Goal: Task Accomplishment & Management: Manage account settings

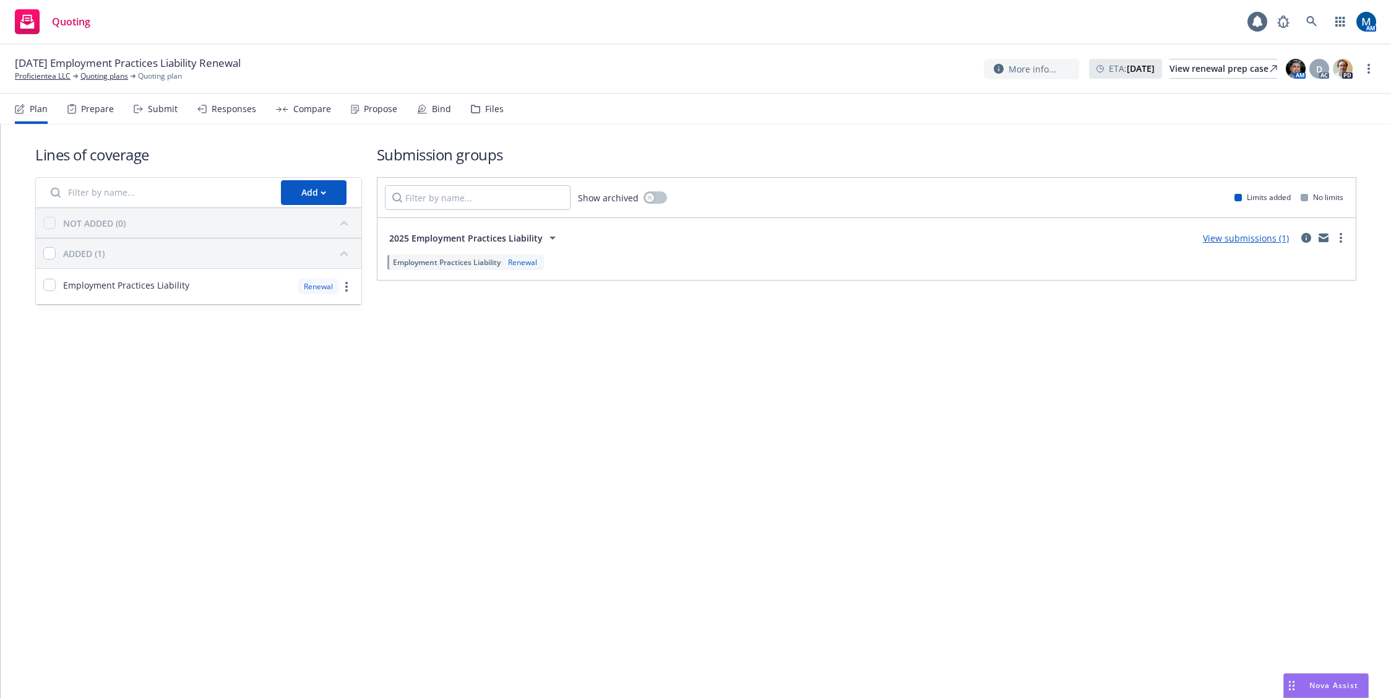
drag, startPoint x: 602, startPoint y: 422, endPoint x: 513, endPoint y: 300, distance: 150.5
click at [602, 422] on div "Lines of coverage Add NOT ADDED (0) ADDED (1) Employment Practices Liability Re…" at bounding box center [696, 410] width 1391 height 573
click at [212, 113] on div "Responses" at bounding box center [234, 109] width 45 height 10
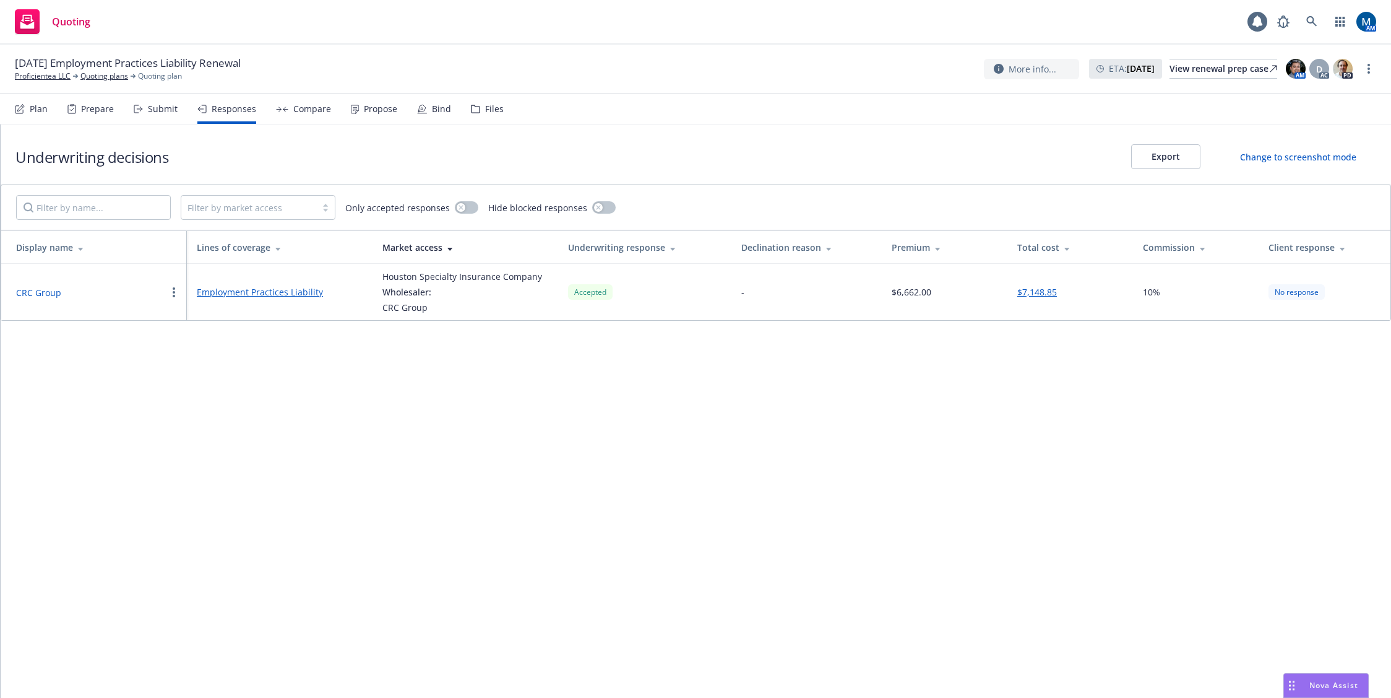
click at [35, 296] on button "CRC Group" at bounding box center [38, 292] width 45 height 13
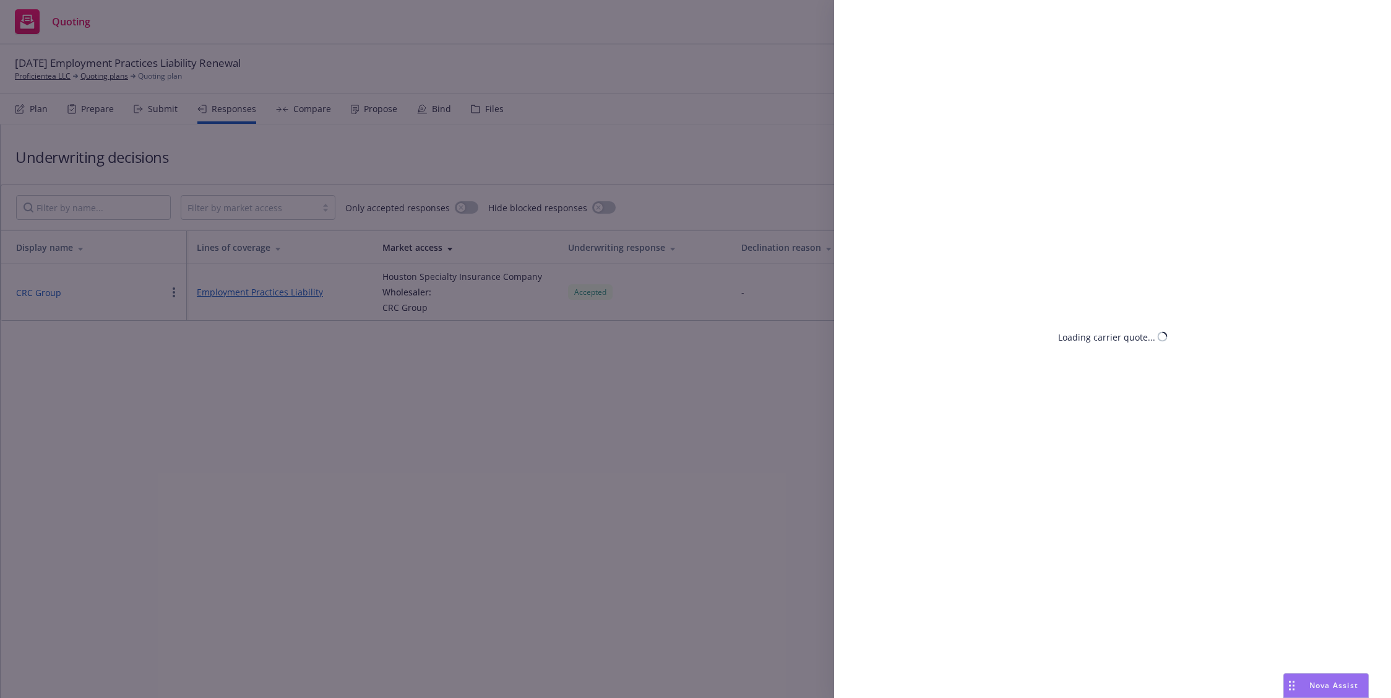
select select "CA"
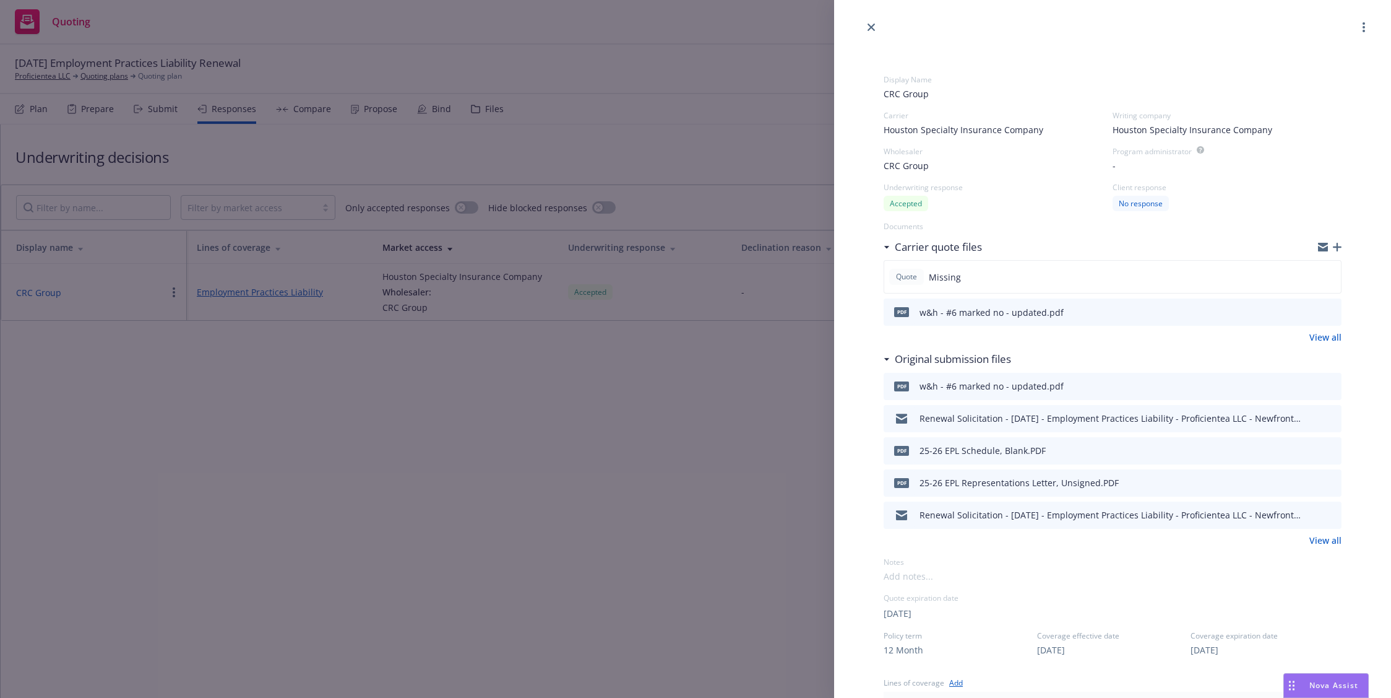
click at [857, 346] on div "Display Name CRC Group Carrier Houston Specialty Insurance Company Writing comp…" at bounding box center [1112, 605] width 557 height 1141
click at [1325, 311] on icon "preview file" at bounding box center [1330, 311] width 11 height 9
click at [362, 64] on div "Display Name CRC Group Carrier Houston Specialty Insurance Company Writing comp…" at bounding box center [695, 349] width 1391 height 698
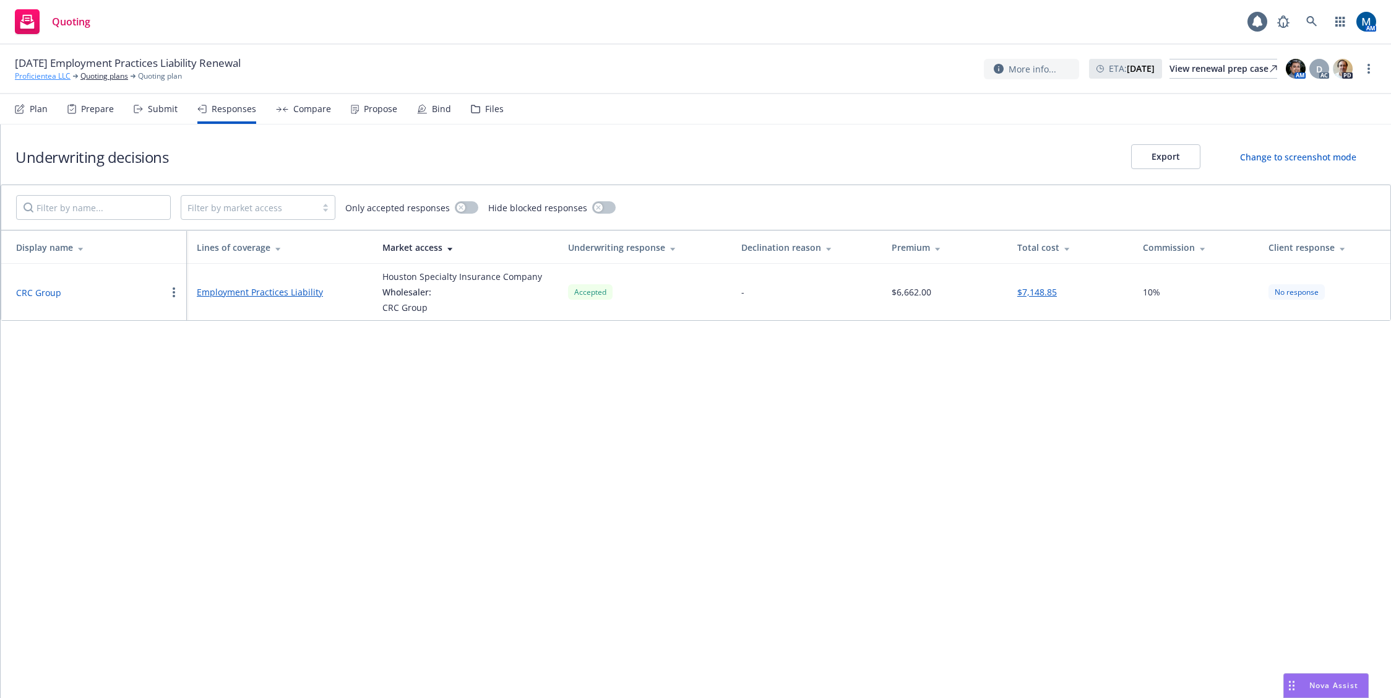
click at [35, 76] on link "Proficientea LLC" at bounding box center [43, 76] width 56 height 11
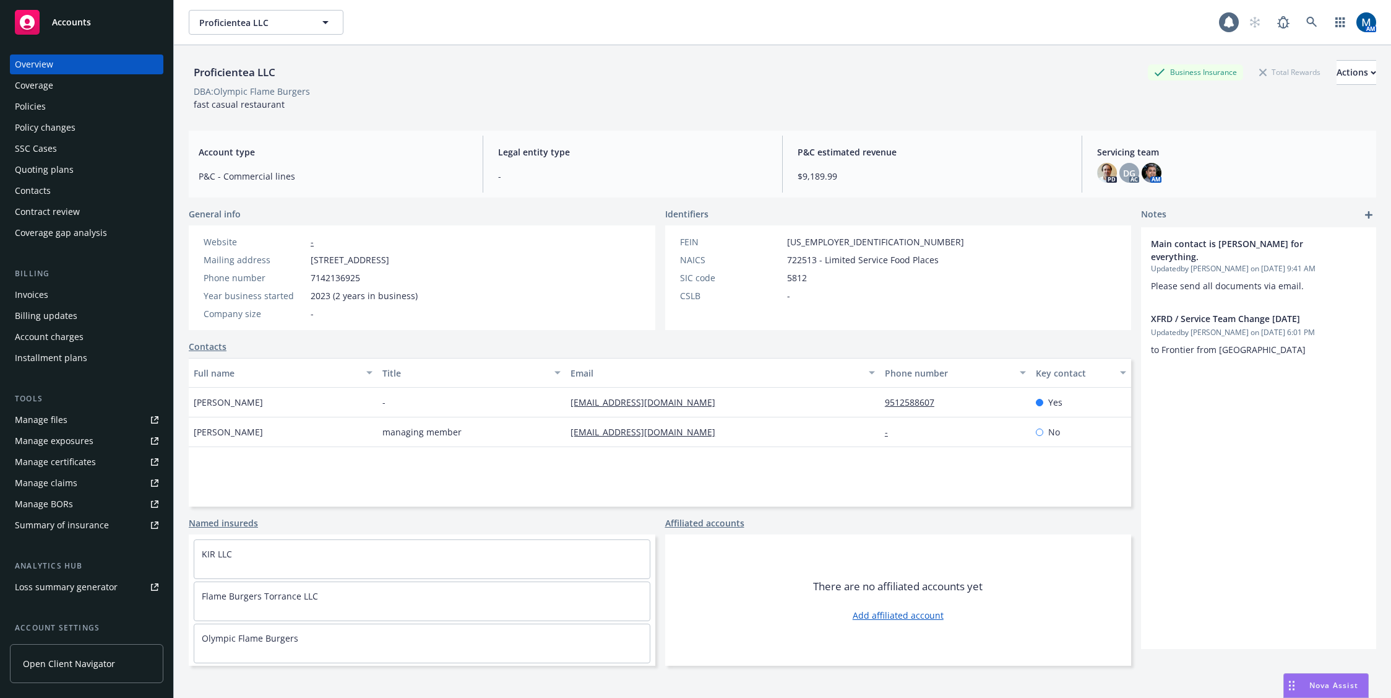
click at [69, 103] on div "Policies" at bounding box center [87, 107] width 144 height 20
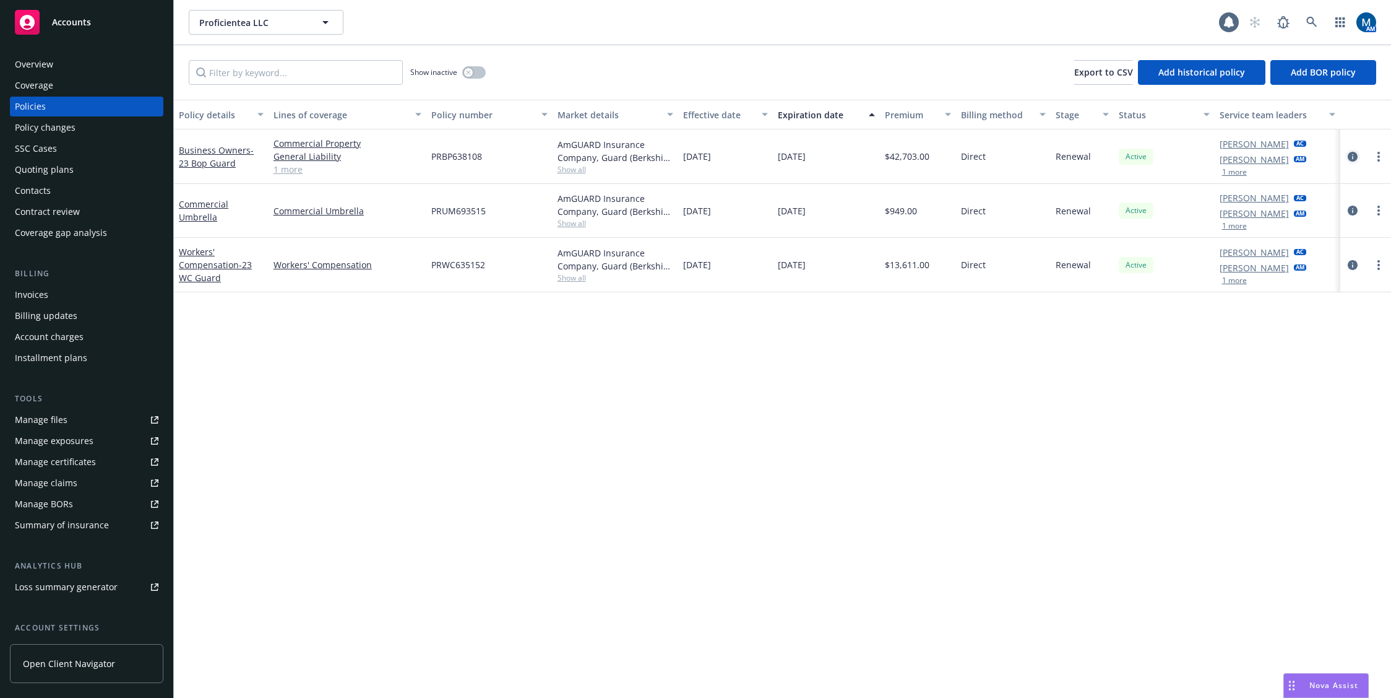
click at [1349, 157] on icon "circleInformation" at bounding box center [1353, 157] width 10 height 10
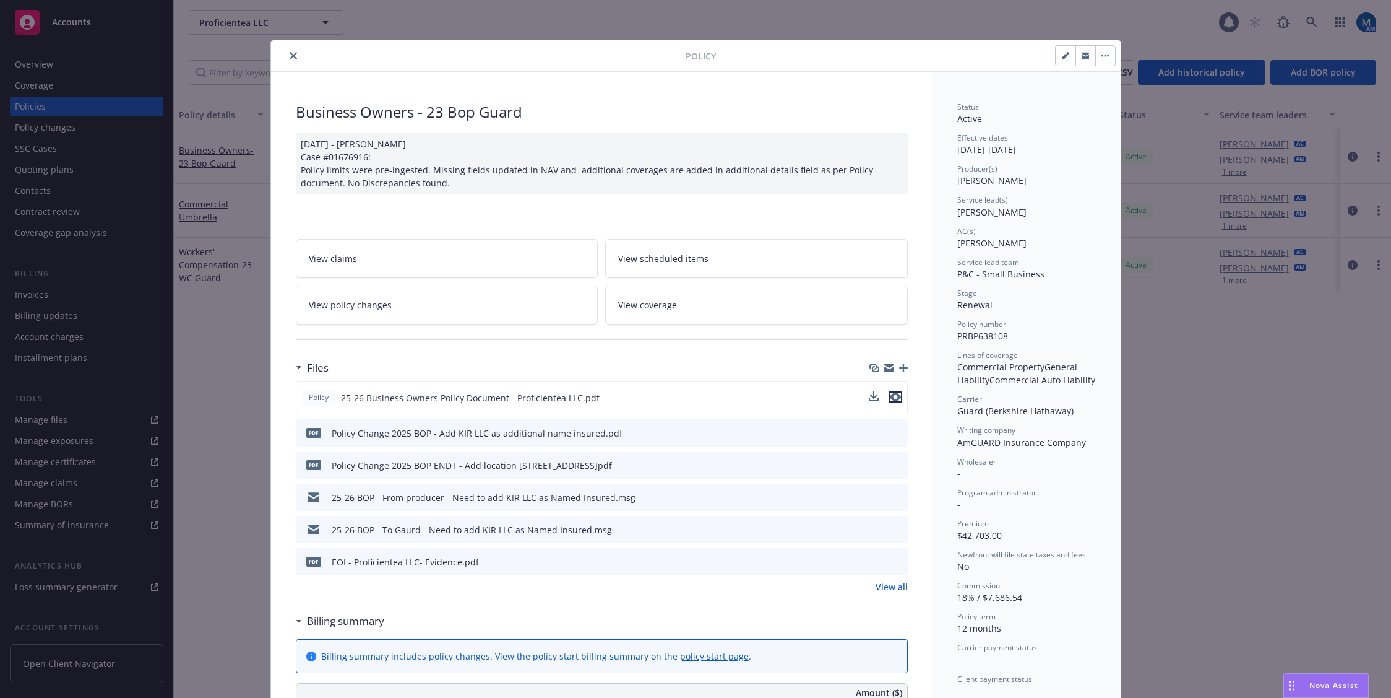
click at [890, 394] on icon "preview file" at bounding box center [895, 396] width 11 height 9
click at [286, 58] on button "close" at bounding box center [293, 55] width 15 height 15
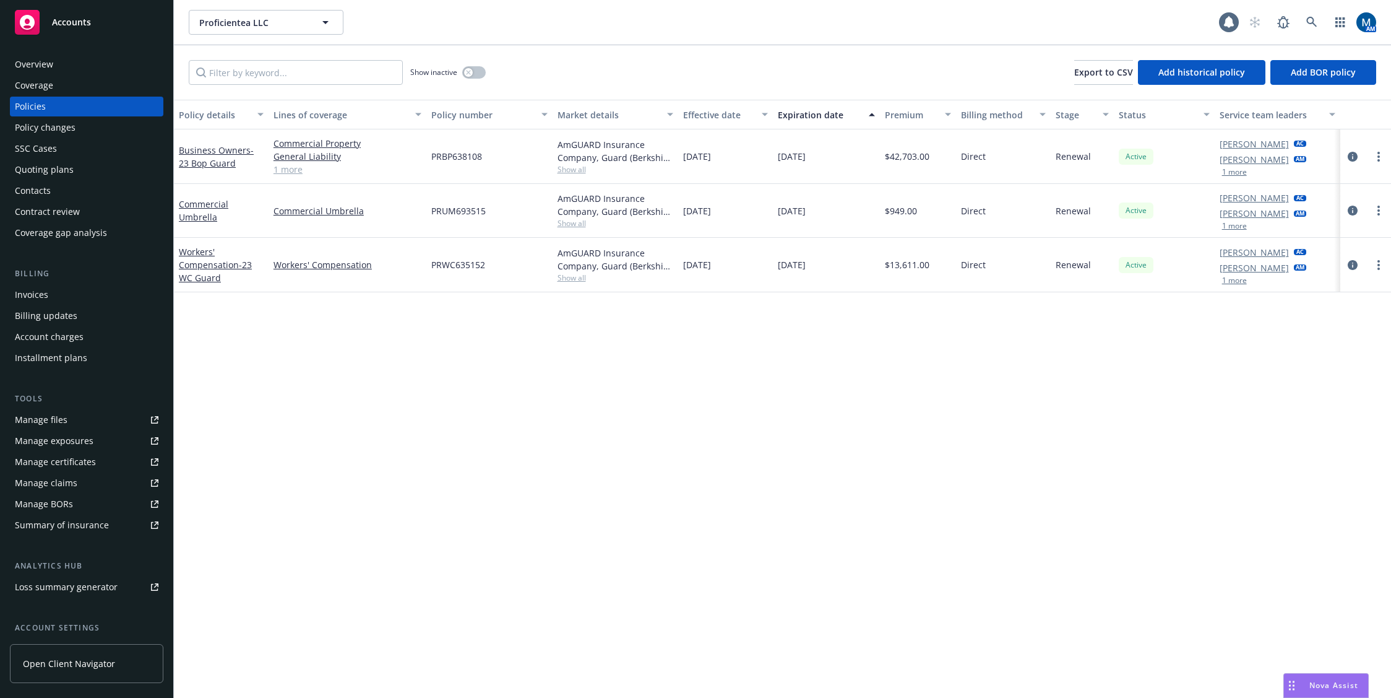
click at [62, 58] on div "Overview" at bounding box center [87, 64] width 144 height 20
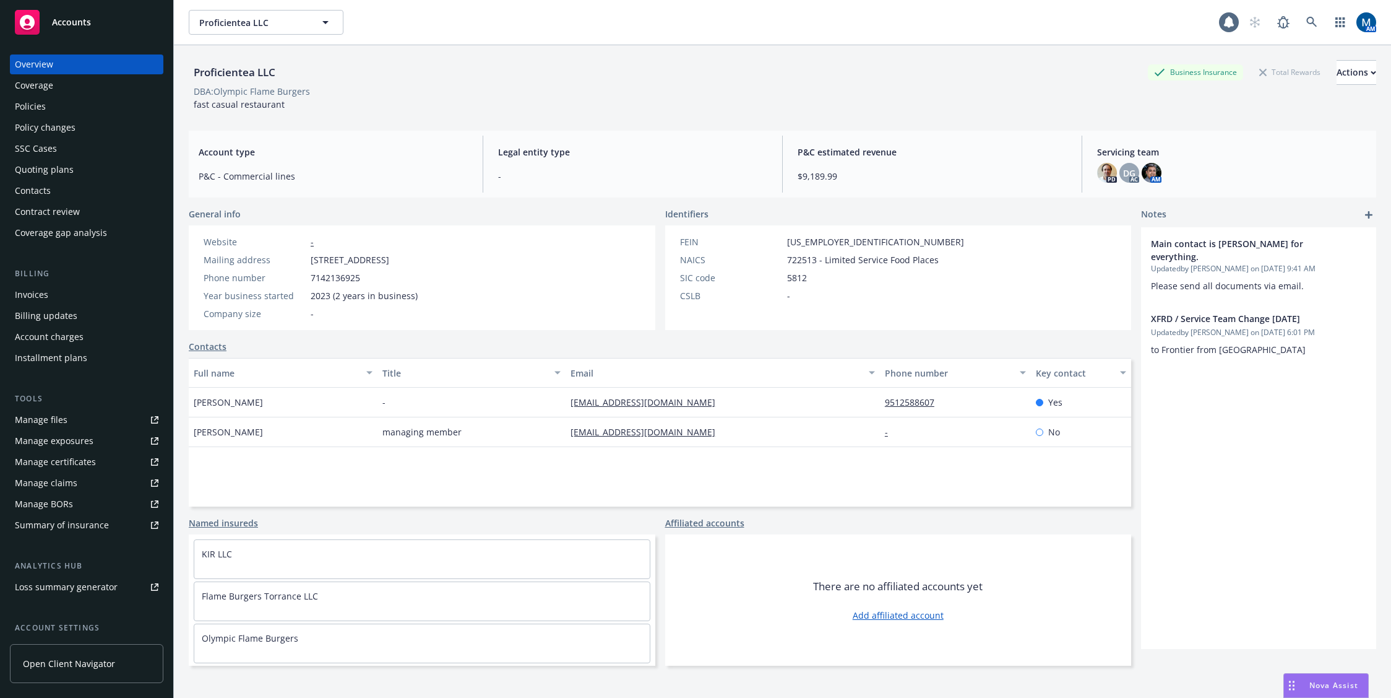
click at [59, 106] on div "Policies" at bounding box center [87, 107] width 144 height 20
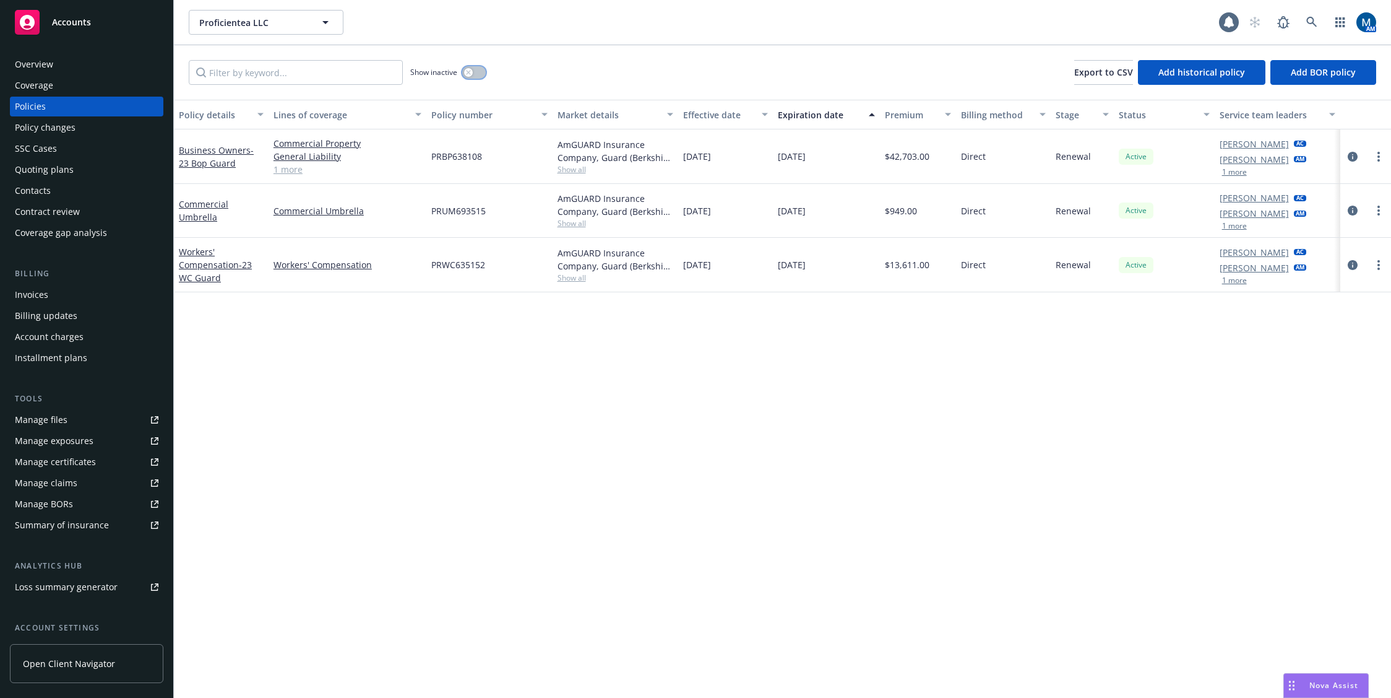
click at [463, 69] on button "button" at bounding box center [474, 72] width 24 height 12
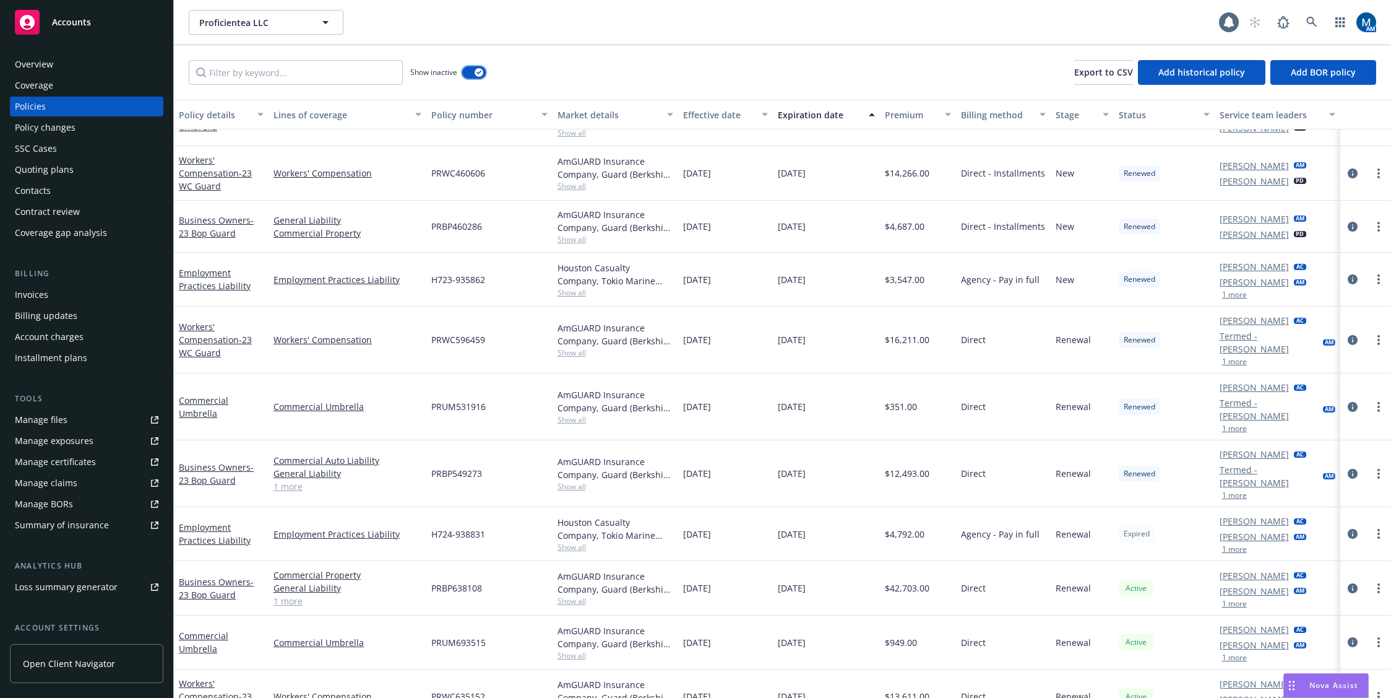
scroll to position [111, 0]
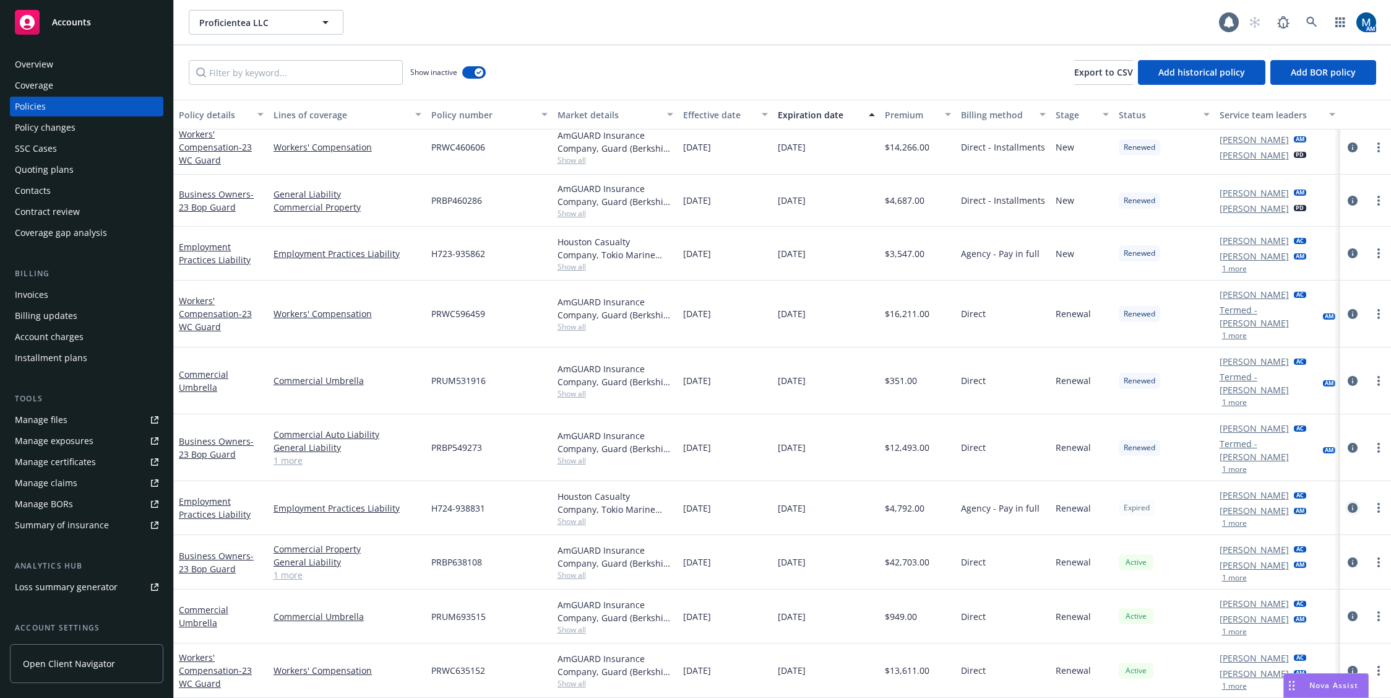
click at [1348, 507] on icon "circleInformation" at bounding box center [1353, 508] width 10 height 10
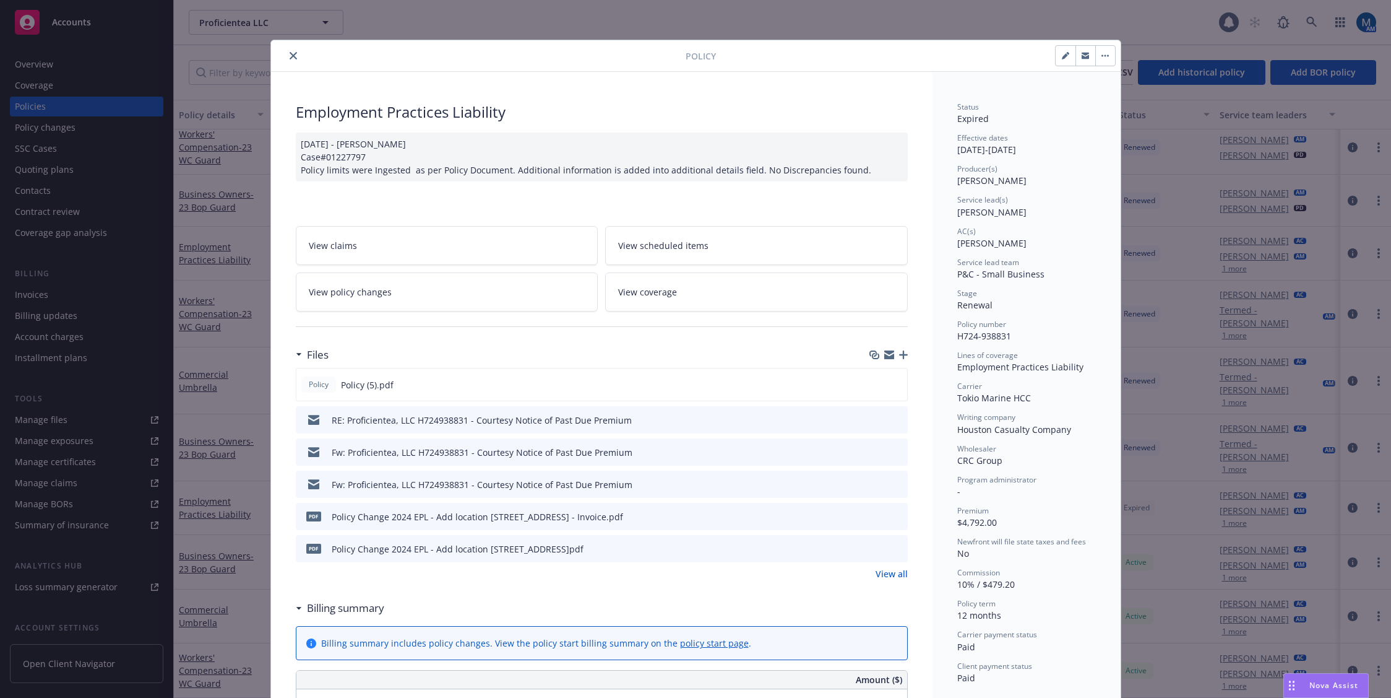
click at [217, 461] on div "Policy Employment Practices Liability 08/23/2024 - Venkata Reddy Case#01227797 …" at bounding box center [695, 349] width 1391 height 698
click at [891, 547] on icon "preview file" at bounding box center [896, 547] width 11 height 9
click at [290, 58] on icon "close" at bounding box center [293, 55] width 7 height 7
click at [287, 59] on div "Show inactive Export to CSV Add historical policy Add BOR policy" at bounding box center [783, 72] width 1218 height 54
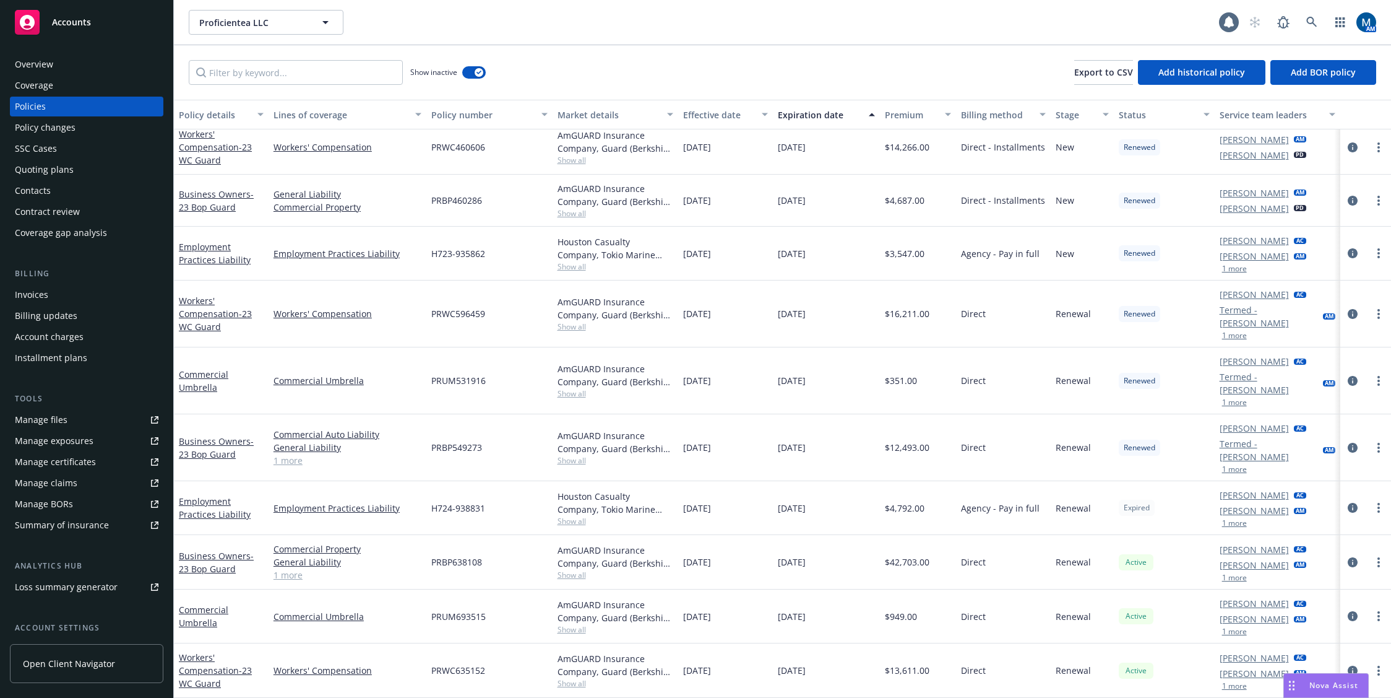
click at [82, 69] on div "Overview" at bounding box center [87, 64] width 144 height 20
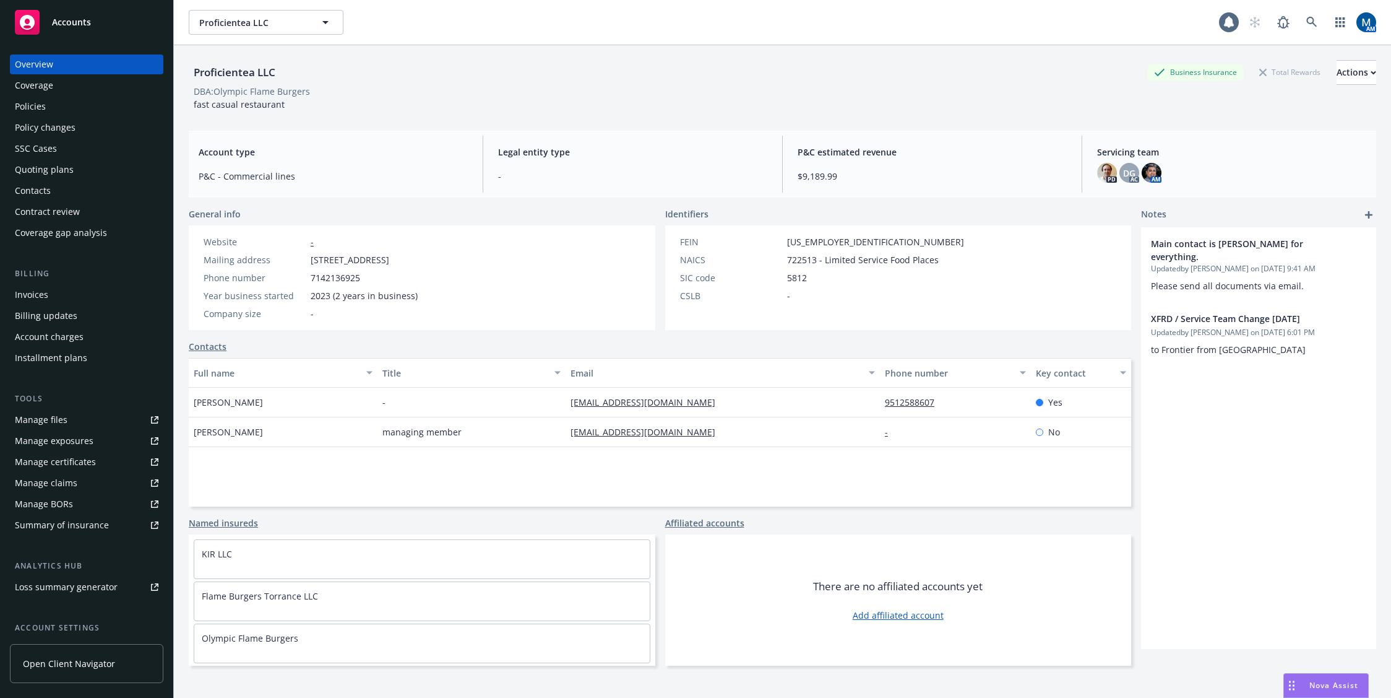
click at [68, 180] on div "Overview Coverage Policies Policy changes SSC Cases Quoting plans Contacts Cont…" at bounding box center [87, 148] width 154 height 188
click at [61, 186] on div "Contacts" at bounding box center [87, 191] width 144 height 20
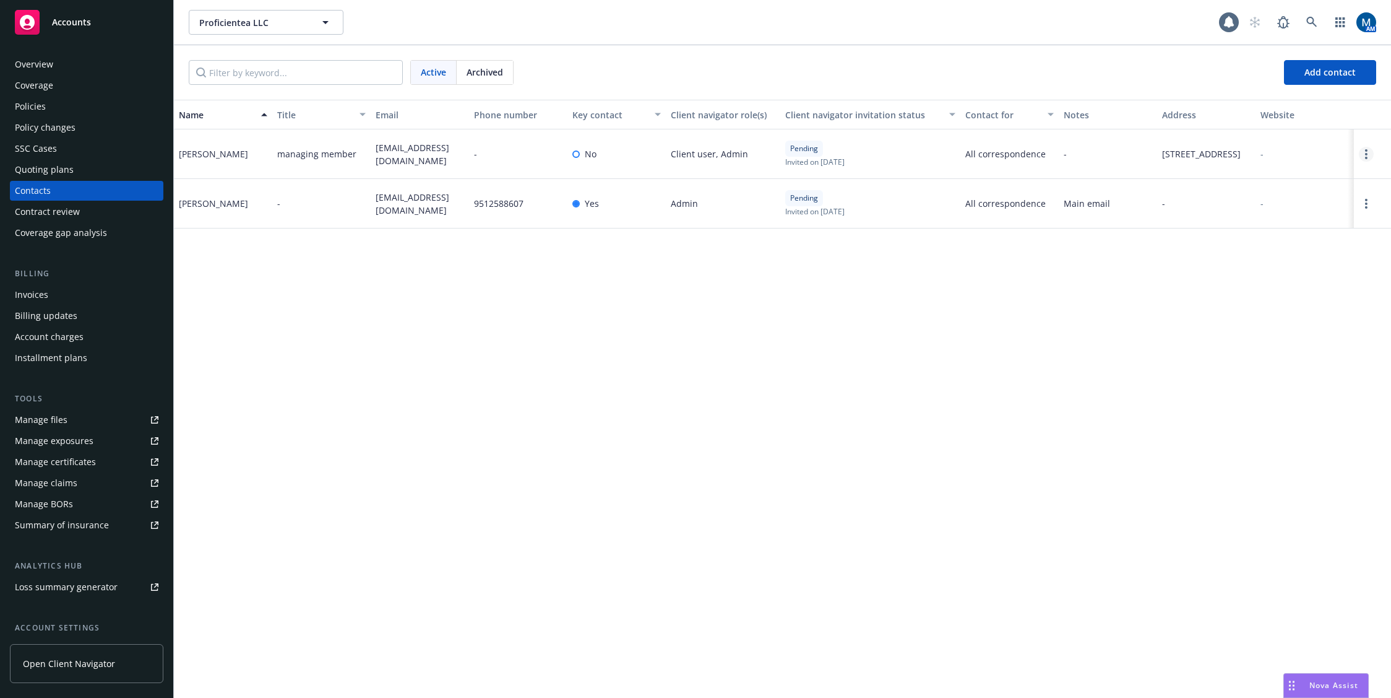
click at [1369, 150] on link "Open options" at bounding box center [1366, 154] width 15 height 15
click at [1315, 58] on link "Edit contact" at bounding box center [1309, 60] width 96 height 25
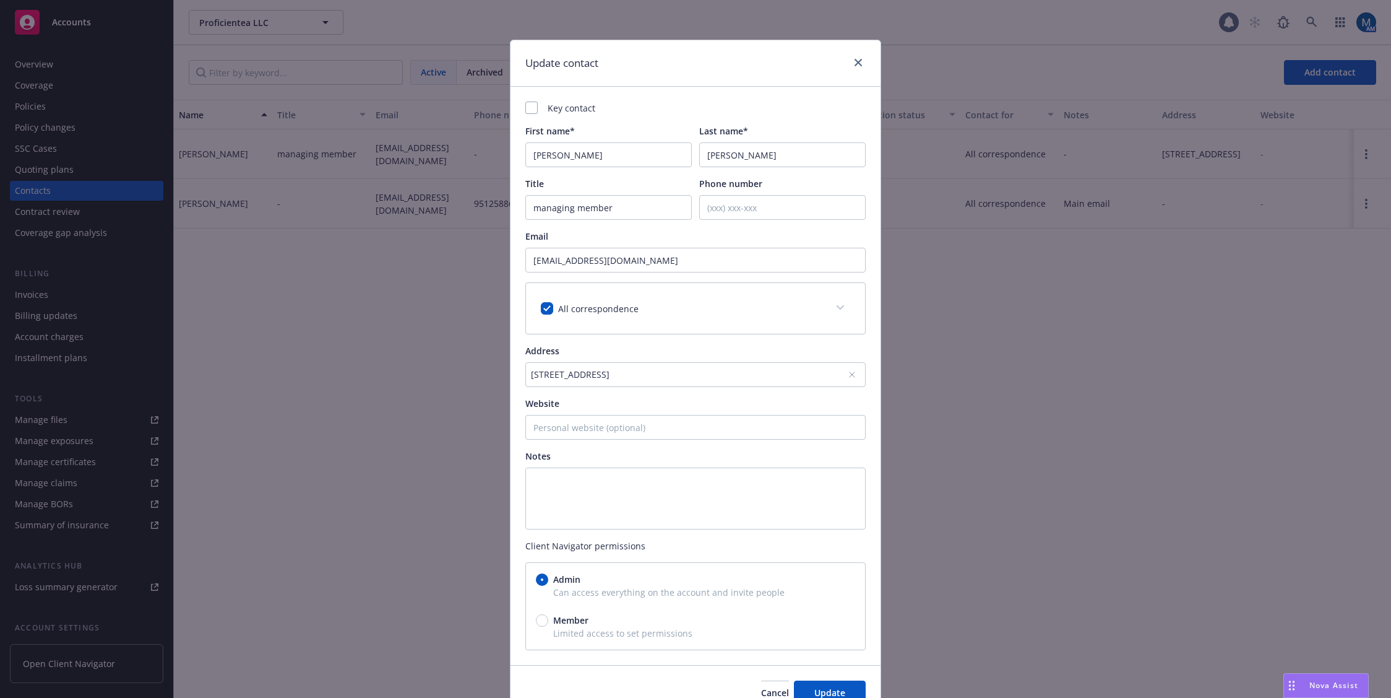
click at [553, 306] on div "All correspondence" at bounding box center [597, 308] width 88 height 13
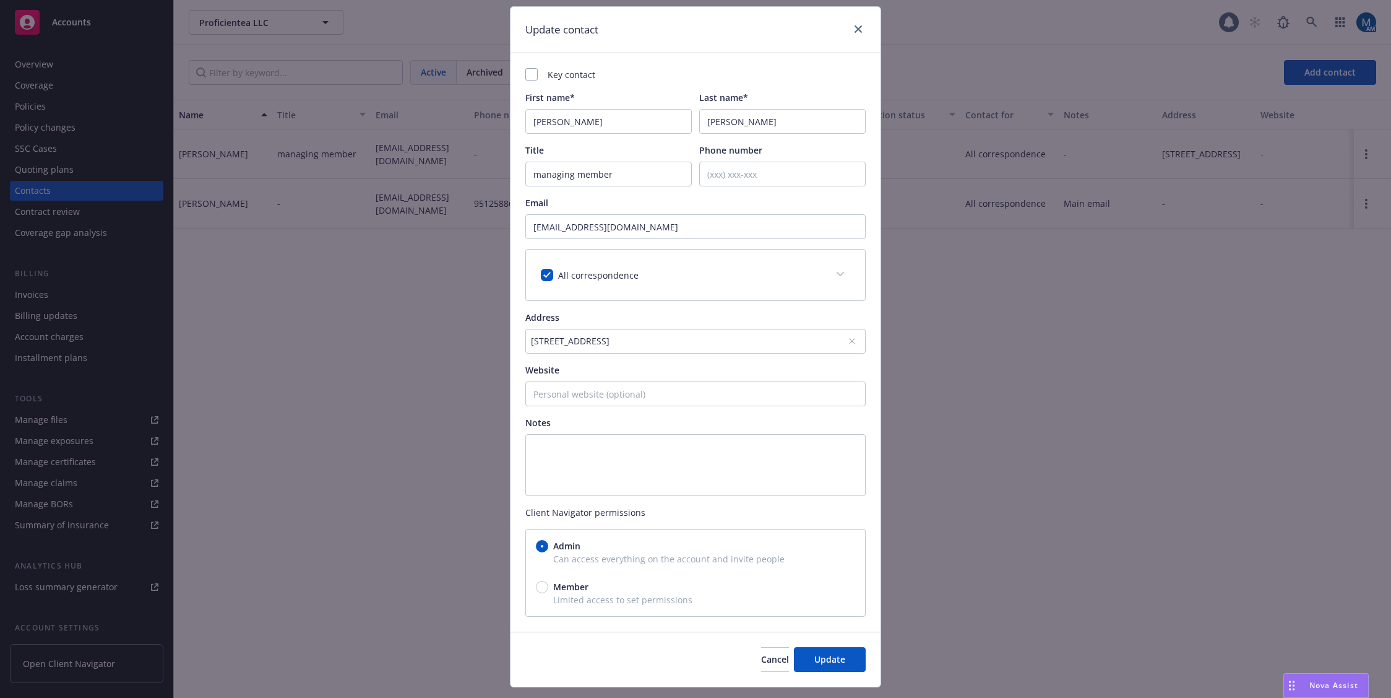
scroll to position [62, 0]
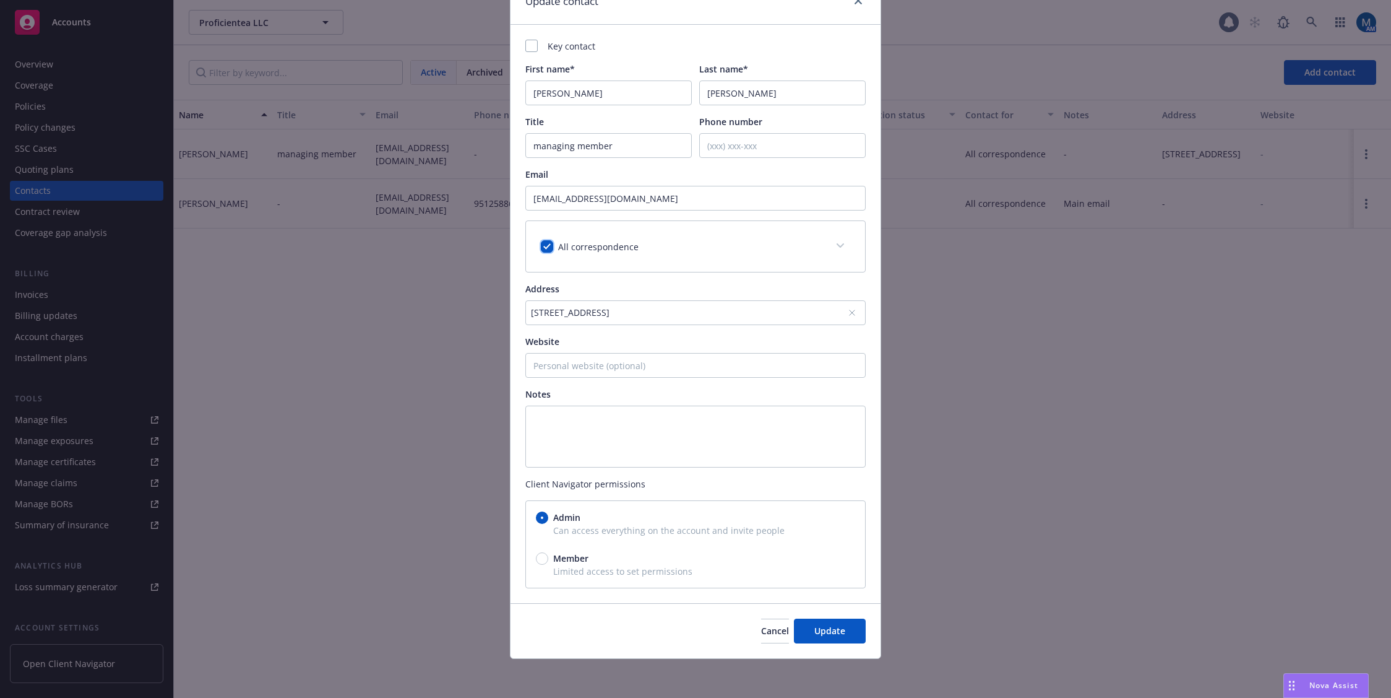
click at [543, 244] on input "checkbox" at bounding box center [547, 246] width 12 height 12
checkbox input "false"
click at [823, 628] on span "Update" at bounding box center [830, 631] width 31 height 12
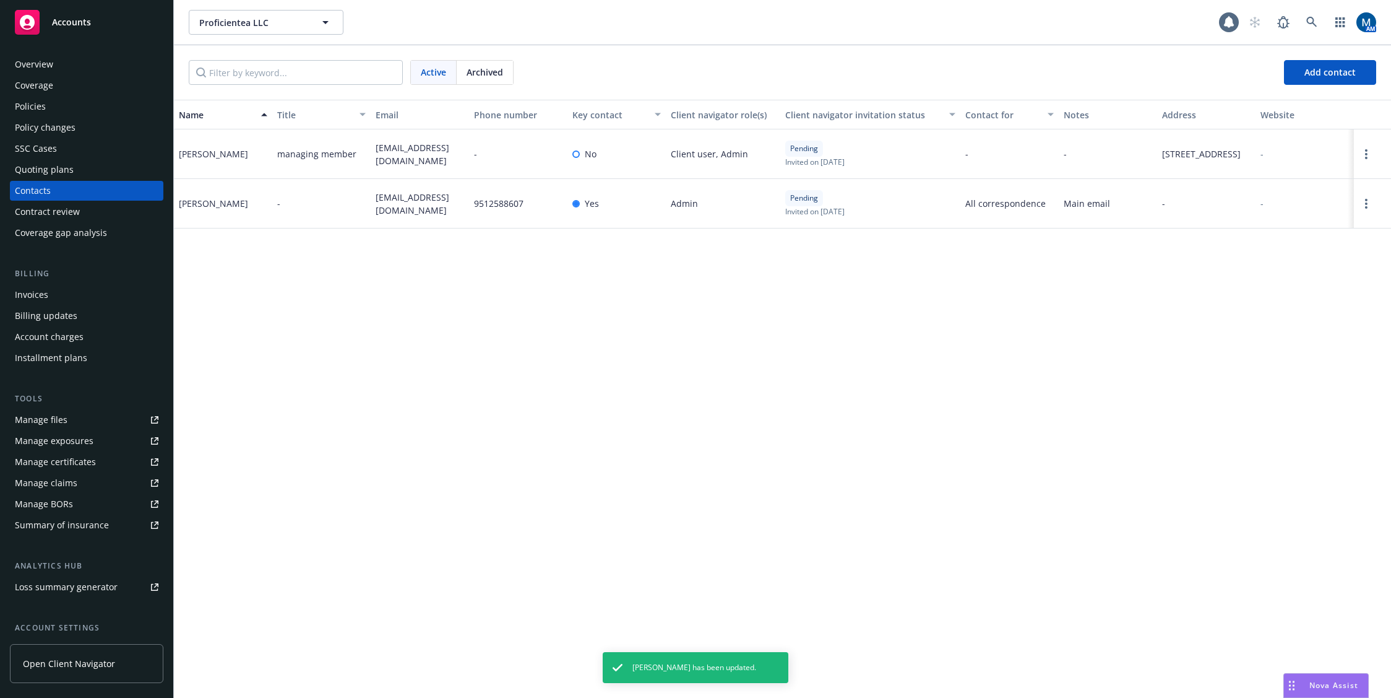
click at [78, 104] on div "Policies" at bounding box center [87, 107] width 144 height 20
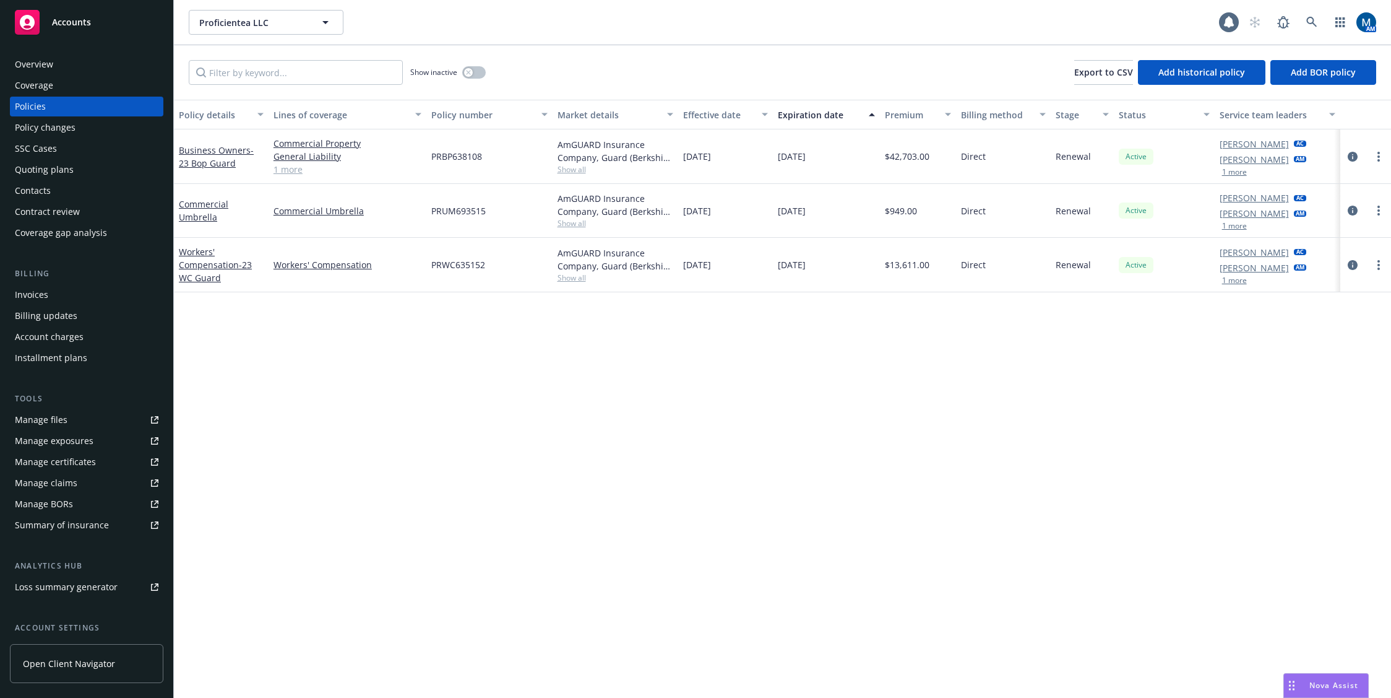
click at [80, 27] on span "Accounts" at bounding box center [71, 22] width 39 height 10
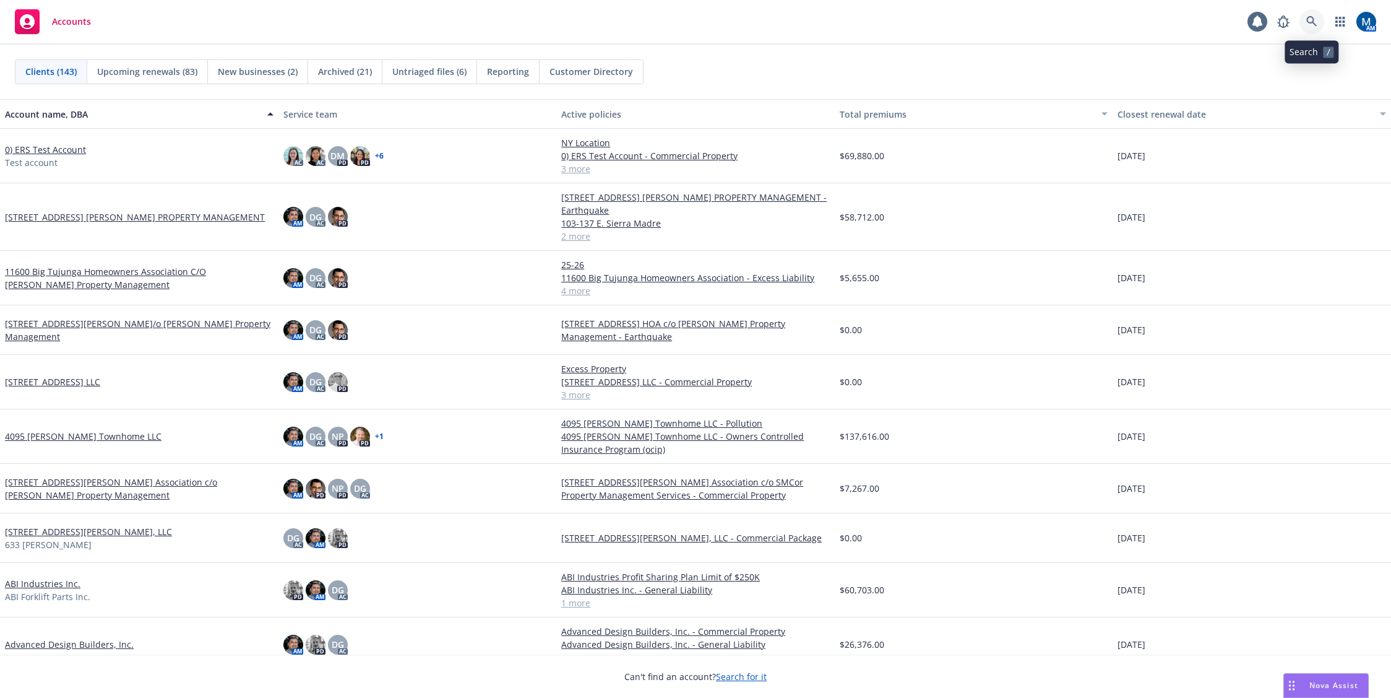
click at [1305, 20] on link at bounding box center [1312, 21] width 25 height 25
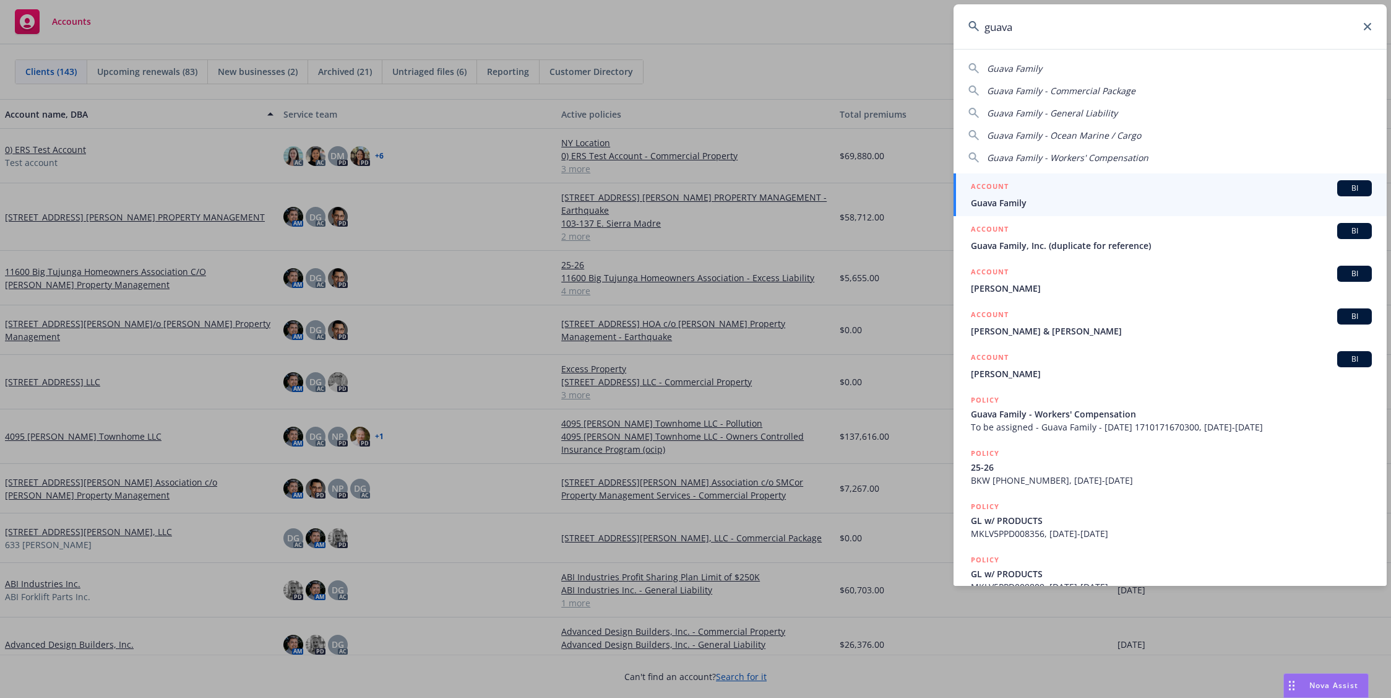
type input "guava"
click at [1036, 191] on div "ACCOUNT BI" at bounding box center [1171, 188] width 401 height 16
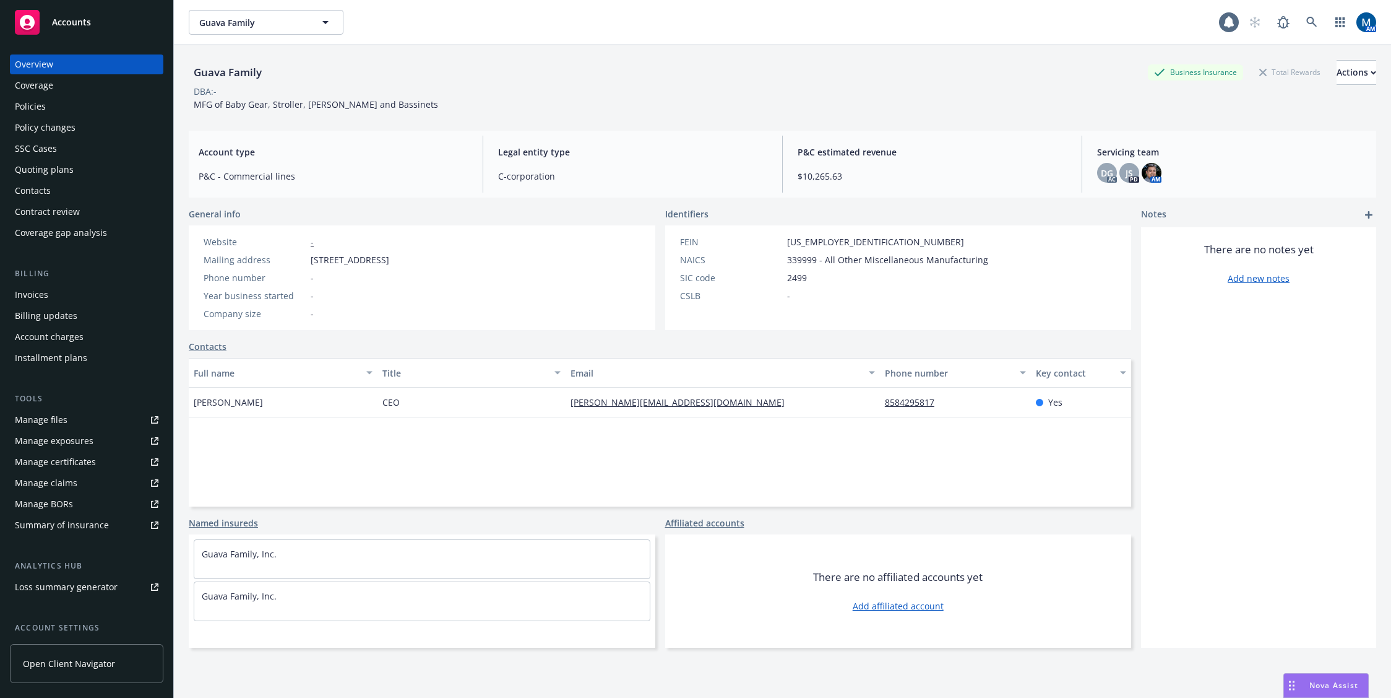
click at [67, 105] on div "Policies" at bounding box center [87, 107] width 144 height 20
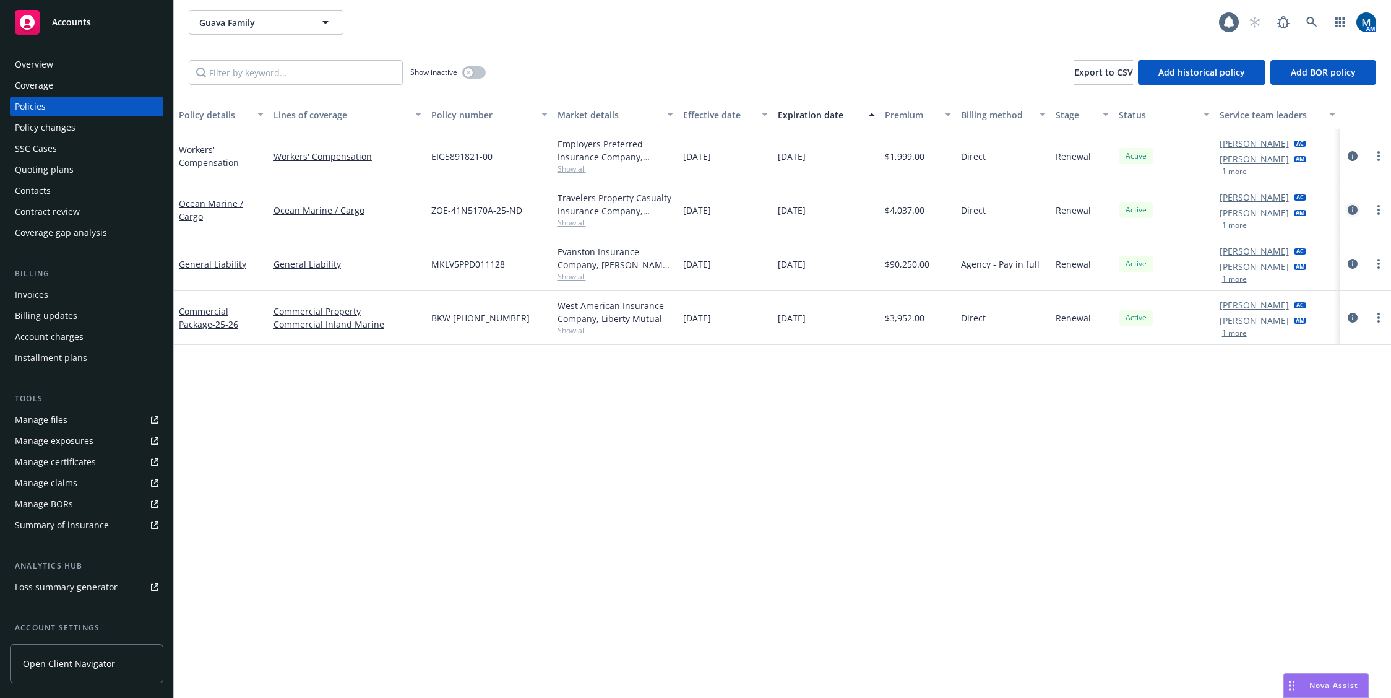
click at [1352, 211] on icon "circleInformation" at bounding box center [1353, 210] width 10 height 10
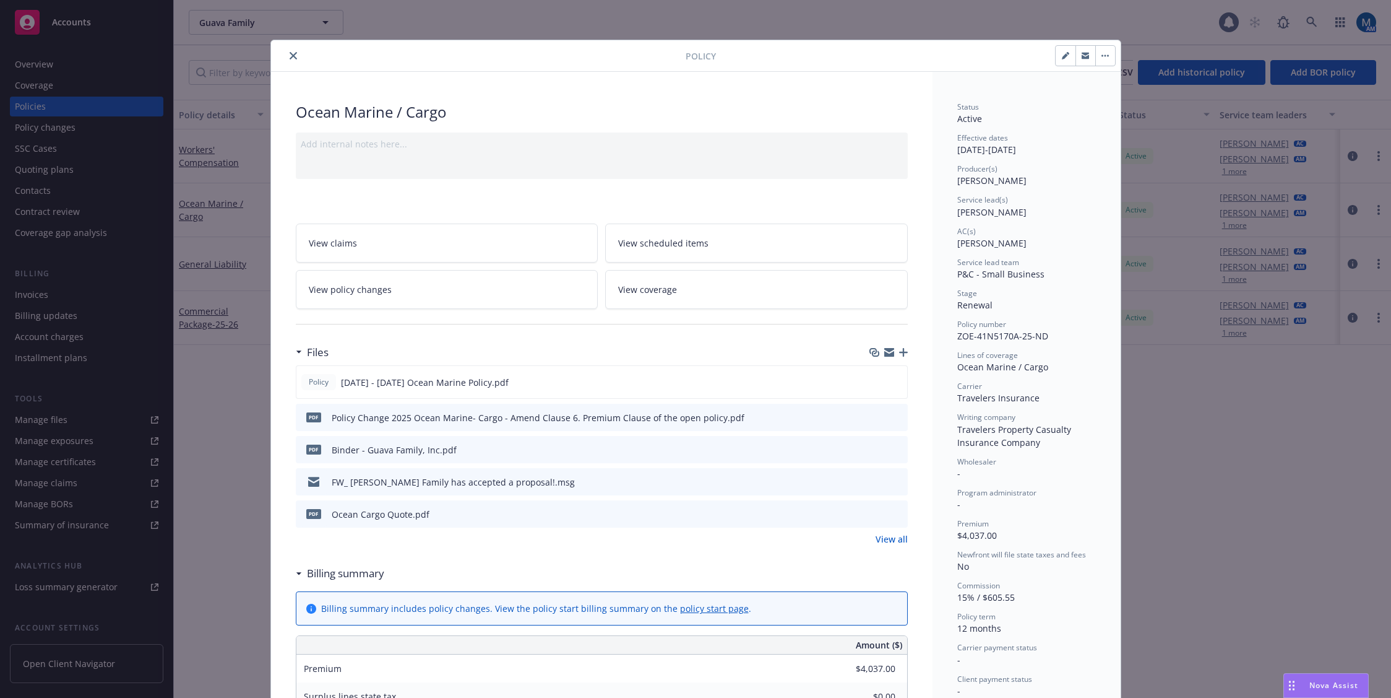
click at [891, 540] on link "View all" at bounding box center [892, 538] width 32 height 13
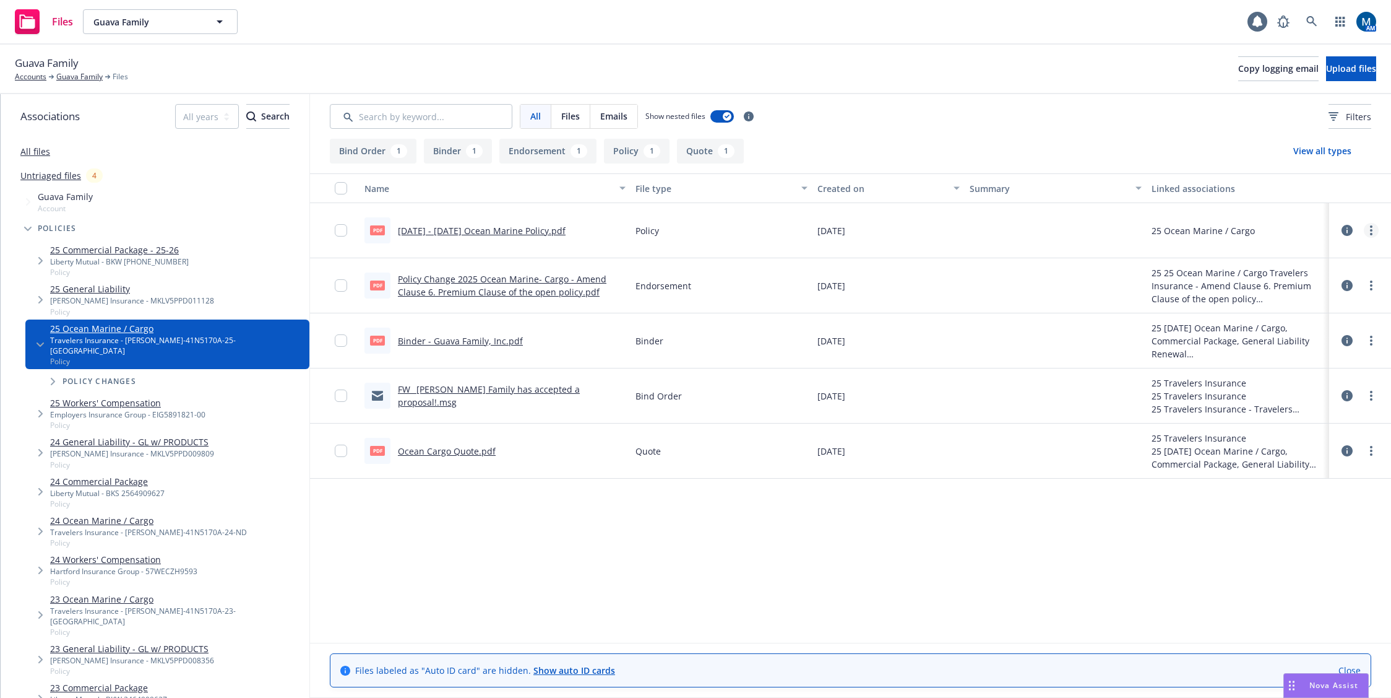
click at [1373, 231] on link "more" at bounding box center [1371, 230] width 15 height 15
click at [1311, 259] on link "Archive" at bounding box center [1316, 255] width 123 height 25
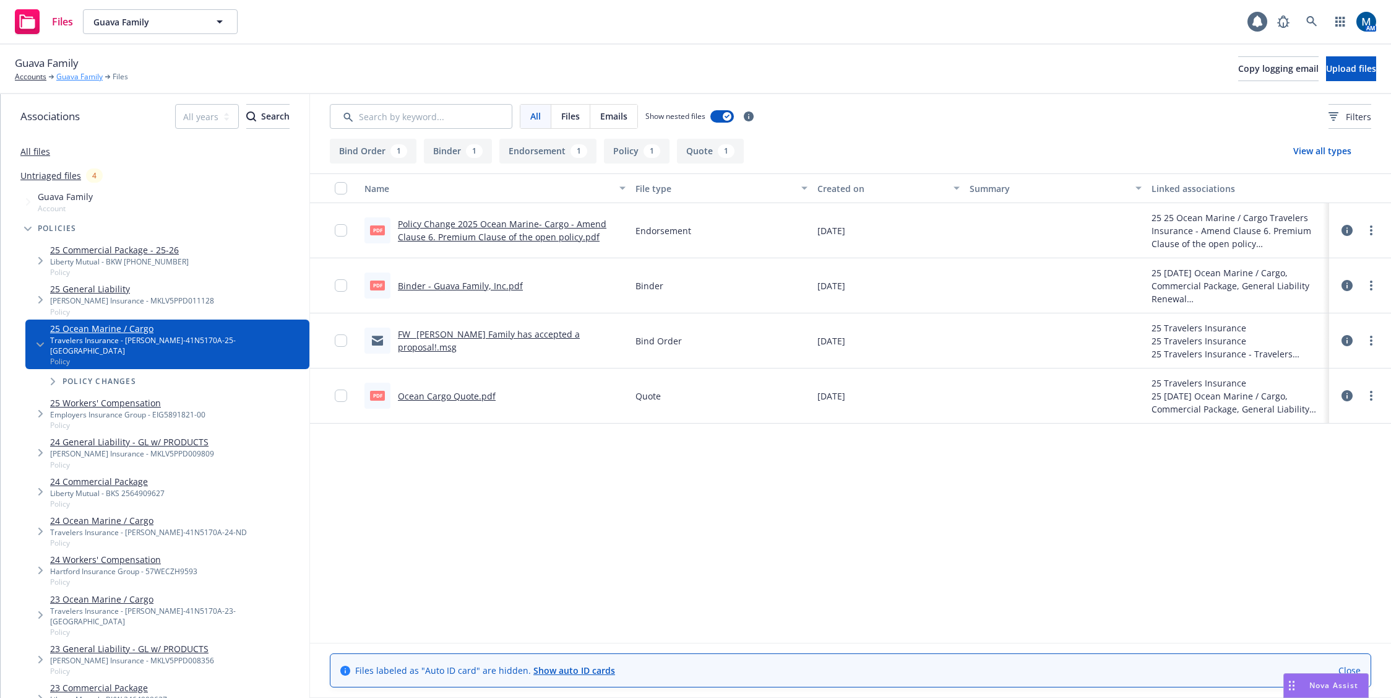
click at [67, 74] on link "Guava Family" at bounding box center [79, 76] width 46 height 11
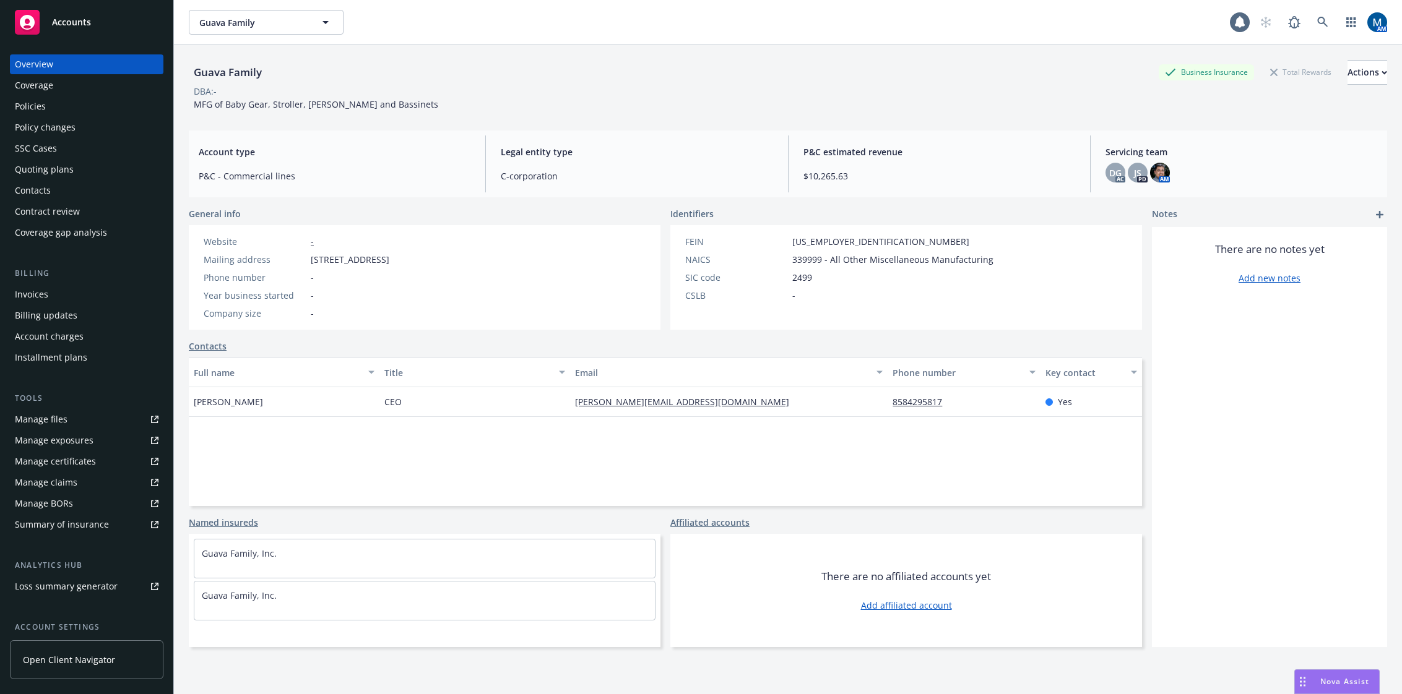
click at [79, 100] on div "Policies" at bounding box center [87, 107] width 144 height 20
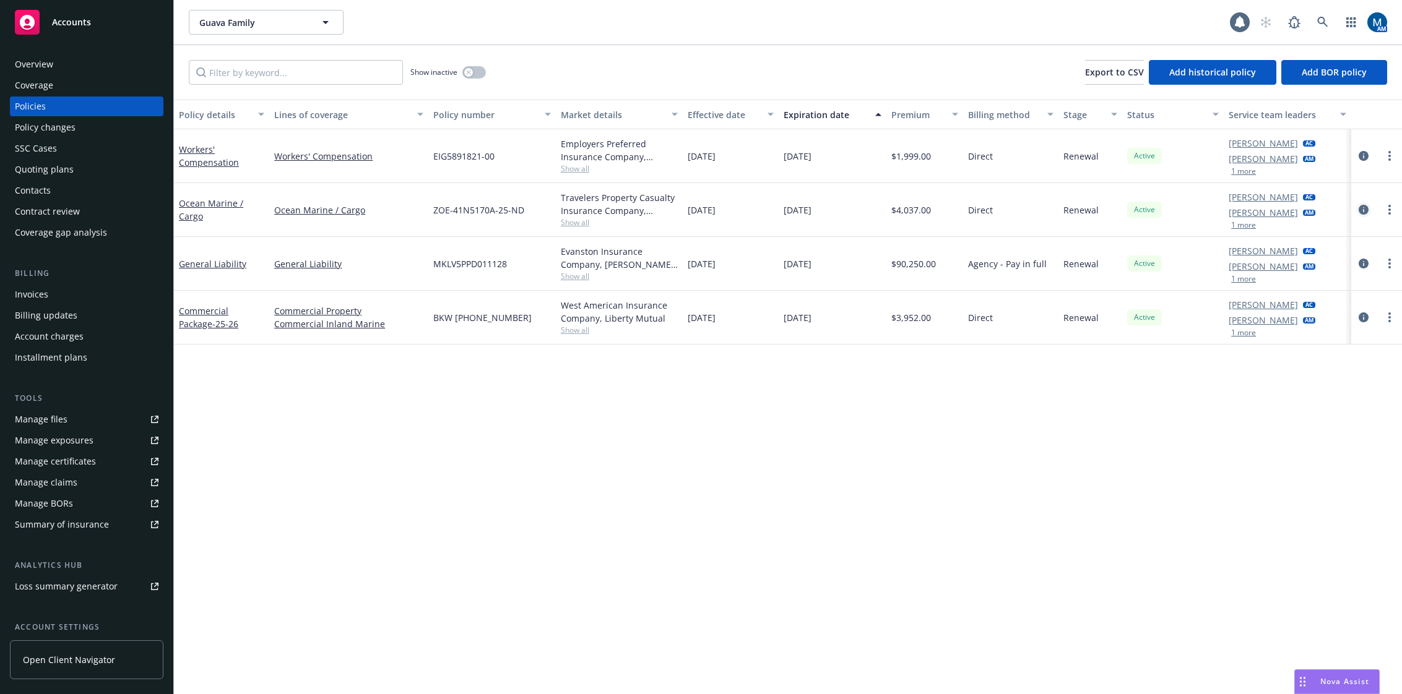
click at [1367, 209] on icon "circleInformation" at bounding box center [1364, 210] width 10 height 10
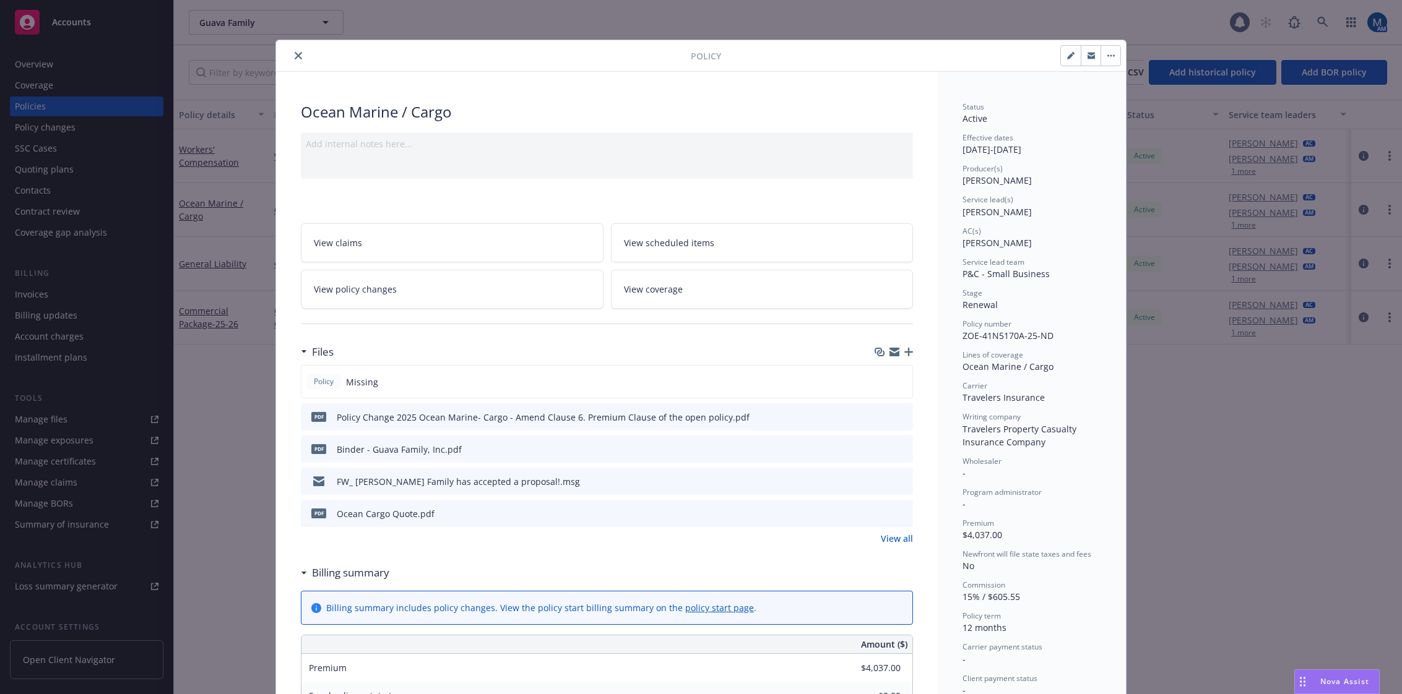
click at [906, 350] on icon "button" at bounding box center [908, 352] width 9 height 9
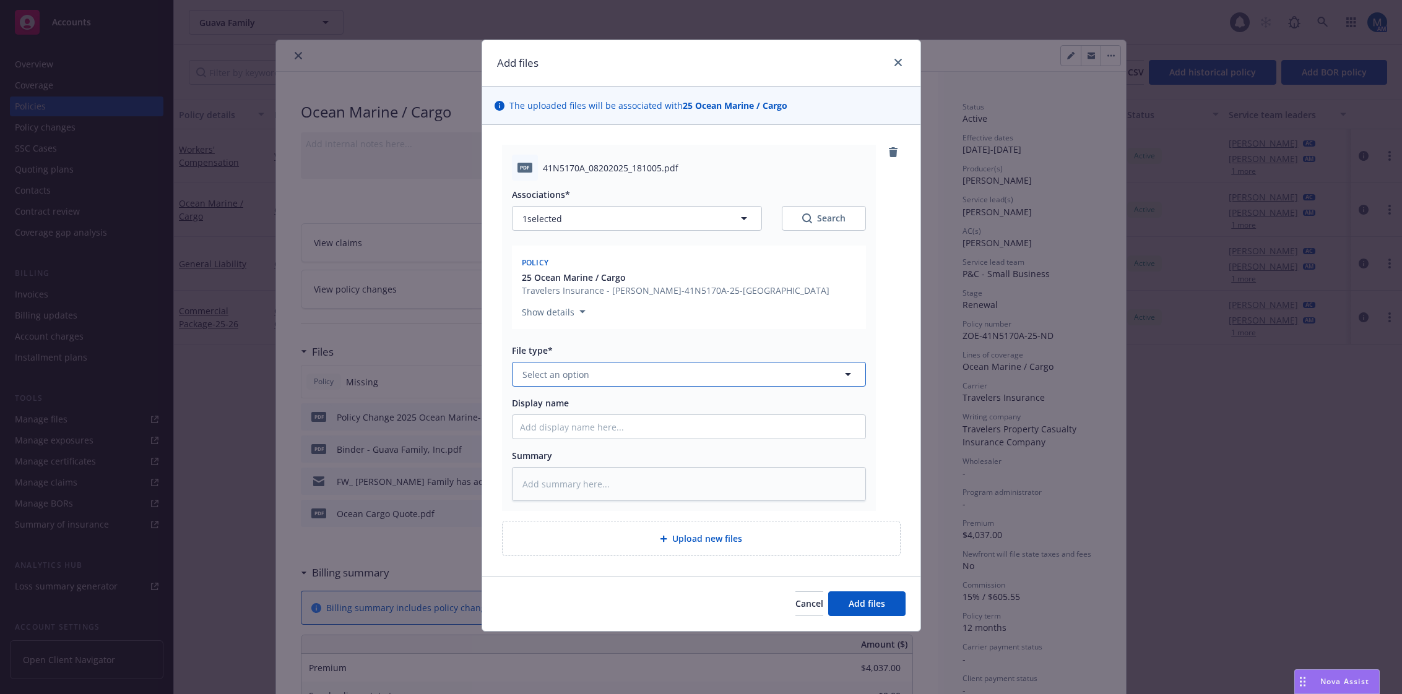
click at [594, 370] on button "Select an option" at bounding box center [689, 374] width 354 height 25
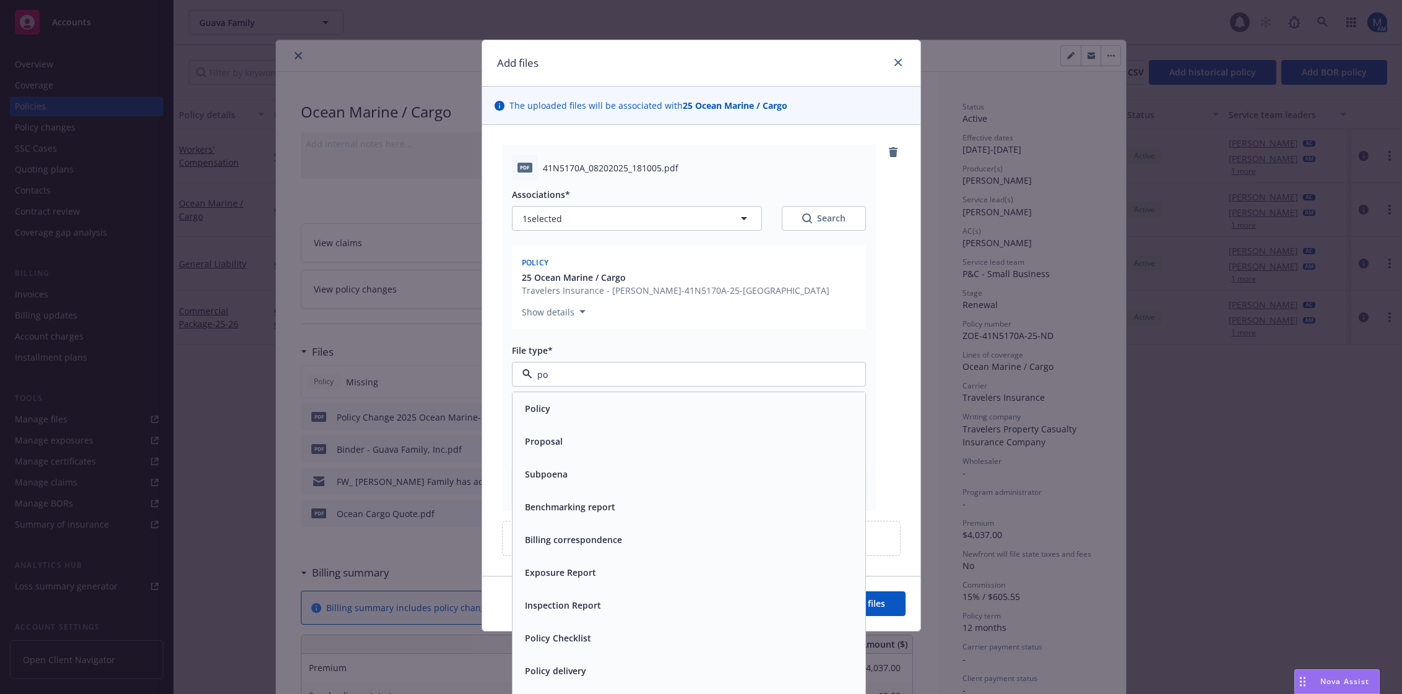
type input "pol"
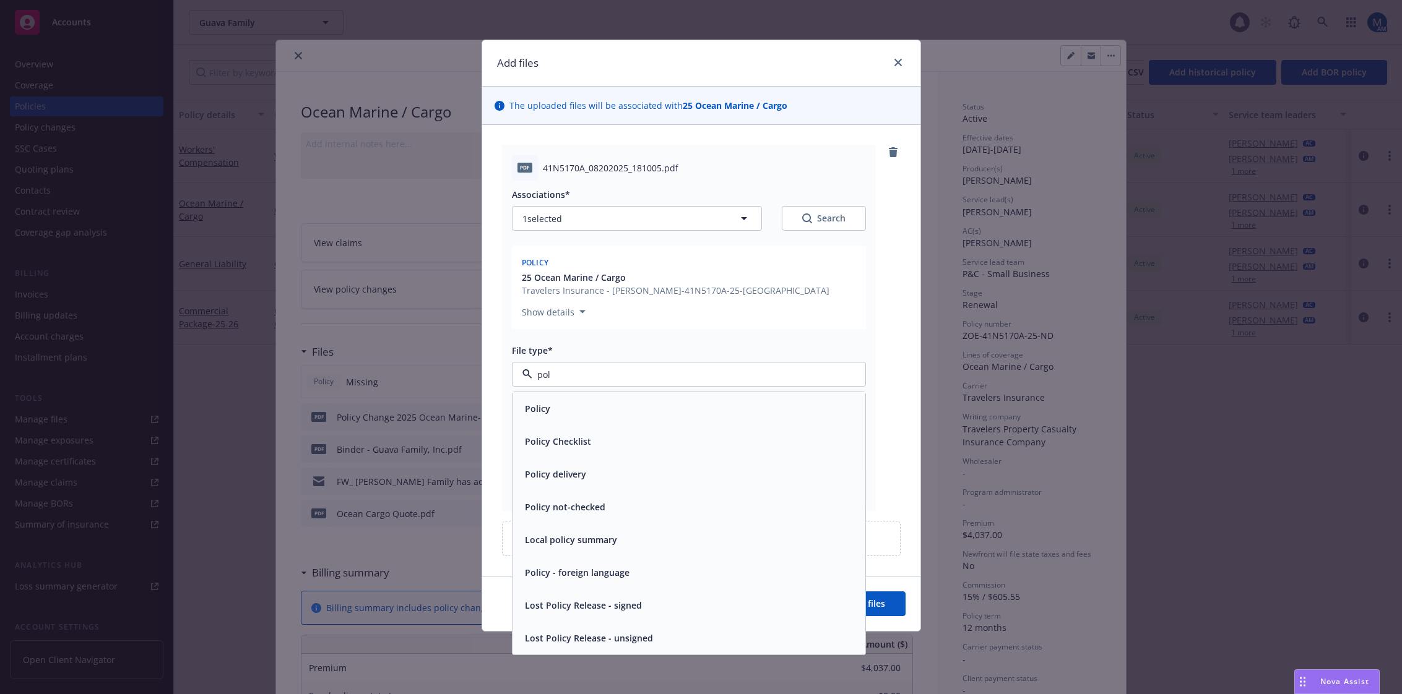
click at [550, 409] on div "Policy" at bounding box center [536, 409] width 33 height 18
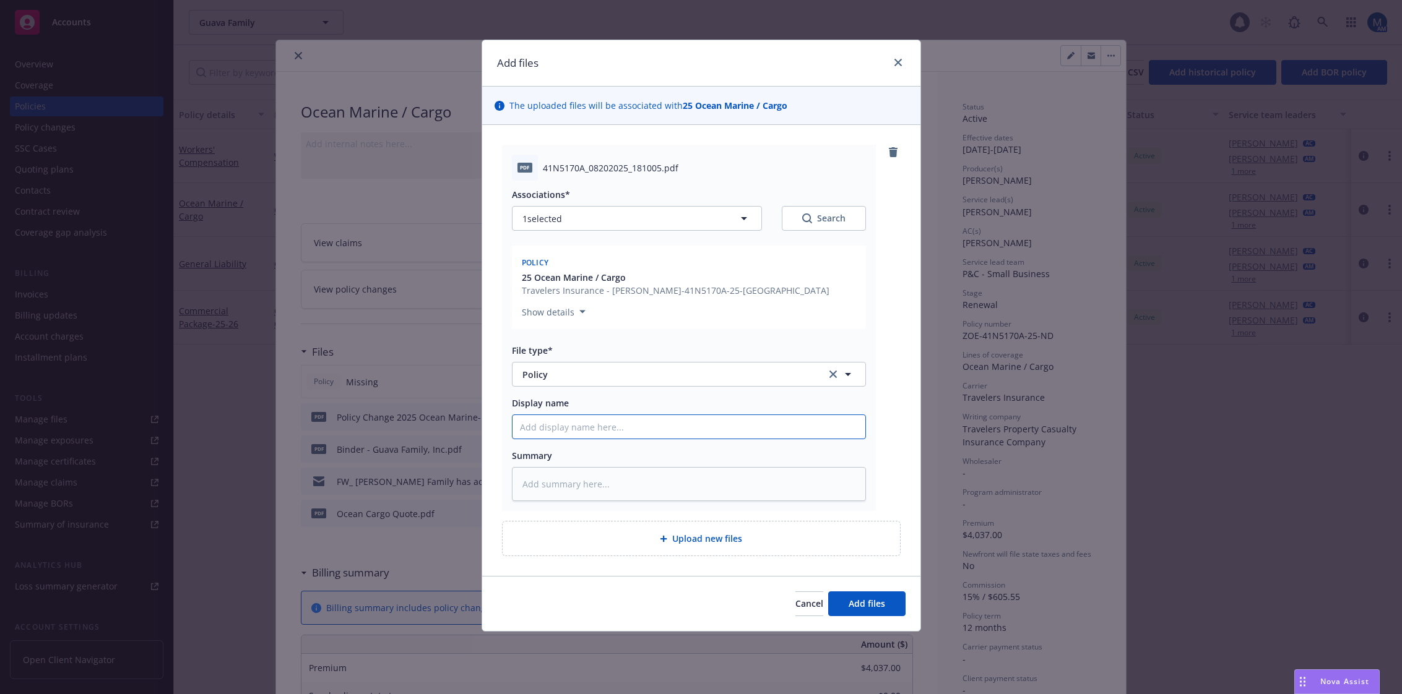
click at [551, 434] on input "Display name" at bounding box center [689, 427] width 353 height 24
type textarea "x"
type input "2"
type textarea "x"
type input "202"
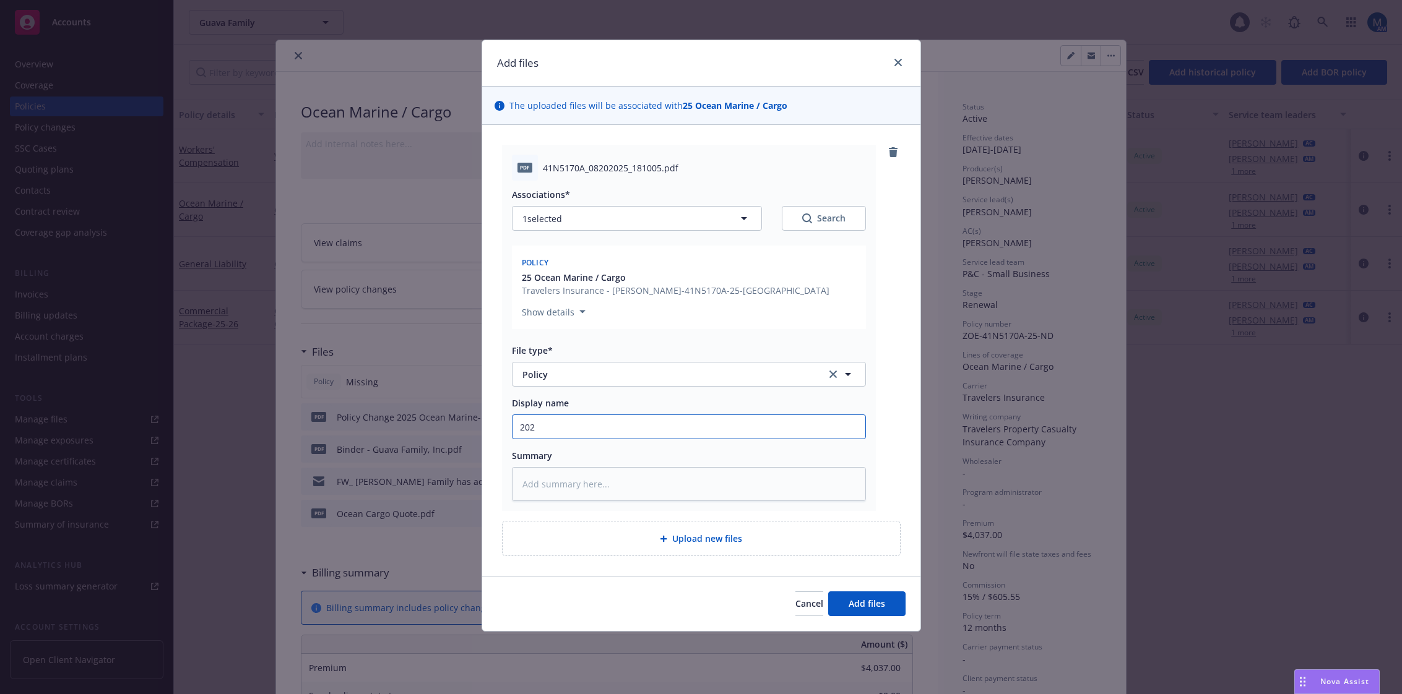
type textarea "x"
type input "2025"
type textarea "x"
type input "2025"
type textarea "x"
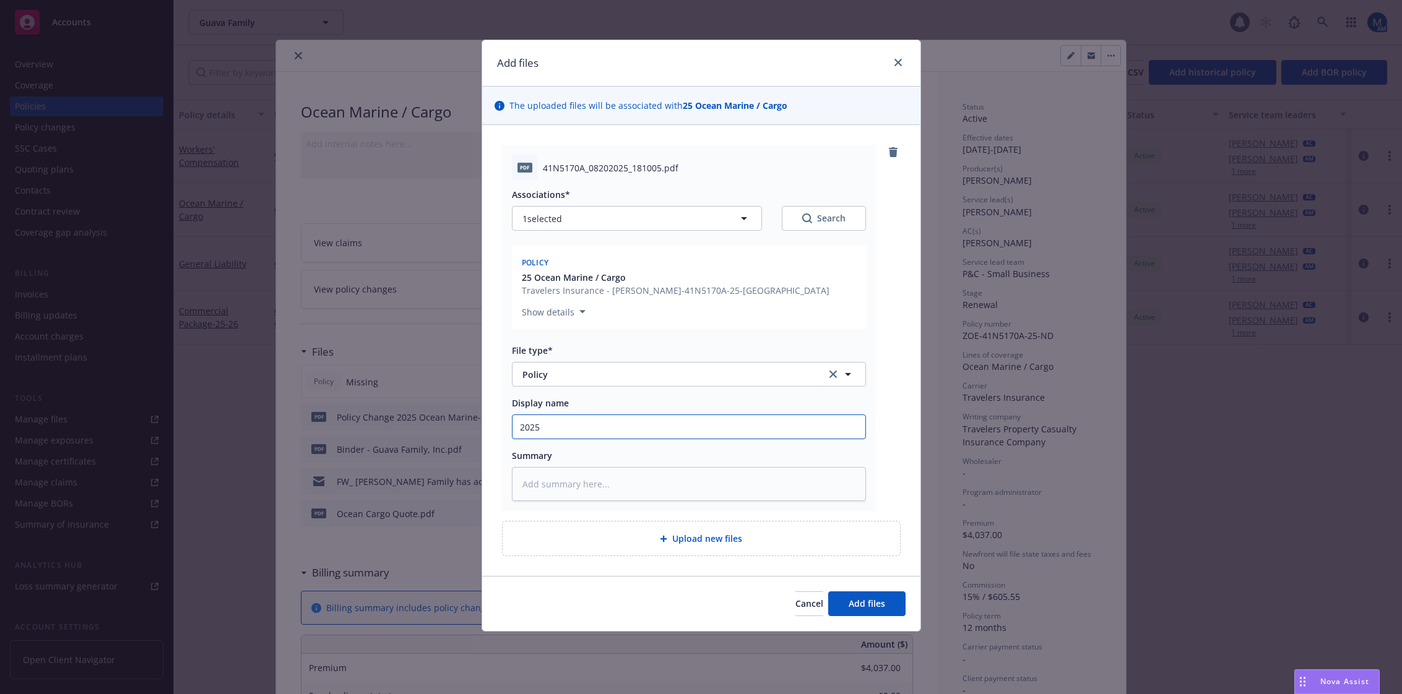
type input "2025 -"
type textarea "x"
type input "2025 -"
type textarea "x"
type input "2025 - 2"
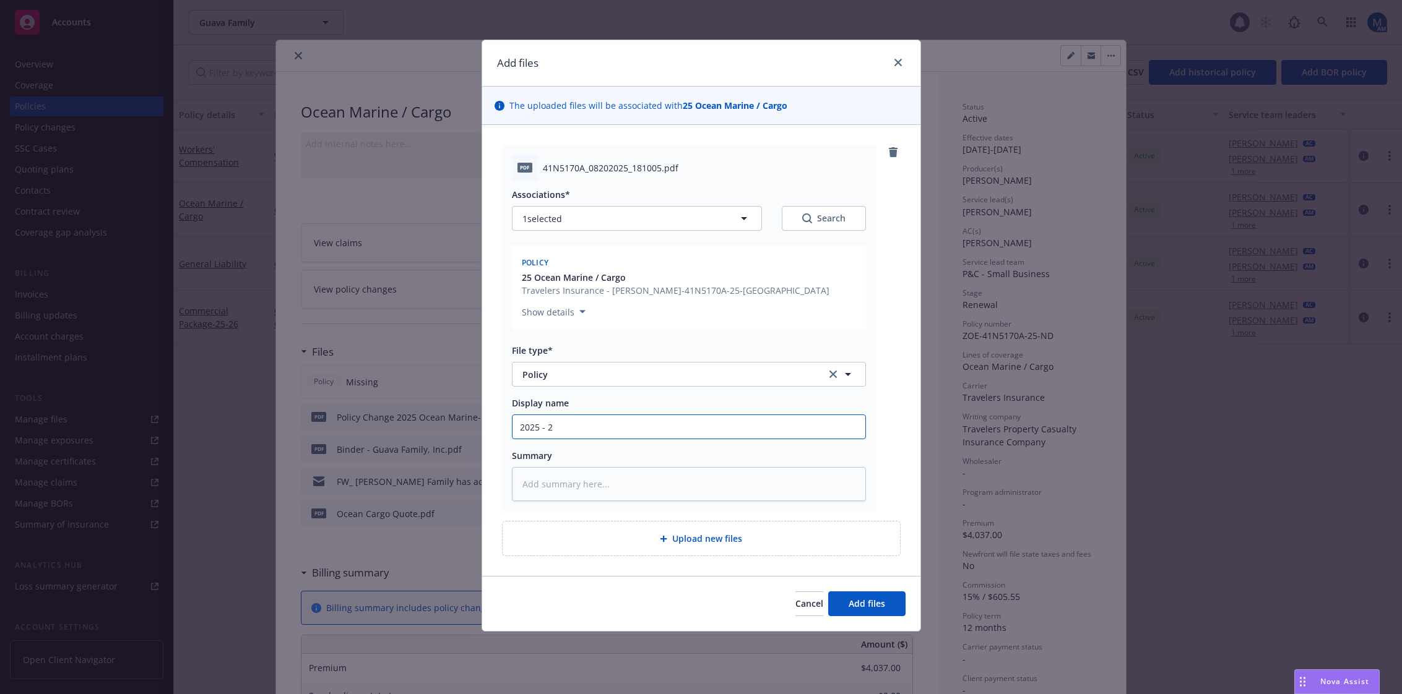
type textarea "x"
type input "2025 - 20"
type textarea "x"
type input "2025 - 202"
type textarea "x"
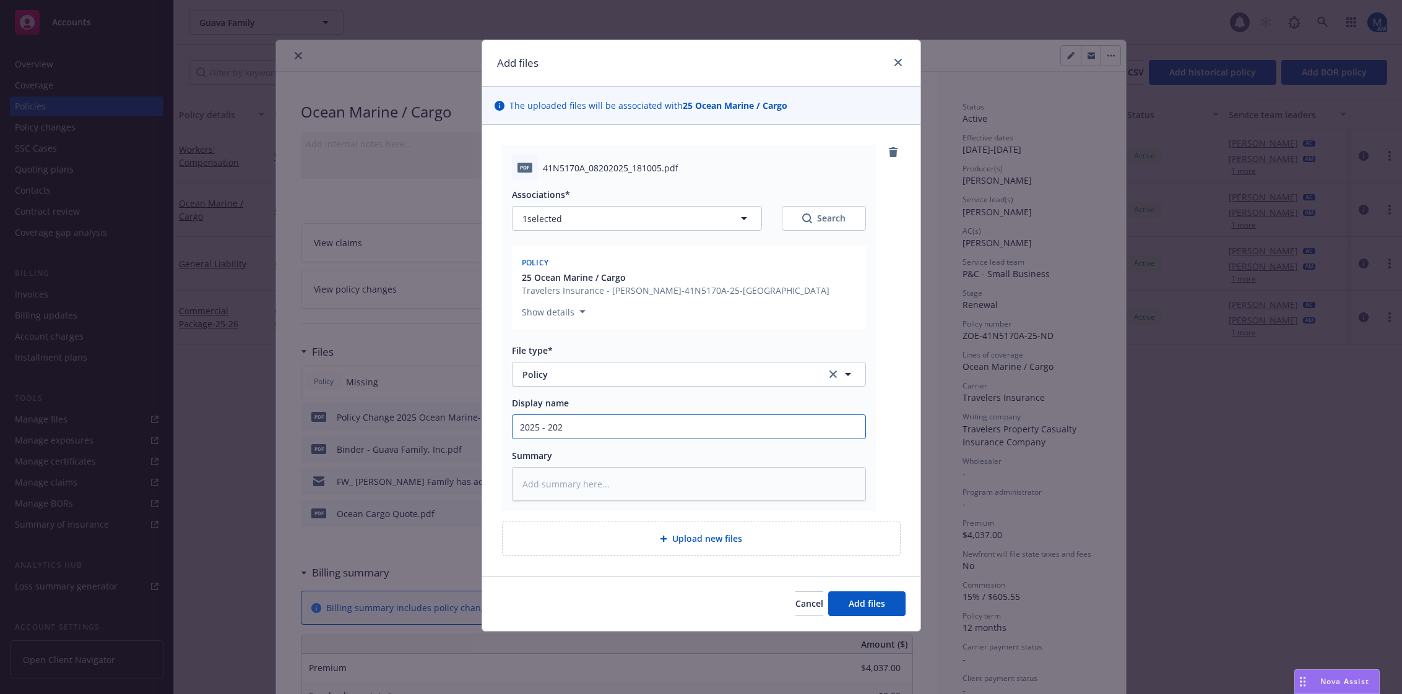
type input "2025 - 2026"
type textarea "x"
type input "2025 - 2026"
type textarea "x"
type input "2025 - 2026 O"
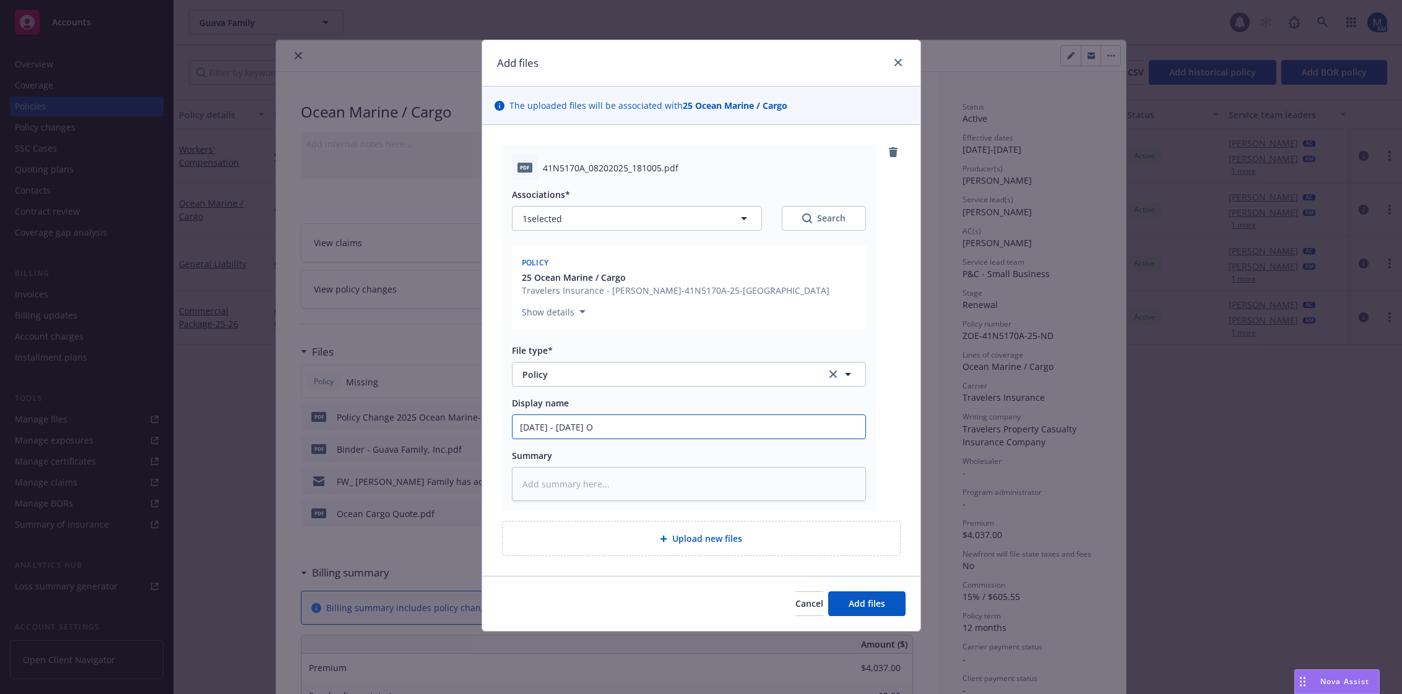
type textarea "x"
type input "2025 - 2026 Oc"
type textarea "x"
type input "2025 - 2026 Oce"
type textarea "x"
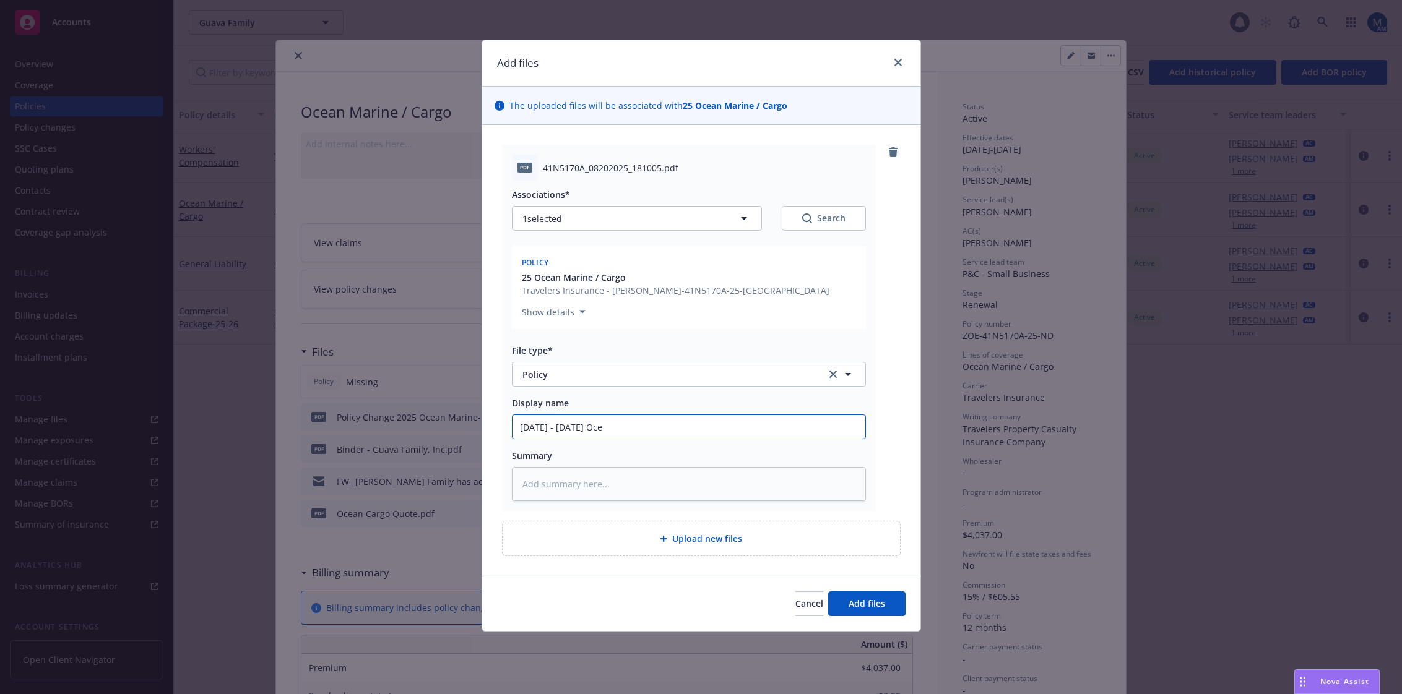
type input "2025 - 2026 Ocea"
type textarea "x"
type input "2025 - 2026 Ocean"
type textarea "x"
type input "2025 - 2026 Ocean"
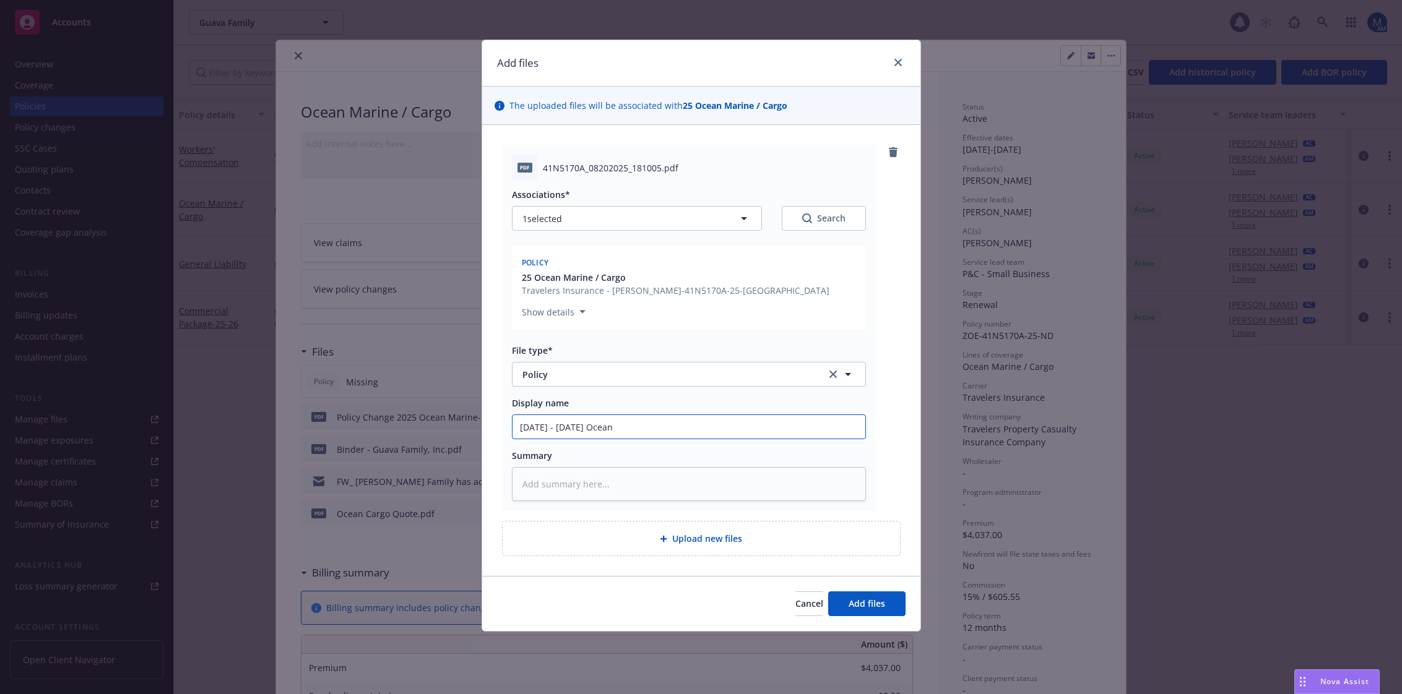
type textarea "x"
type input "2025 - 2026 Ocean M"
type textarea "x"
type input "2025 - 2026 Ocean Ma"
type textarea "x"
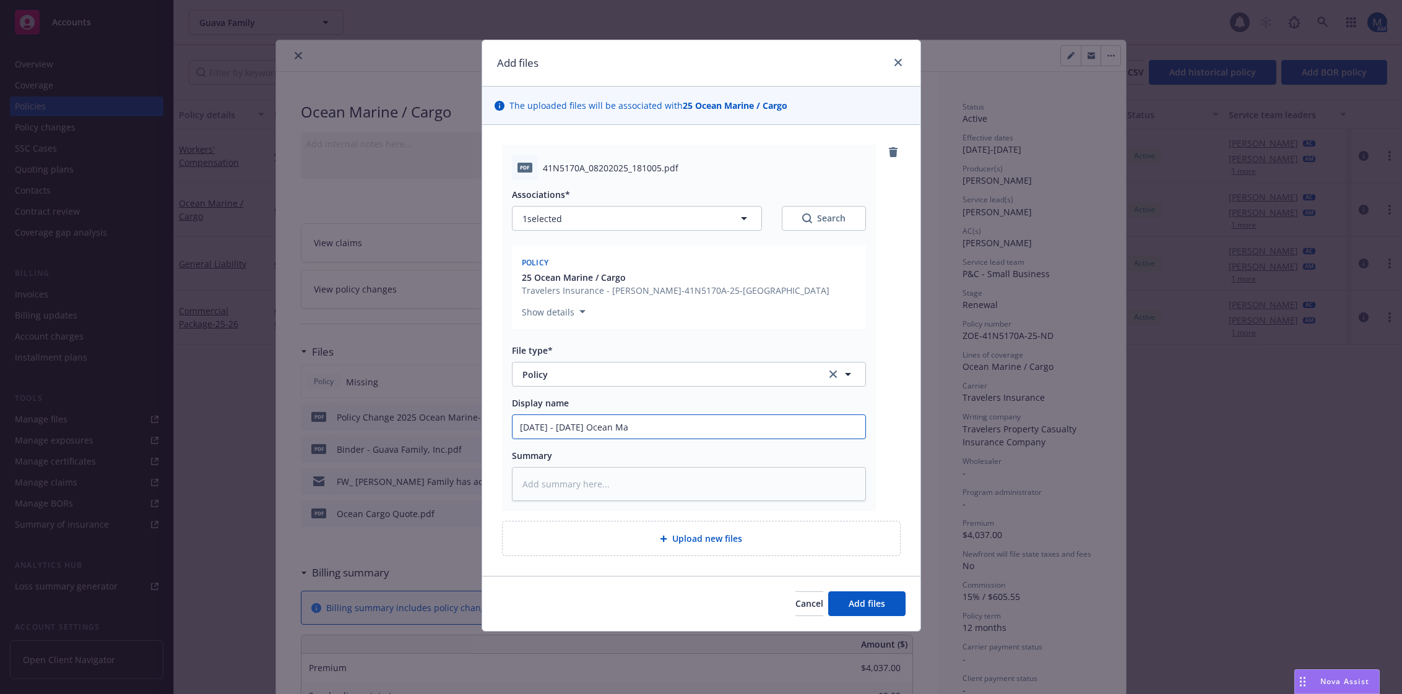
type input "2025 - 2026 Ocean Mar"
type textarea "x"
type input "2025 - 2026 Ocean Mari"
type textarea "x"
type input "2025 - 2026 Ocean Marin"
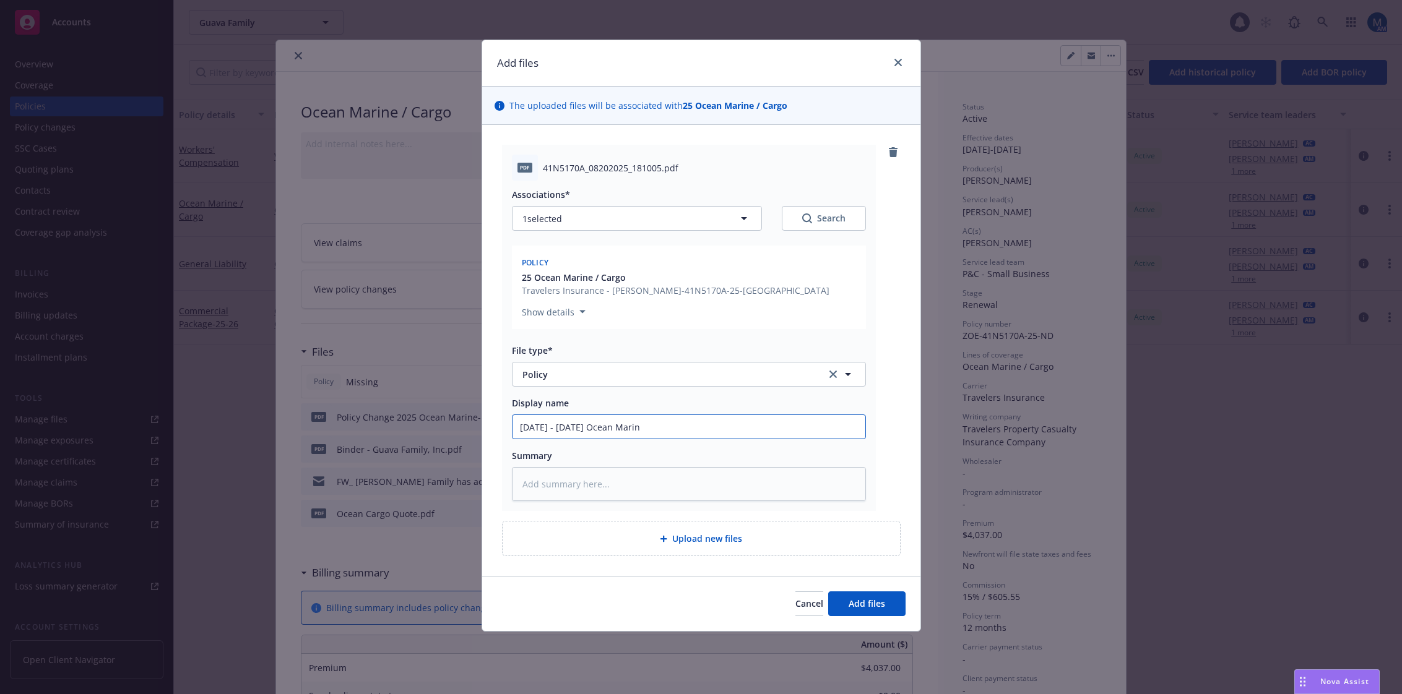
type textarea "x"
type input "2025 - 2026 Ocean Marine"
type textarea "x"
type input "2025 - 2026 Ocean Marine,"
type textarea "x"
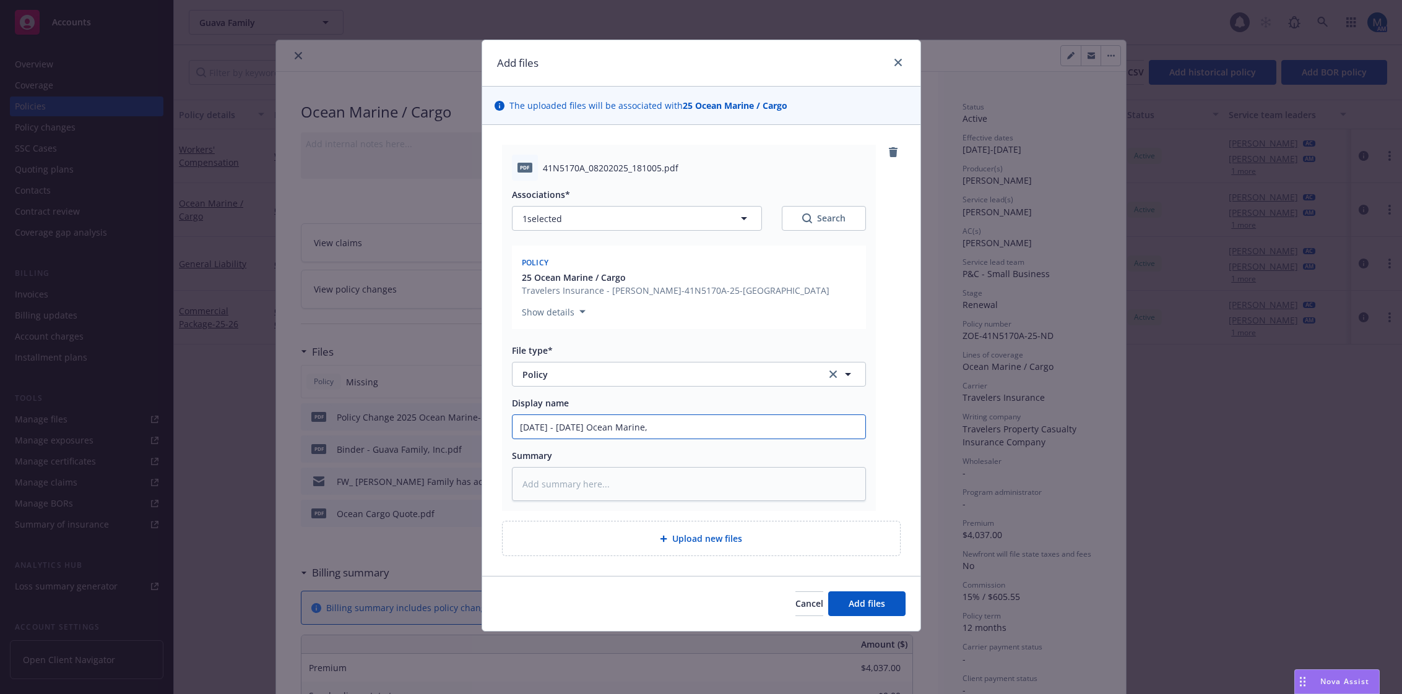
type input "2025 - 2026 Ocean Marine,"
type textarea "x"
type input "2025 - 2026 Ocean Marine, R"
type textarea "x"
type input "2025 - 2026 Ocean Marine, Re"
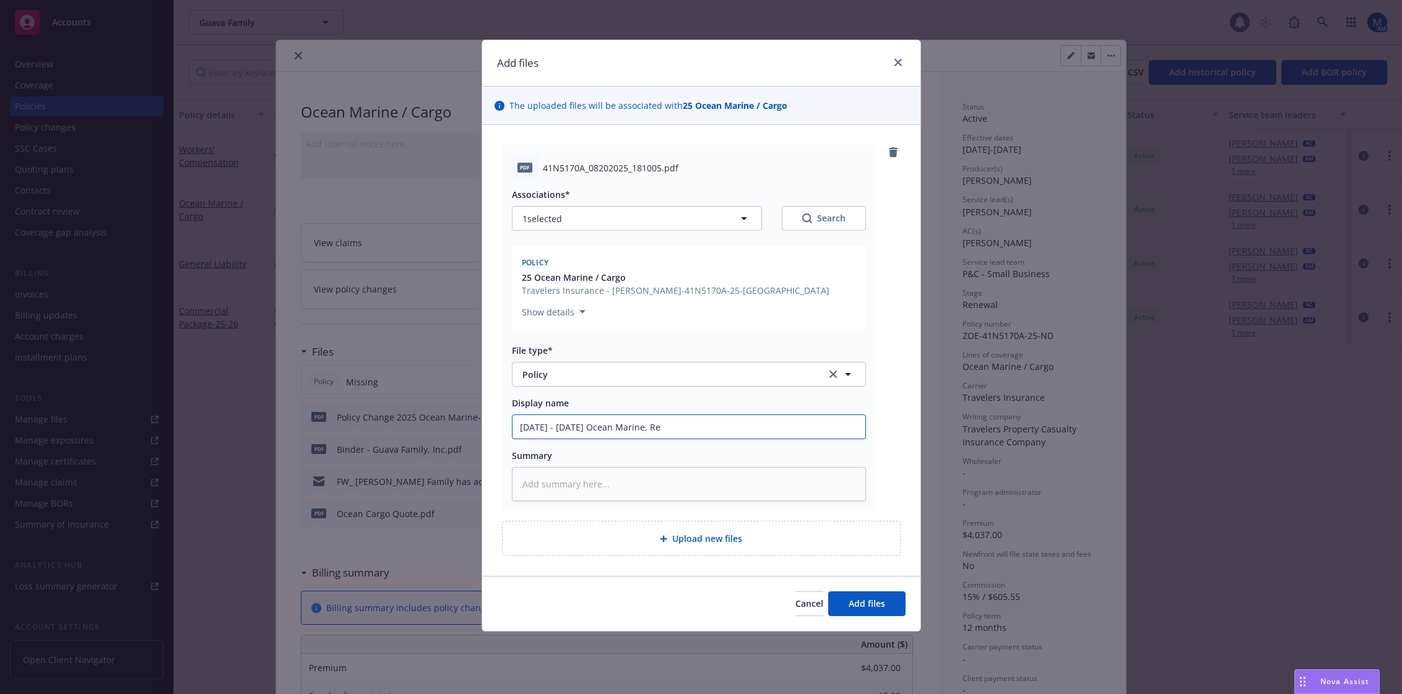
type textarea "x"
type input "2025 - 2026 Ocean Marine, Ren"
type textarea "x"
type input "2025 - 2026 Ocean Marine, Rene"
type textarea "x"
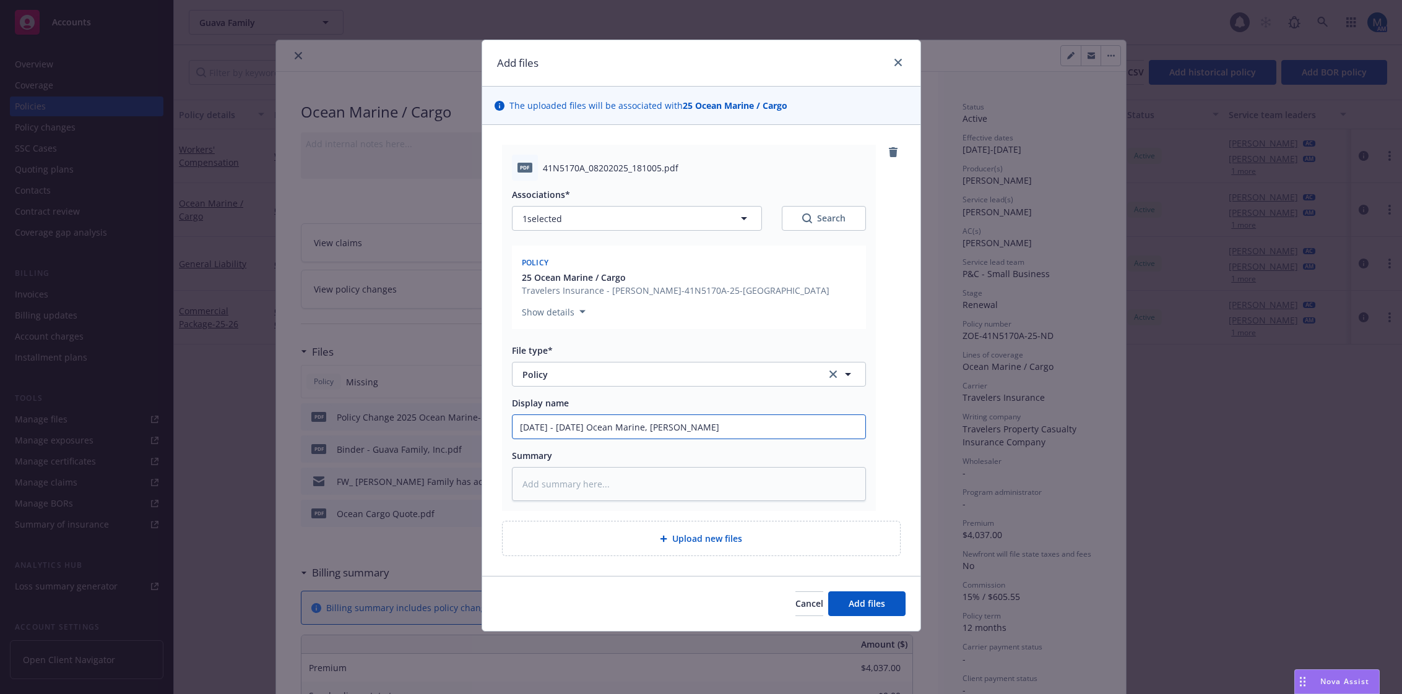
type input "2025 - 2026 Ocean Marine, Renew"
type textarea "x"
type input "2025 - 2026 Ocean Marine, Renewa"
type textarea "x"
type input "2025 - 2026 Ocean Marine, Renewal"
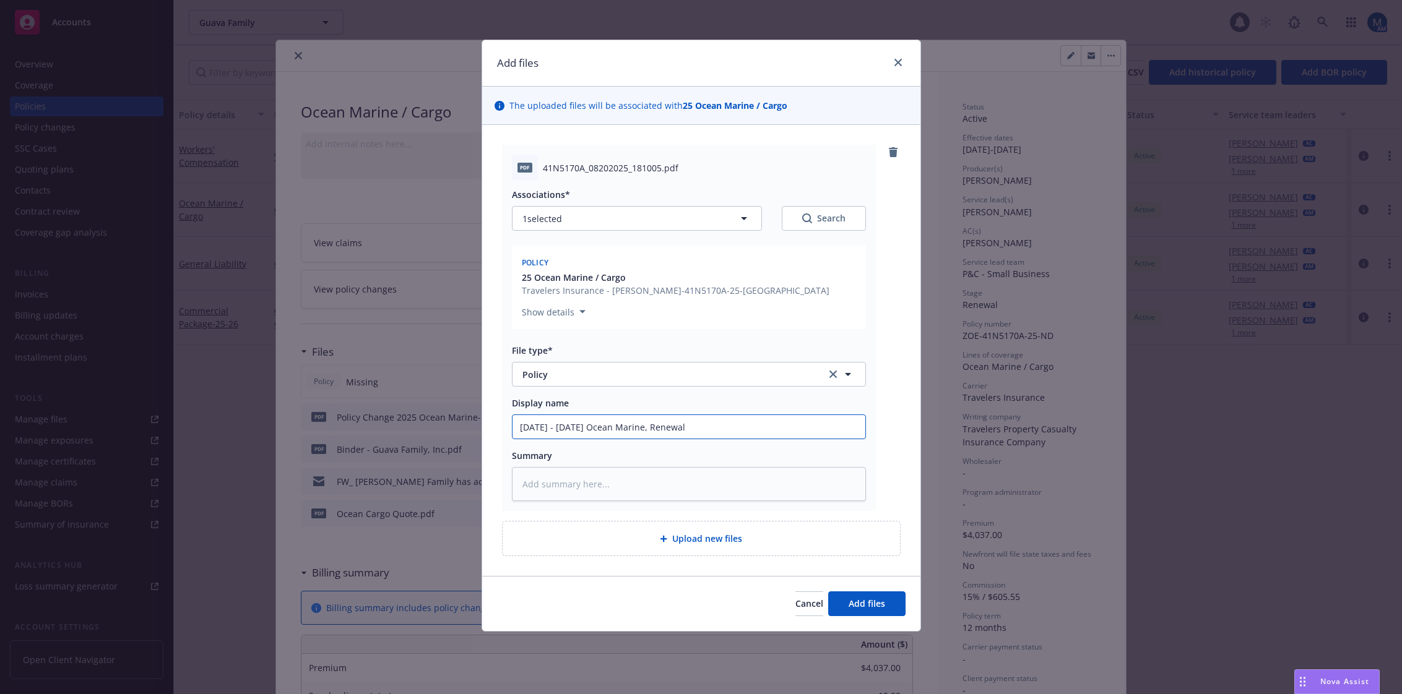
type textarea "x"
type input "2025 - 2026 Ocean Marine, Renewal"
type textarea "x"
type input "2025 - 2026 Ocean Marine, Renewal E"
type textarea "x"
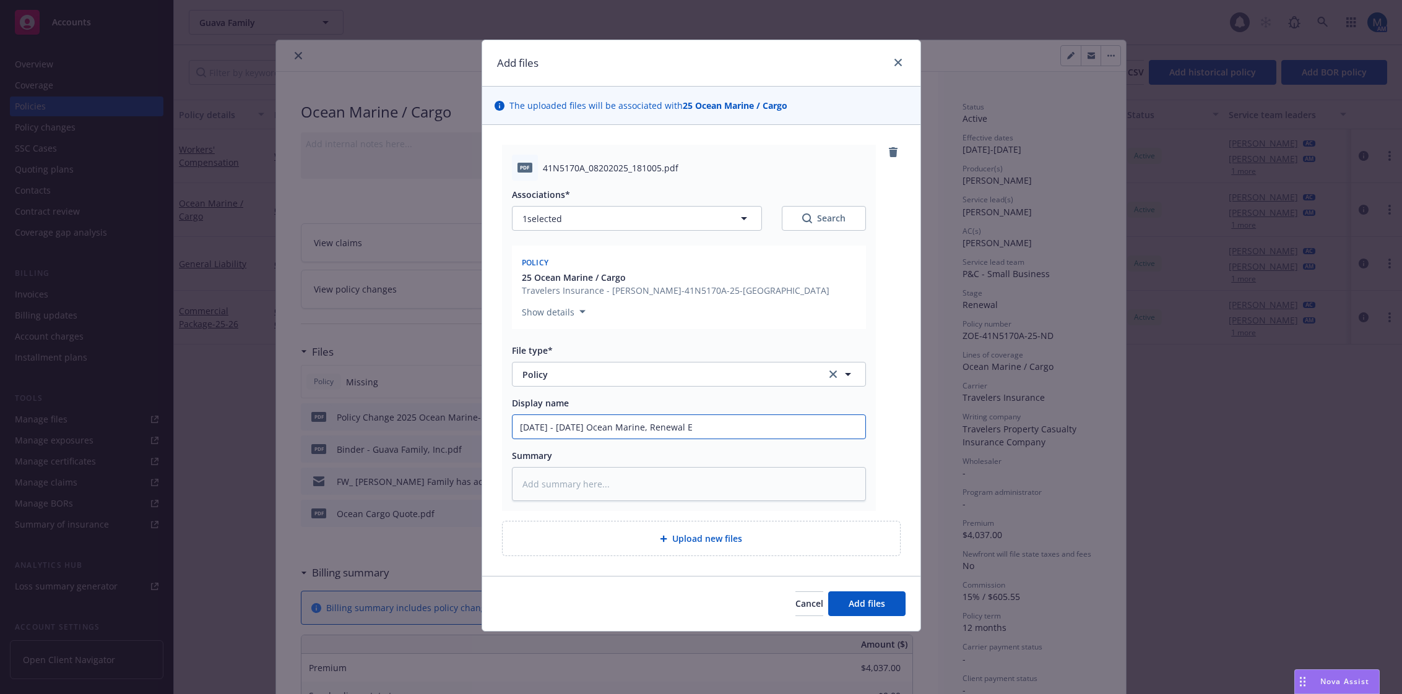
type input "2025 - 2026 Ocean Marine, Renewal En"
type textarea "x"
type input "2025 - 2026 Ocean Marine, Renewal End"
type textarea "x"
type input "2025 - 2026 Ocean Marine, Renewal Endo"
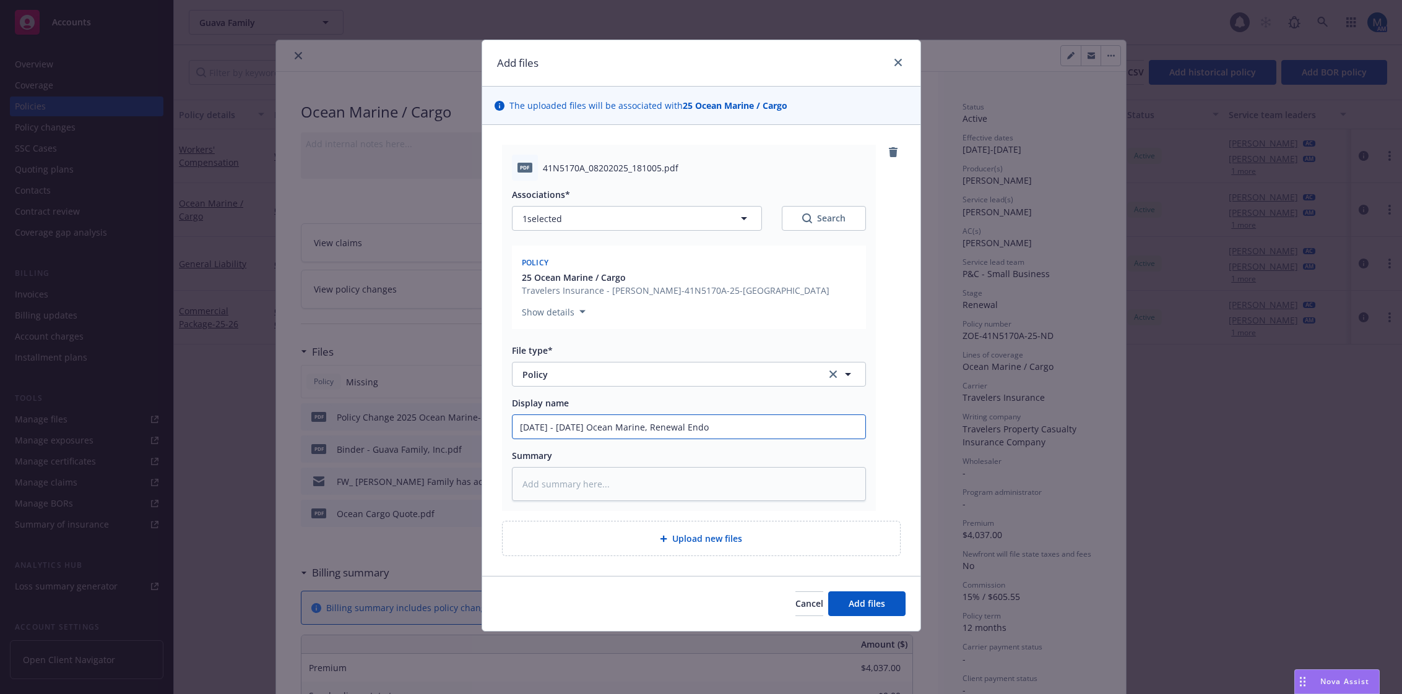
type textarea "x"
type input "2025 - 2026 Ocean Marine, Renewal Endor"
type textarea "x"
type input "2025 - 2026 Ocean Marine, Renewal Endors"
type textarea "x"
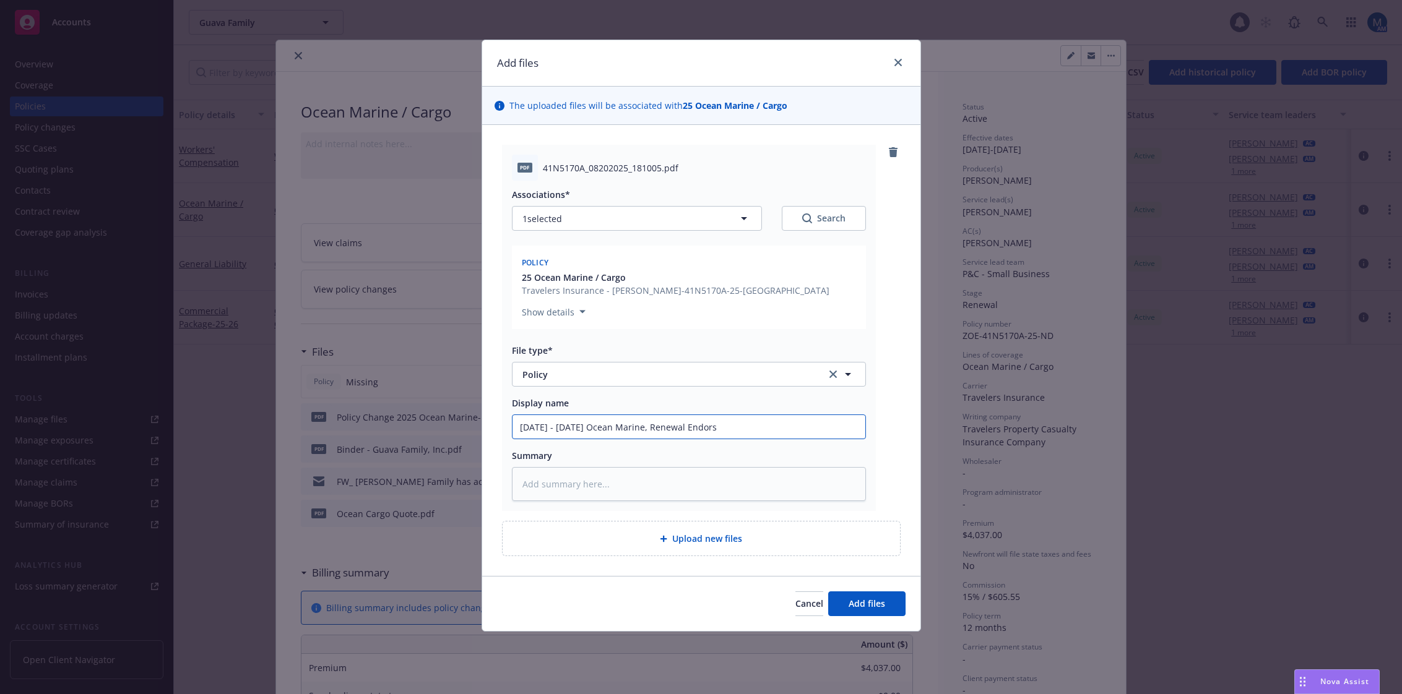
type input "2025 - 2026 Ocean Marine, Renewal Endorse"
type textarea "x"
type input "2025 - 2026 Ocean Marine, Renewal Endorsem"
type textarea "x"
type input "2025 - 2026 Ocean Marine, Renewal Endorseme"
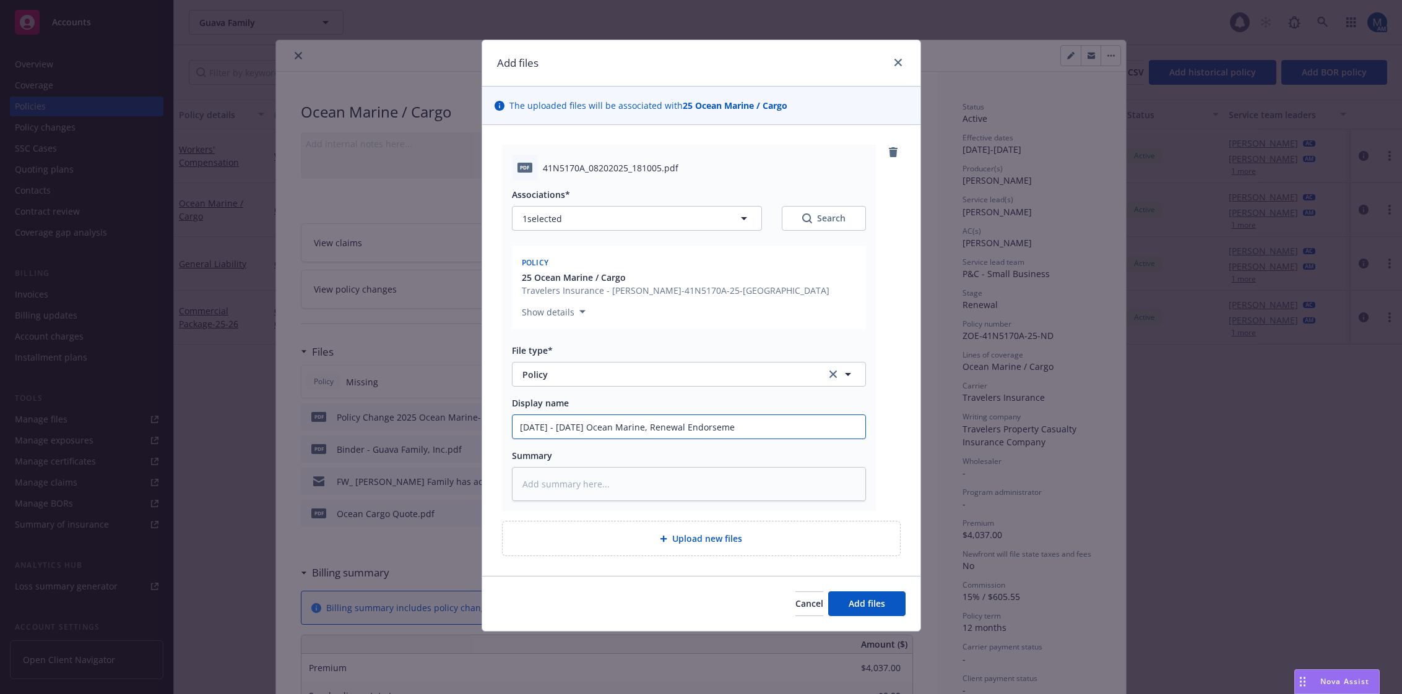
type textarea "x"
type input "2025 - 2026 Ocean Marine, Renewal Endorsement"
type textarea "x"
type input "2025 - 2026 Ocean Marine, Renewal Endorsement"
click at [875, 599] on span "Add files" at bounding box center [867, 604] width 37 height 12
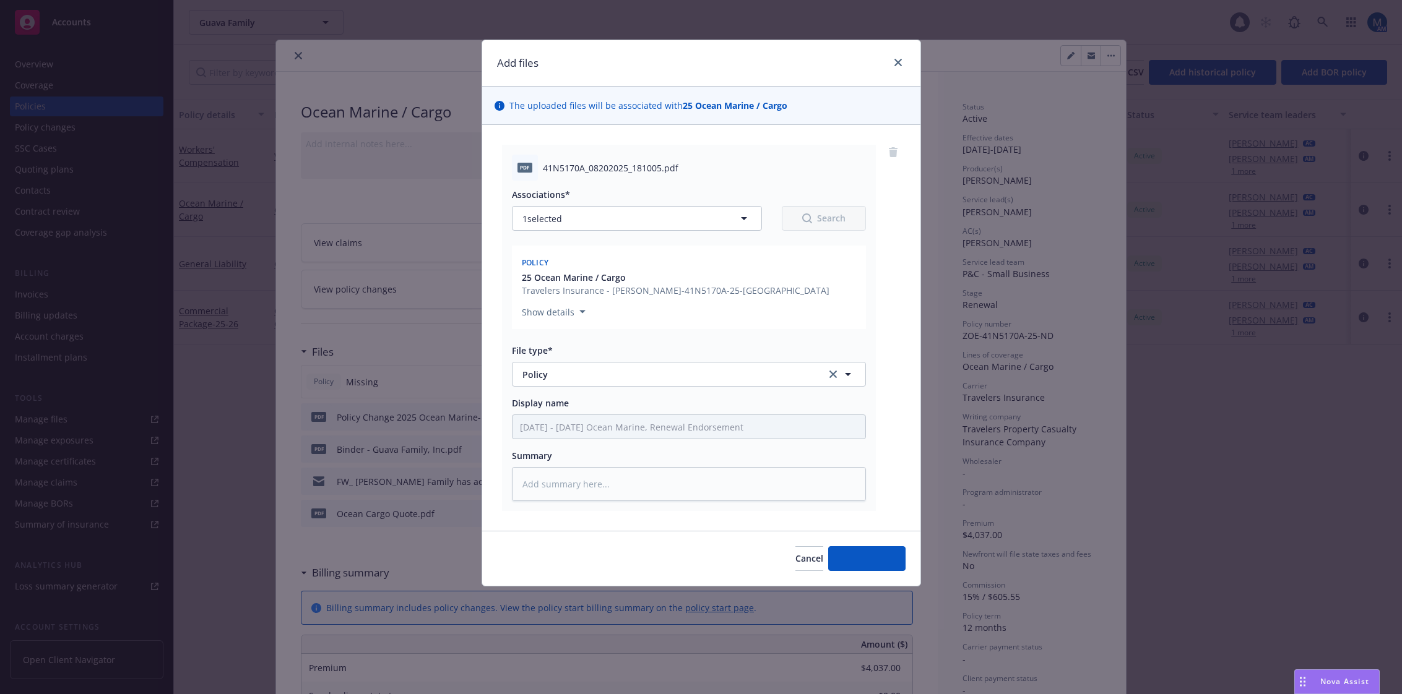
type textarea "x"
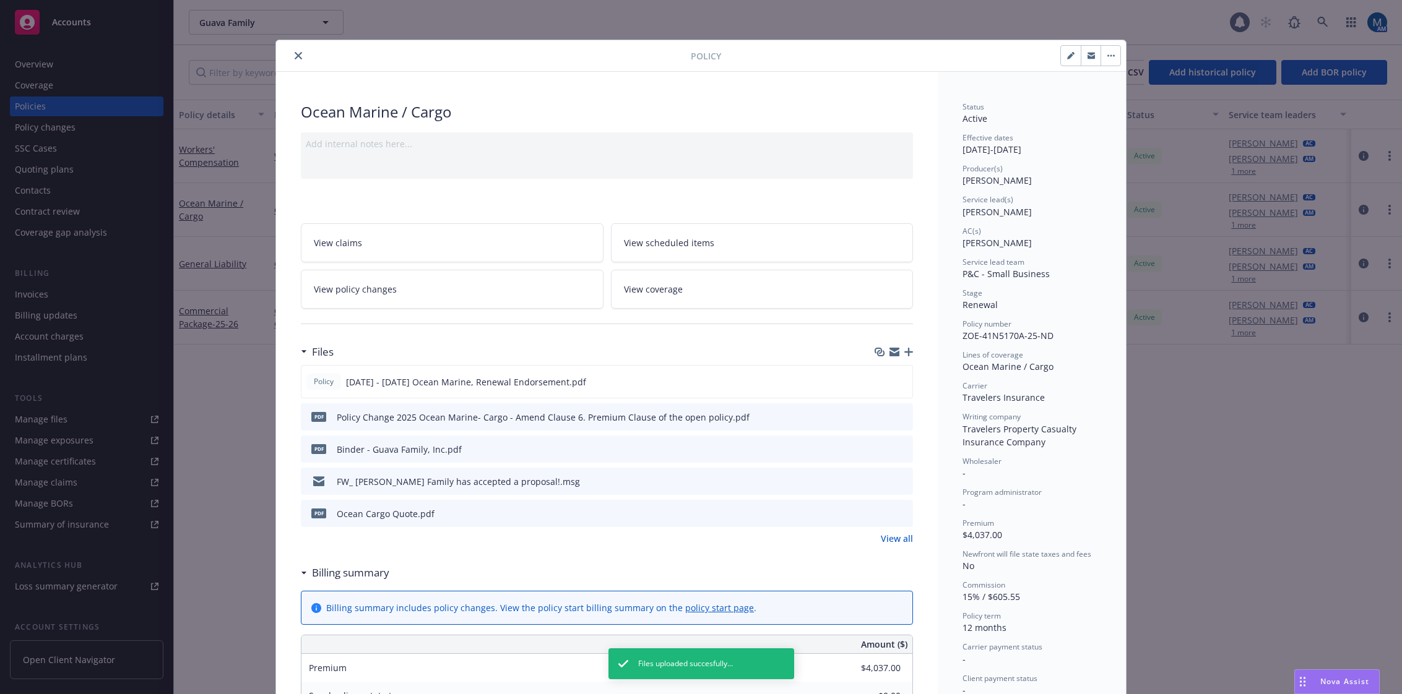
click at [295, 58] on icon "close" at bounding box center [298, 55] width 7 height 7
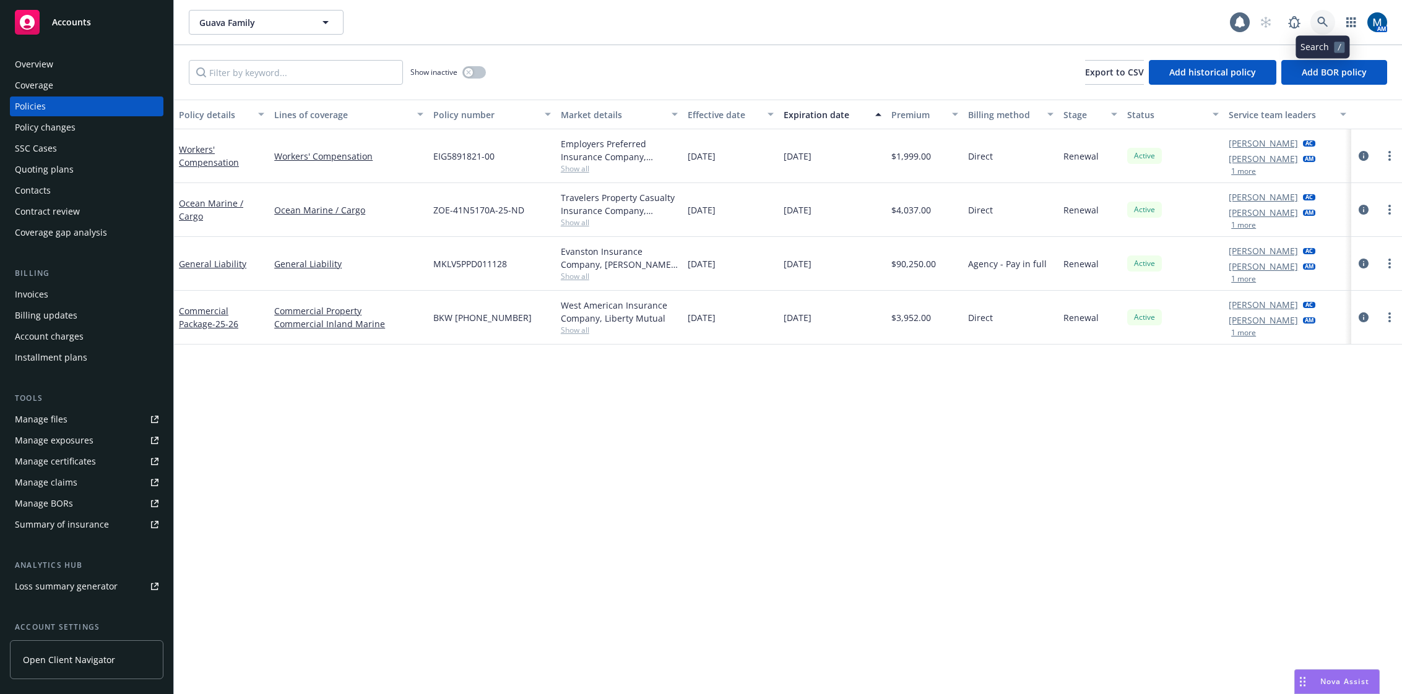
click at [1317, 22] on icon at bounding box center [1322, 22] width 11 height 11
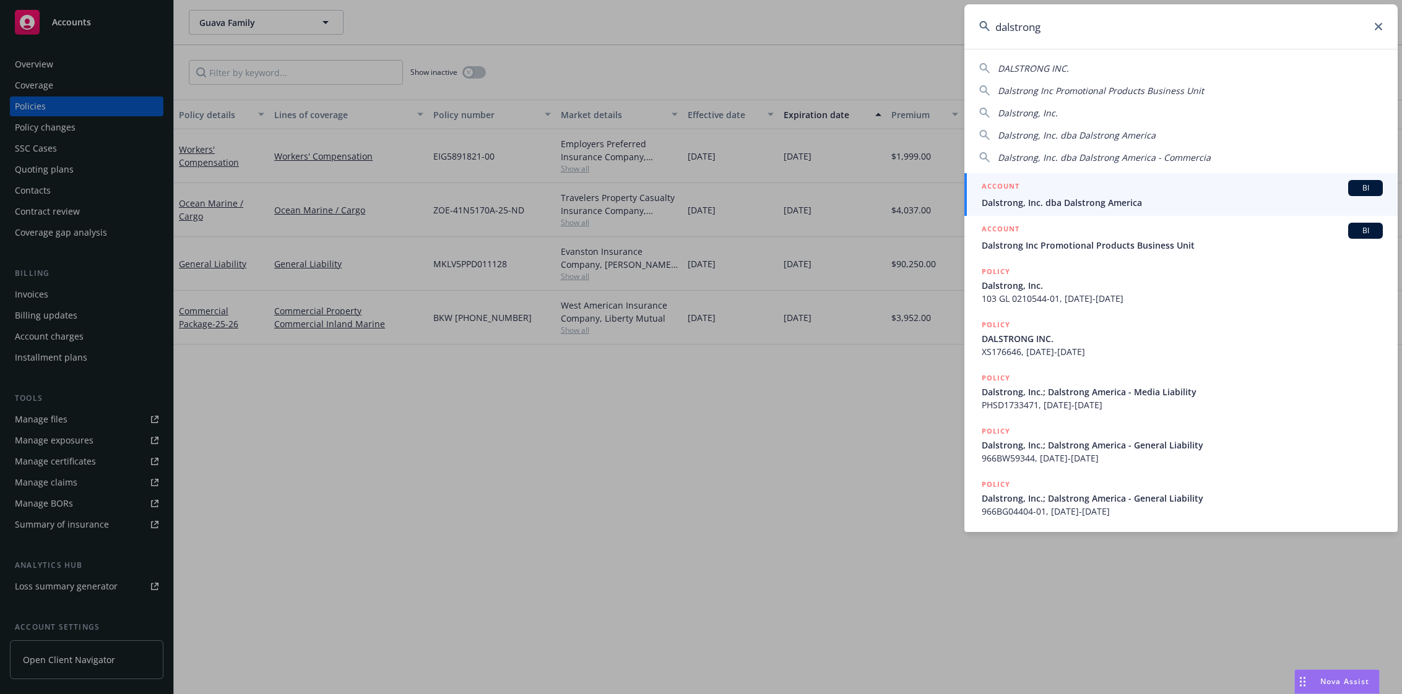
type input "dalstrong"
click at [1063, 195] on div "ACCOUNT BI" at bounding box center [1182, 188] width 401 height 16
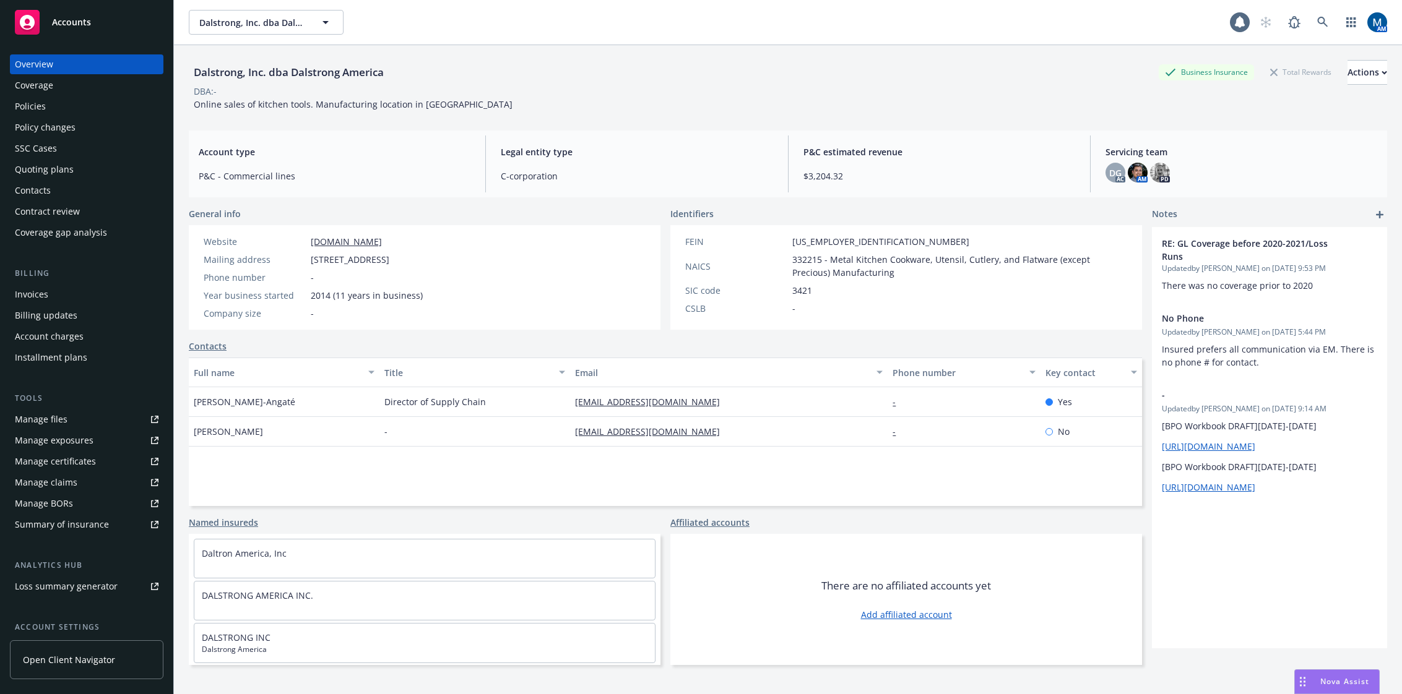
click at [99, 103] on div "Policies" at bounding box center [87, 107] width 144 height 20
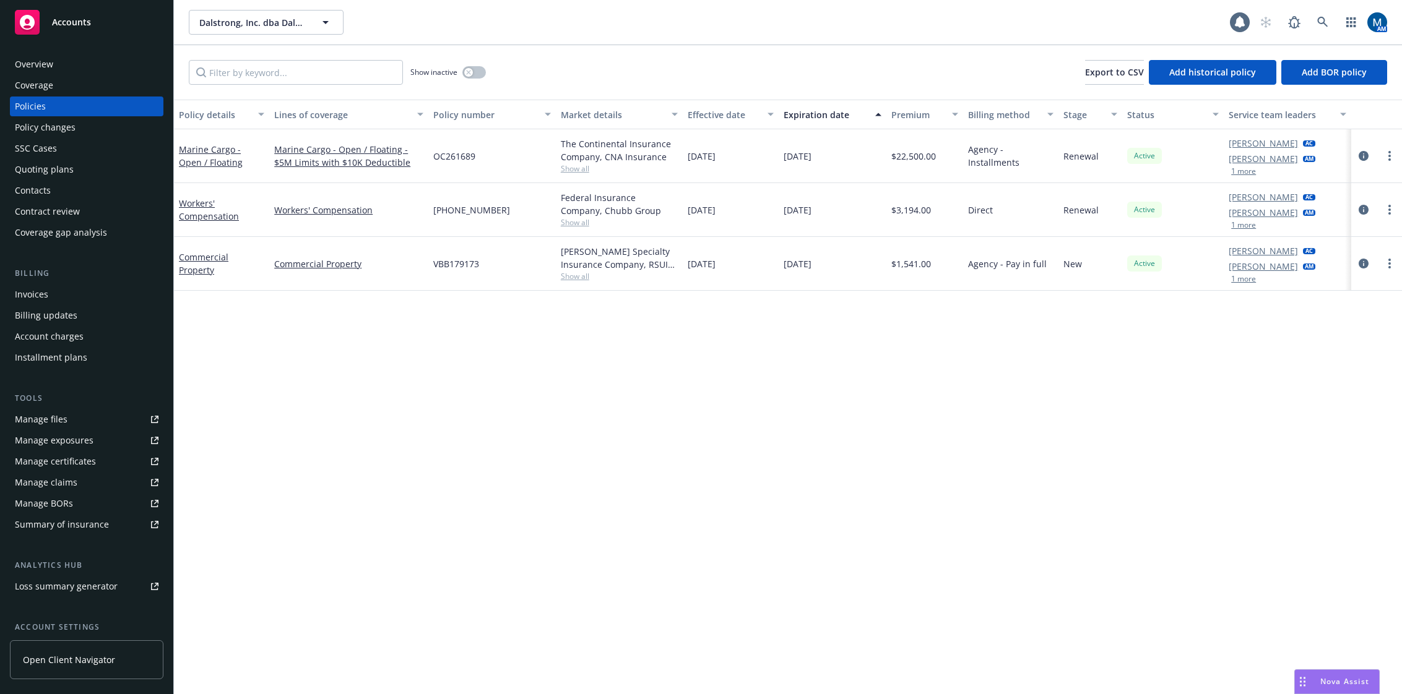
click at [1137, 406] on div "Policy details Lines of coverage Policy number Market details Effective date Ex…" at bounding box center [788, 397] width 1228 height 595
click at [1090, 443] on div "Policy details Lines of coverage Policy number Market details Effective date Ex…" at bounding box center [788, 397] width 1228 height 595
click at [469, 72] on icon "button" at bounding box center [468, 72] width 4 height 4
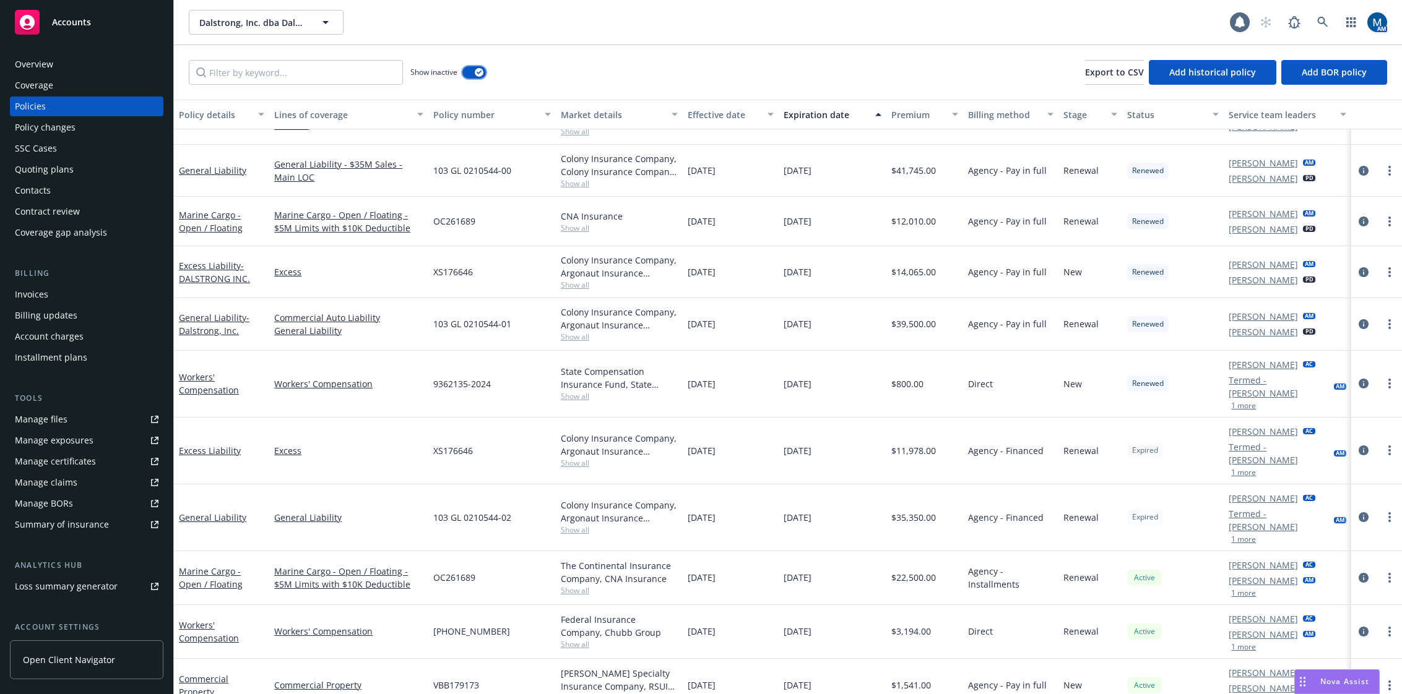
scroll to position [303, 0]
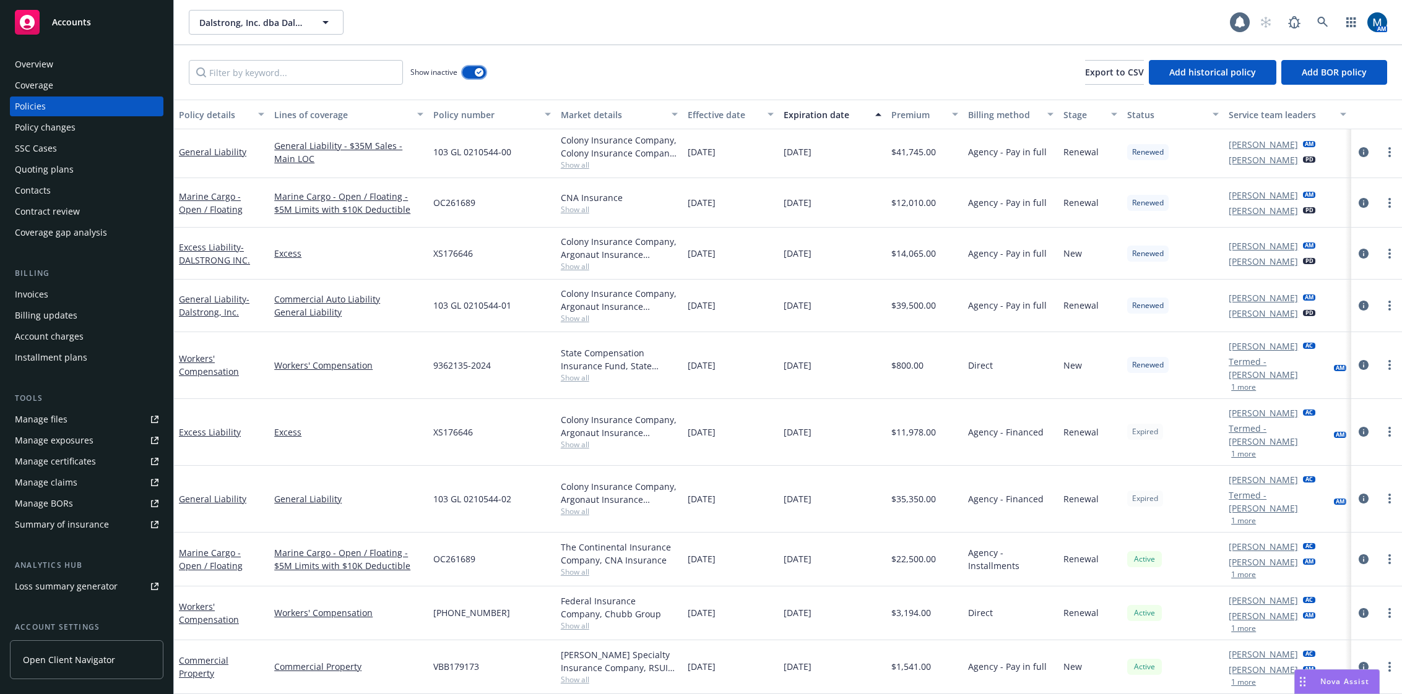
click at [469, 70] on button "button" at bounding box center [474, 72] width 24 height 12
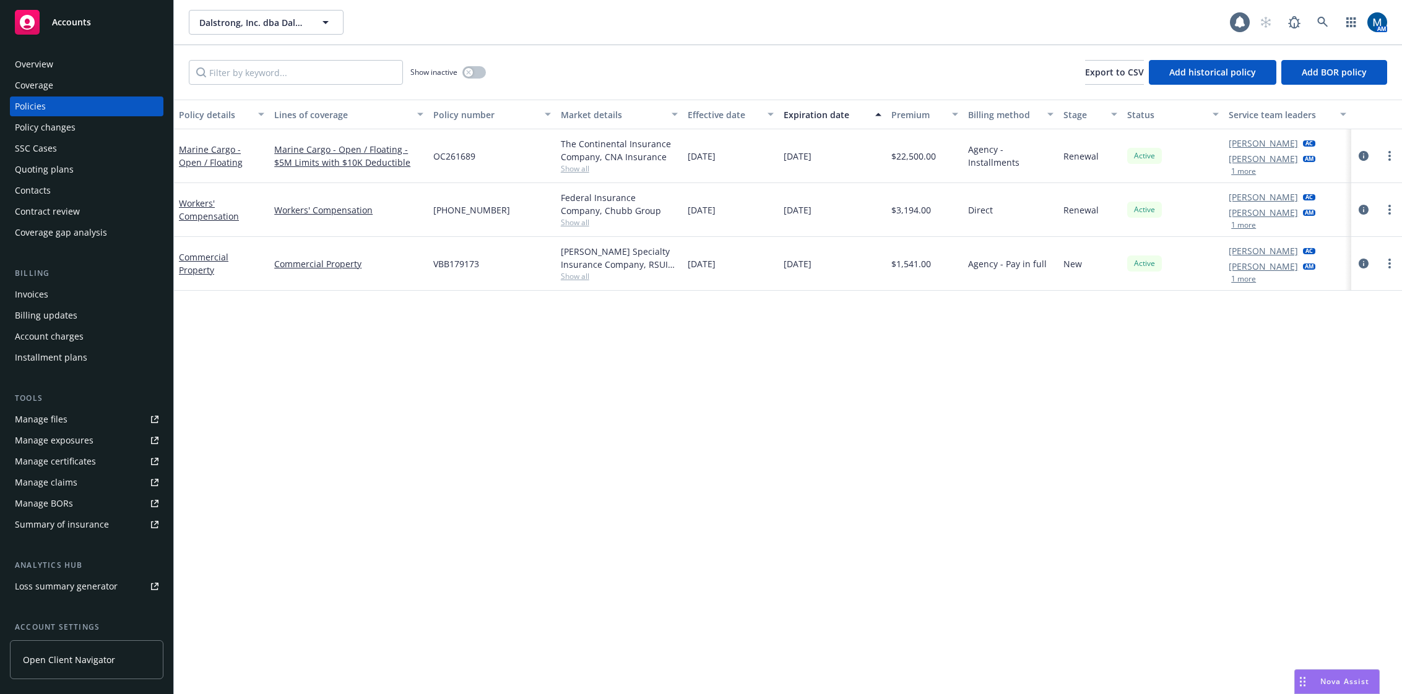
click at [83, 67] on div "Overview" at bounding box center [87, 64] width 144 height 20
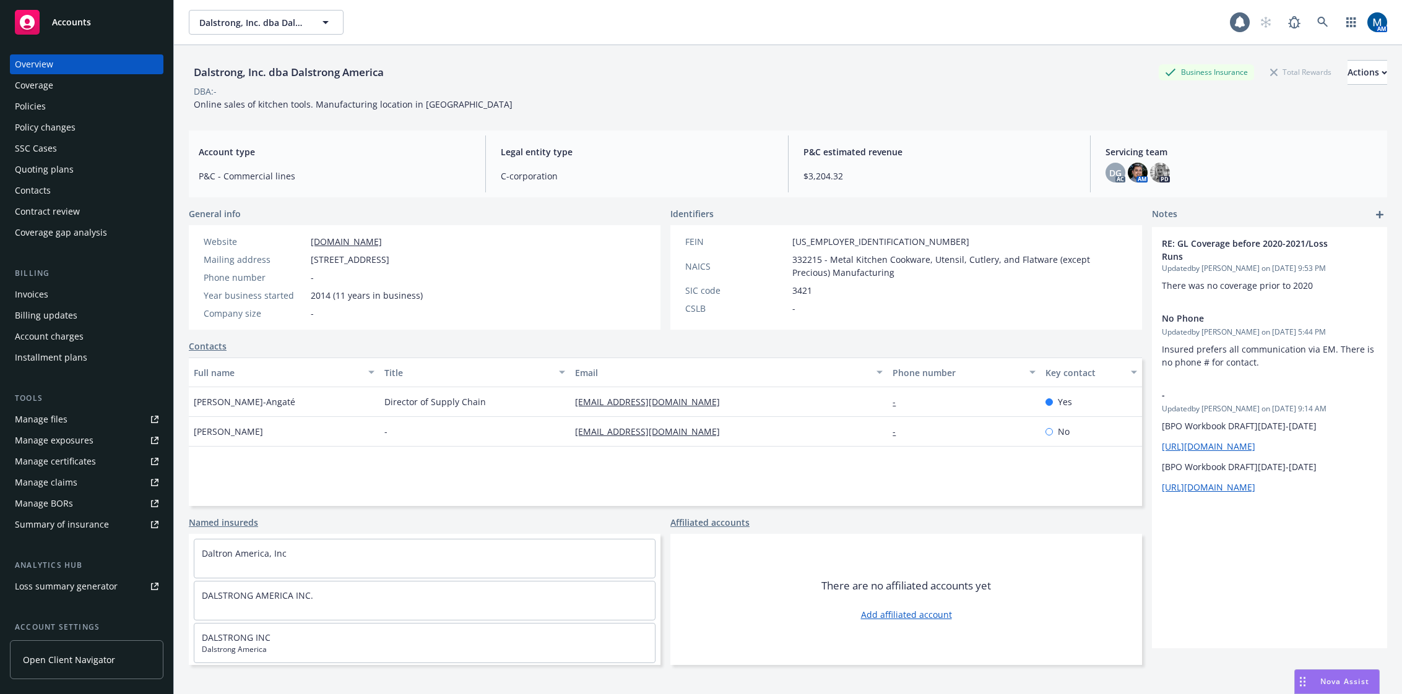
click at [56, 109] on div "Policies" at bounding box center [87, 107] width 144 height 20
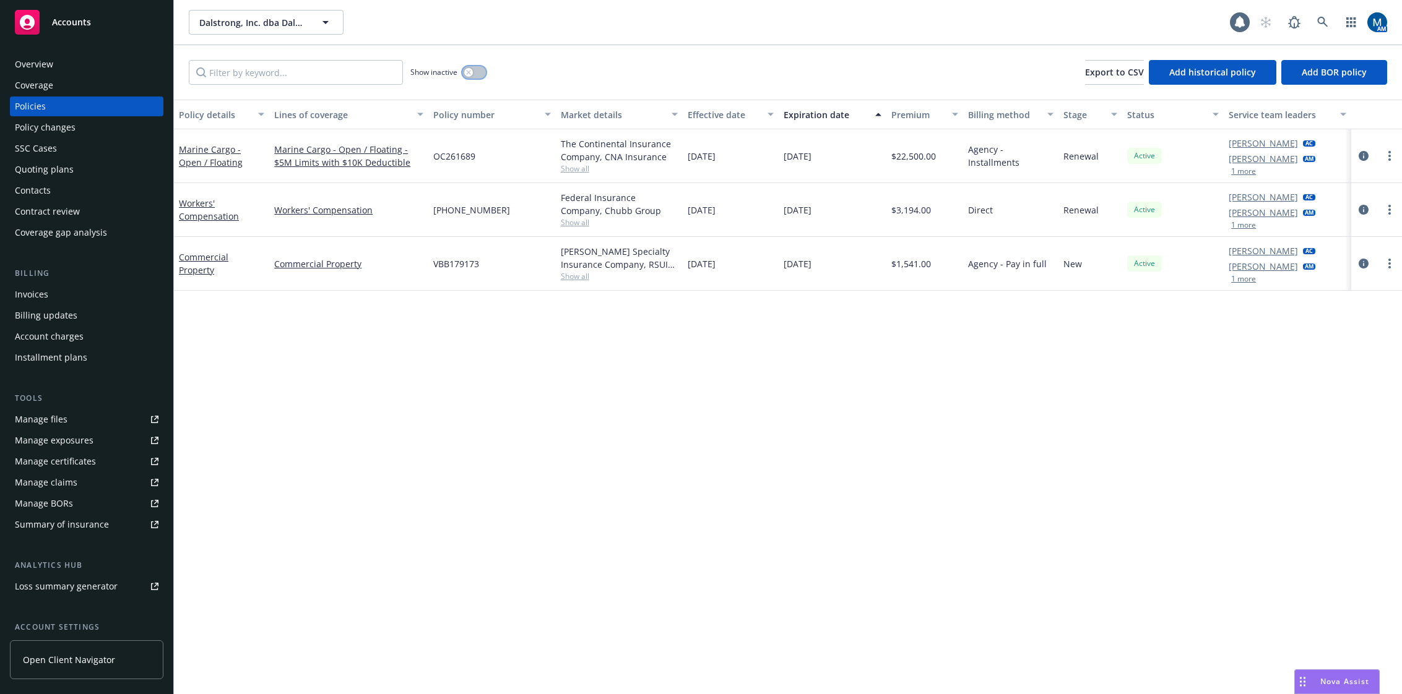
click at [480, 71] on button "button" at bounding box center [474, 72] width 24 height 12
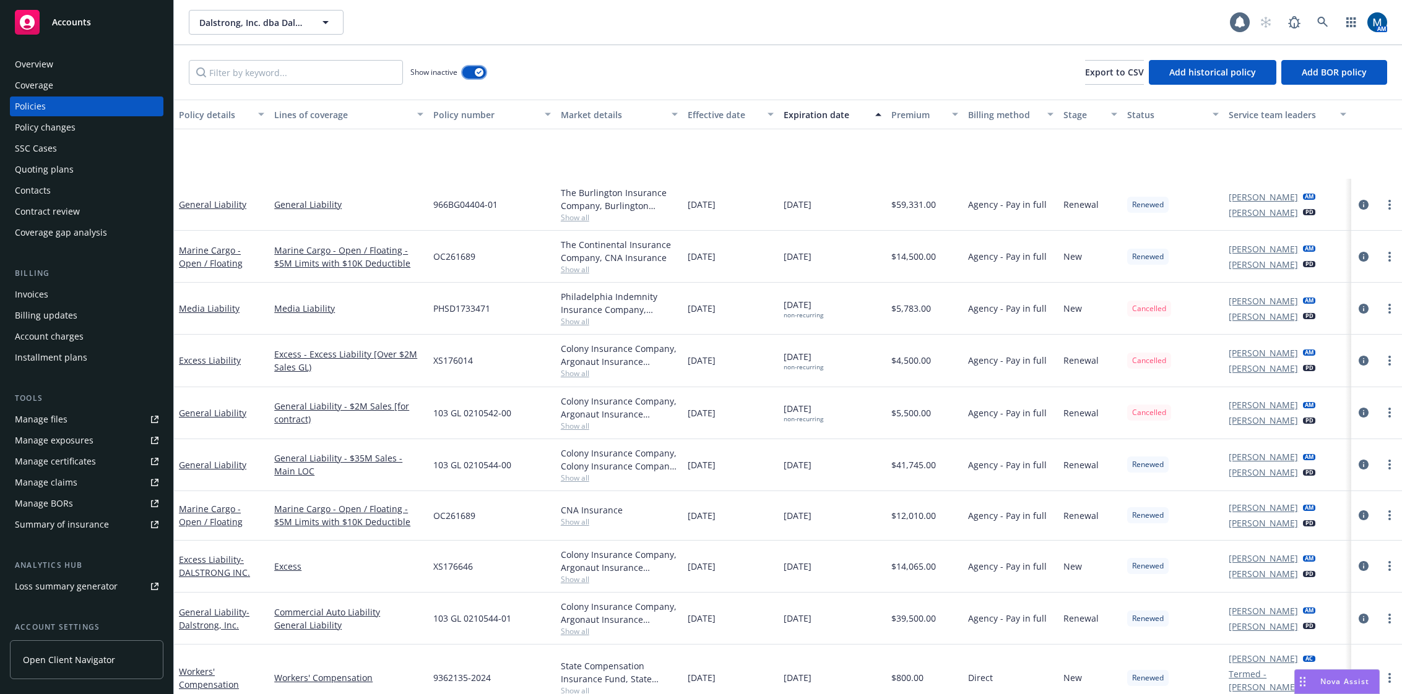
scroll to position [303, 0]
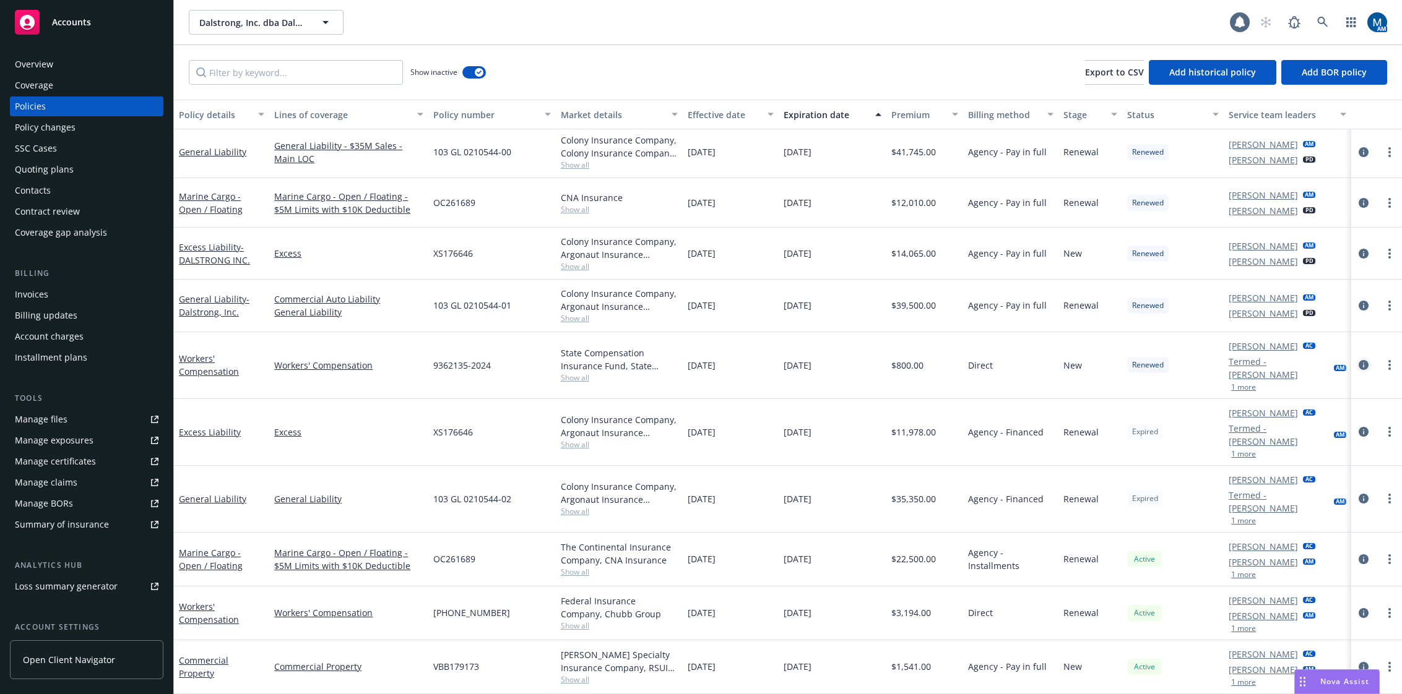
click at [1359, 366] on icon "circleInformation" at bounding box center [1364, 365] width 10 height 10
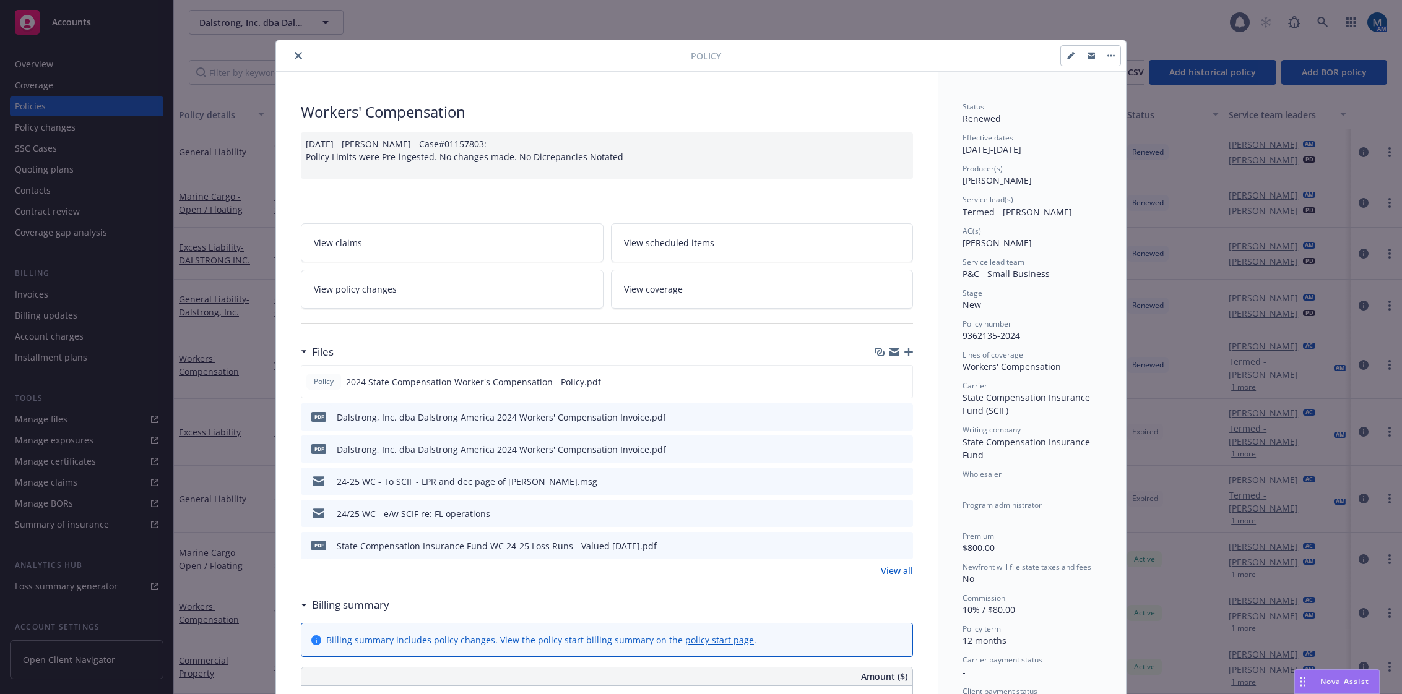
click at [899, 414] on icon "preview file" at bounding box center [901, 416] width 11 height 9
click at [295, 54] on icon "close" at bounding box center [298, 55] width 7 height 7
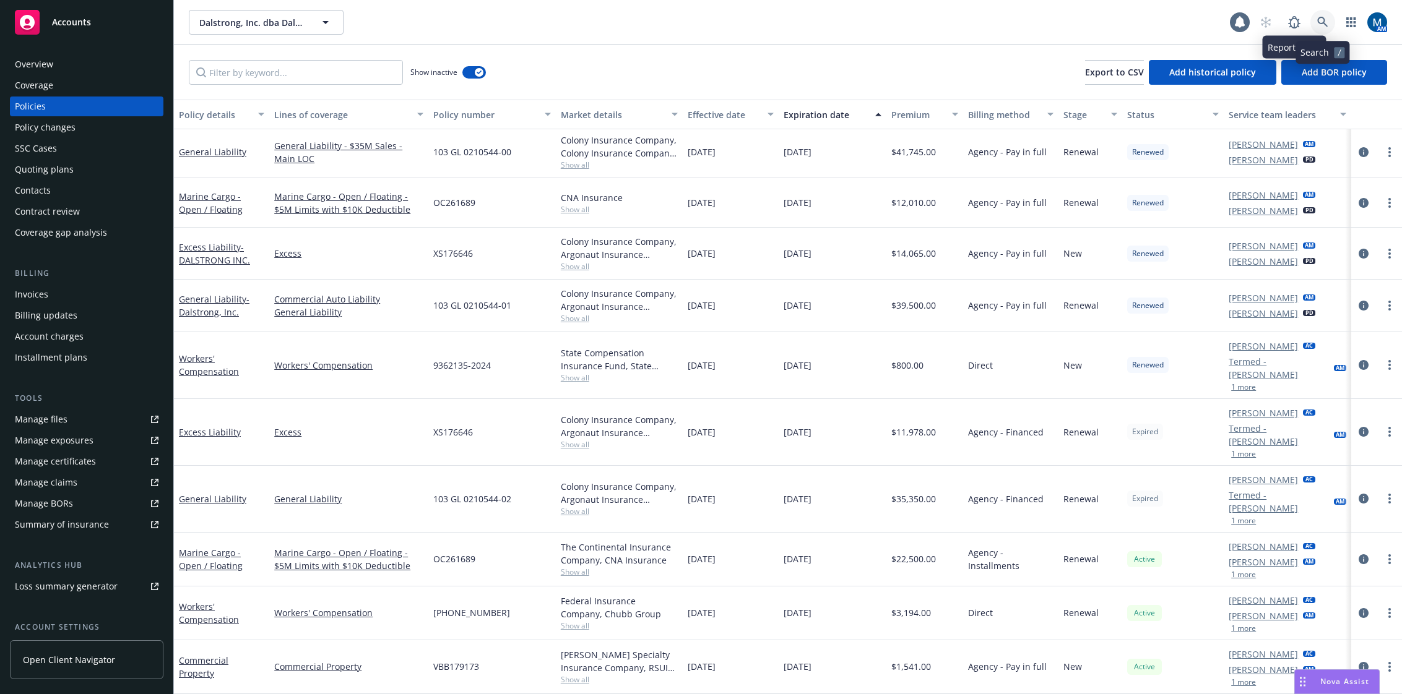
click at [1313, 17] on link at bounding box center [1322, 22] width 25 height 25
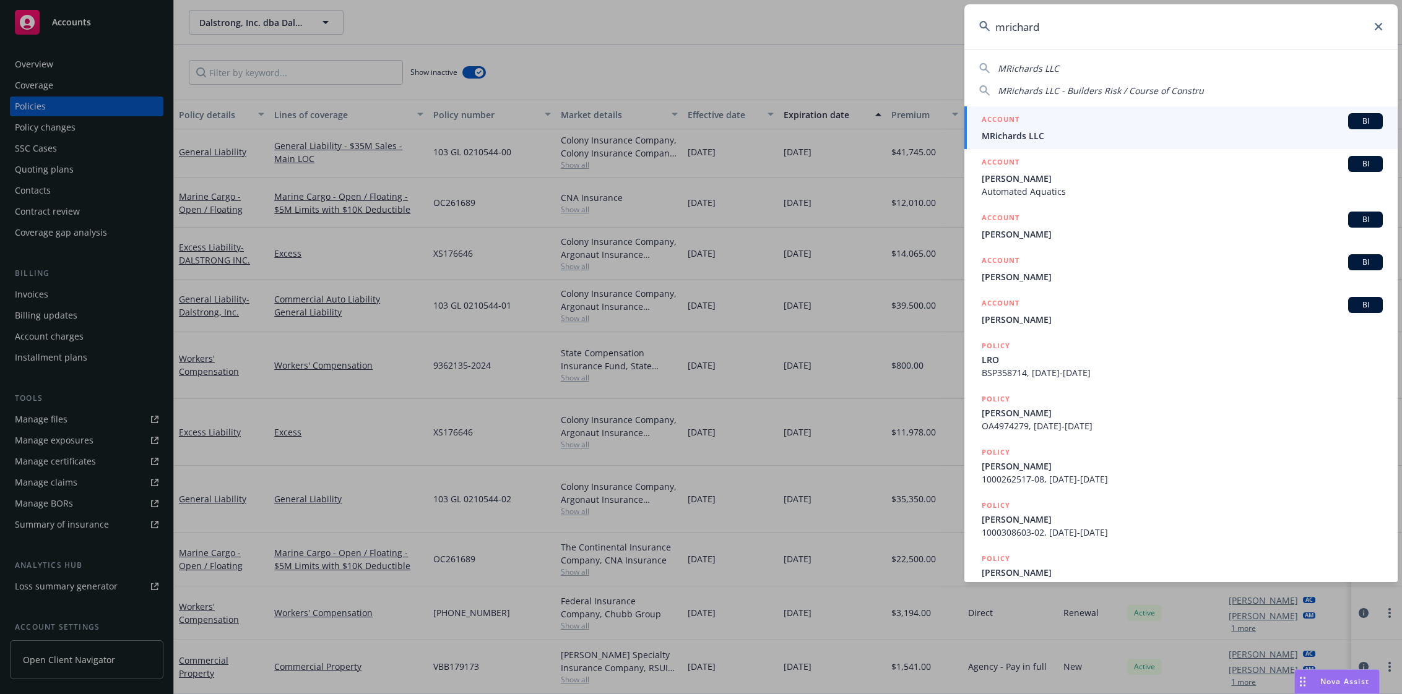
type input "mrichard"
click at [1123, 132] on span "MRichards LLC" at bounding box center [1182, 135] width 401 height 13
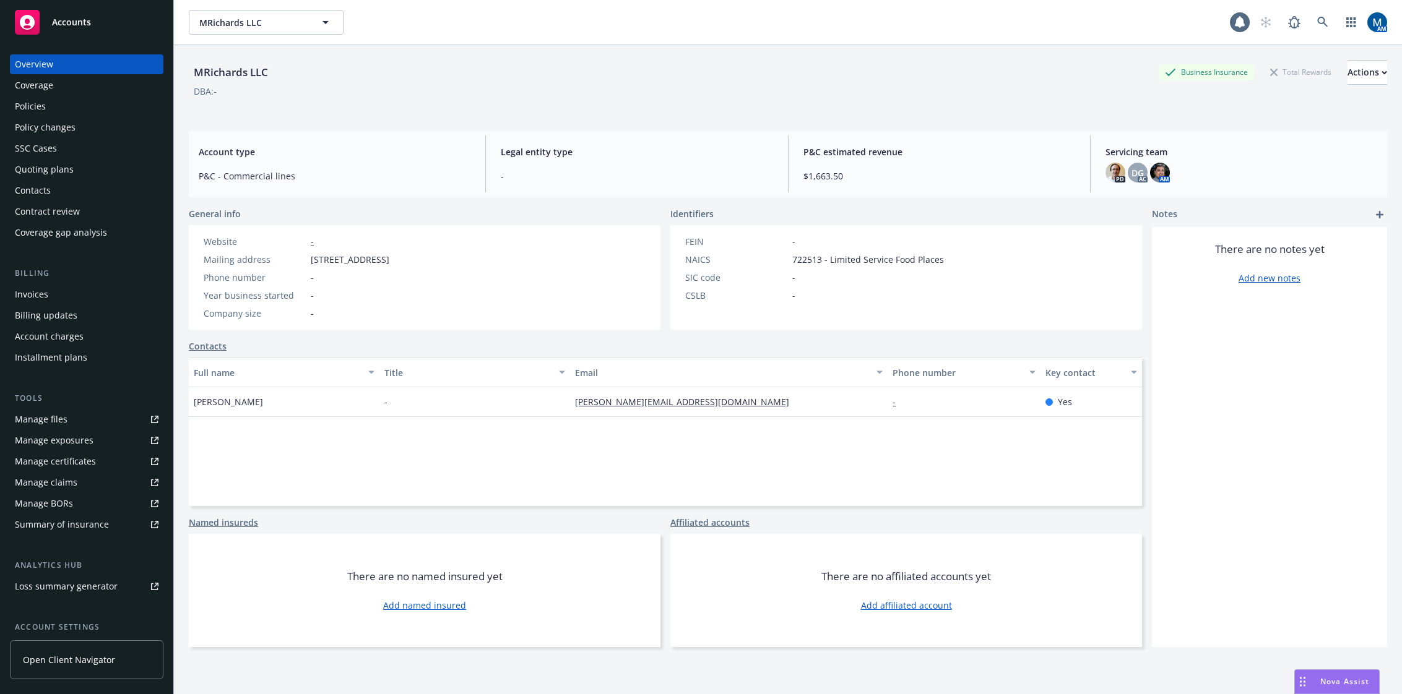
click at [66, 104] on div "Policies" at bounding box center [87, 107] width 144 height 20
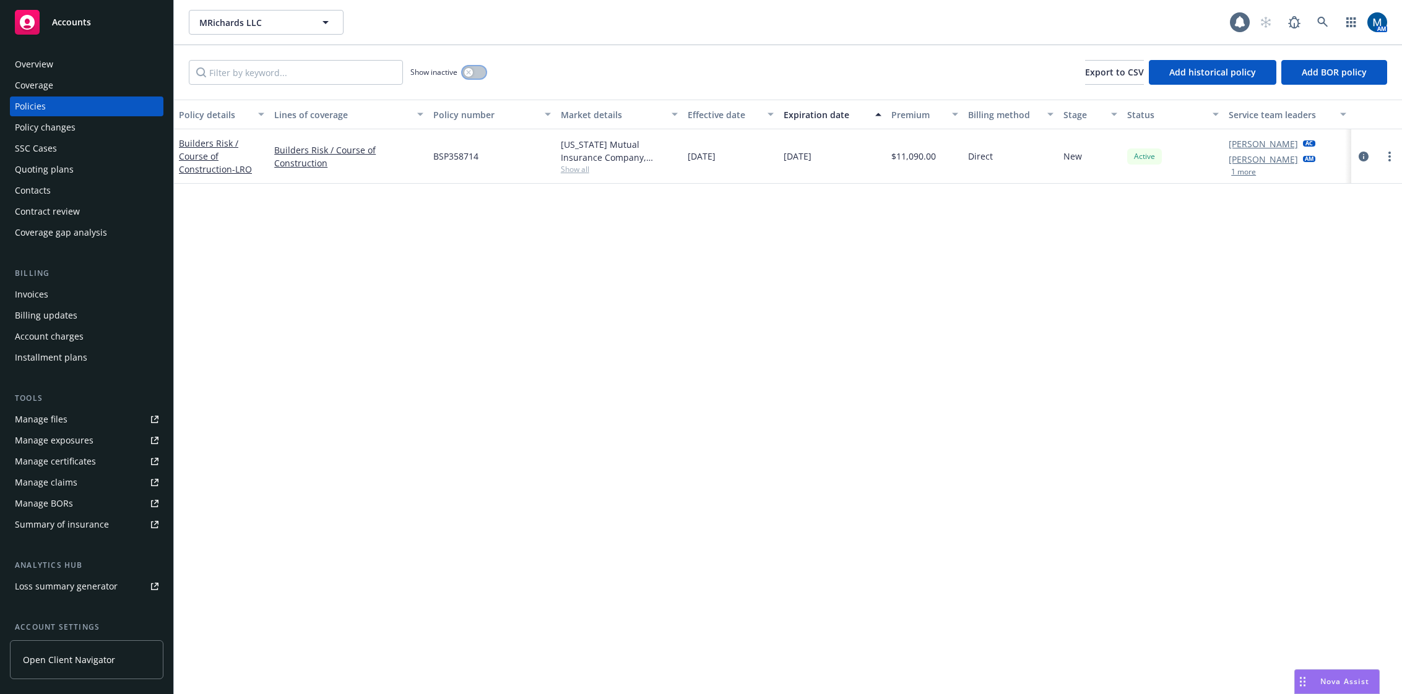
click at [471, 76] on div "button" at bounding box center [468, 72] width 9 height 9
click at [1365, 155] on icon "circleInformation" at bounding box center [1364, 157] width 10 height 10
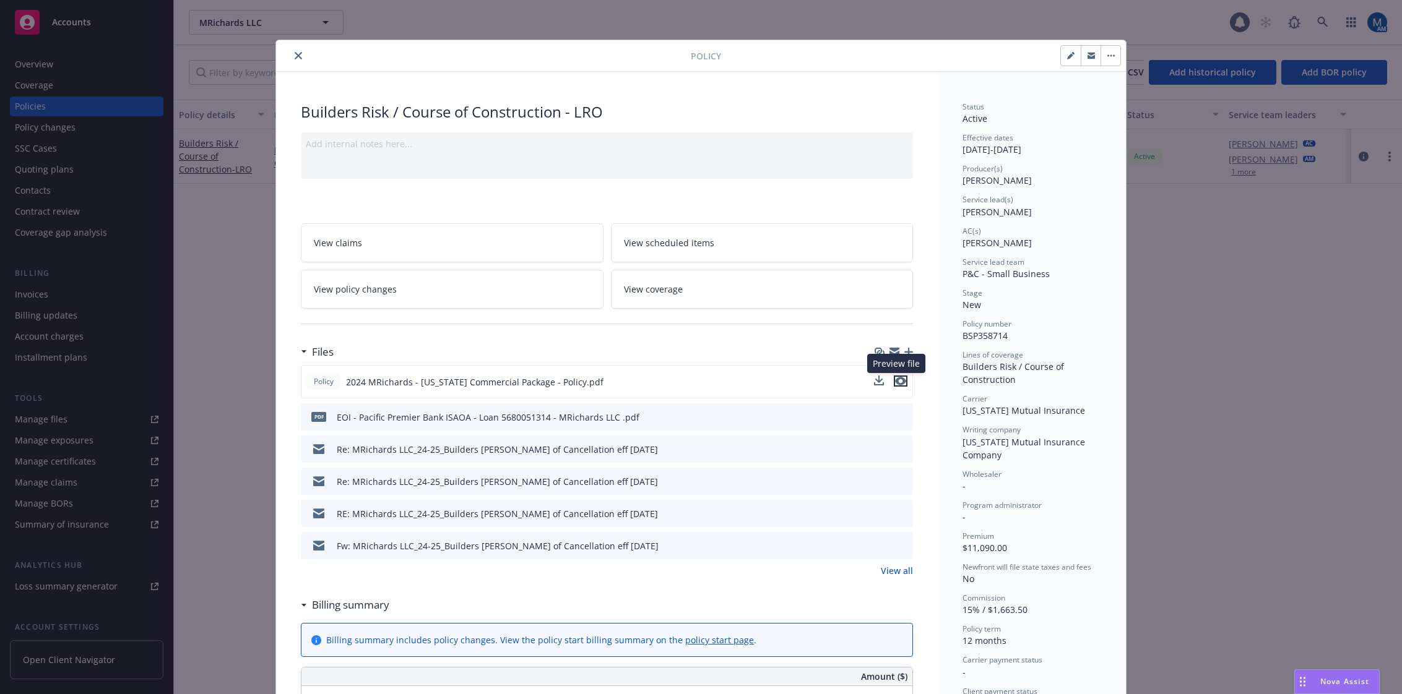
click at [898, 381] on icon "preview file" at bounding box center [900, 381] width 11 height 9
click at [295, 53] on icon "close" at bounding box center [298, 55] width 7 height 7
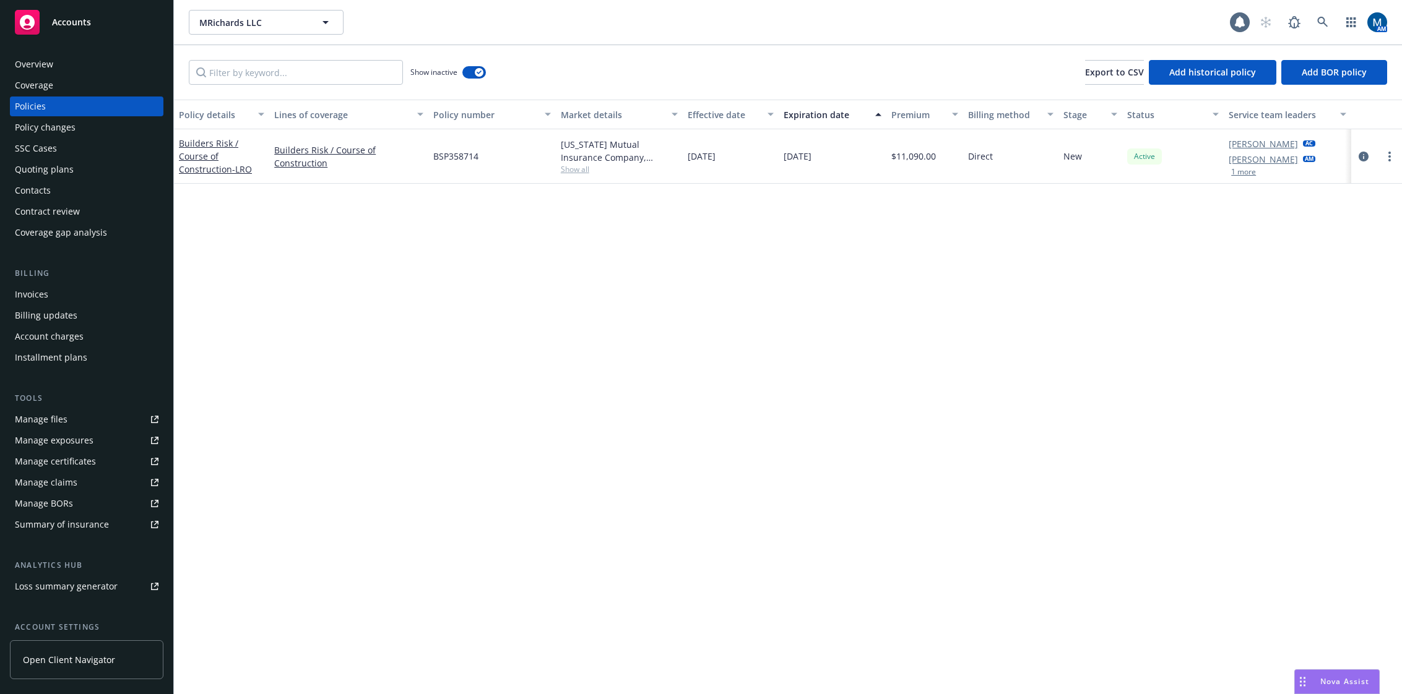
click at [27, 170] on div "Quoting plans" at bounding box center [44, 170] width 59 height 20
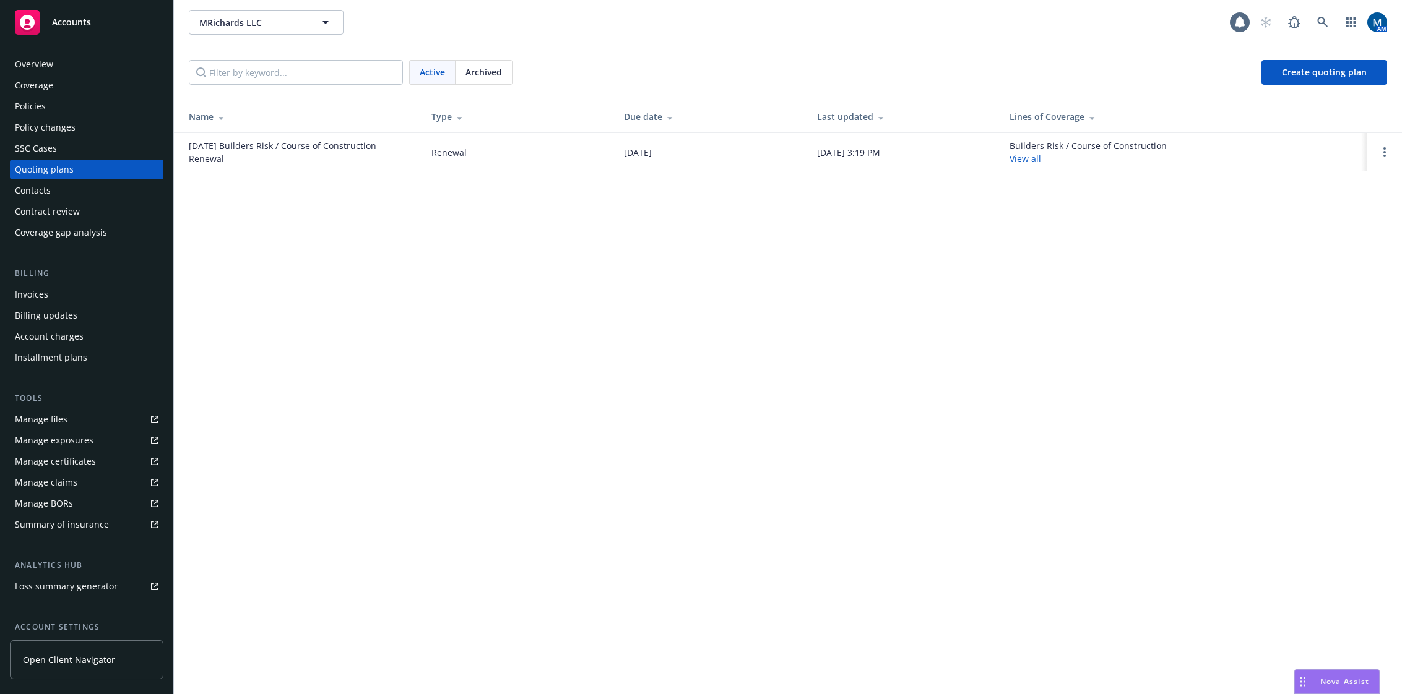
click at [40, 103] on div "Policies" at bounding box center [30, 107] width 31 height 20
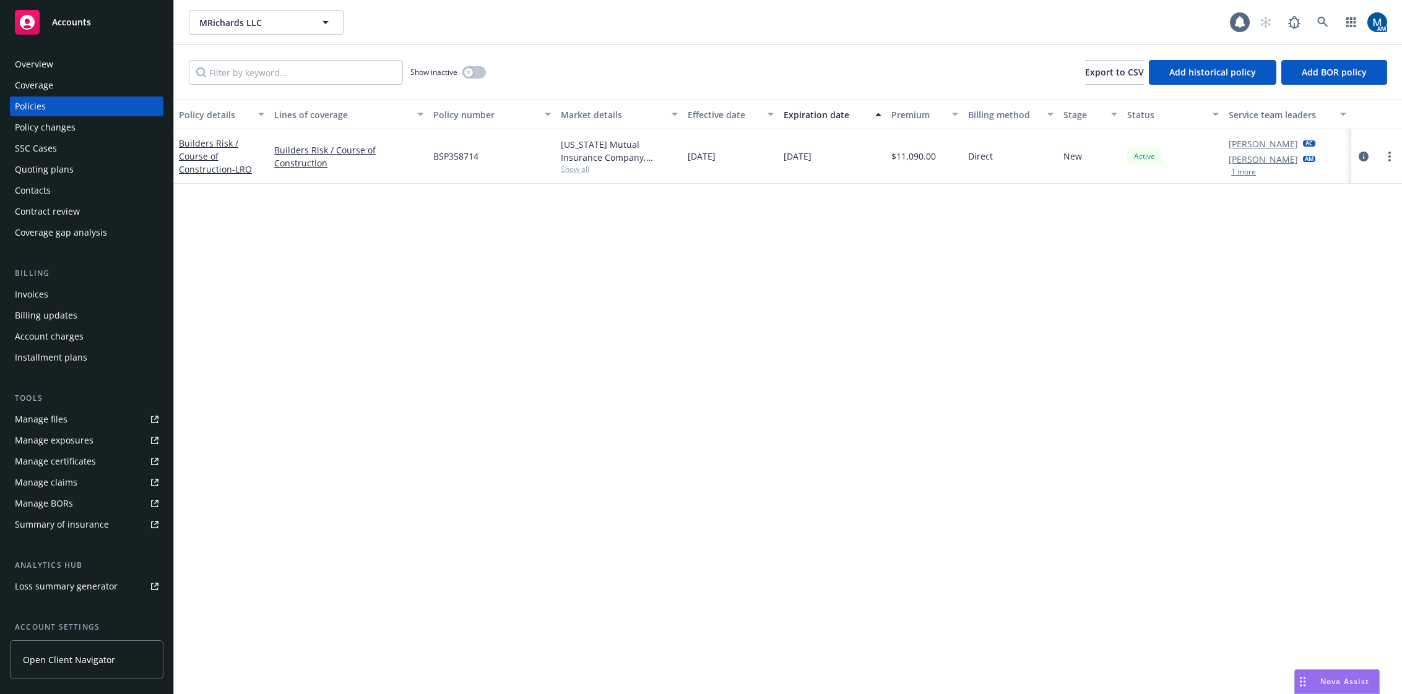
click at [462, 75] on div "Show inactive" at bounding box center [448, 72] width 76 height 25
click at [470, 74] on icon "button" at bounding box center [468, 72] width 5 height 5
click at [699, 63] on div "Show inactive Export to CSV Add historical policy Add BOR policy" at bounding box center [788, 72] width 1228 height 54
click at [53, 415] on div "Manage files" at bounding box center [41, 420] width 53 height 20
drag, startPoint x: 816, startPoint y: 379, endPoint x: 1351, endPoint y: 327, distance: 537.3
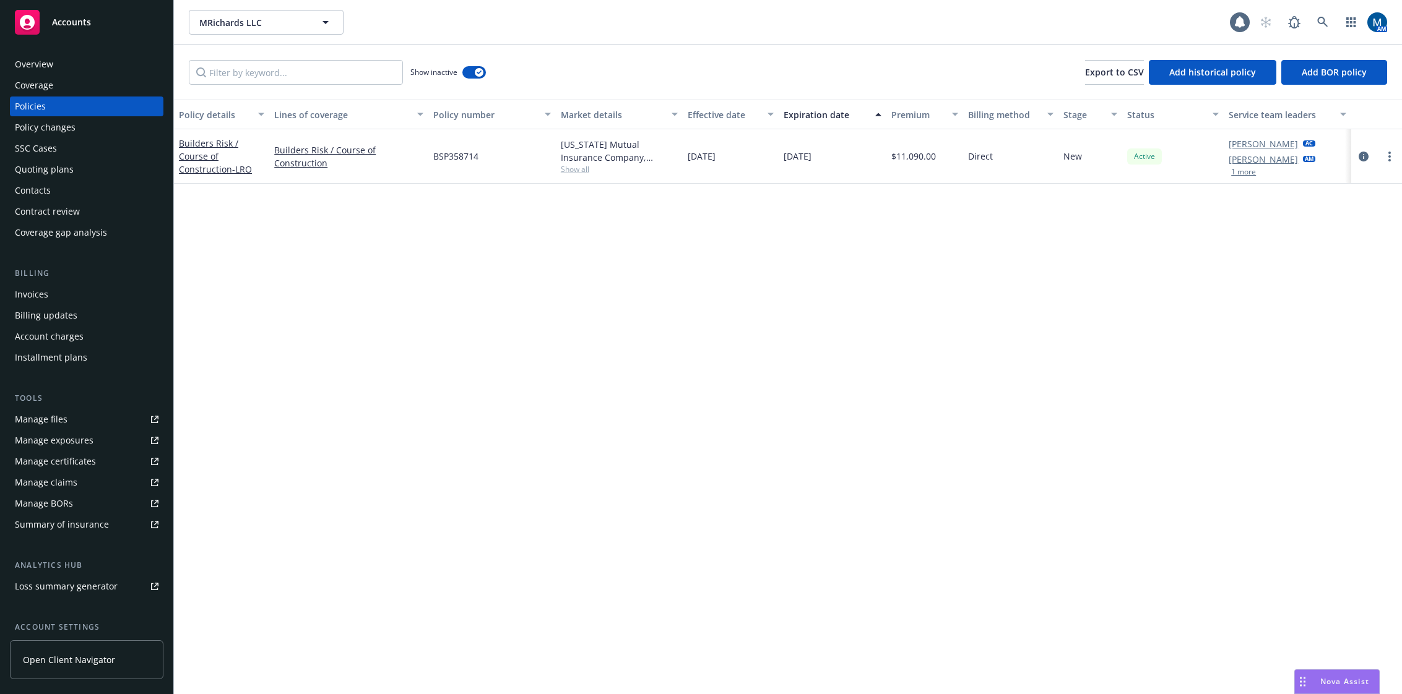
click at [817, 380] on div "Policy details Lines of coverage Policy number Market details Effective date Ex…" at bounding box center [788, 397] width 1228 height 595
click at [94, 420] on link "Manage files" at bounding box center [87, 420] width 154 height 20
click at [480, 70] on div "button" at bounding box center [479, 72] width 9 height 9
click at [674, 361] on div "Policy details Lines of coverage Policy number Market details Effective date Ex…" at bounding box center [788, 397] width 1228 height 595
click at [48, 61] on div "Overview" at bounding box center [34, 64] width 38 height 20
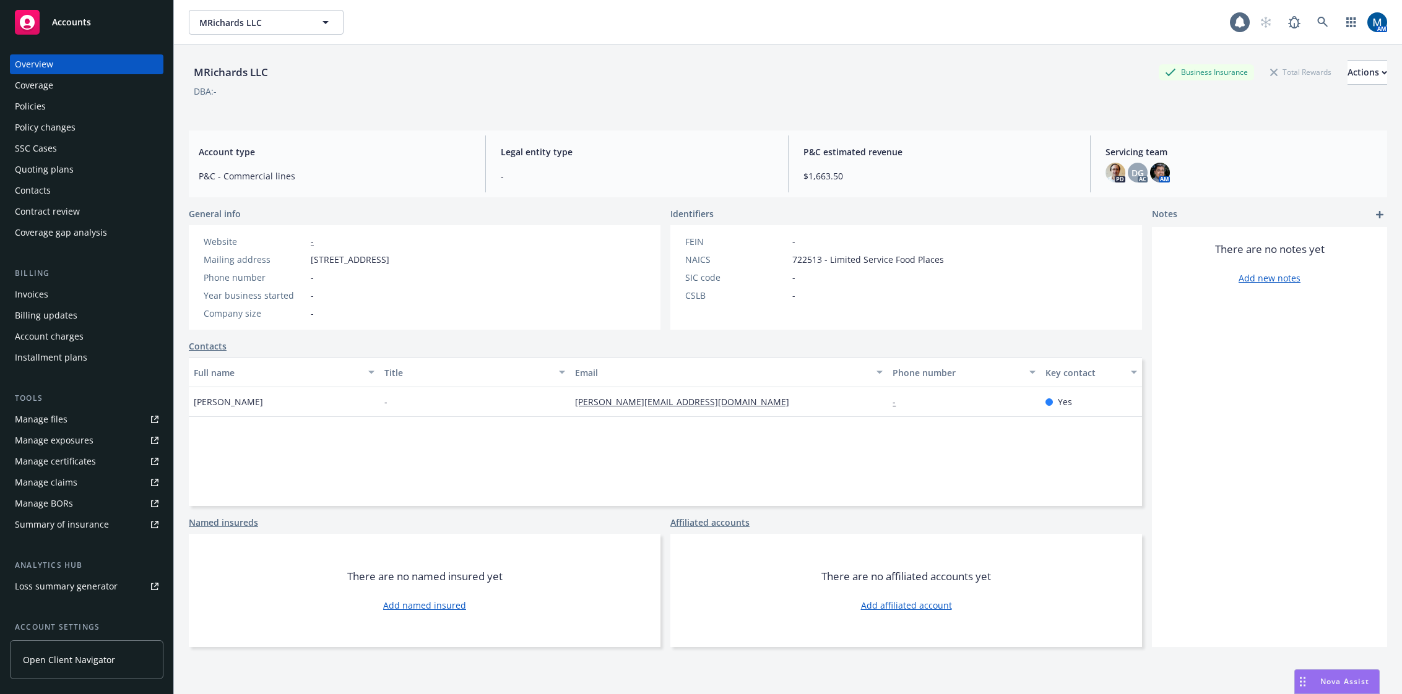
click at [69, 108] on div "Policies" at bounding box center [87, 107] width 144 height 20
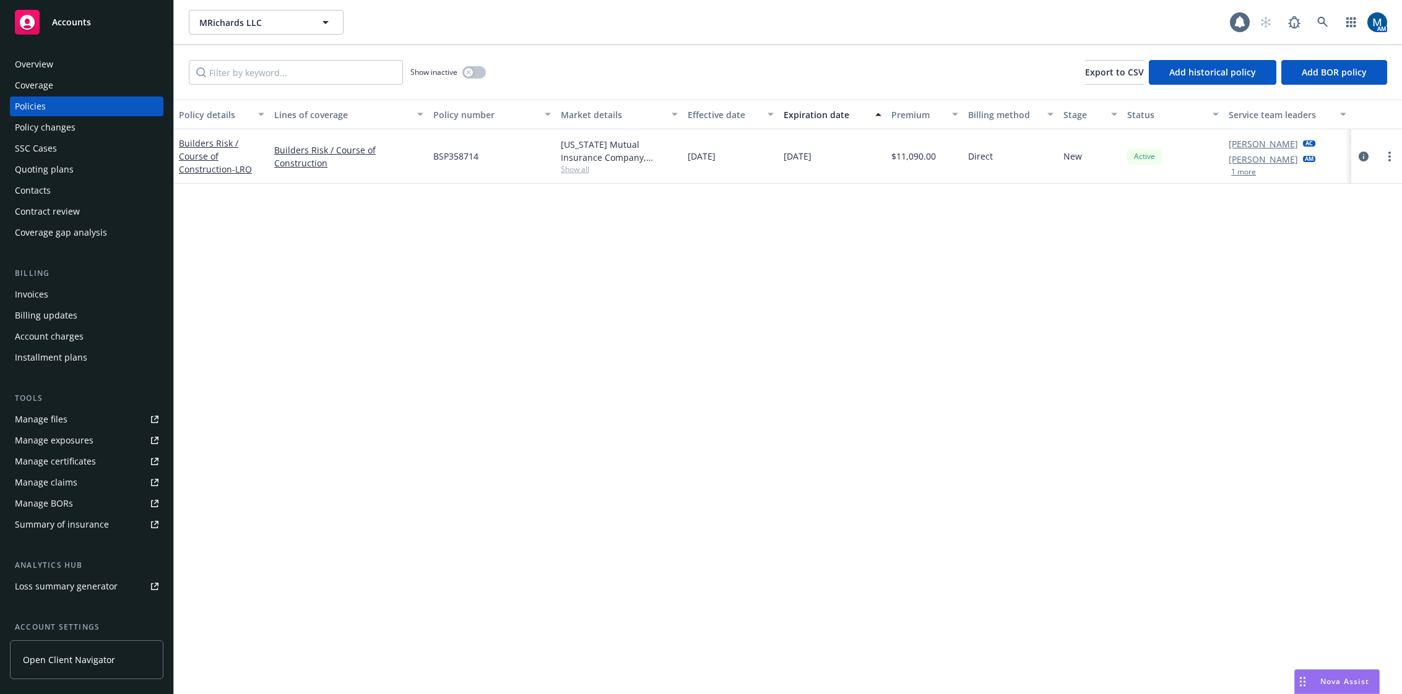
click at [64, 64] on div "Overview" at bounding box center [87, 64] width 144 height 20
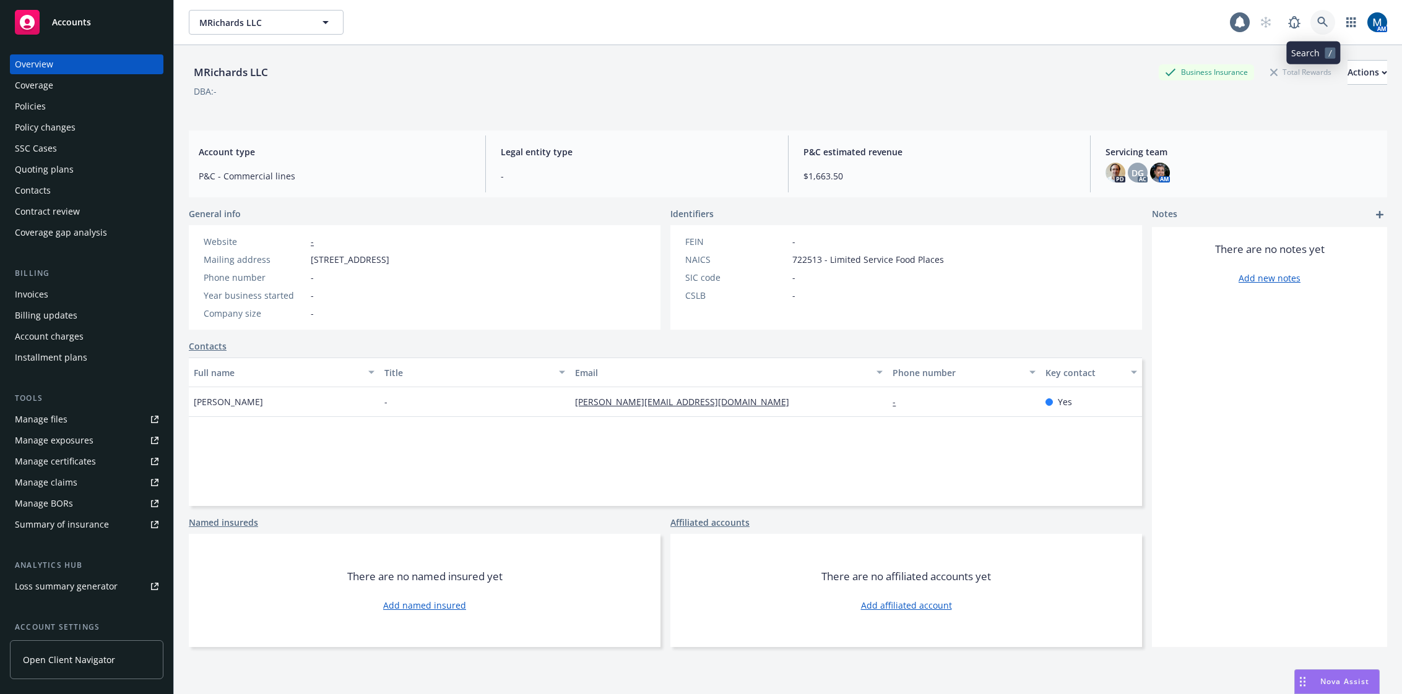
click at [1317, 18] on icon at bounding box center [1322, 22] width 11 height 11
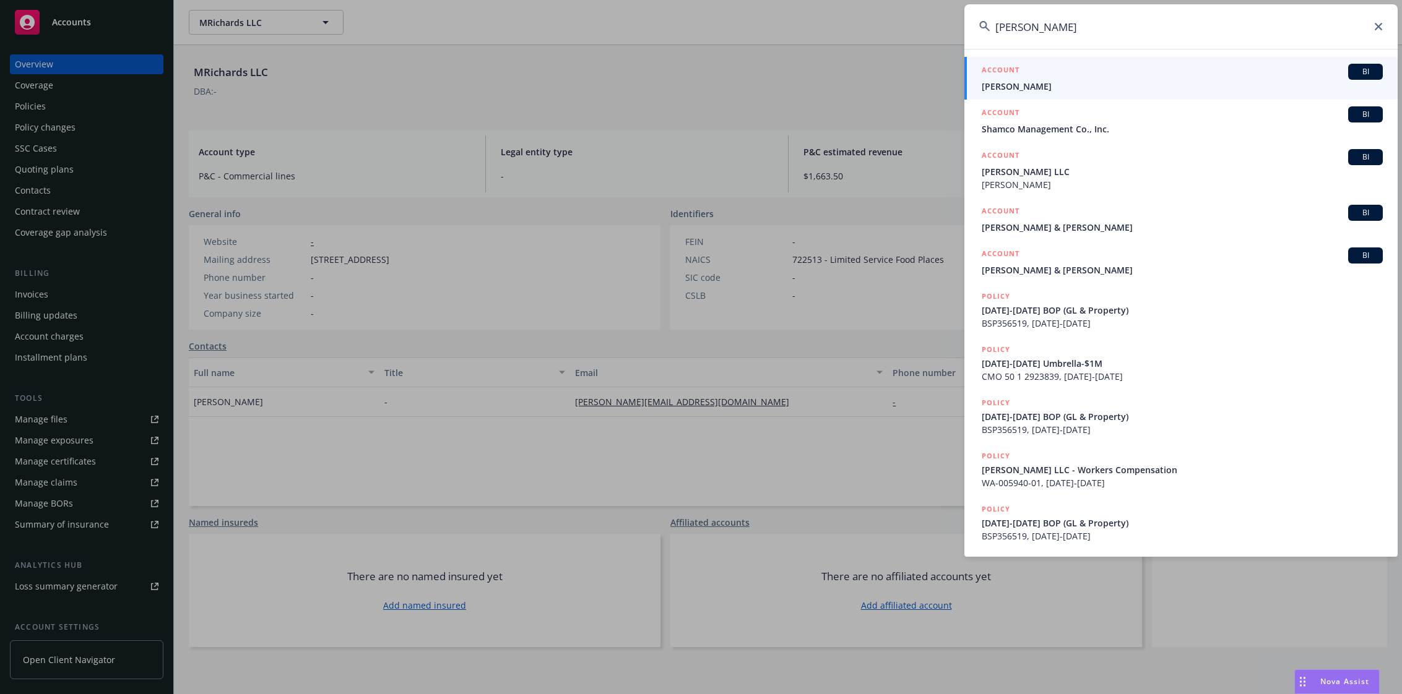
type input "joe shm"
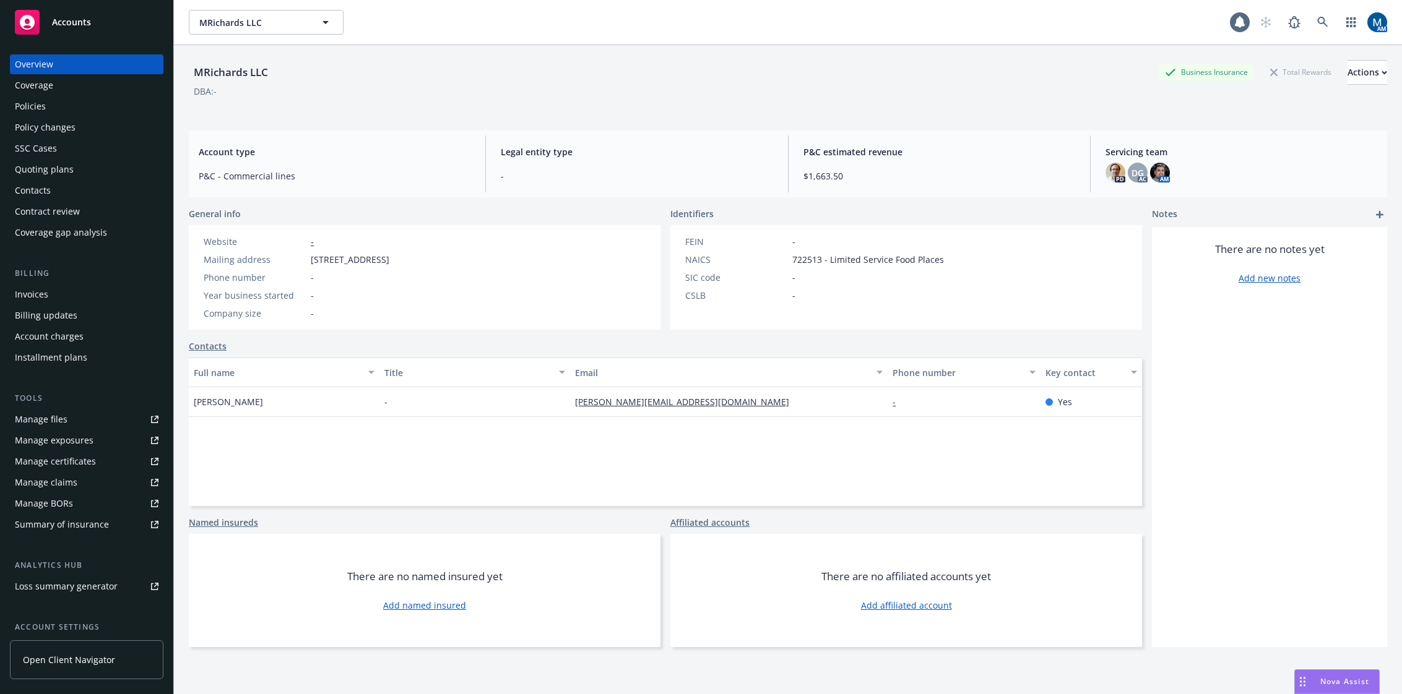
click at [134, 104] on div "Policies" at bounding box center [87, 107] width 144 height 20
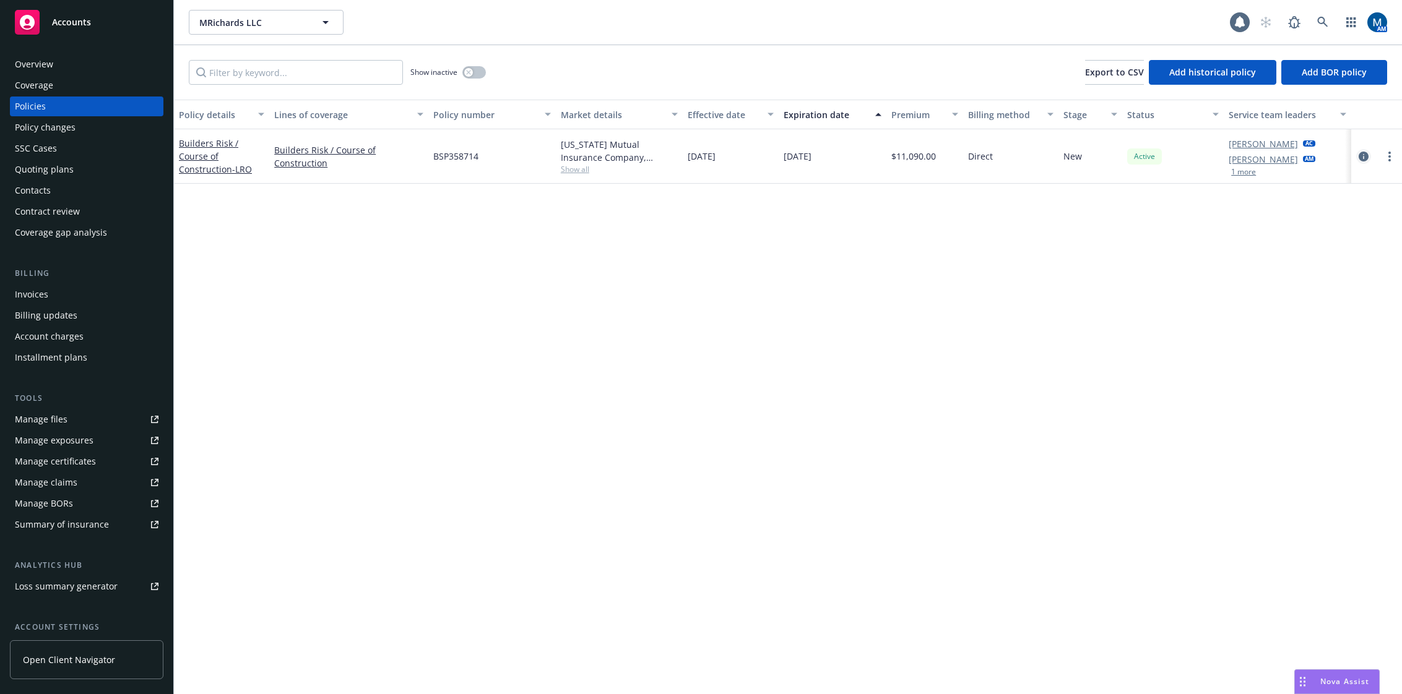
click at [1364, 162] on link "circleInformation" at bounding box center [1363, 156] width 15 height 15
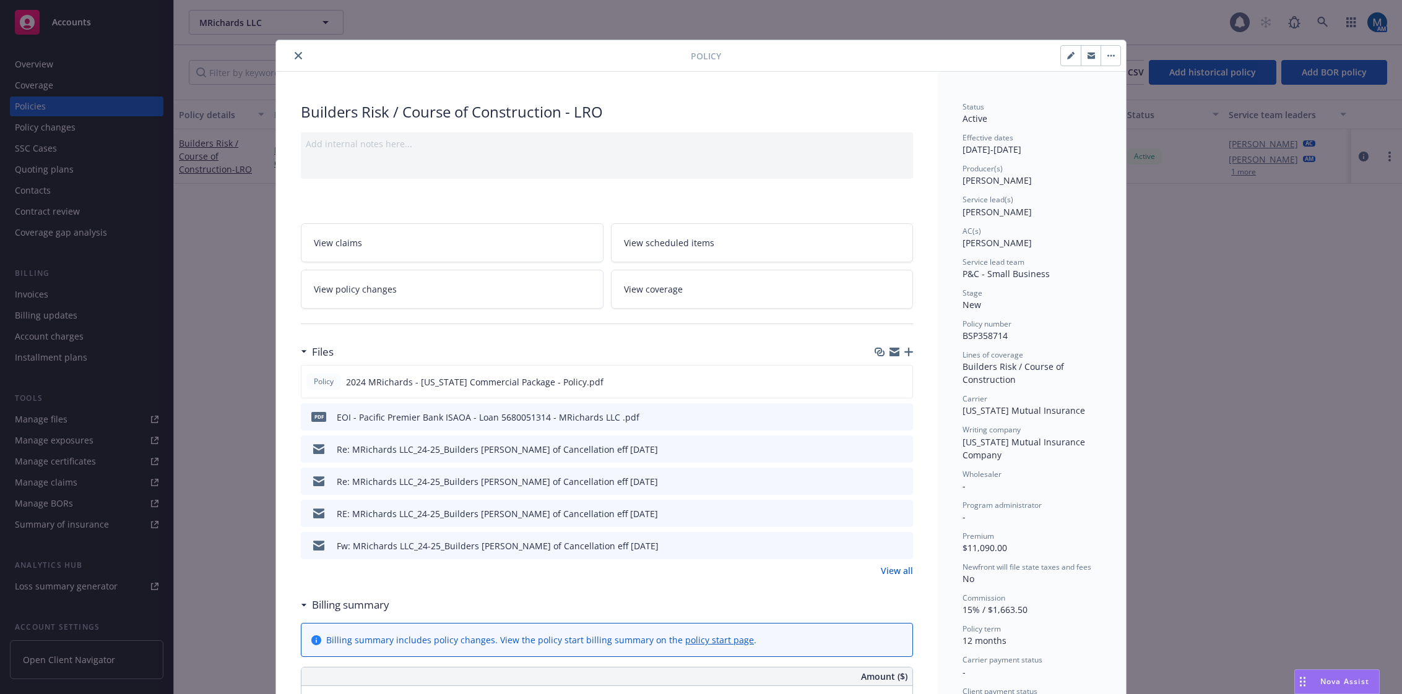
click at [1061, 58] on button "button" at bounding box center [1071, 56] width 20 height 20
select select "NEW"
select select "12"
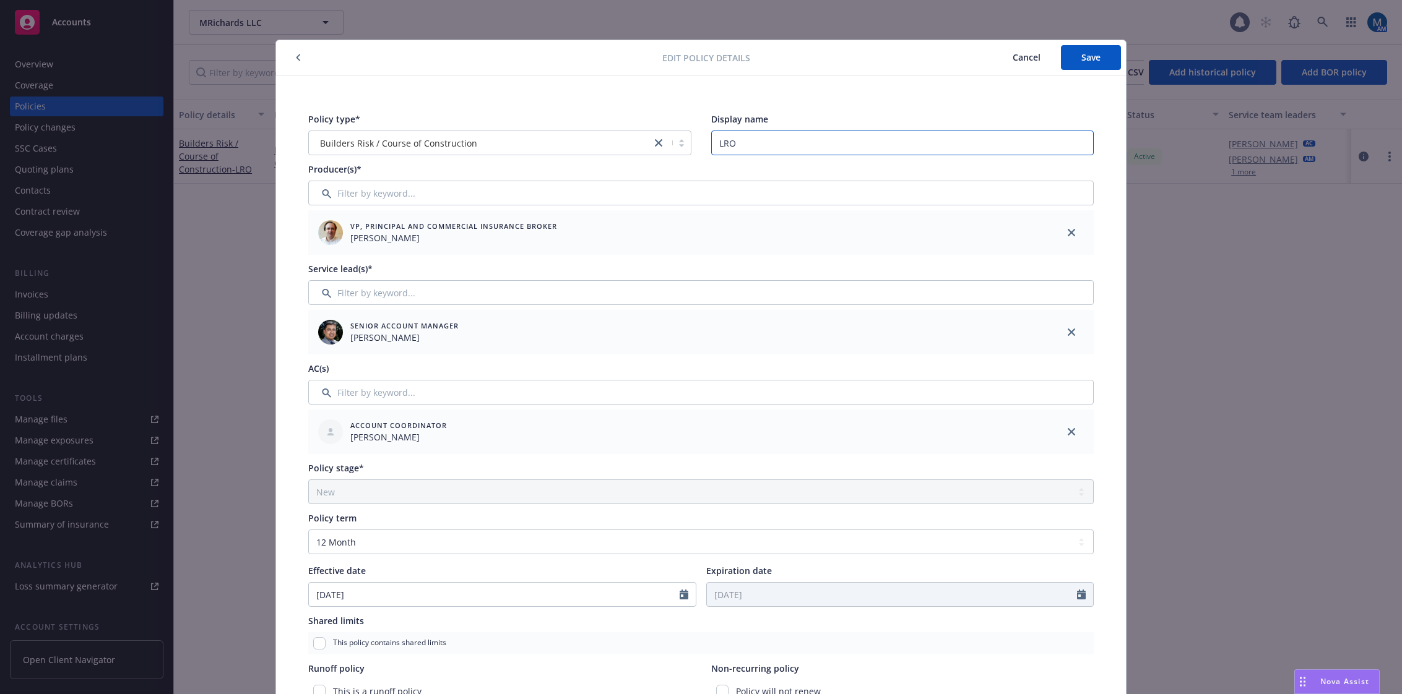
drag, startPoint x: 803, startPoint y: 150, endPoint x: 638, endPoint y: 153, distance: 165.3
click at [638, 153] on div "Policy type* Builders Risk / Course of Construction Display name LRO" at bounding box center [700, 134] width 785 height 43
click at [772, 141] on input "LRO" at bounding box center [902, 143] width 383 height 25
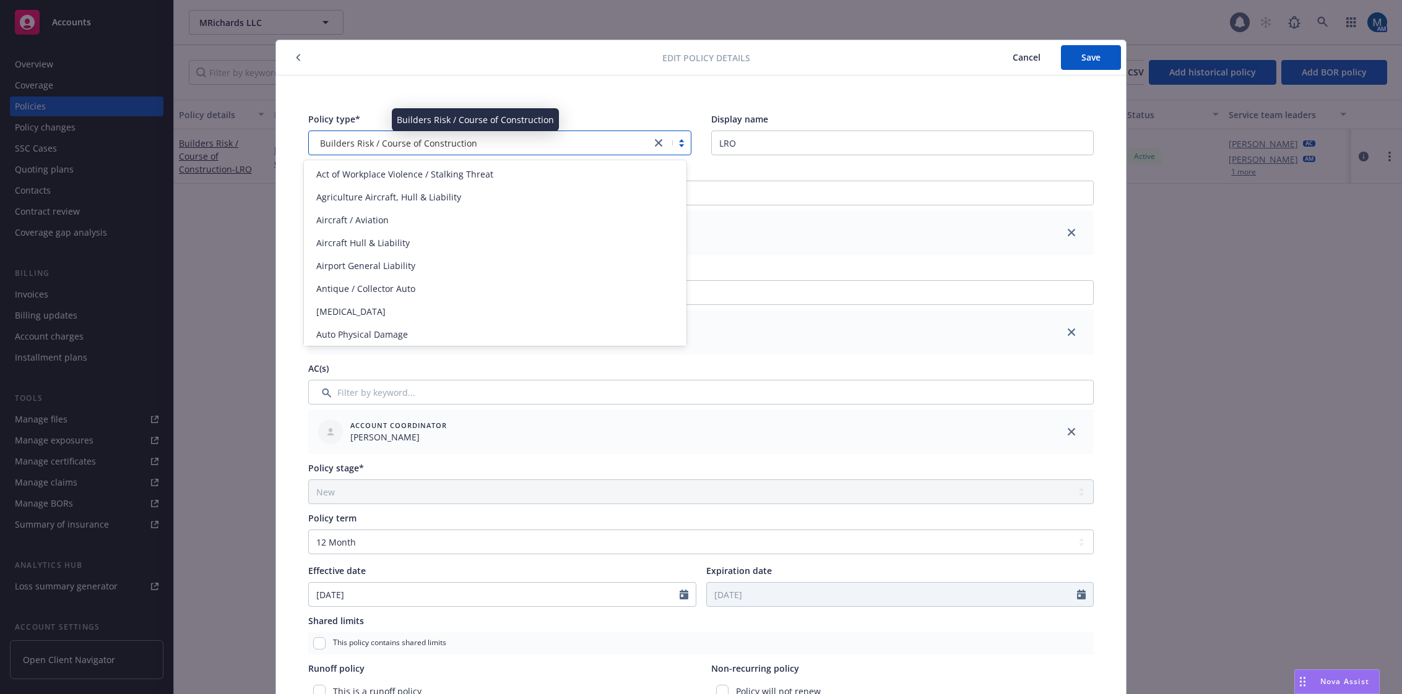
click at [607, 138] on div "Builders Risk / Course of Construction" at bounding box center [480, 143] width 330 height 13
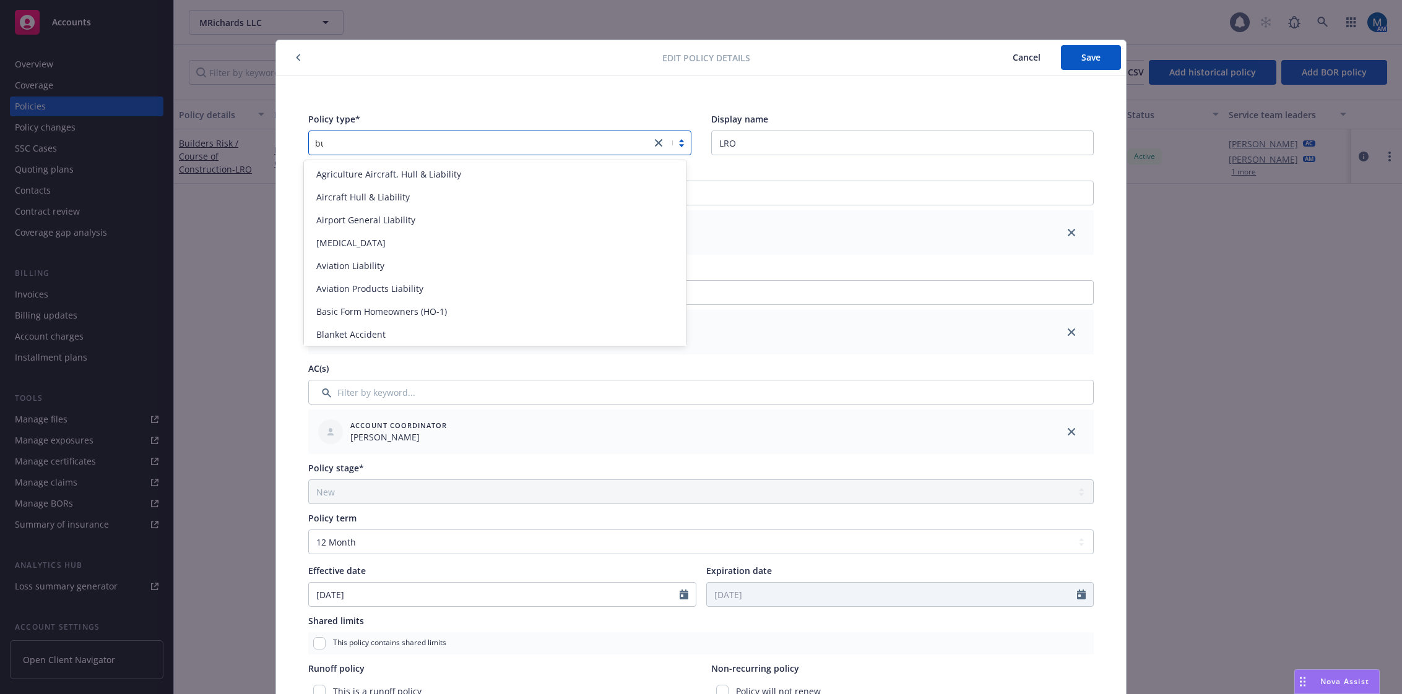
type input "bus"
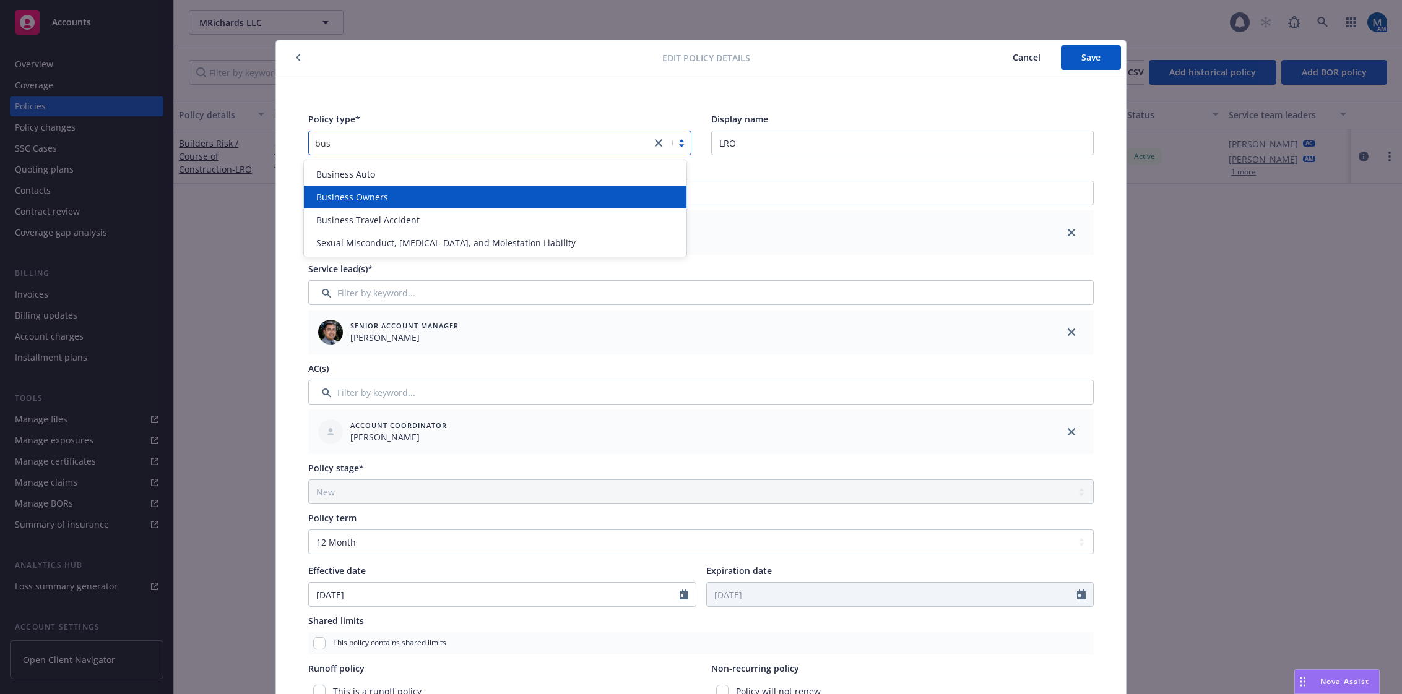
click at [494, 203] on div "Business Owners" at bounding box center [495, 197] width 368 height 13
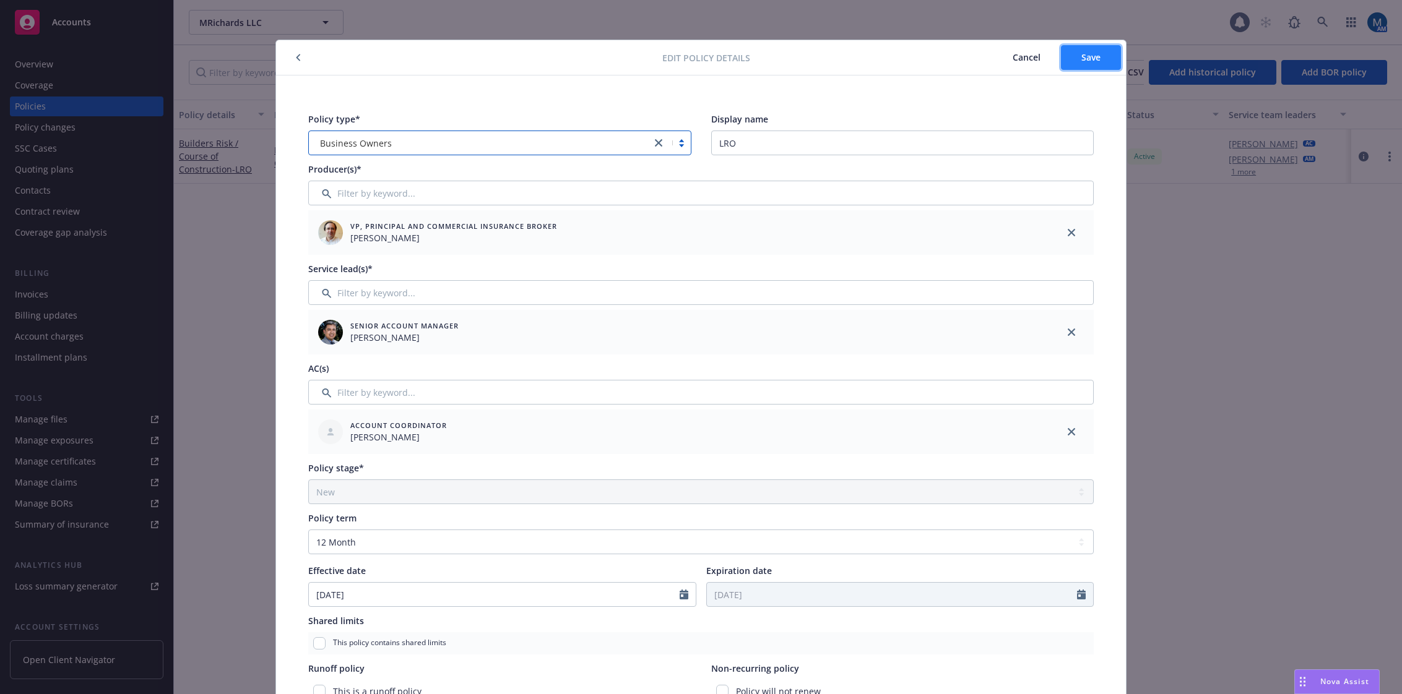
click at [1086, 56] on span "Save" at bounding box center [1090, 57] width 19 height 12
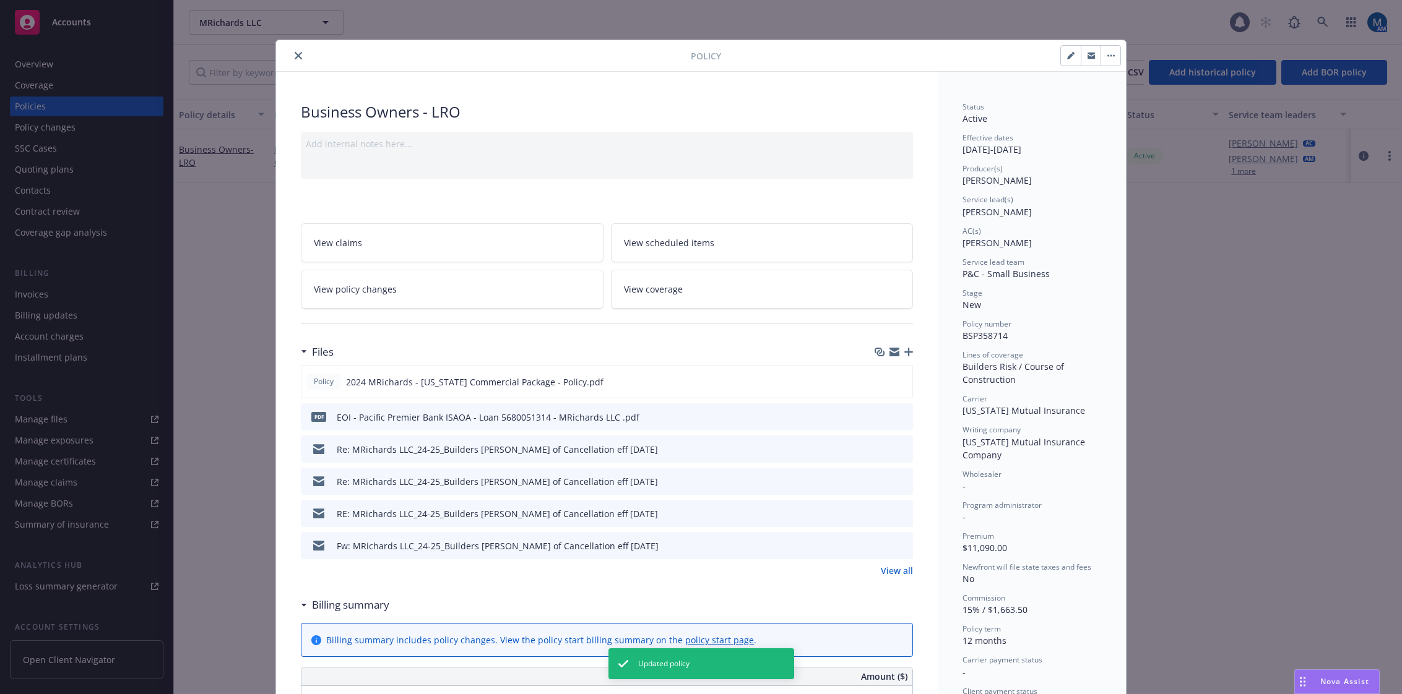
click at [295, 55] on icon "close" at bounding box center [298, 55] width 7 height 7
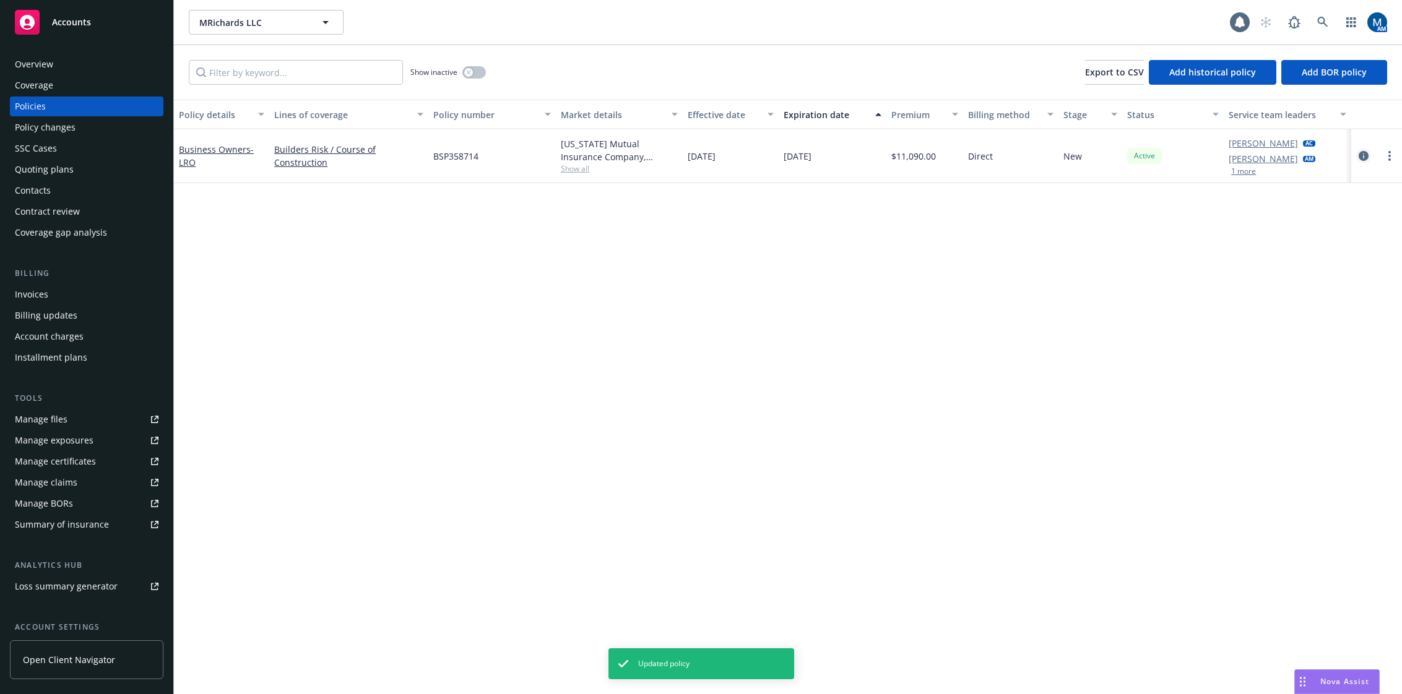
click at [1366, 158] on icon "circleInformation" at bounding box center [1364, 156] width 10 height 10
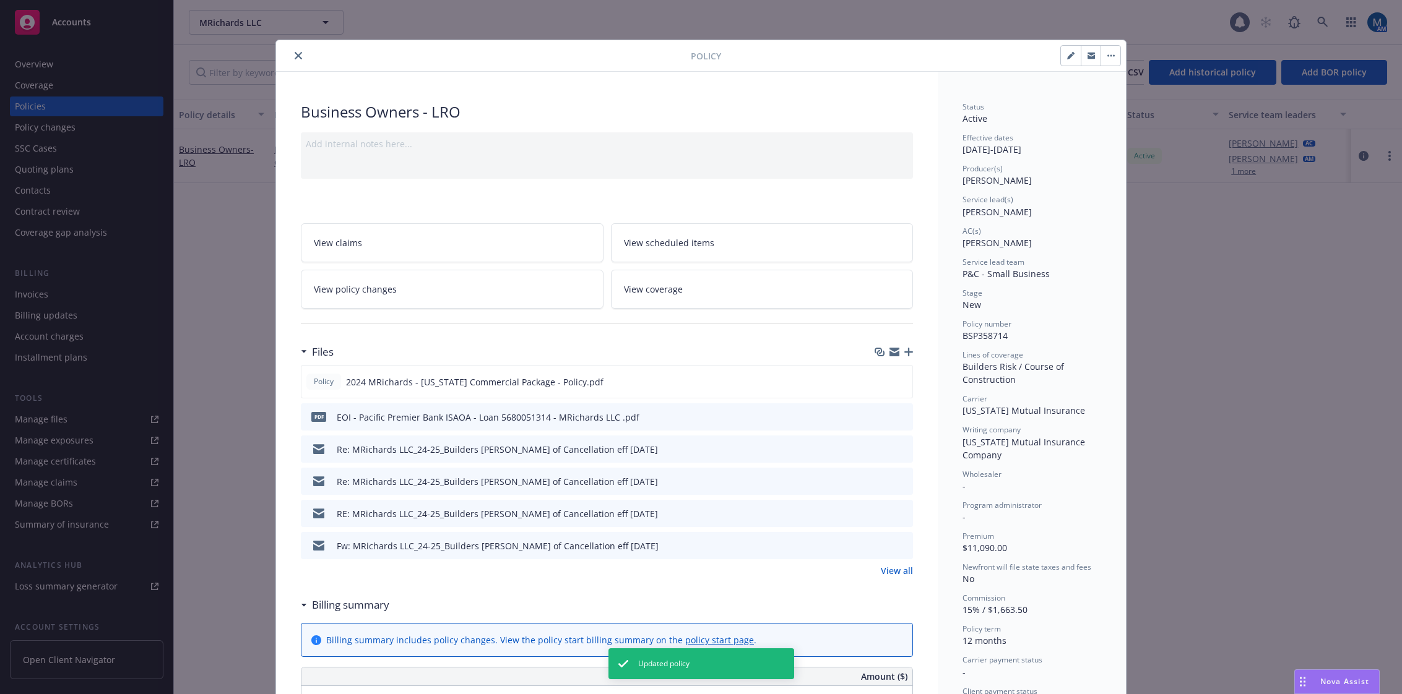
scroll to position [37, 0]
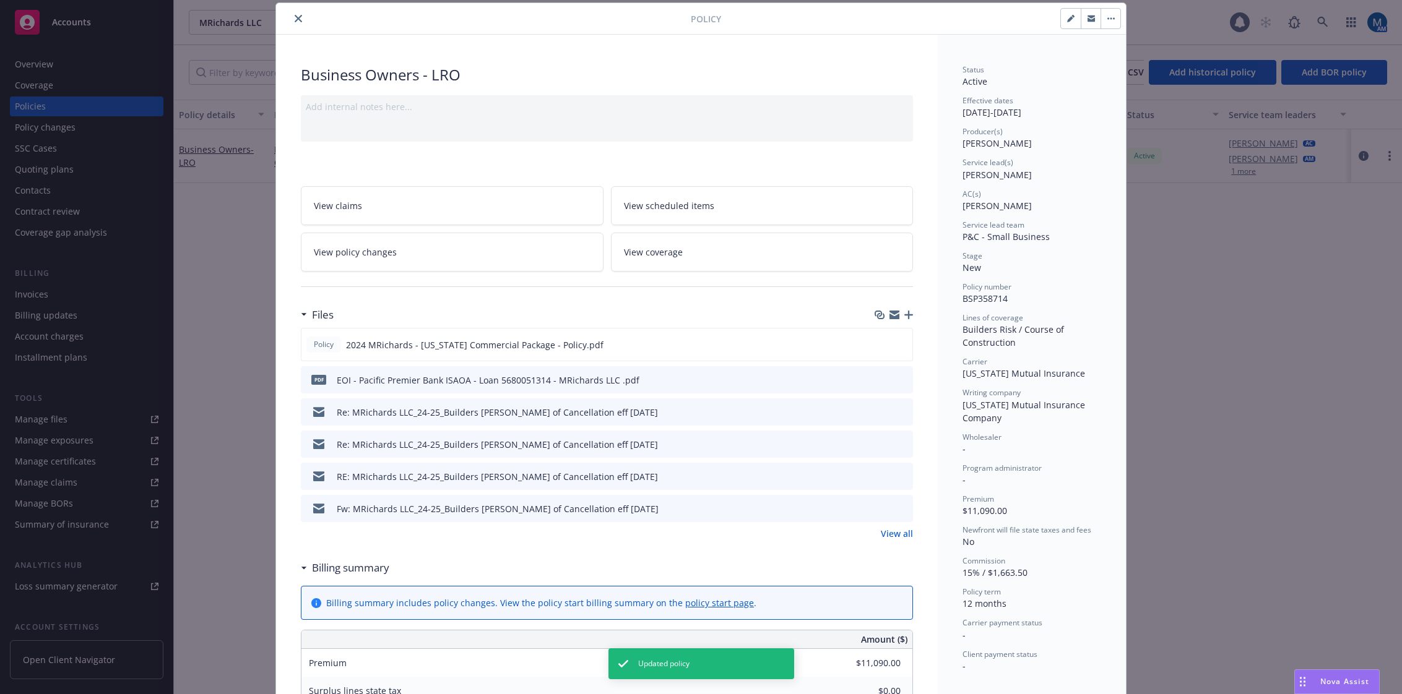
click at [1114, 20] on button "button" at bounding box center [1111, 19] width 20 height 20
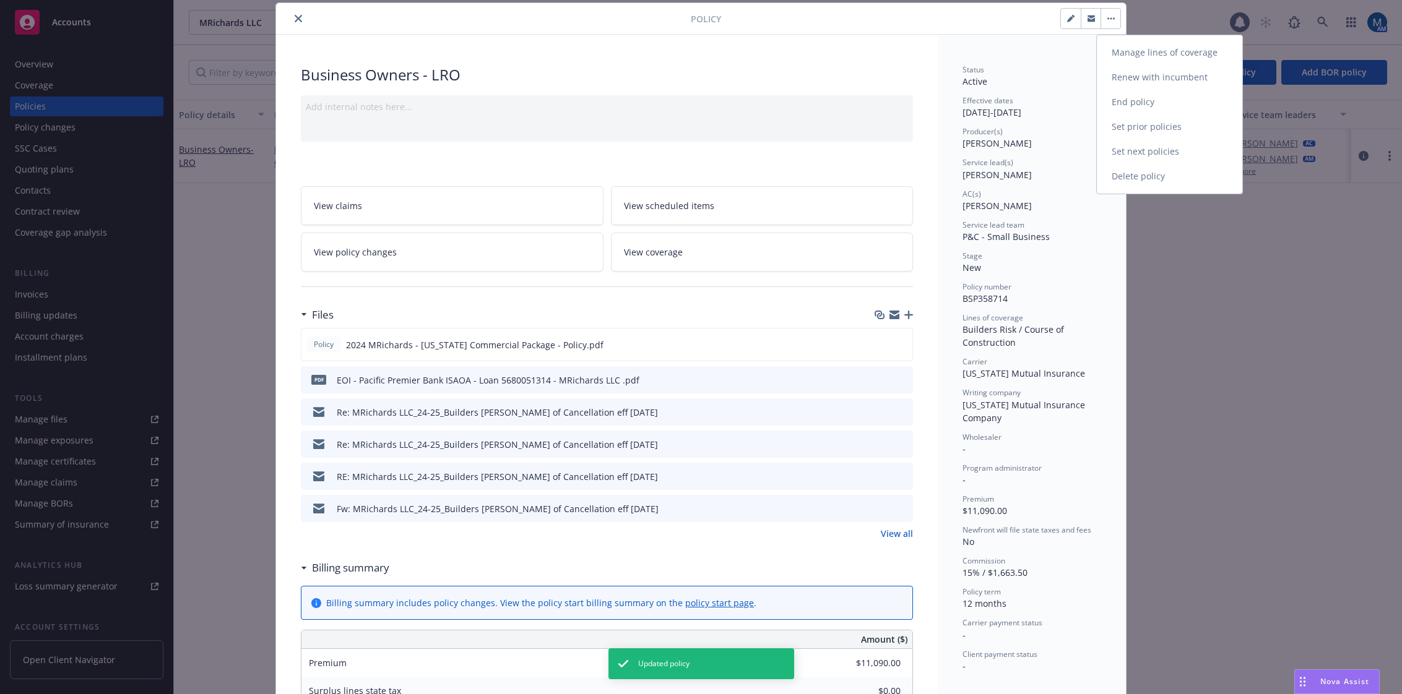
click at [1161, 50] on link "Manage lines of coverage" at bounding box center [1169, 52] width 145 height 25
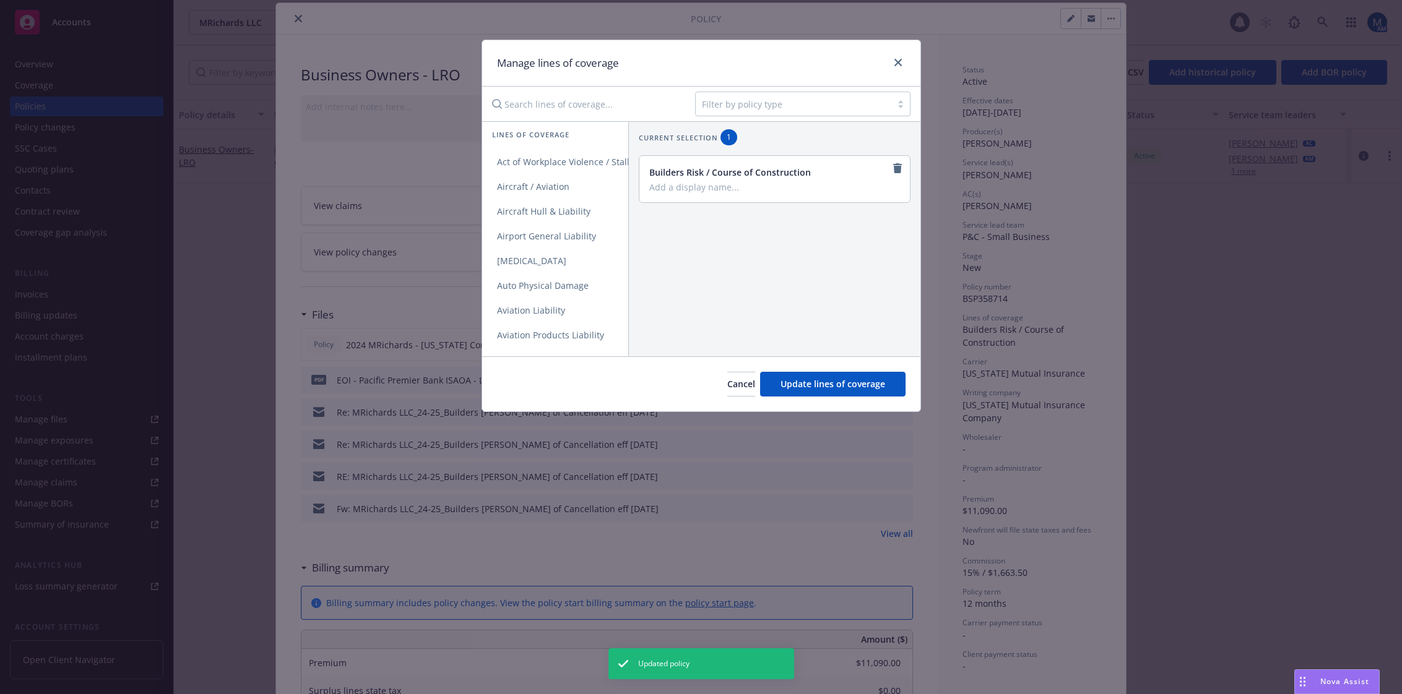
click at [750, 108] on div at bounding box center [793, 104] width 183 height 15
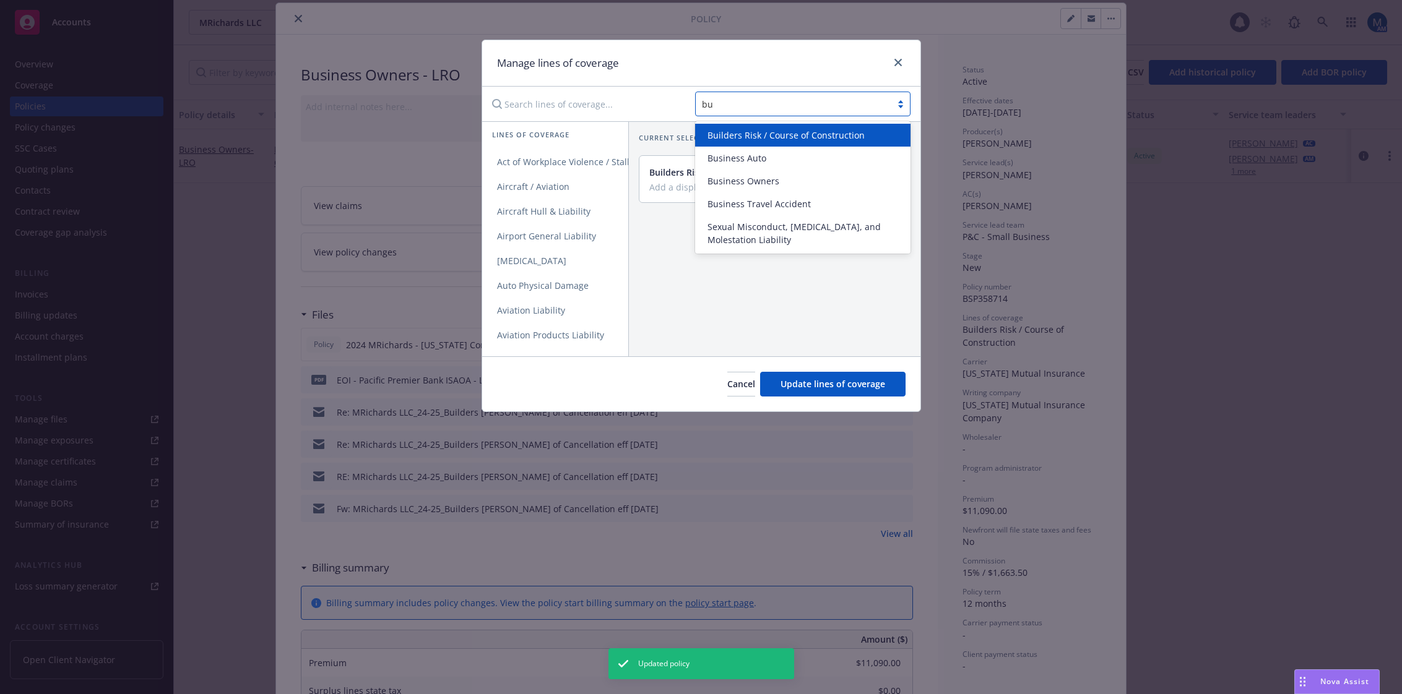
type input "bus"
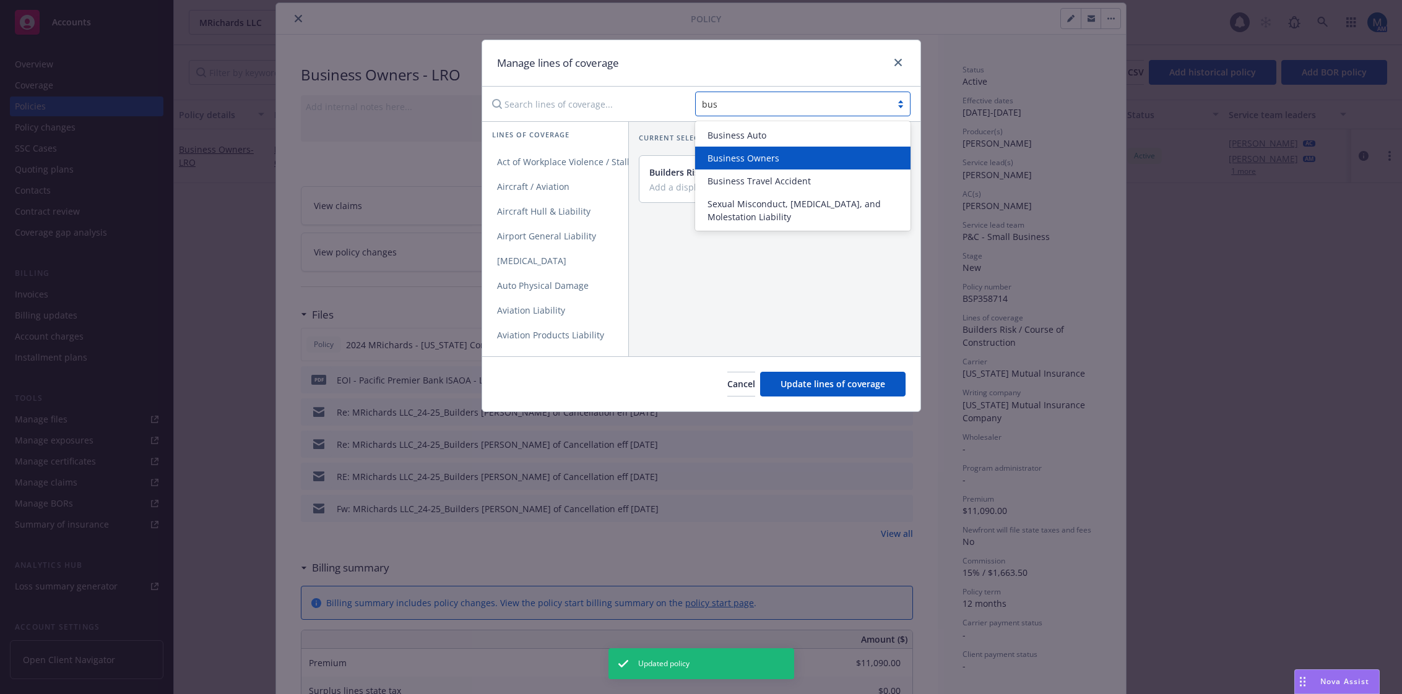
click at [746, 155] on span "Business Owners" at bounding box center [743, 158] width 72 height 13
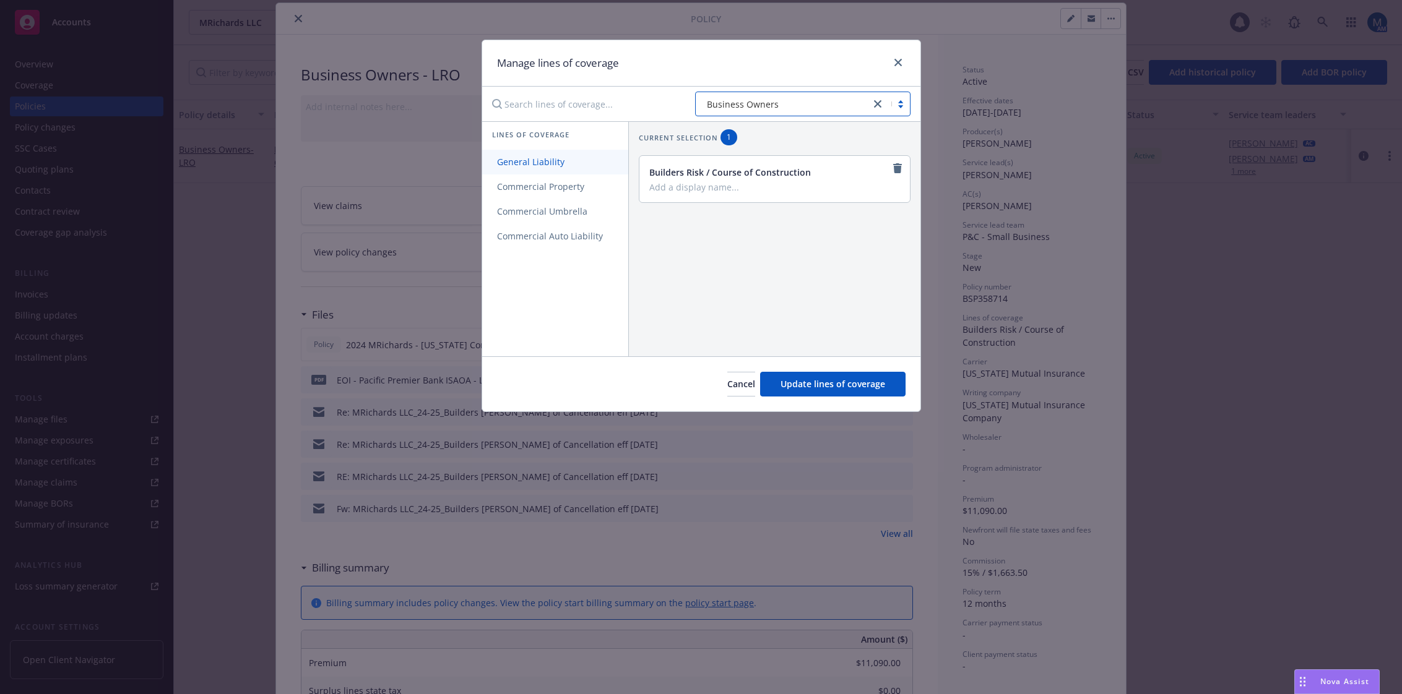
click at [550, 167] on span "General Liability" at bounding box center [530, 162] width 97 height 12
click at [551, 188] on span "Commercial Property" at bounding box center [540, 187] width 117 height 12
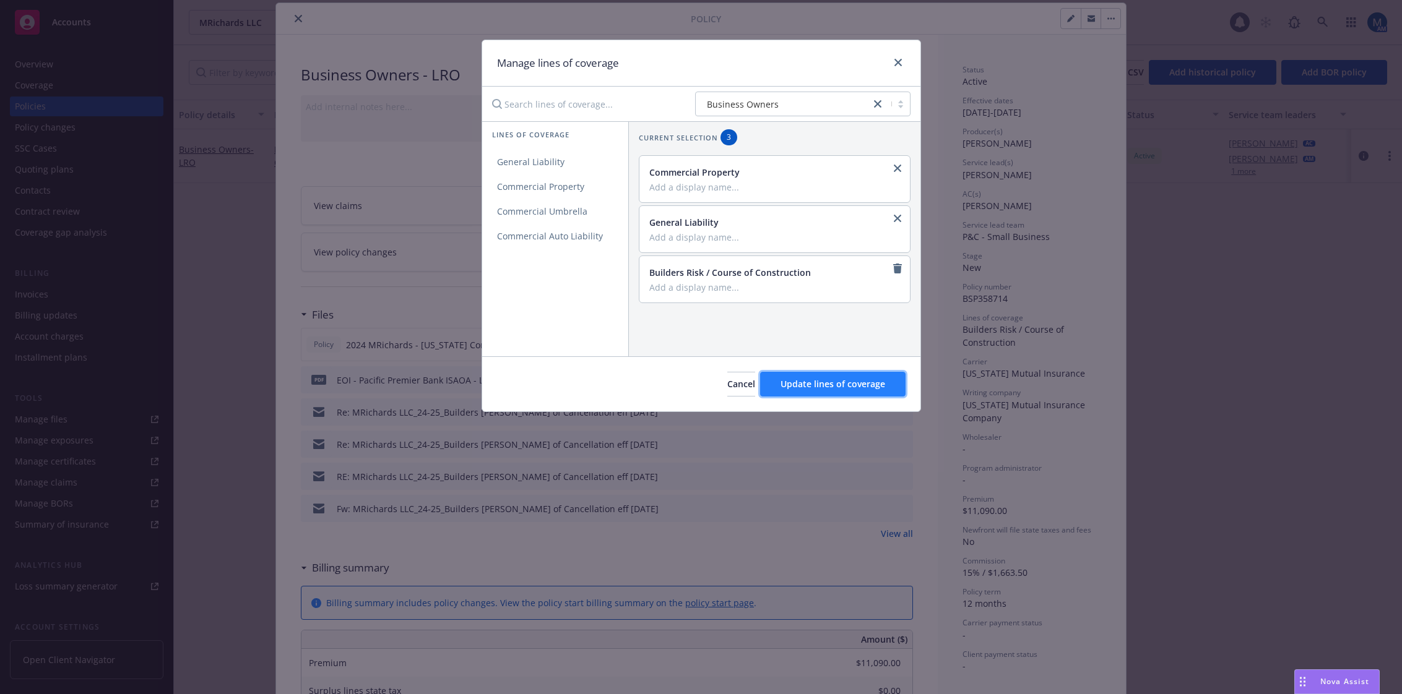
click at [844, 387] on span "Update lines of coverage" at bounding box center [833, 384] width 105 height 12
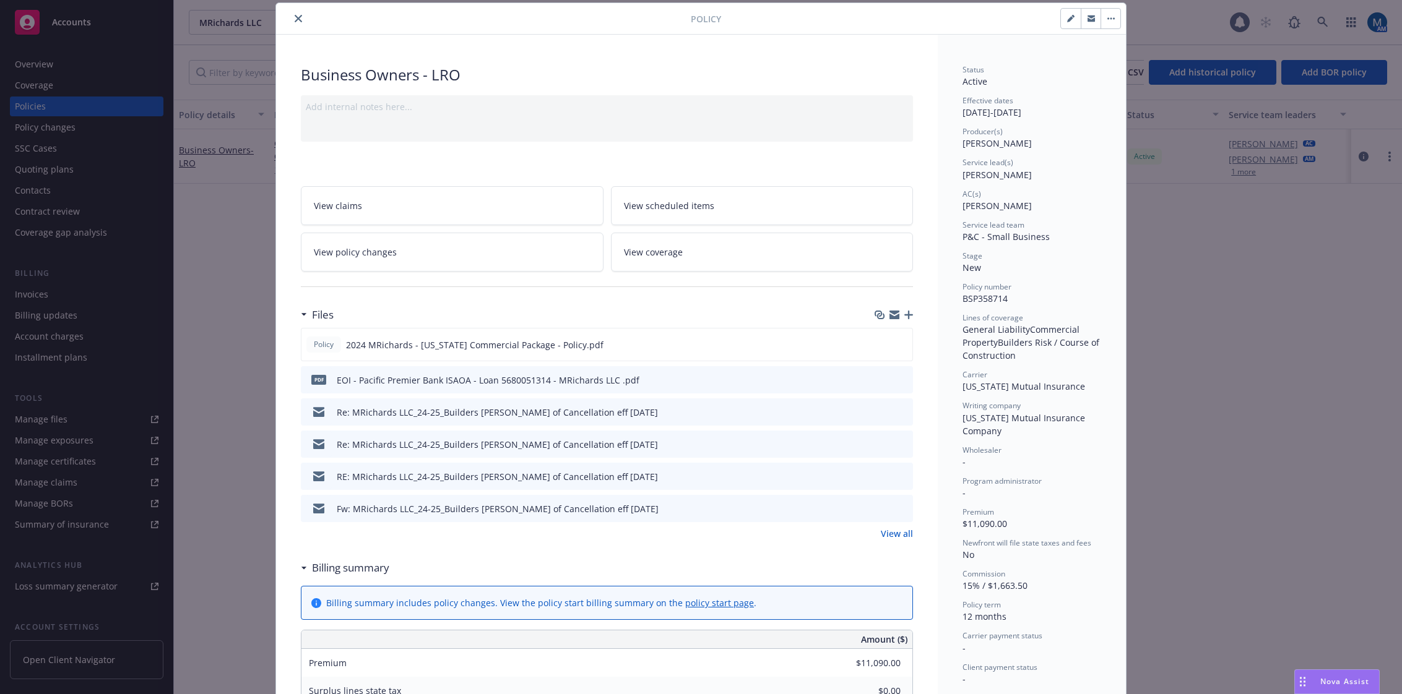
click at [687, 253] on link "View coverage" at bounding box center [762, 252] width 303 height 39
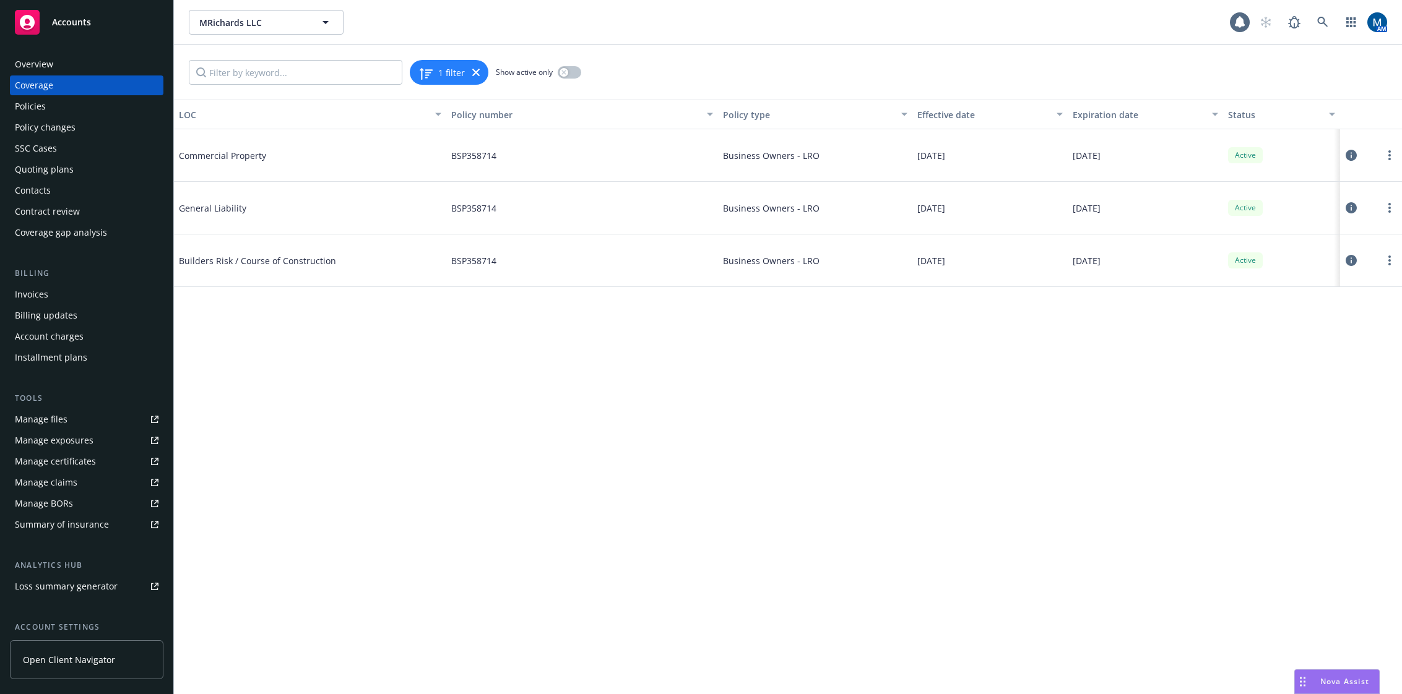
click at [1359, 260] on div at bounding box center [1371, 260] width 52 height 25
click at [1357, 260] on button at bounding box center [1351, 260] width 12 height 25
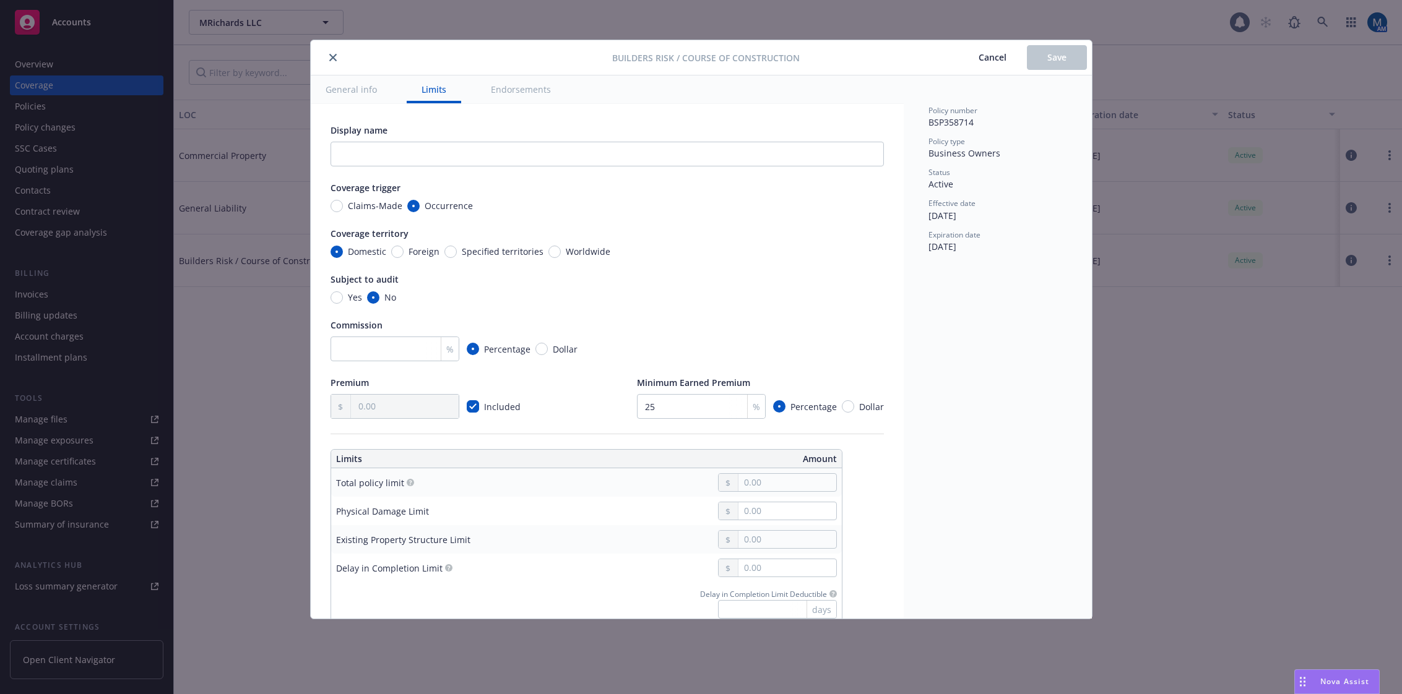
click at [996, 54] on span "Cancel" at bounding box center [993, 57] width 28 height 12
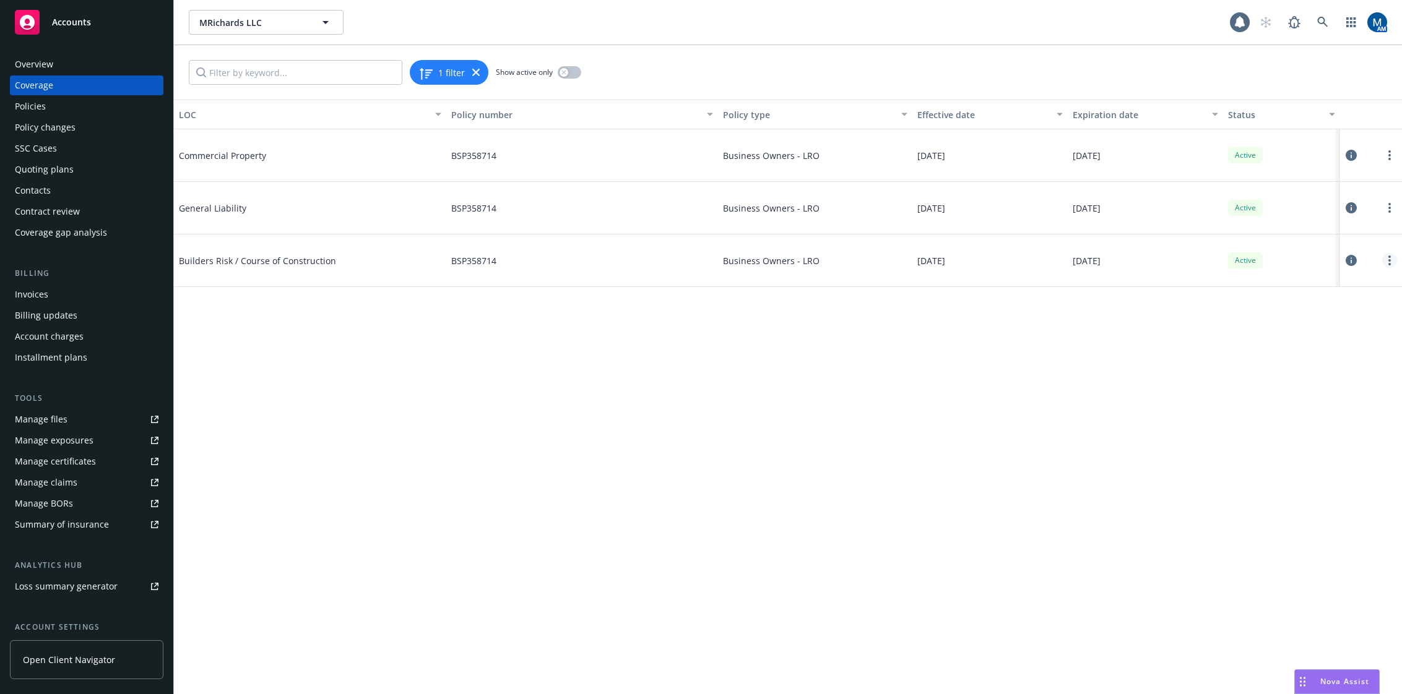
click at [1388, 262] on link "more" at bounding box center [1389, 260] width 15 height 15
click at [1295, 314] on link "Delete coverage" at bounding box center [1315, 310] width 163 height 25
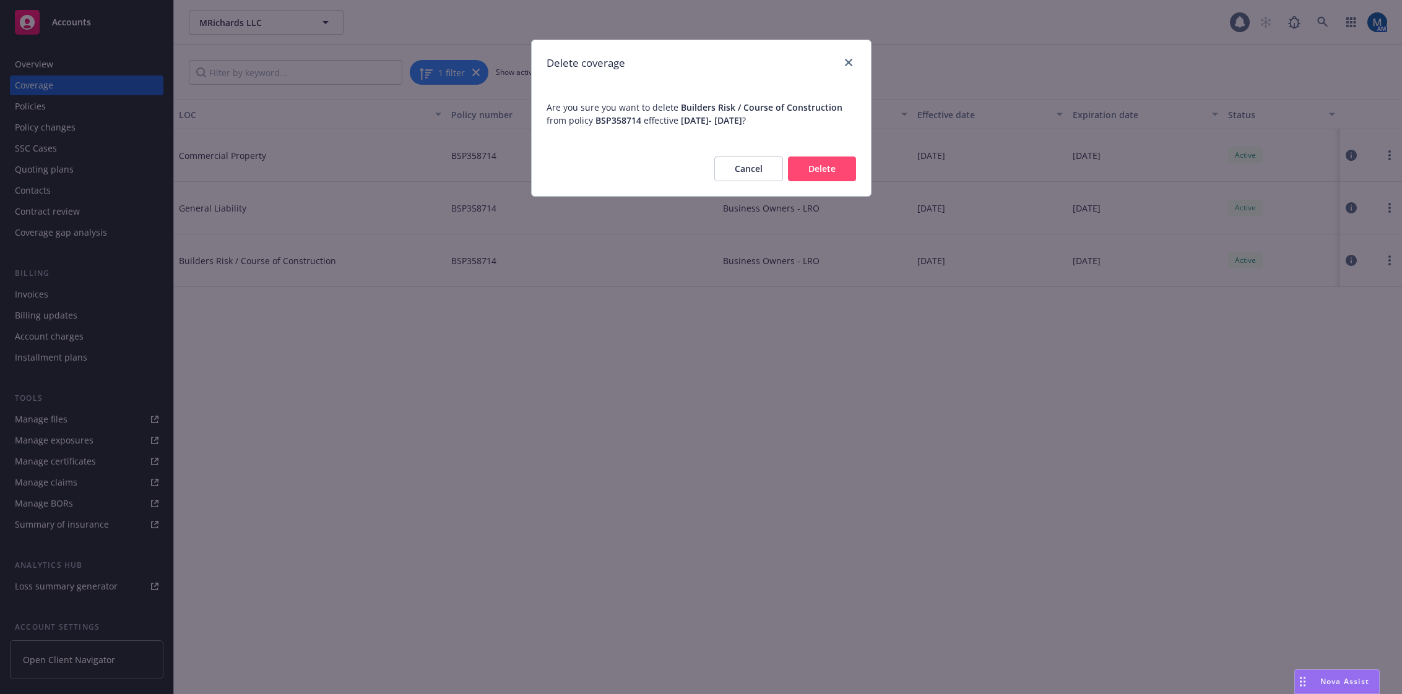
click at [828, 170] on button "Delete" at bounding box center [822, 169] width 68 height 25
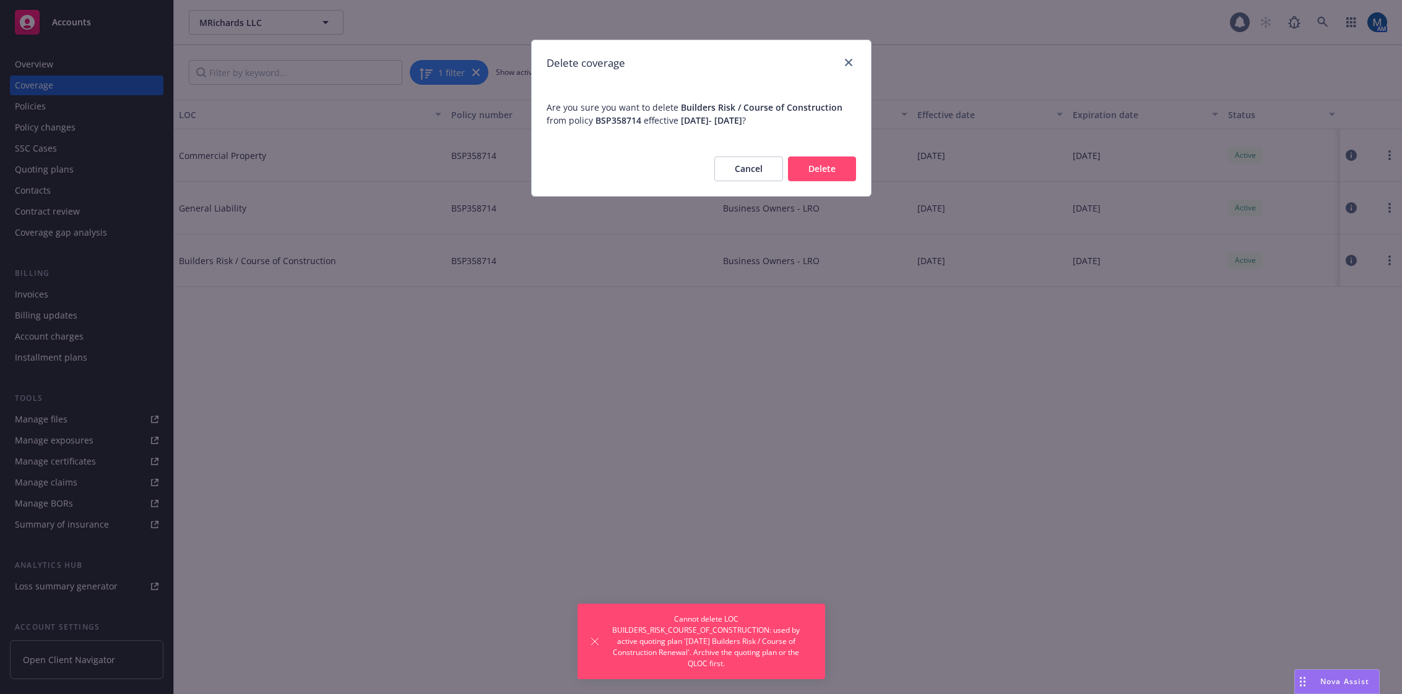
click at [771, 163] on button "Cancel" at bounding box center [748, 169] width 69 height 25
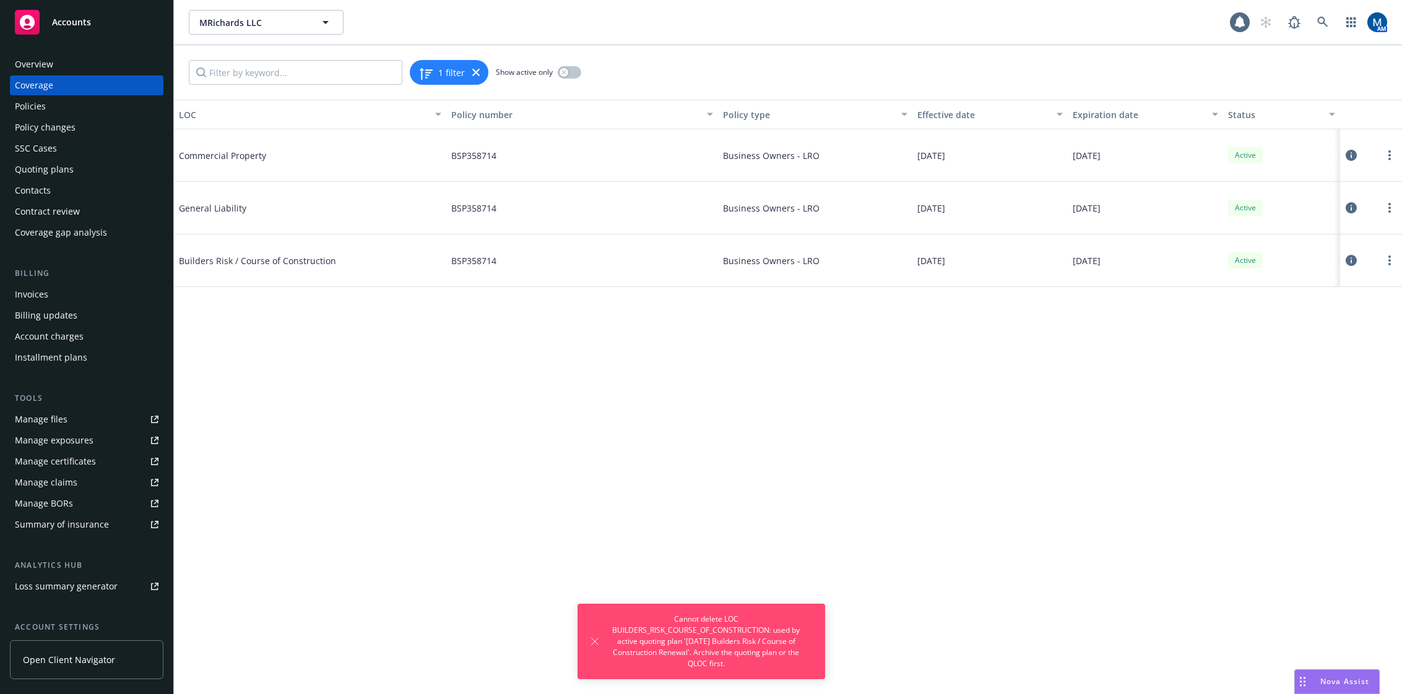
click at [90, 168] on div "Quoting plans" at bounding box center [87, 170] width 144 height 20
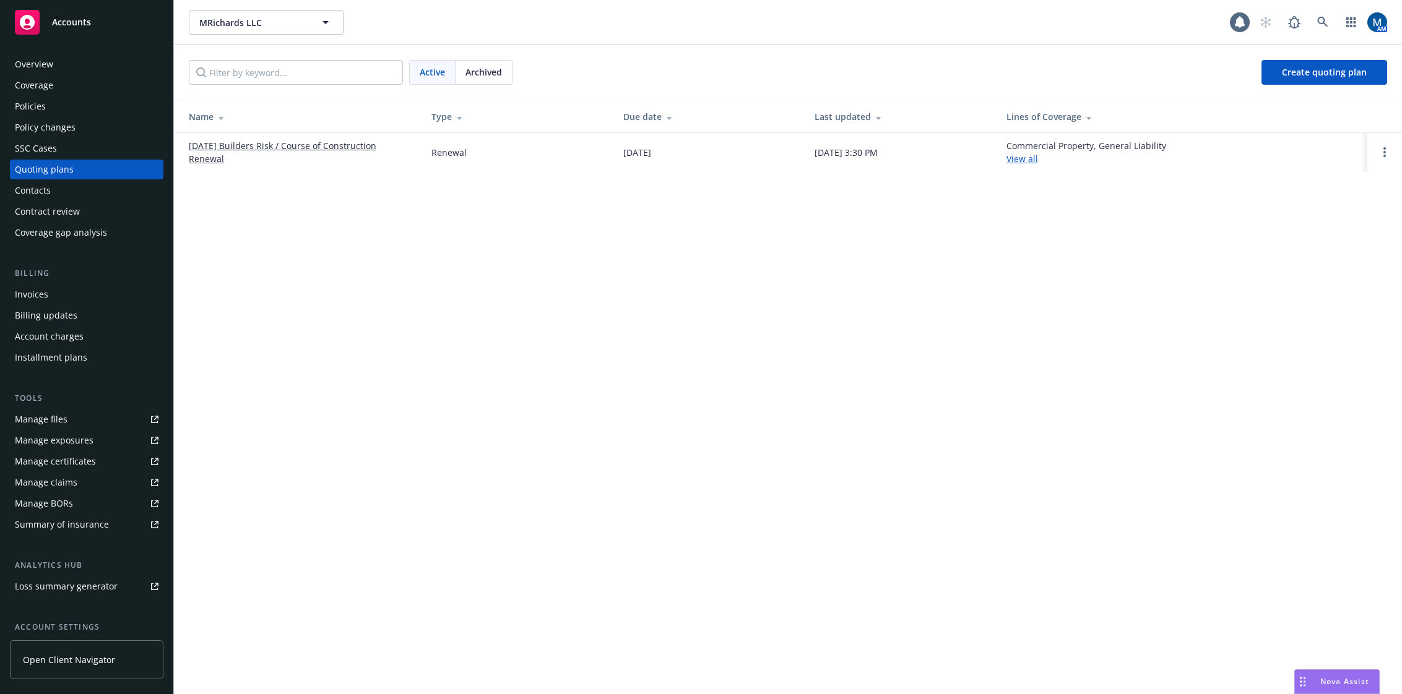
click at [34, 104] on div "Policies" at bounding box center [30, 107] width 31 height 20
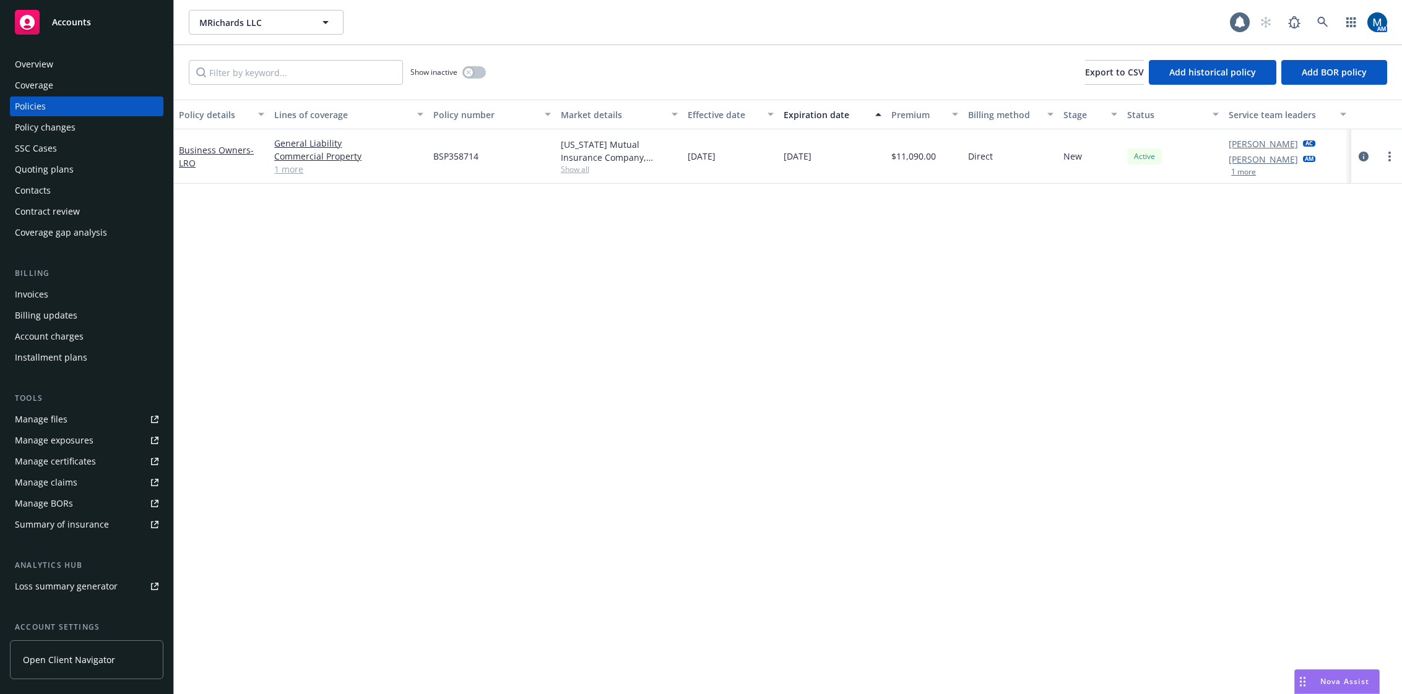
click at [545, 337] on div "Policy details Lines of coverage Policy number Market details Effective date Ex…" at bounding box center [788, 397] width 1228 height 595
click at [28, 62] on div "Overview" at bounding box center [34, 64] width 38 height 20
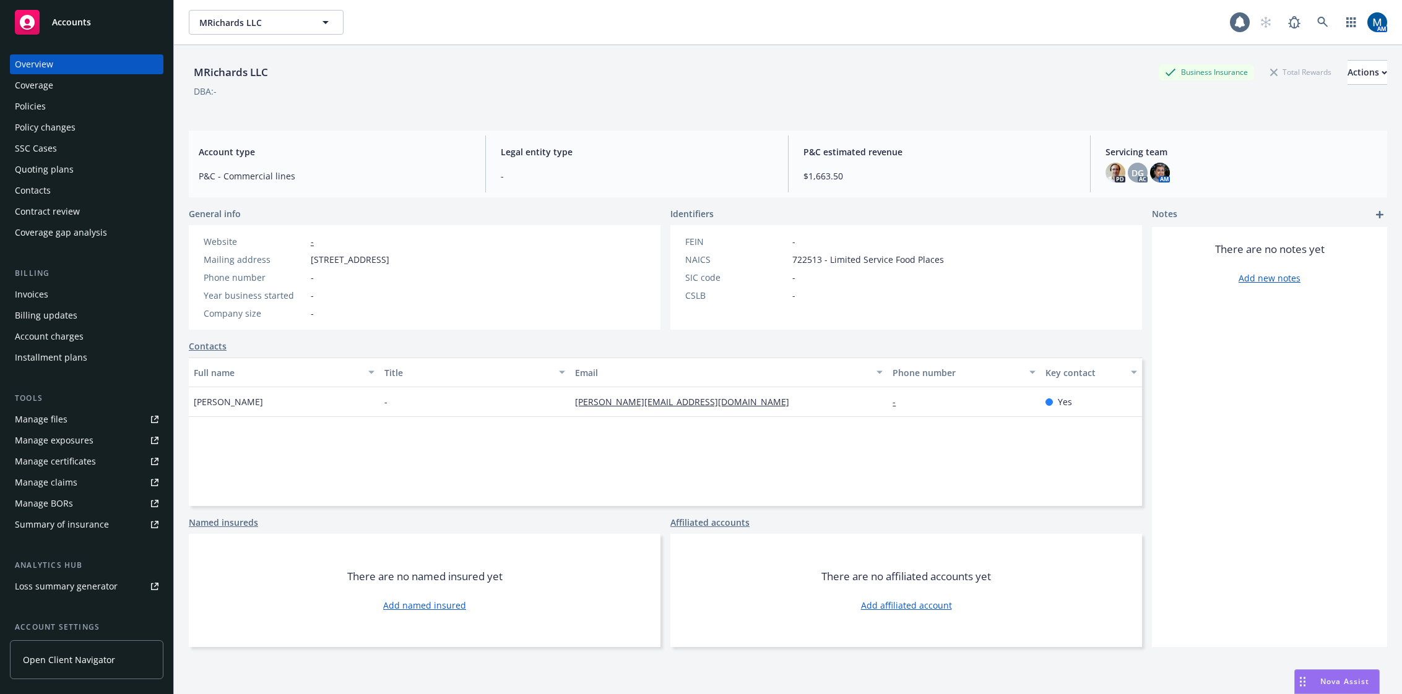
click at [59, 164] on div "Quoting plans" at bounding box center [44, 170] width 59 height 20
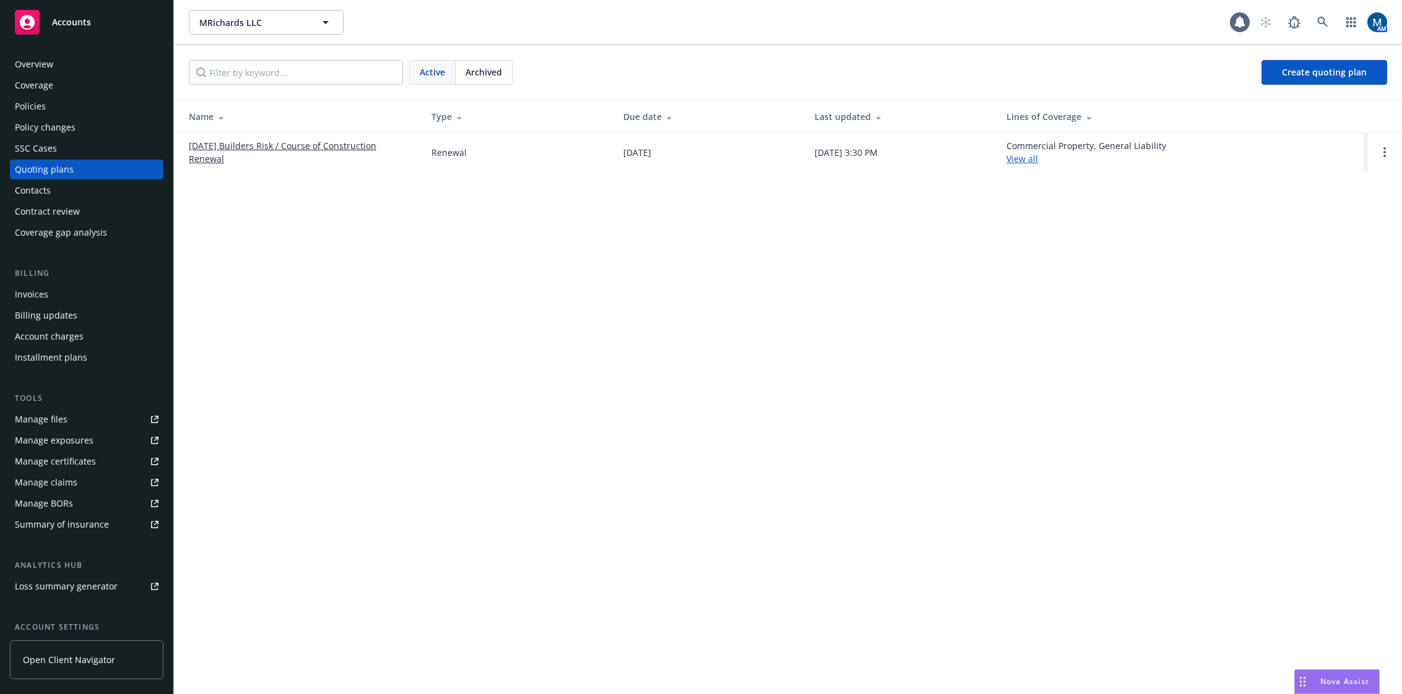
click at [293, 145] on link "10/02/25 Builders Risk / Course of Construction Renewal" at bounding box center [300, 152] width 223 height 26
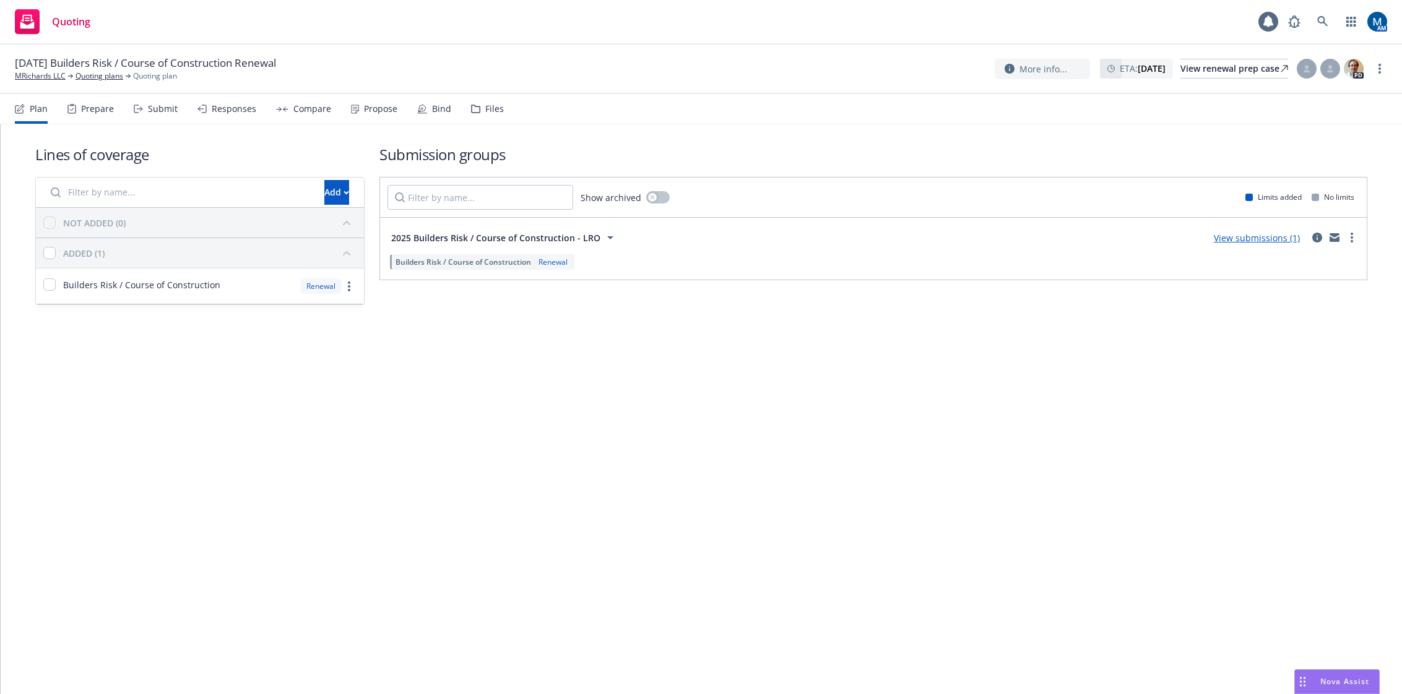
click at [154, 110] on div "Submit" at bounding box center [163, 109] width 30 height 10
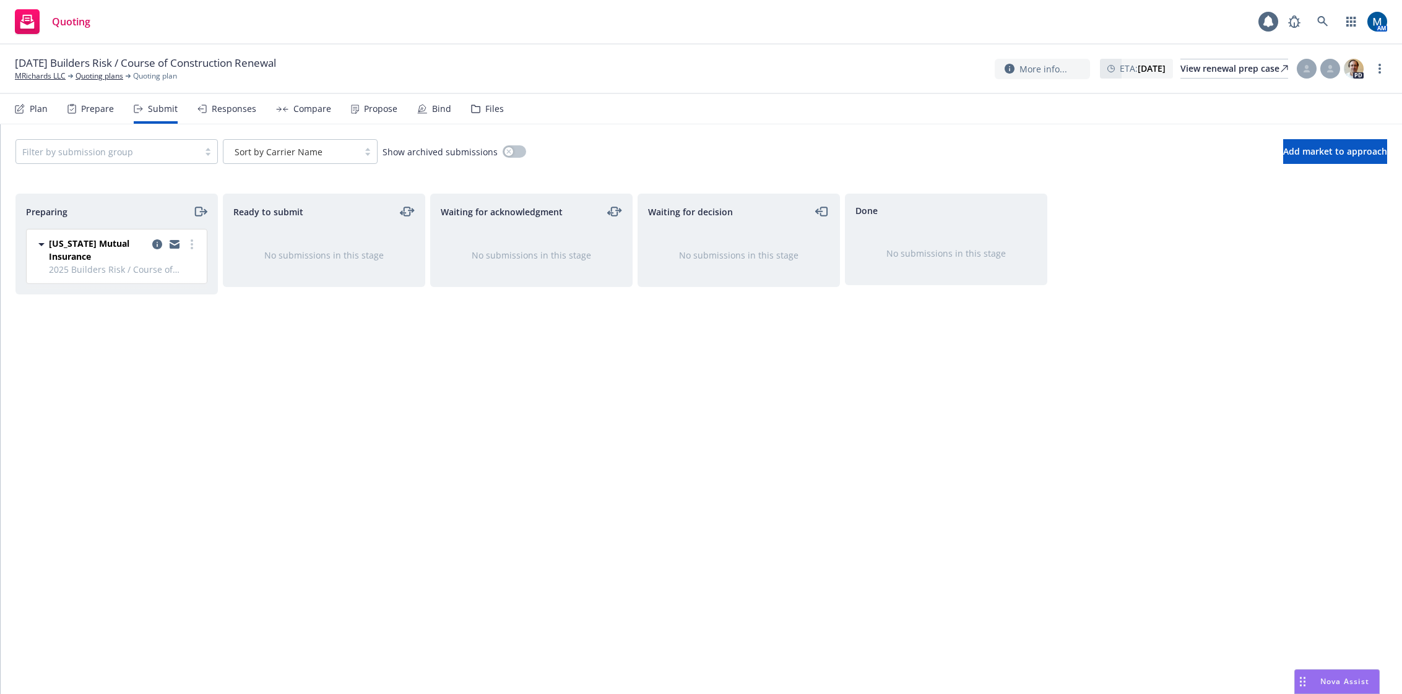
click at [487, 105] on div "Files" at bounding box center [494, 109] width 19 height 10
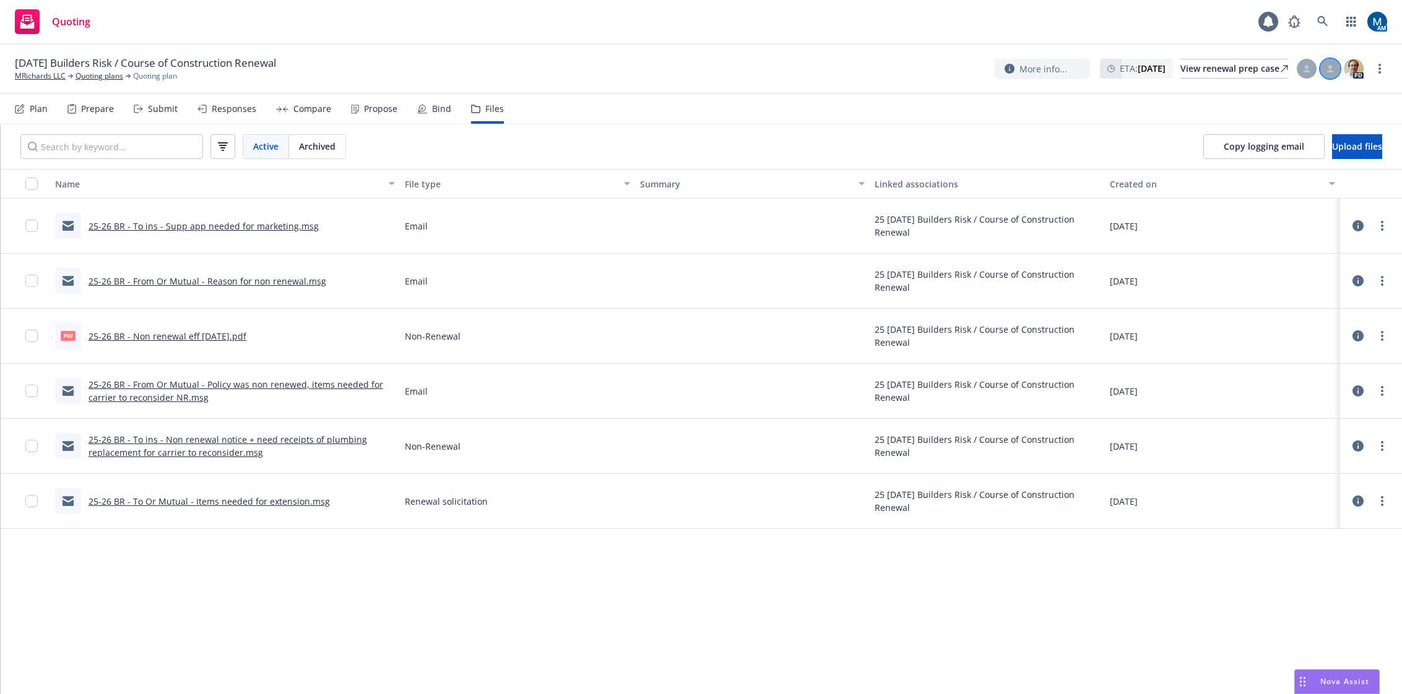
click at [1336, 67] on div at bounding box center [1330, 69] width 20 height 20
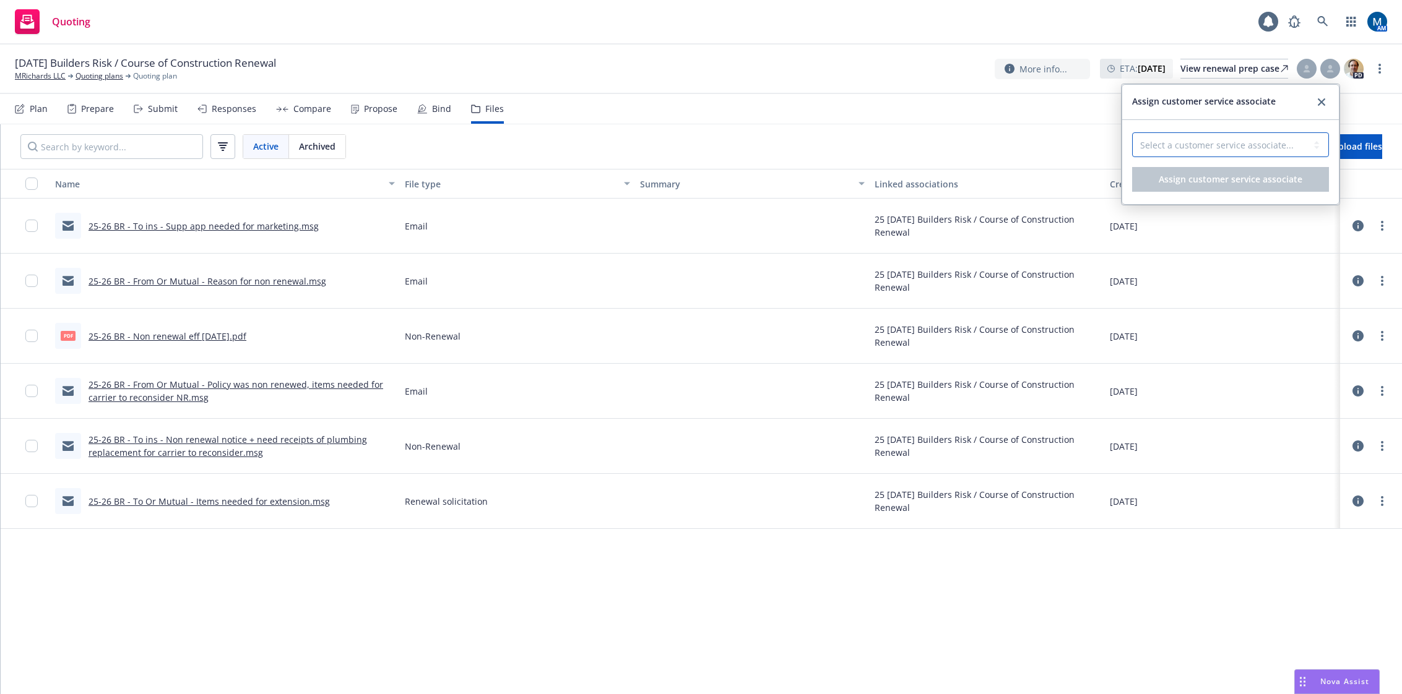
click at [1218, 147] on select "Select a customer service associate... Denisse Gonzales" at bounding box center [1230, 144] width 197 height 25
select select "b1871b76-20c6-49ca-8ff7-1fc8088bc610"
click at [1132, 132] on select "Select a customer service associate... Denisse Gonzales" at bounding box center [1230, 144] width 197 height 25
click at [1227, 175] on span "Assign customer service associate" at bounding box center [1231, 179] width 144 height 12
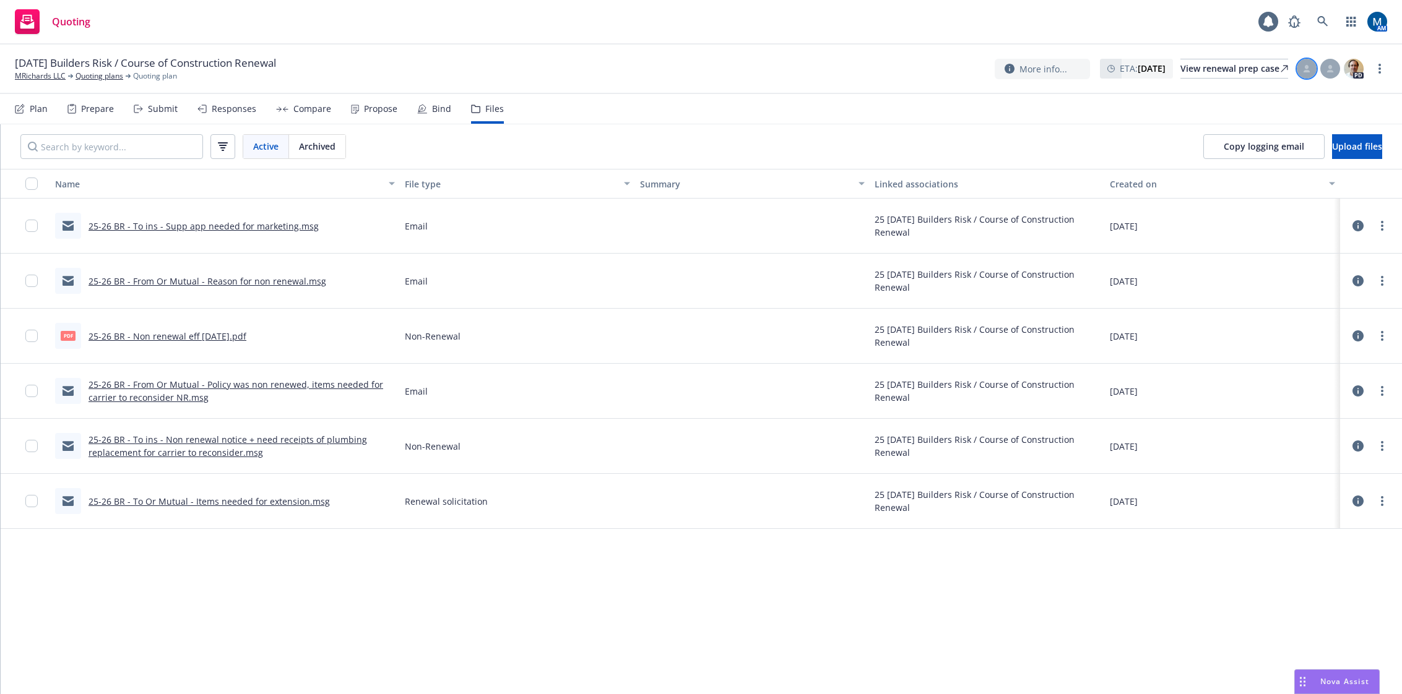
click at [1304, 69] on icon at bounding box center [1306, 68] width 7 height 7
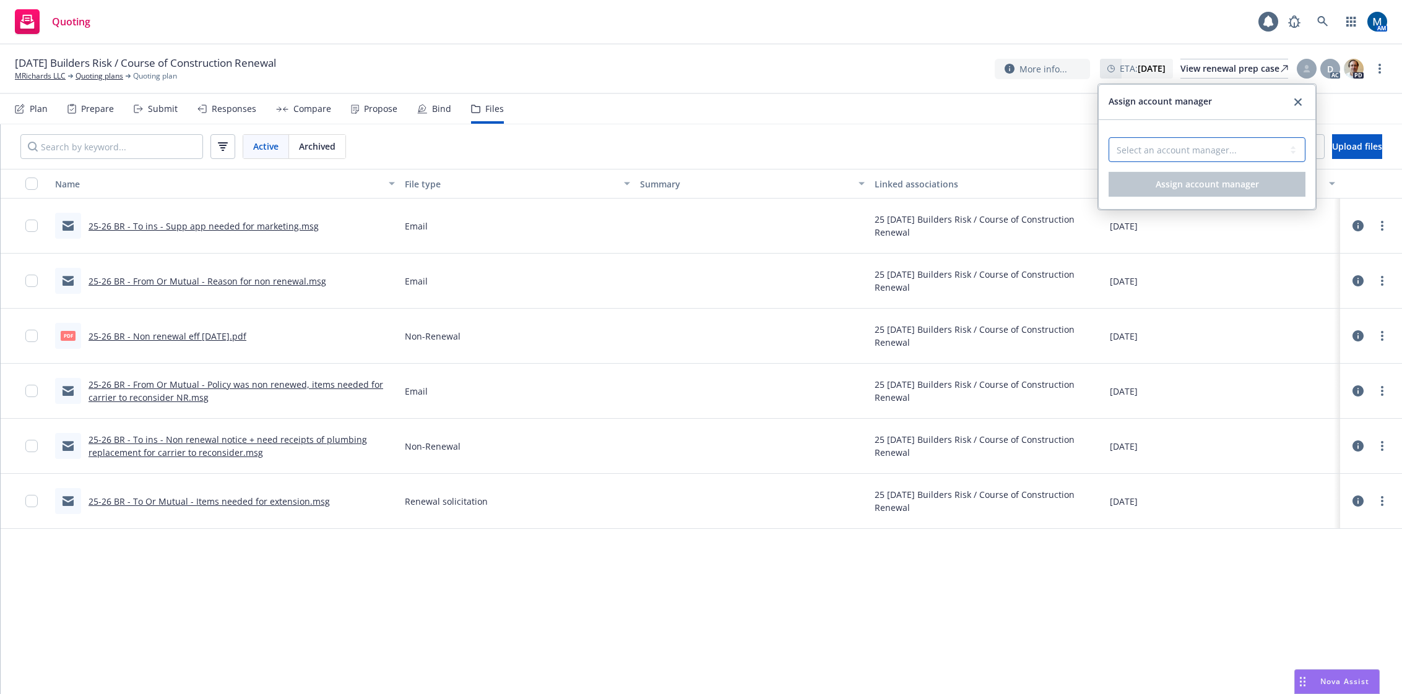
click at [1175, 147] on select "Select an account manager... Marlowe Milo" at bounding box center [1207, 149] width 197 height 25
select select "ef930200-823a-4c9a-b14d-3d30737a3658"
click at [1109, 137] on select "Select an account manager... Marlowe Milo" at bounding box center [1207, 149] width 197 height 25
click at [1203, 183] on span "Assign account manager" at bounding box center [1207, 184] width 103 height 12
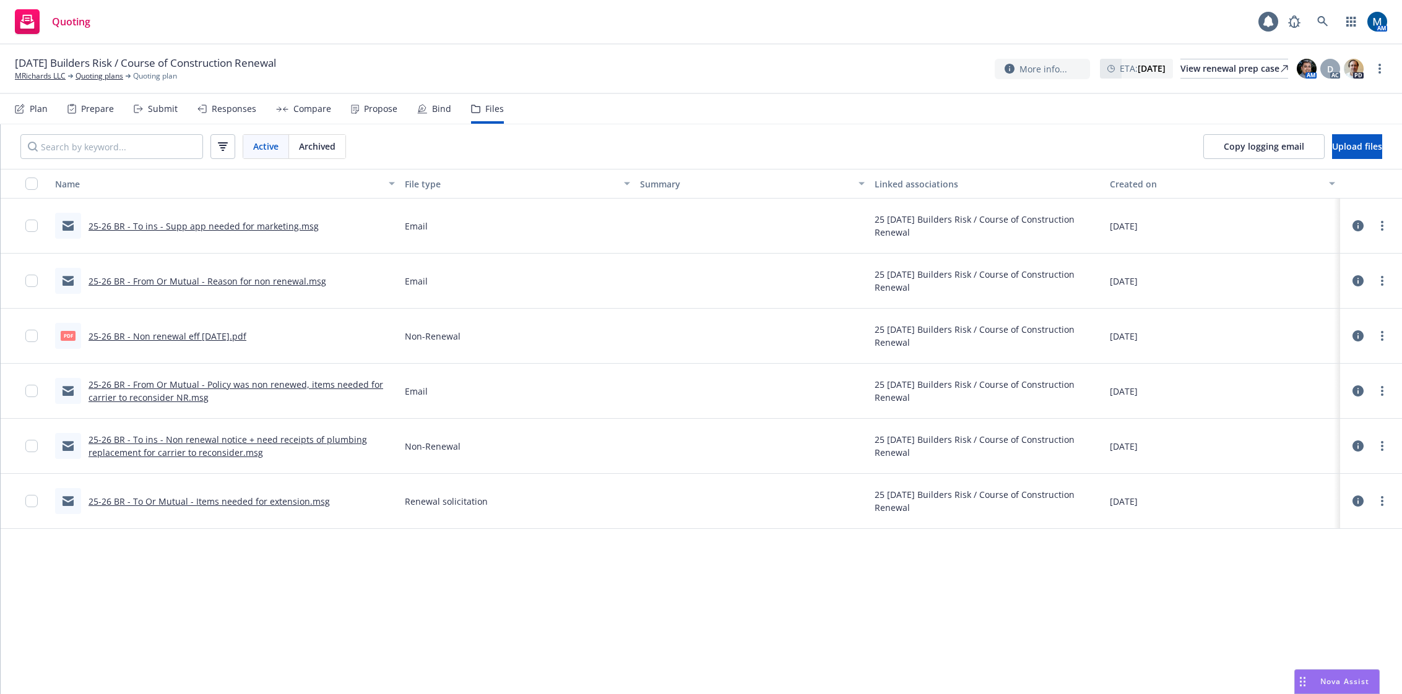
click at [235, 504] on link "25-26 BR - To Or Mutual - Items needed for extension.msg" at bounding box center [209, 502] width 241 height 12
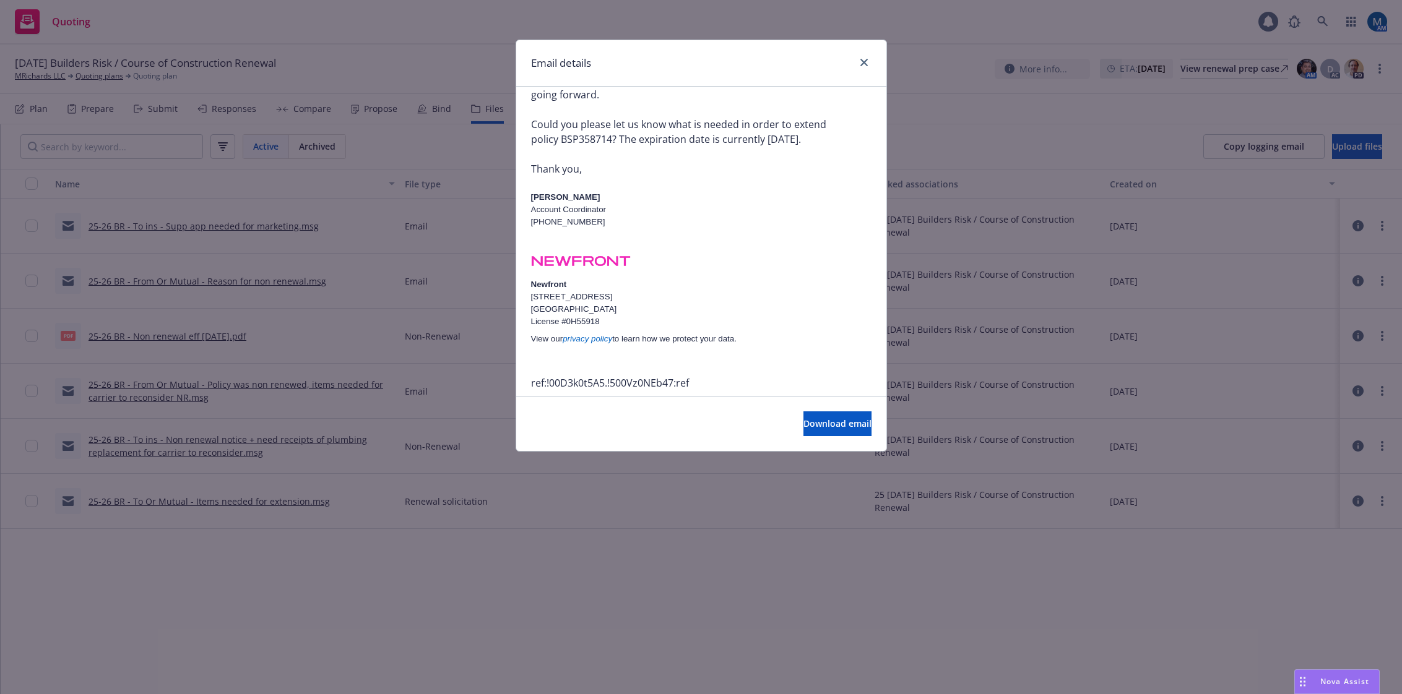
scroll to position [151, 0]
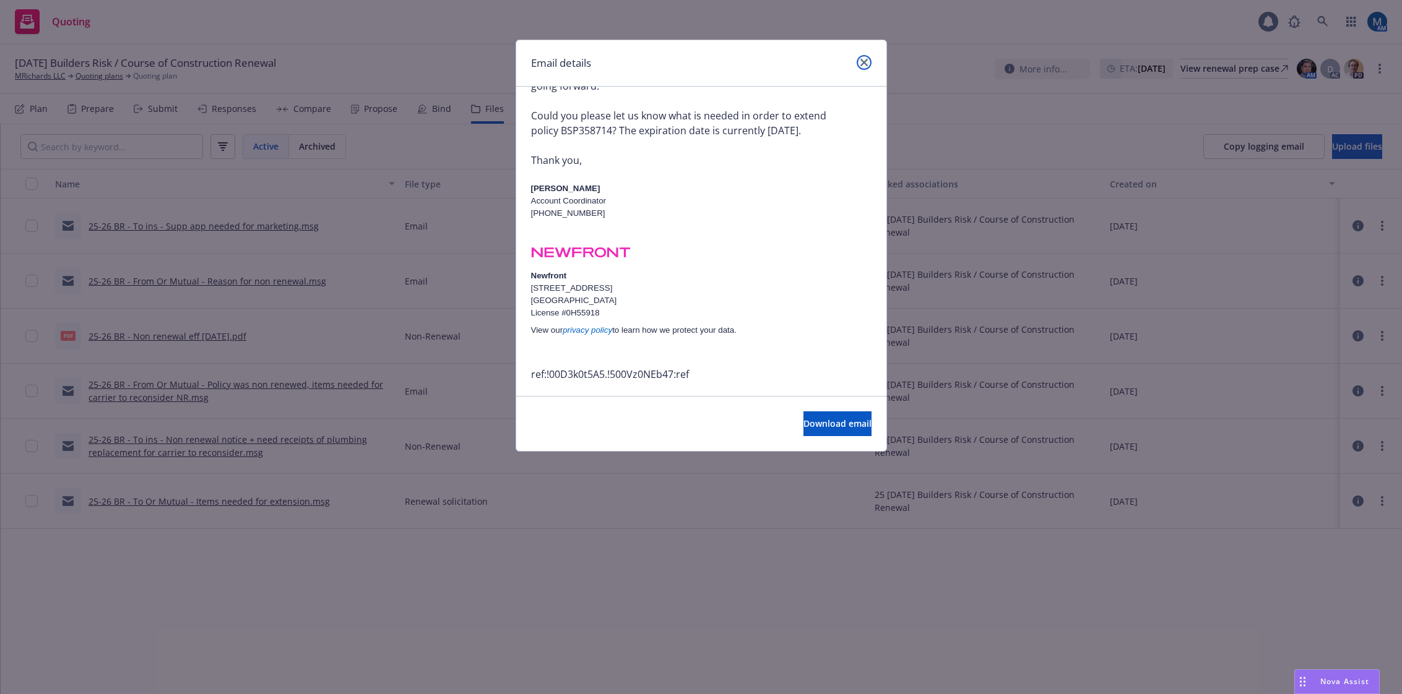
click at [862, 65] on icon "close" at bounding box center [863, 62] width 7 height 7
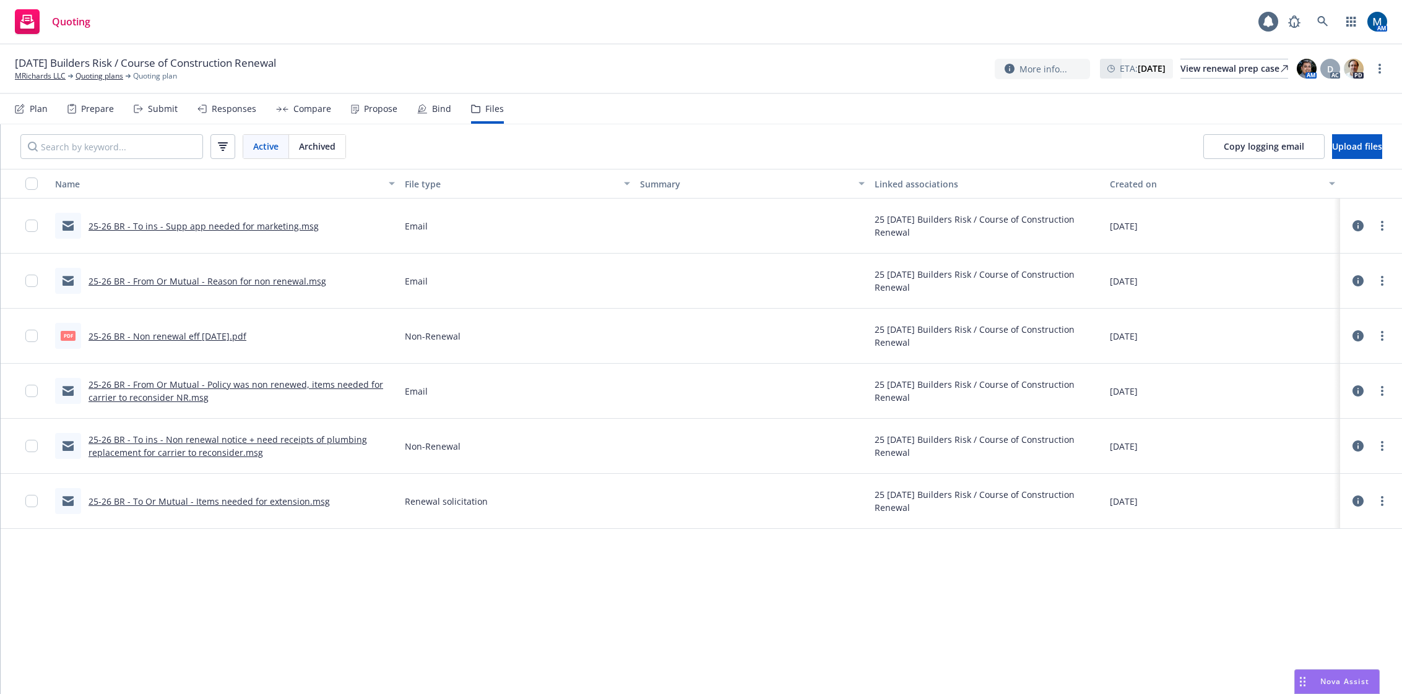
click at [199, 439] on link "25-26 BR - To ins - Non renewal notice + need receipts of plumbing replacement …" at bounding box center [228, 446] width 279 height 25
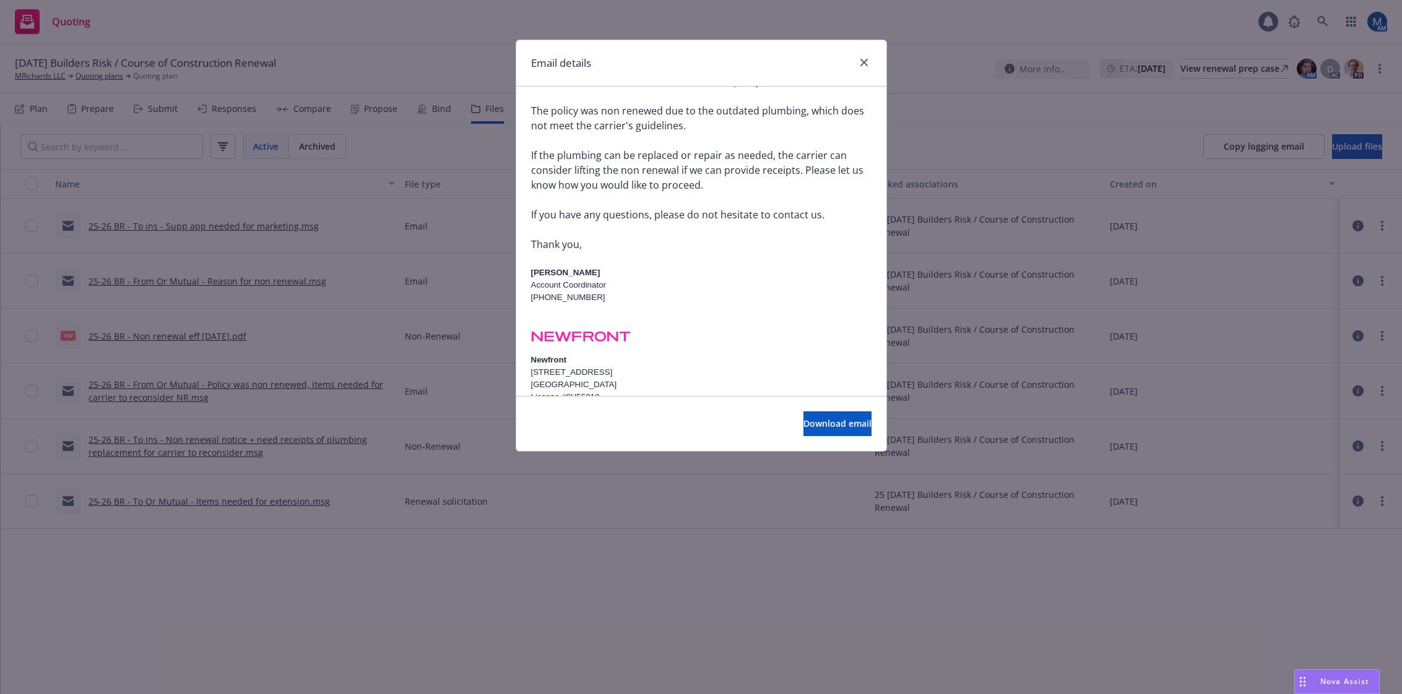
scroll to position [253, 0]
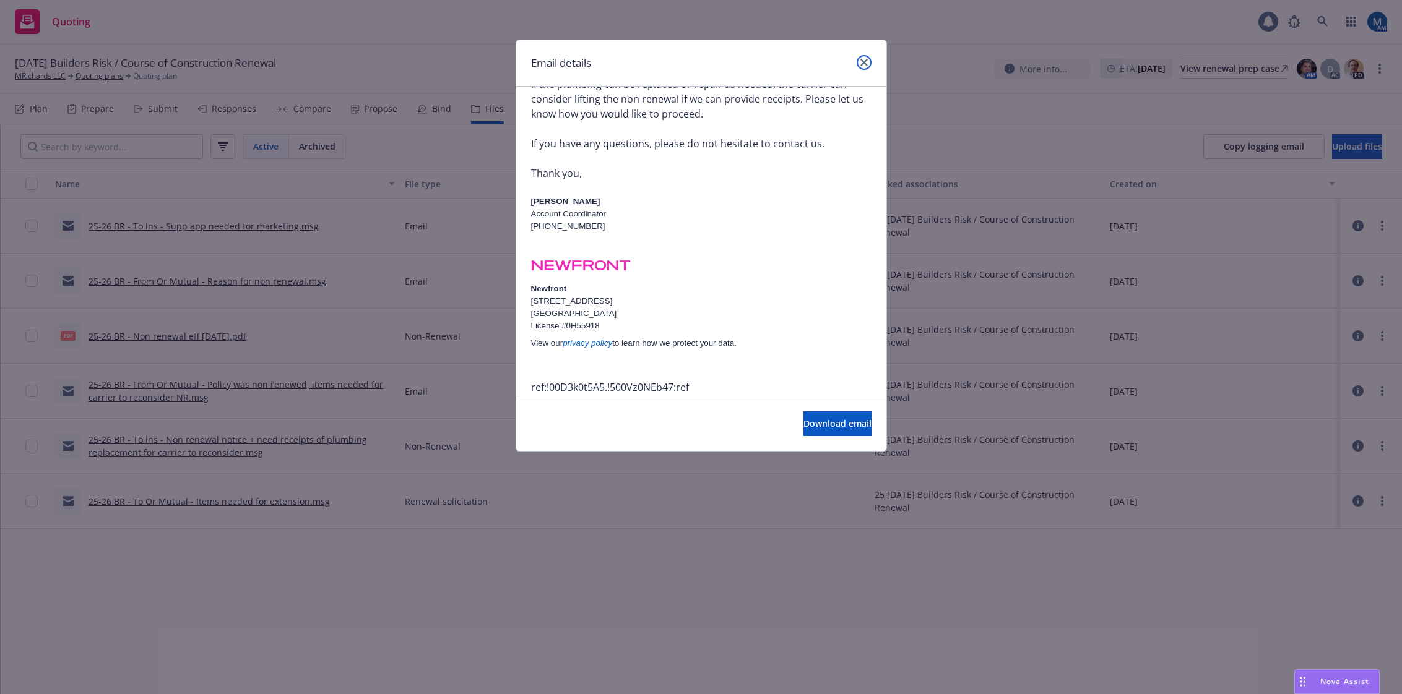
click at [867, 61] on icon "close" at bounding box center [863, 62] width 7 height 7
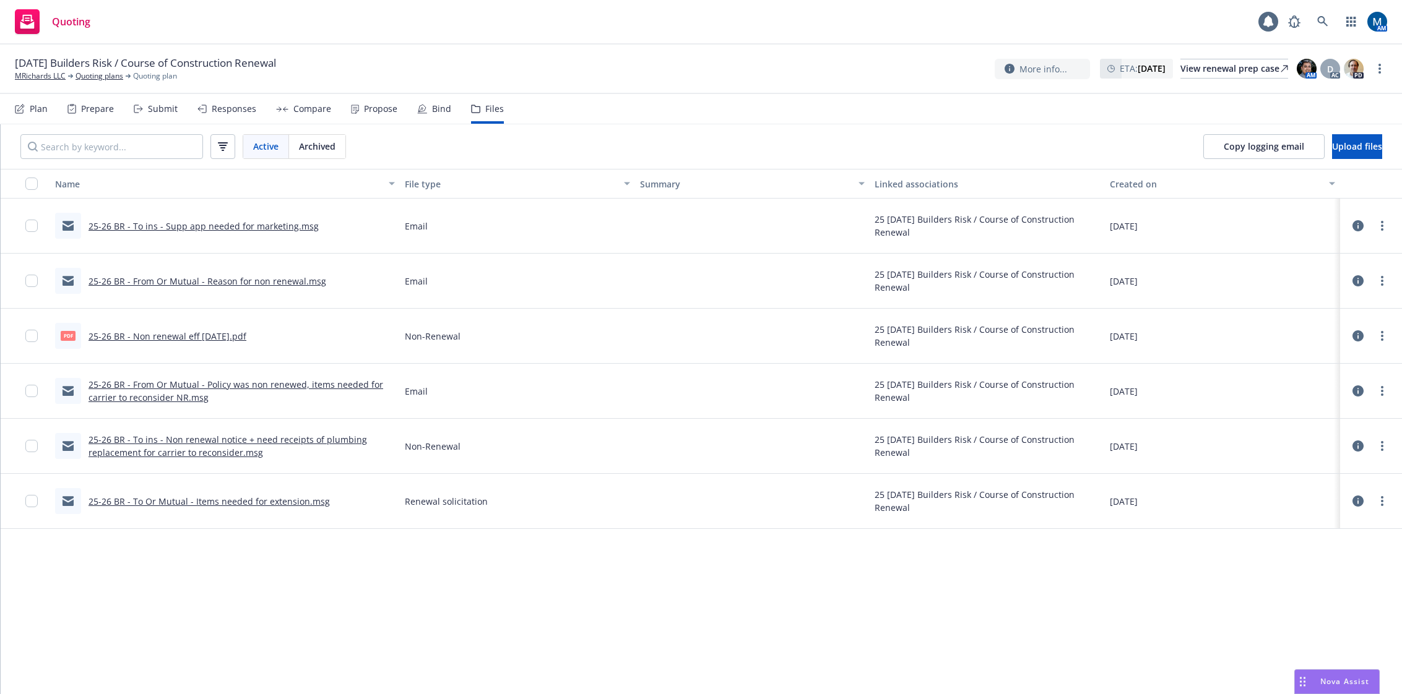
click at [322, 386] on link "25-26 BR - From Or Mutual - Policy was non renewed, items needed for carrier to…" at bounding box center [236, 391] width 295 height 25
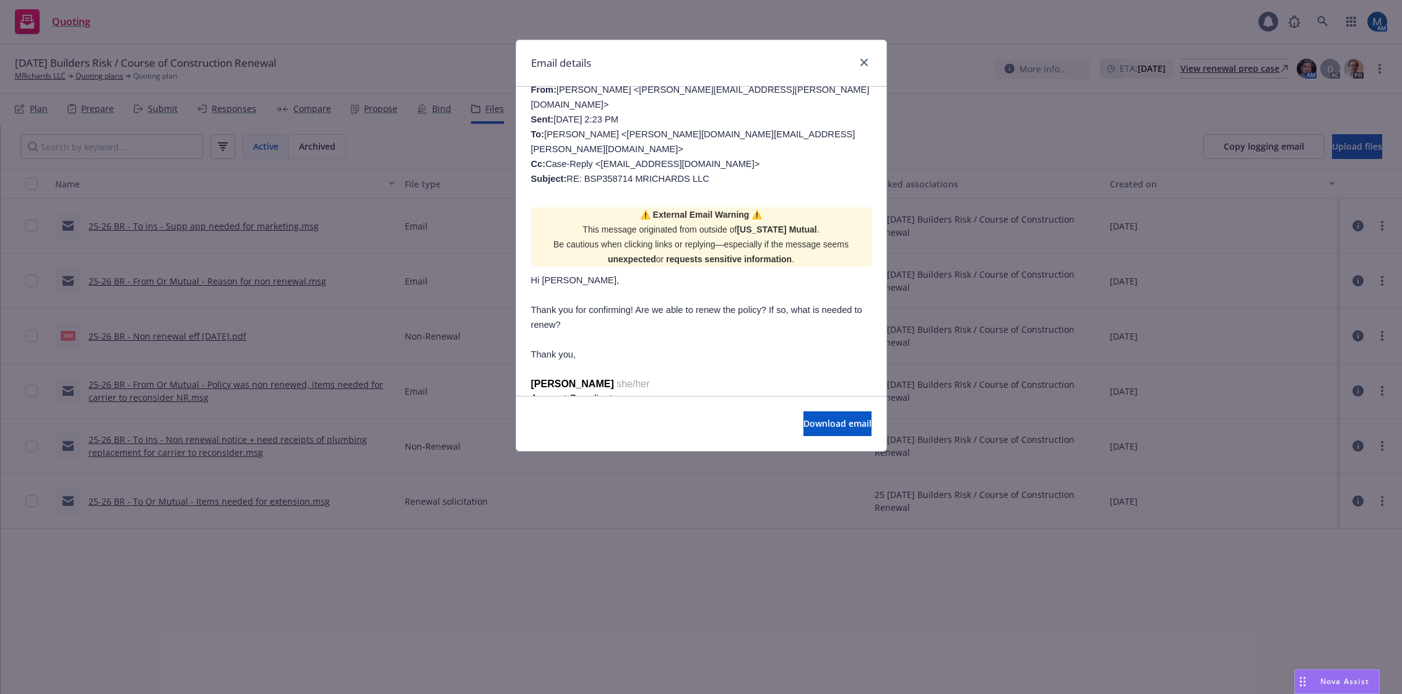
scroll to position [495, 0]
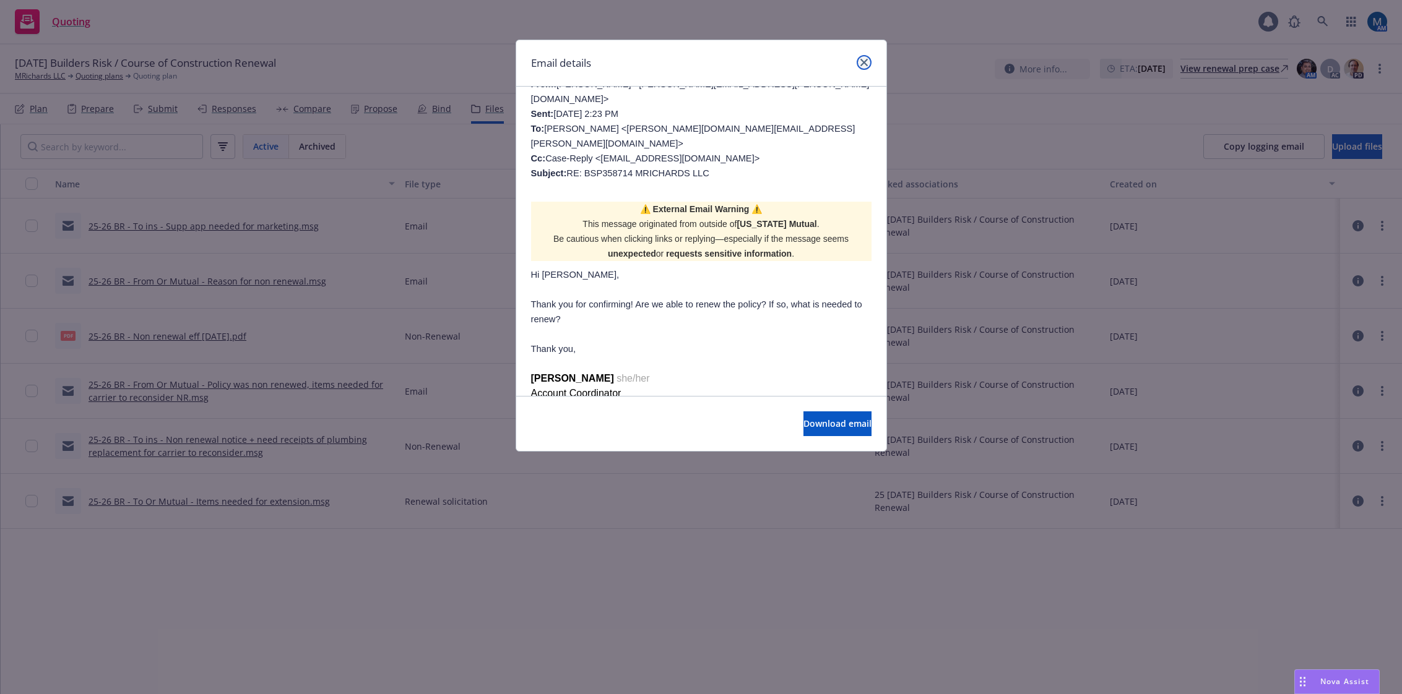
click at [863, 63] on icon "close" at bounding box center [863, 62] width 7 height 7
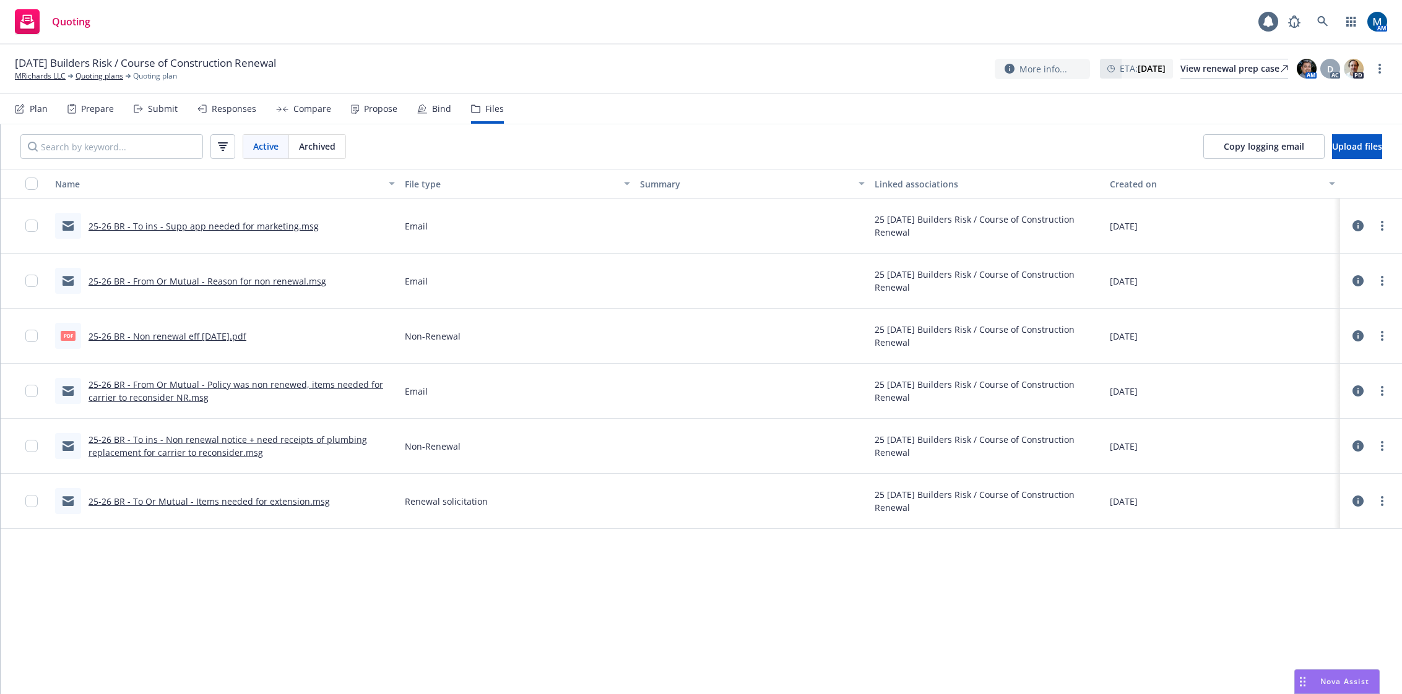
click at [218, 280] on link "25-26 BR - From Or Mutual - Reason for non renewal.msg" at bounding box center [208, 281] width 238 height 12
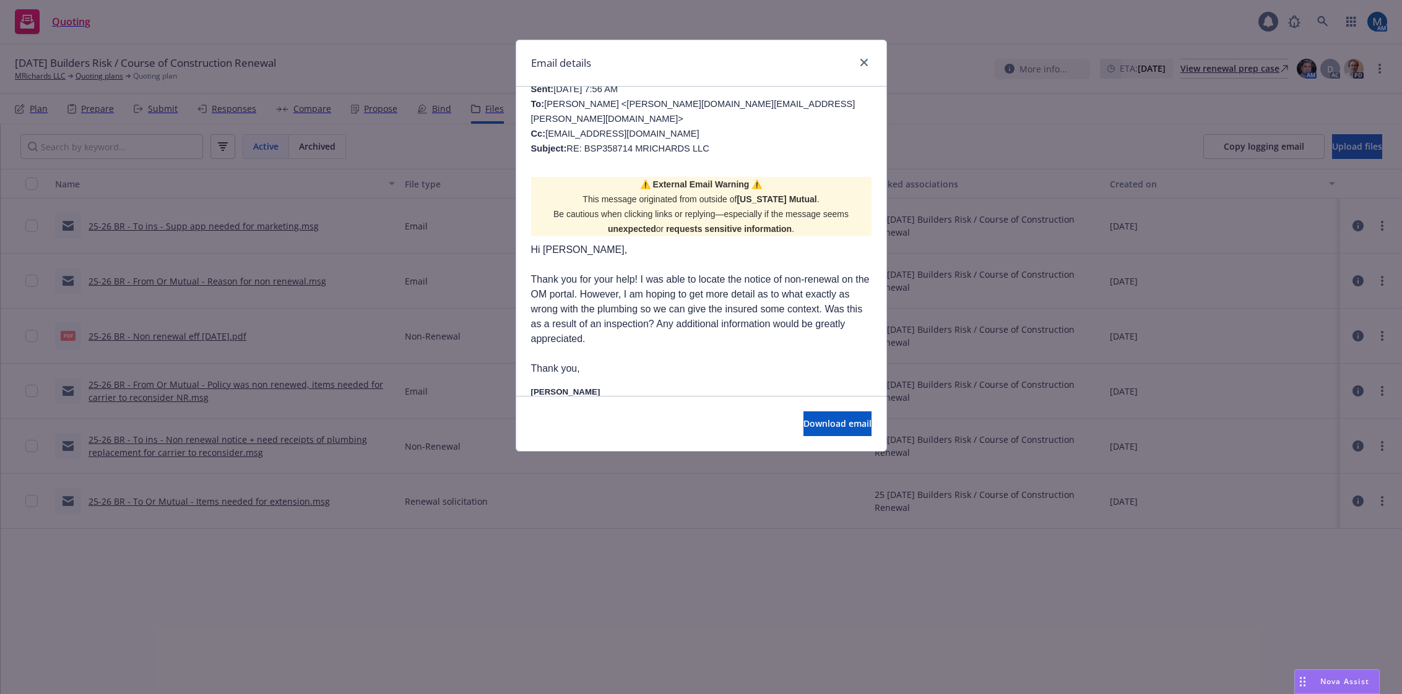
scroll to position [480, 0]
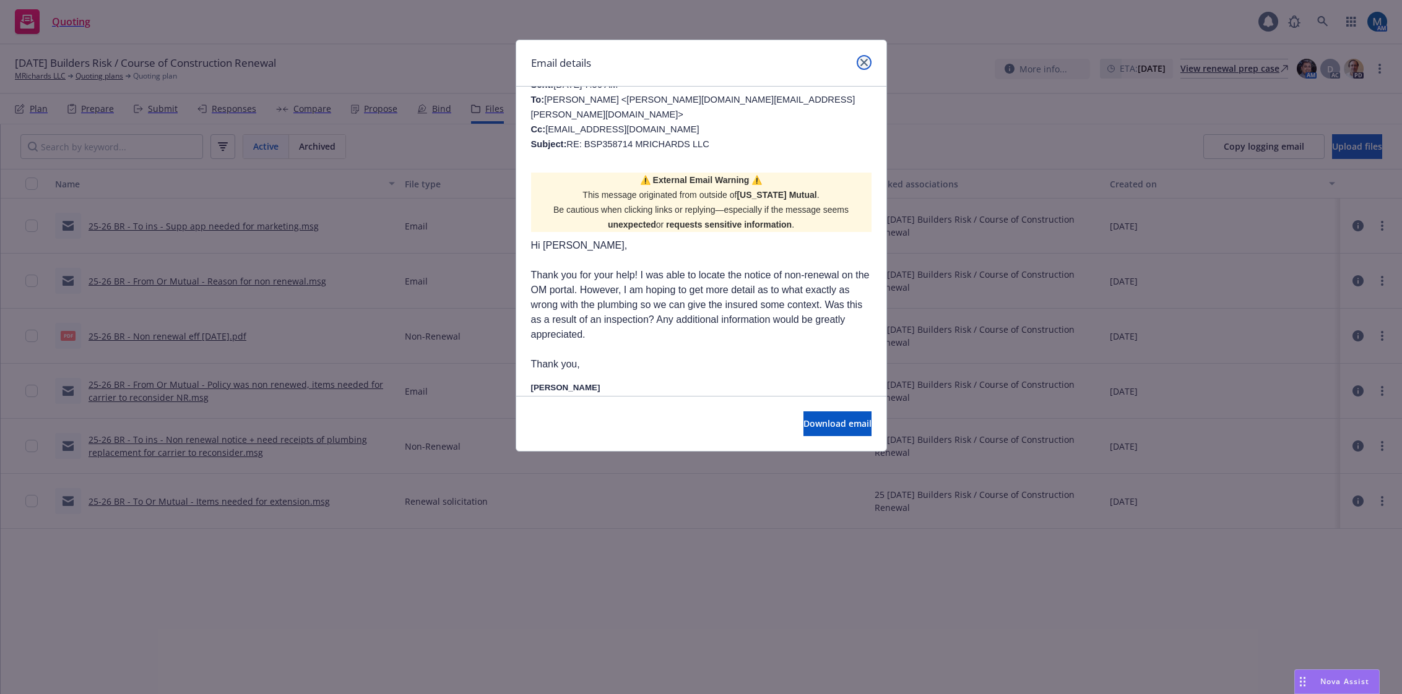
click at [871, 63] on link "close" at bounding box center [864, 62] width 15 height 15
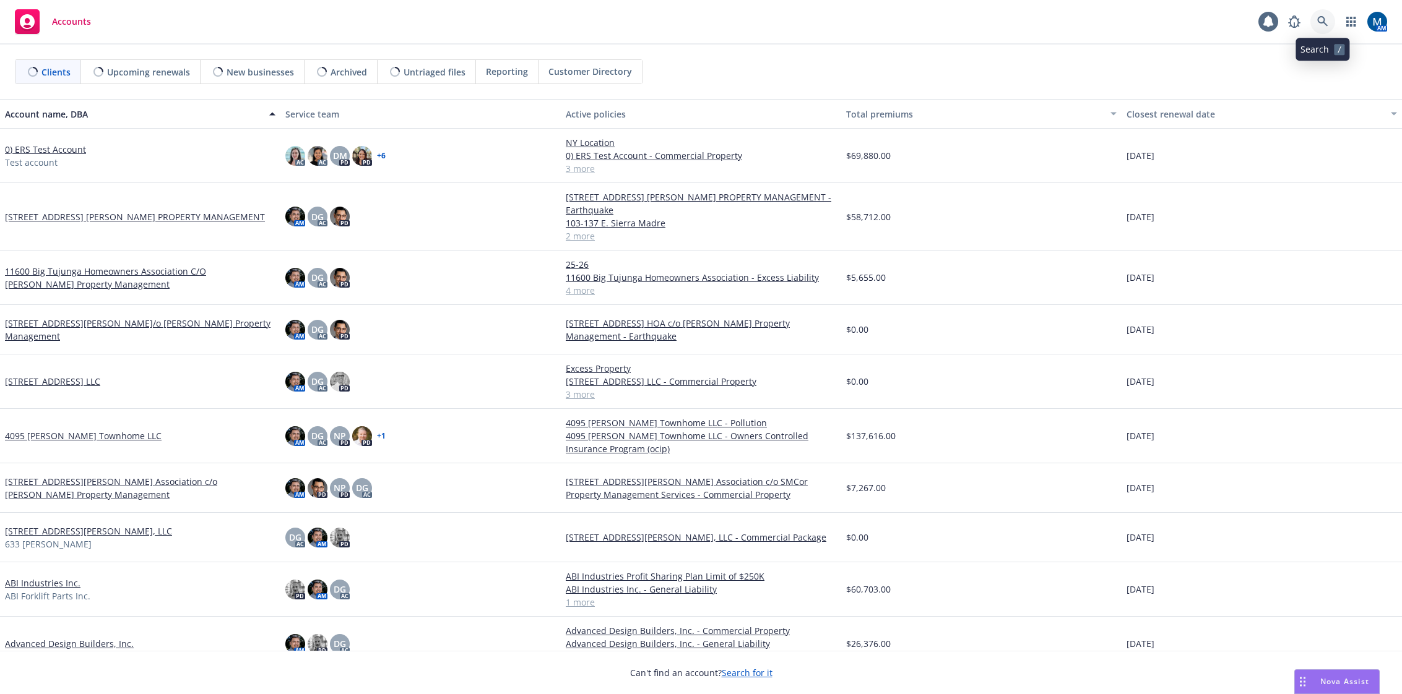
click at [1330, 21] on link at bounding box center [1322, 21] width 25 height 25
click at [1351, 22] on icon "button" at bounding box center [1350, 22] width 9 height 10
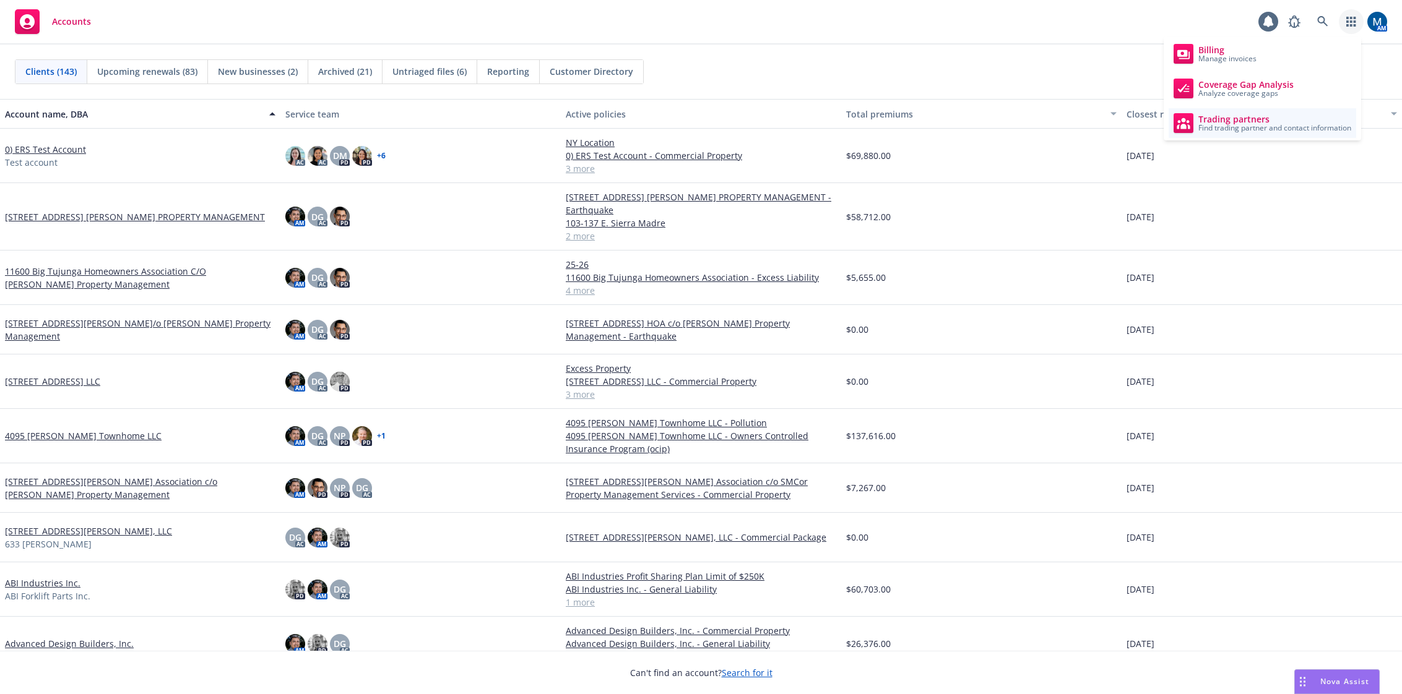
click at [1241, 126] on span "Find trading partner and contact information" at bounding box center [1274, 127] width 153 height 7
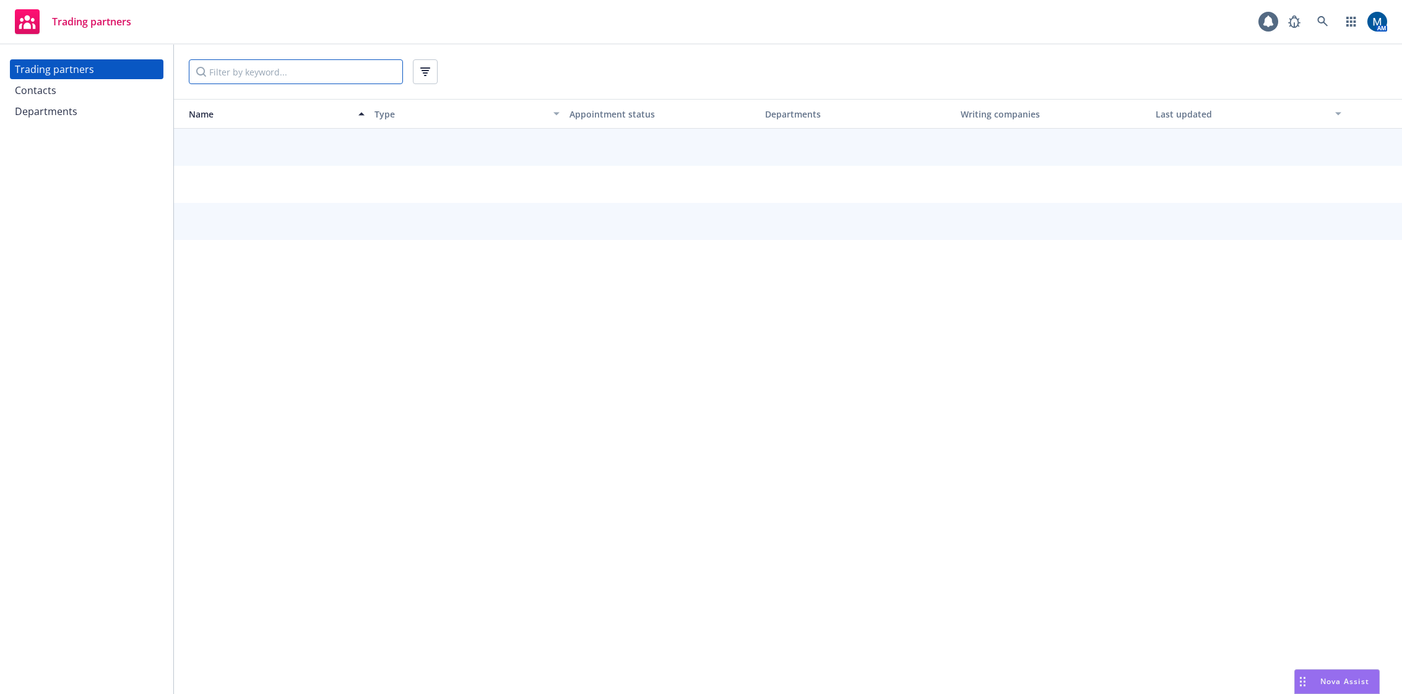
click at [274, 70] on input "Filter by keyword..." at bounding box center [296, 71] width 214 height 25
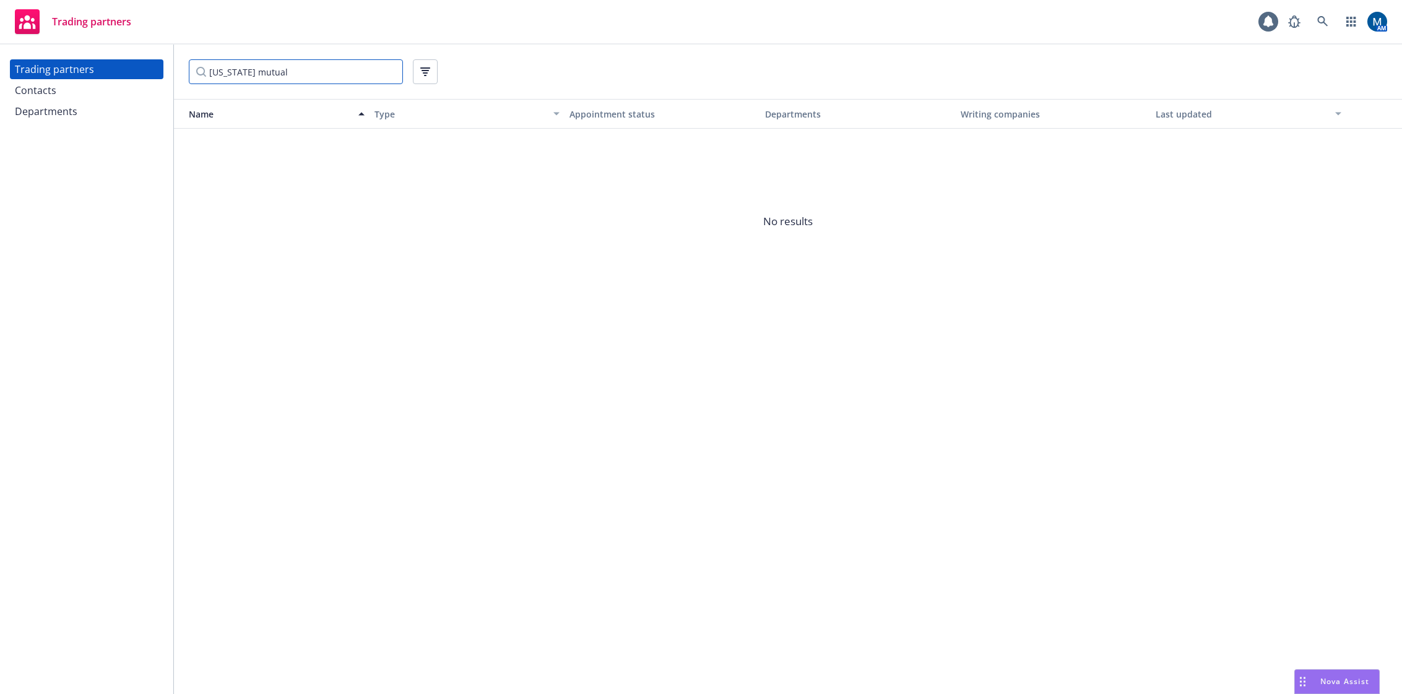
type input "[US_STATE] mutual"
click at [723, 22] on div "Trading partners 1 AM" at bounding box center [701, 22] width 1402 height 45
click at [1366, 154] on icon "circleInformation" at bounding box center [1366, 156] width 10 height 10
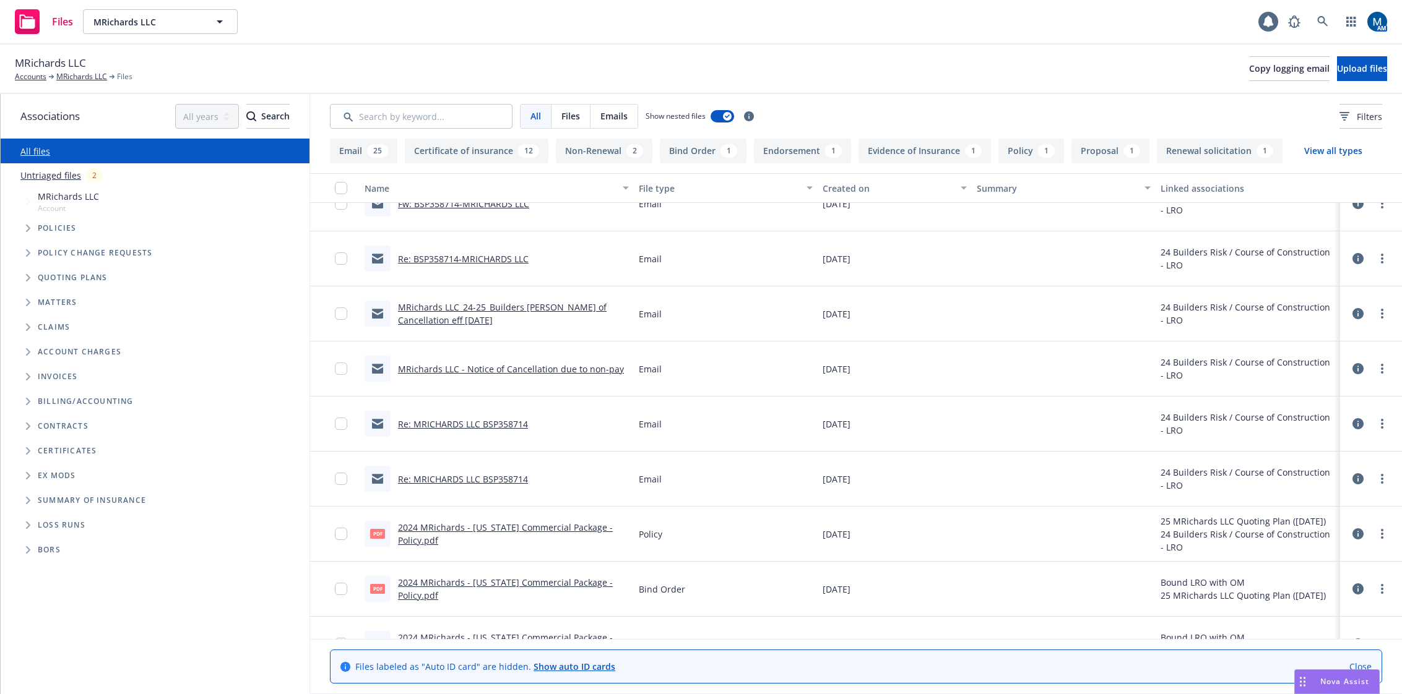
scroll to position [2020, 0]
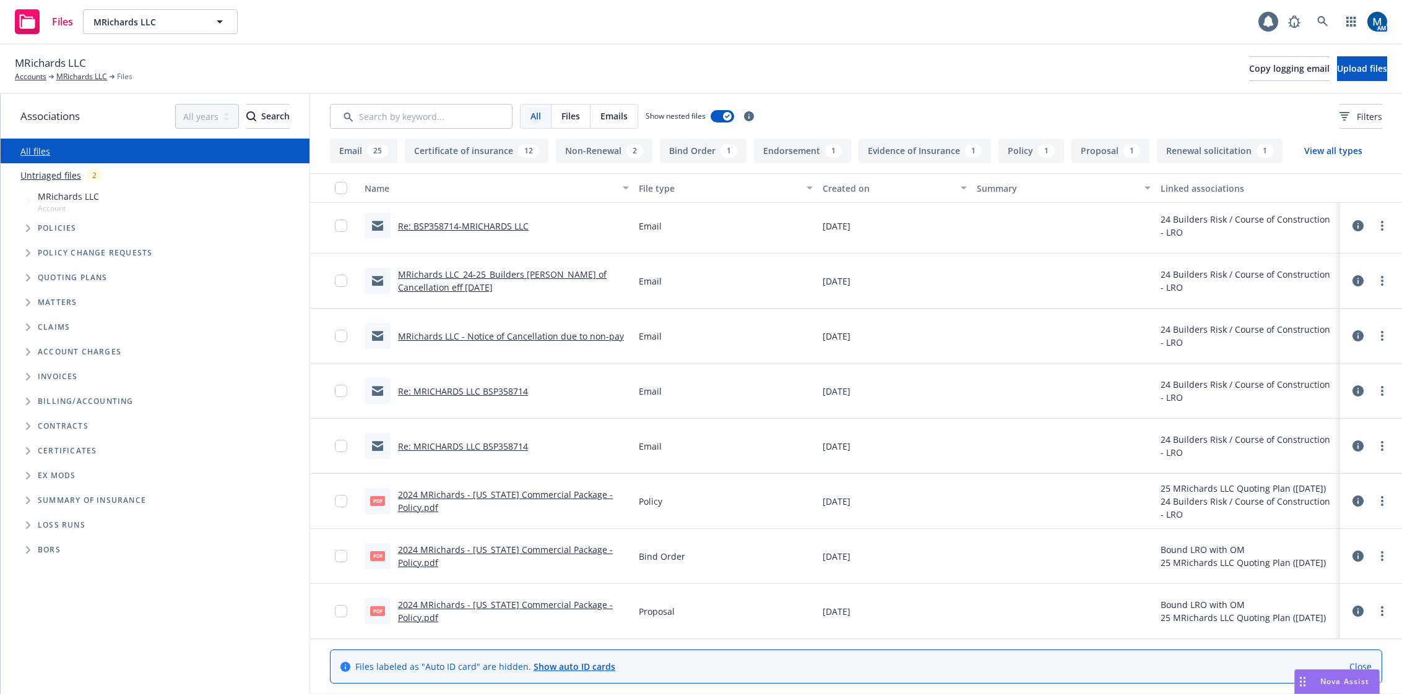
click at [505, 496] on link "2024 MRichards - [US_STATE] Commercial Package - Policy.pdf" at bounding box center [505, 501] width 215 height 25
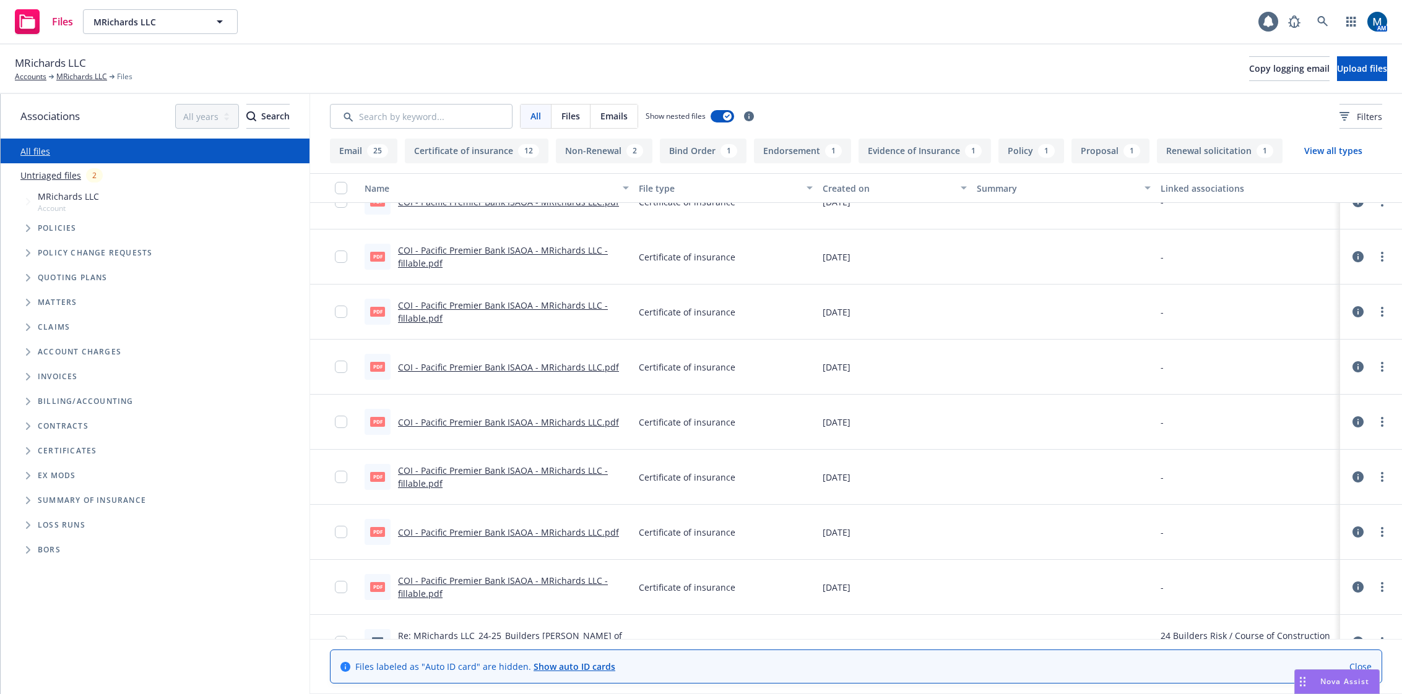
scroll to position [720, 0]
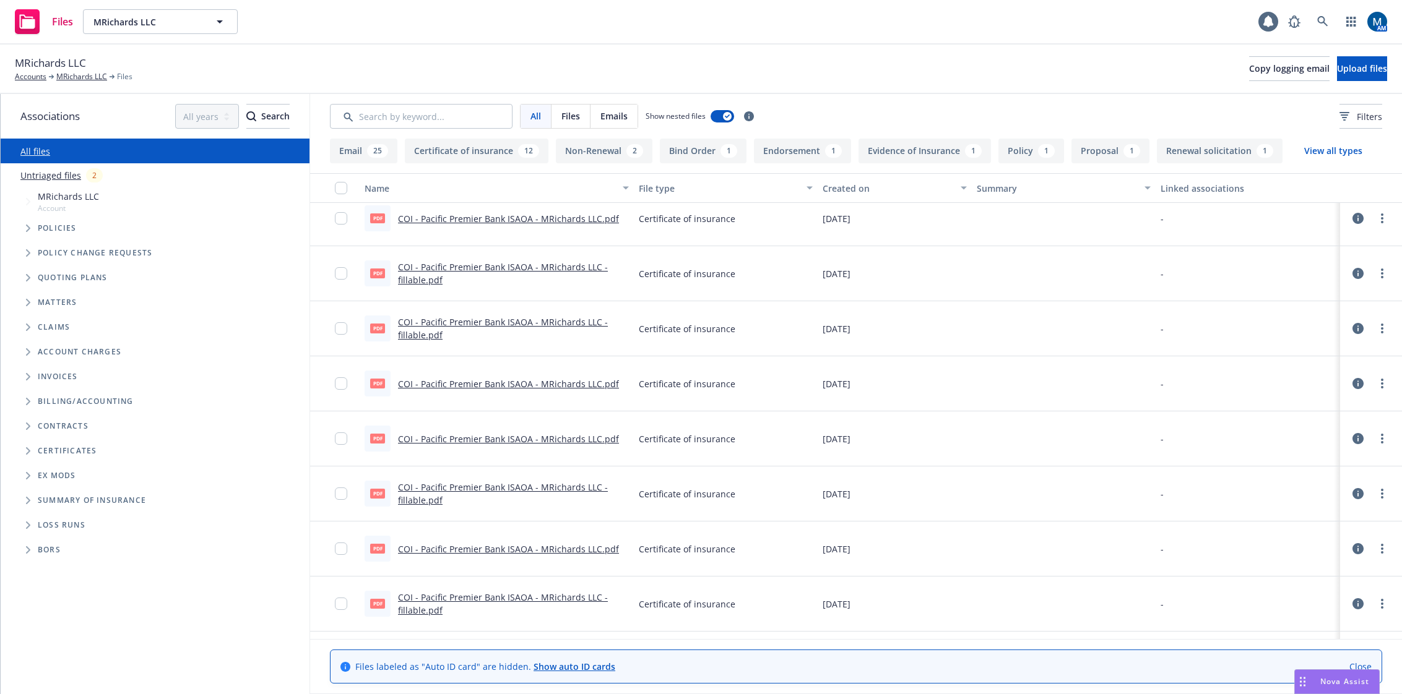
click at [730, 22] on div "Files MRichards LLC MRichards LLC 1 AM" at bounding box center [701, 22] width 1402 height 45
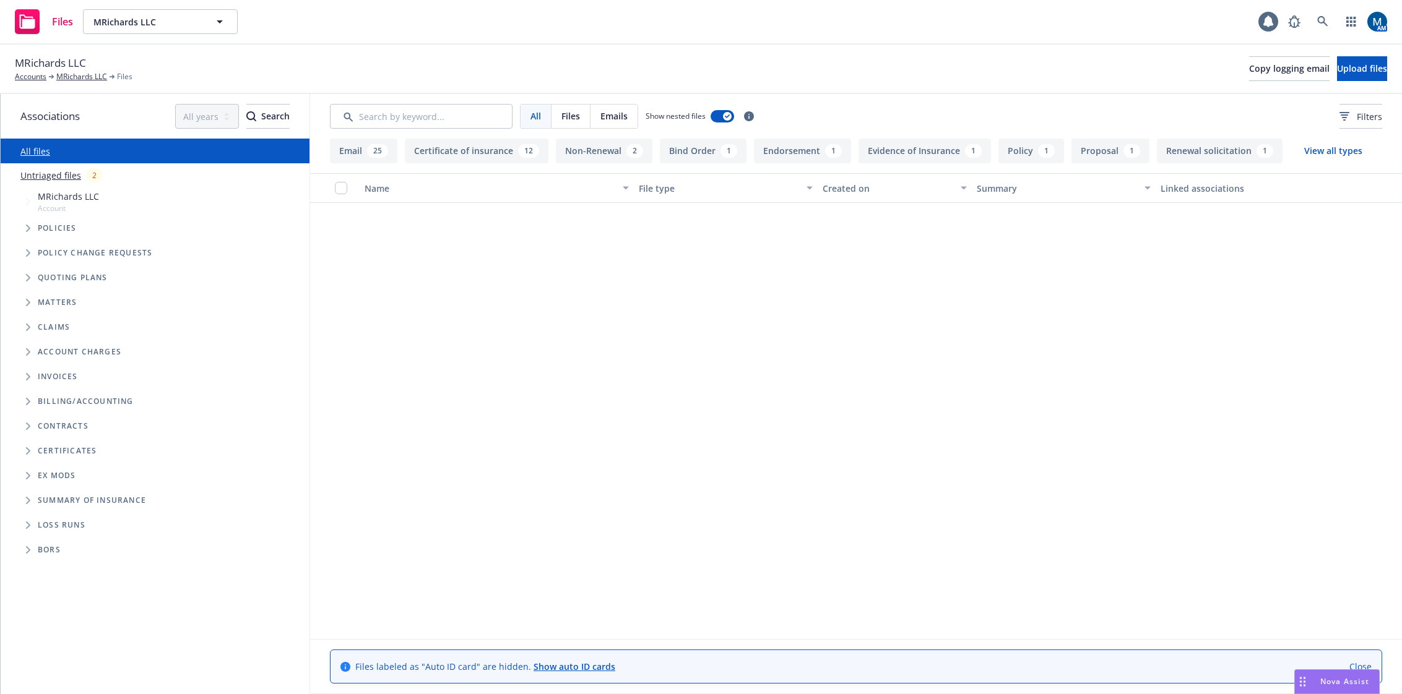
scroll to position [0, 0]
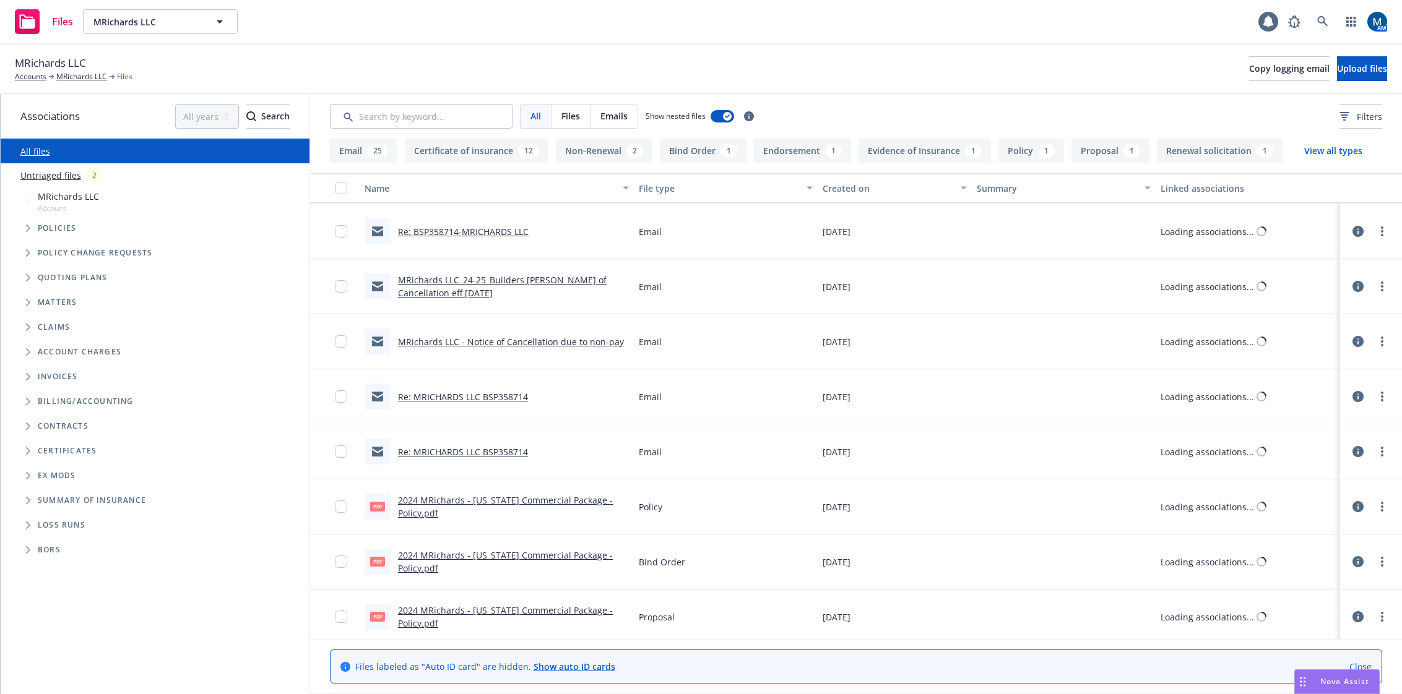
scroll to position [2020, 0]
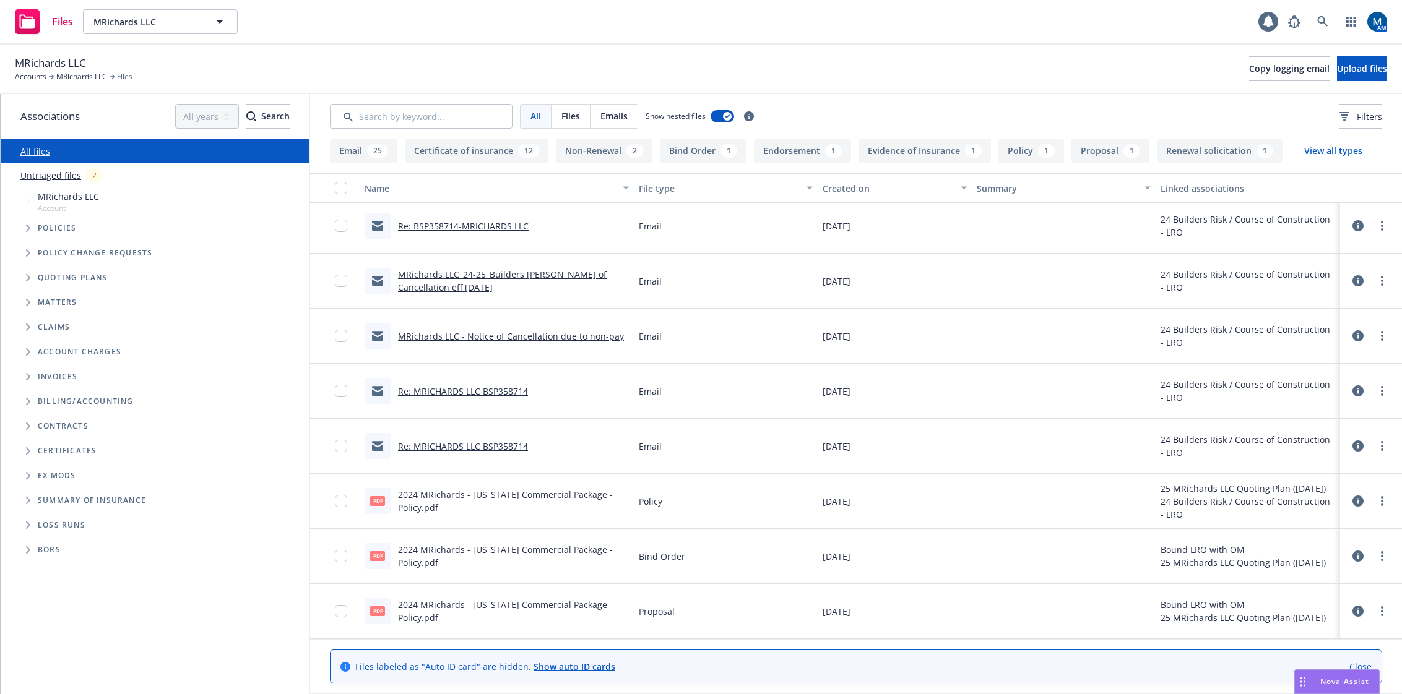
click at [483, 449] on link "Re: MRICHARDS LLC BSP358714" at bounding box center [463, 447] width 130 height 12
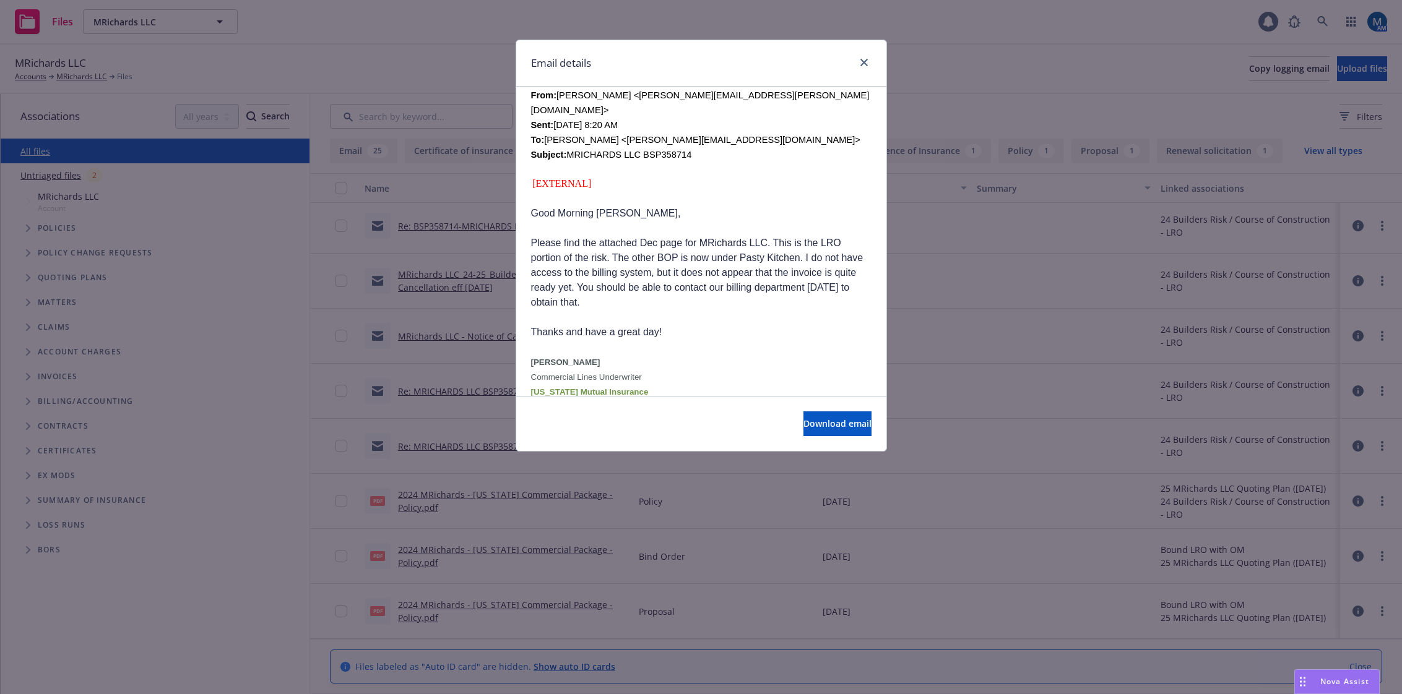
scroll to position [798, 0]
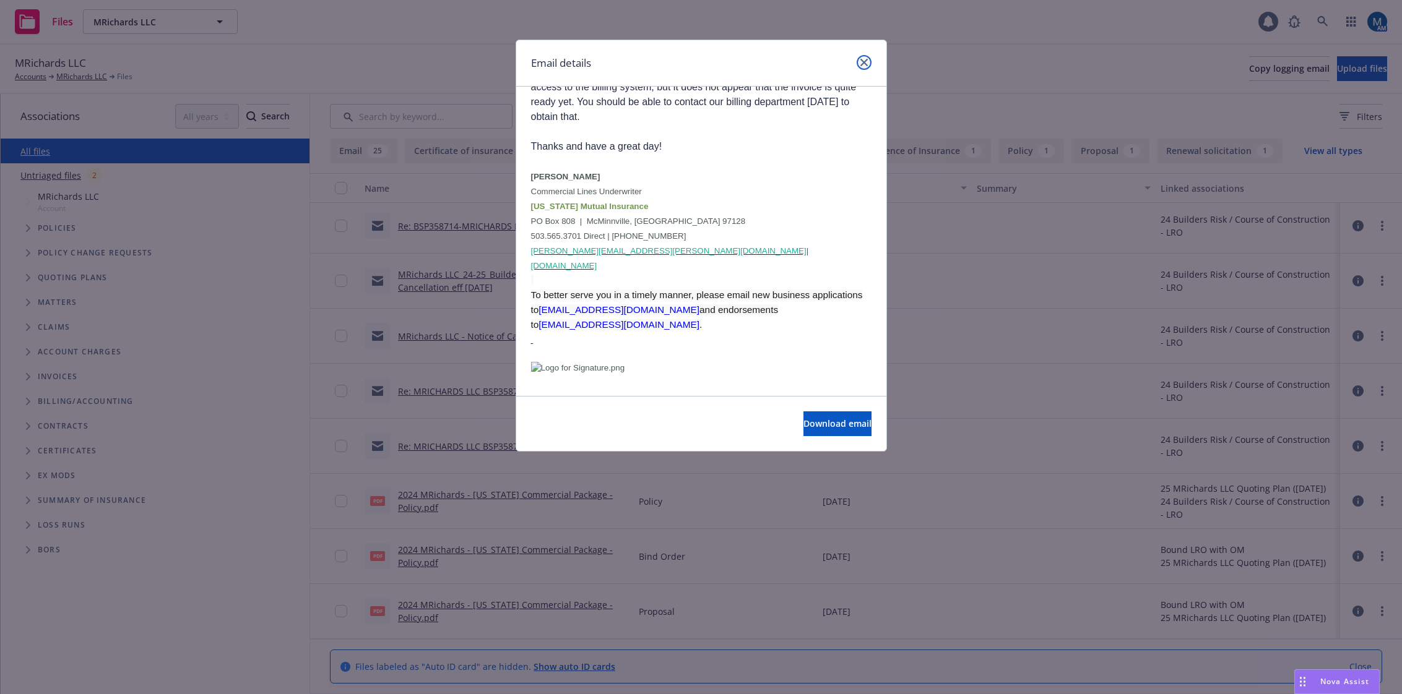
click at [864, 59] on icon "close" at bounding box center [863, 62] width 7 height 7
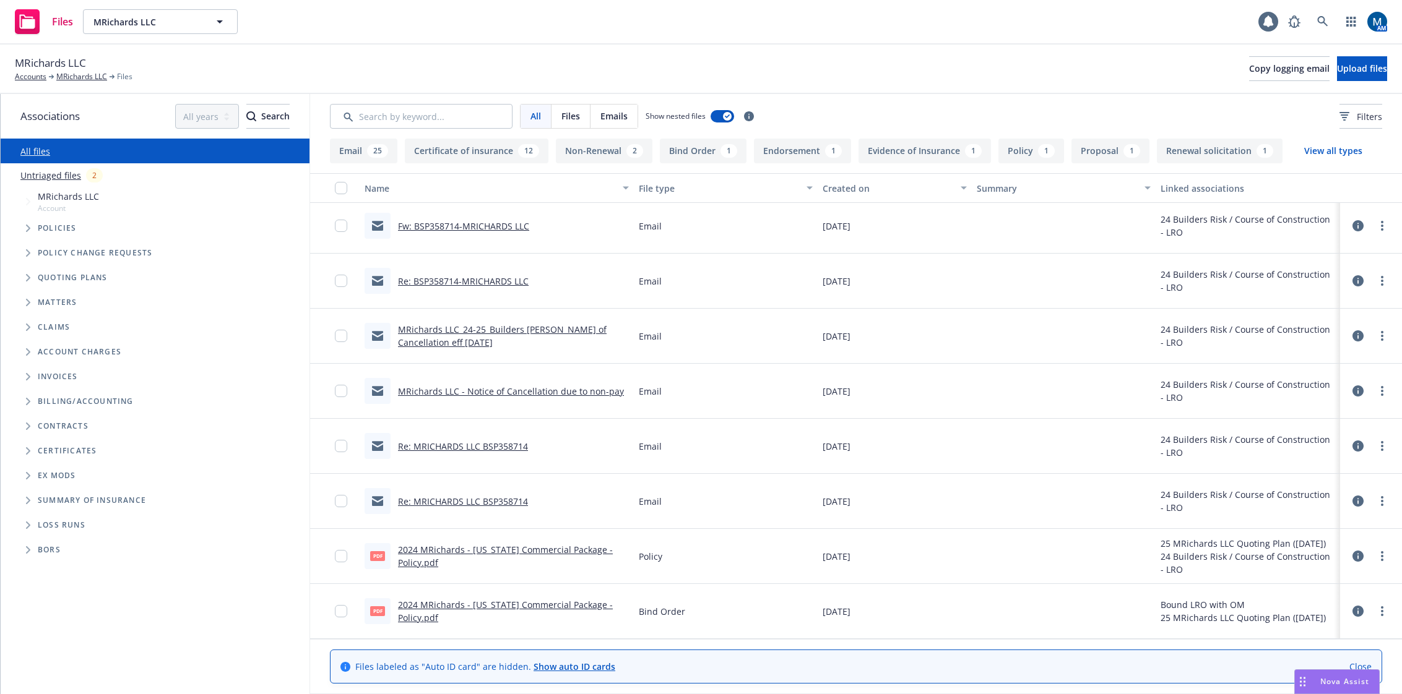
scroll to position [1773, 0]
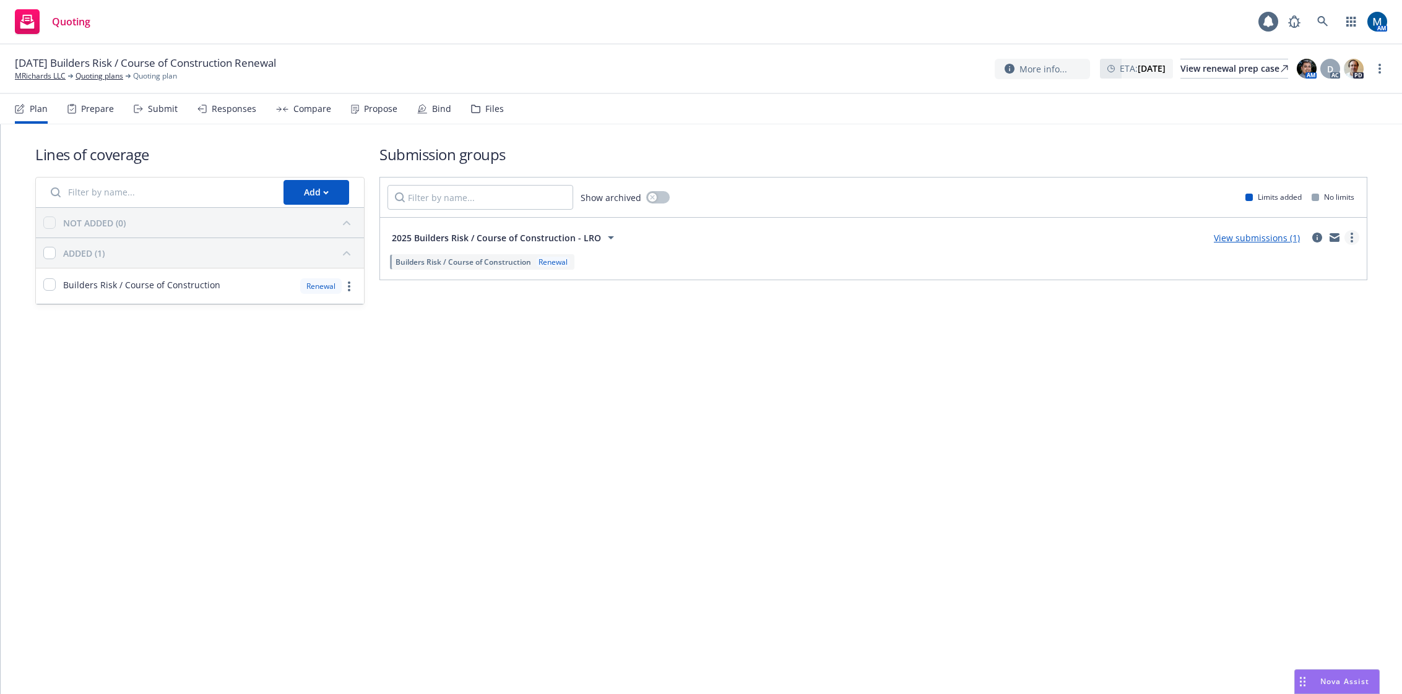
click at [1350, 232] on link "more" at bounding box center [1351, 237] width 15 height 15
click at [139, 110] on icon at bounding box center [138, 109] width 9 height 9
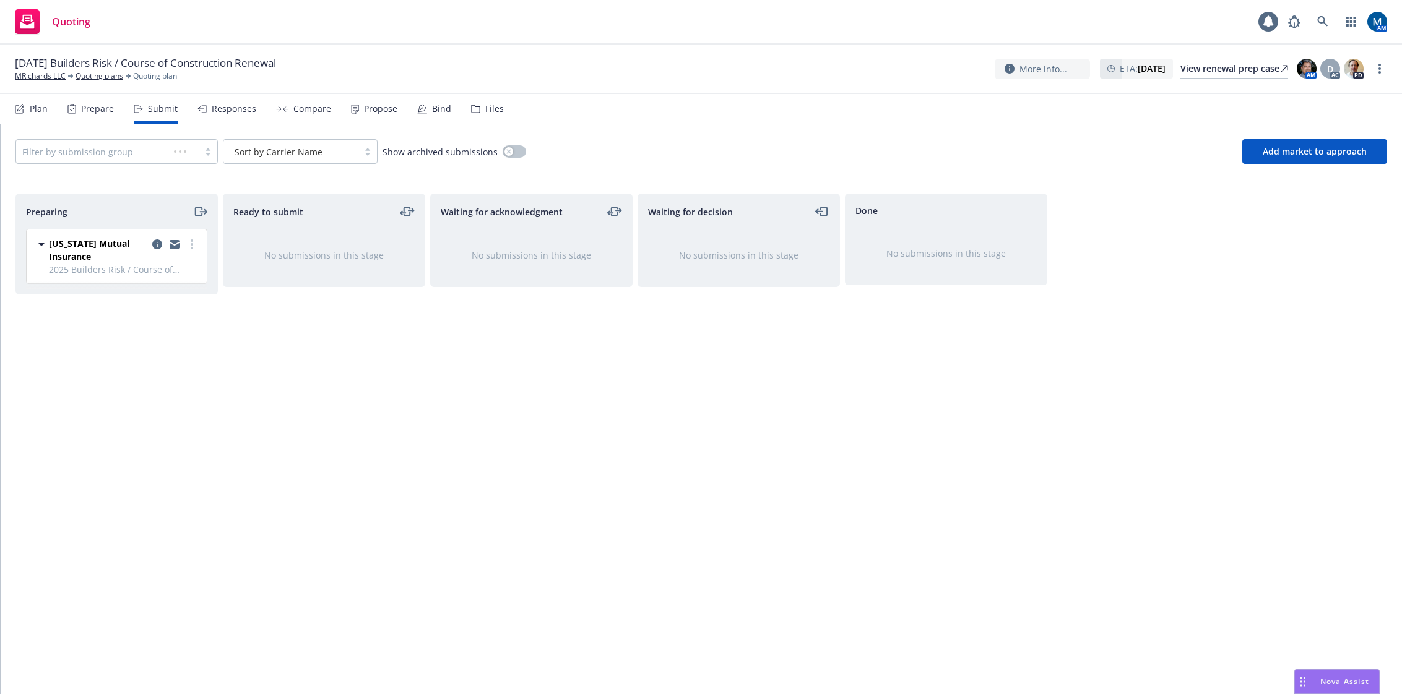
click at [24, 111] on icon at bounding box center [20, 109] width 10 height 10
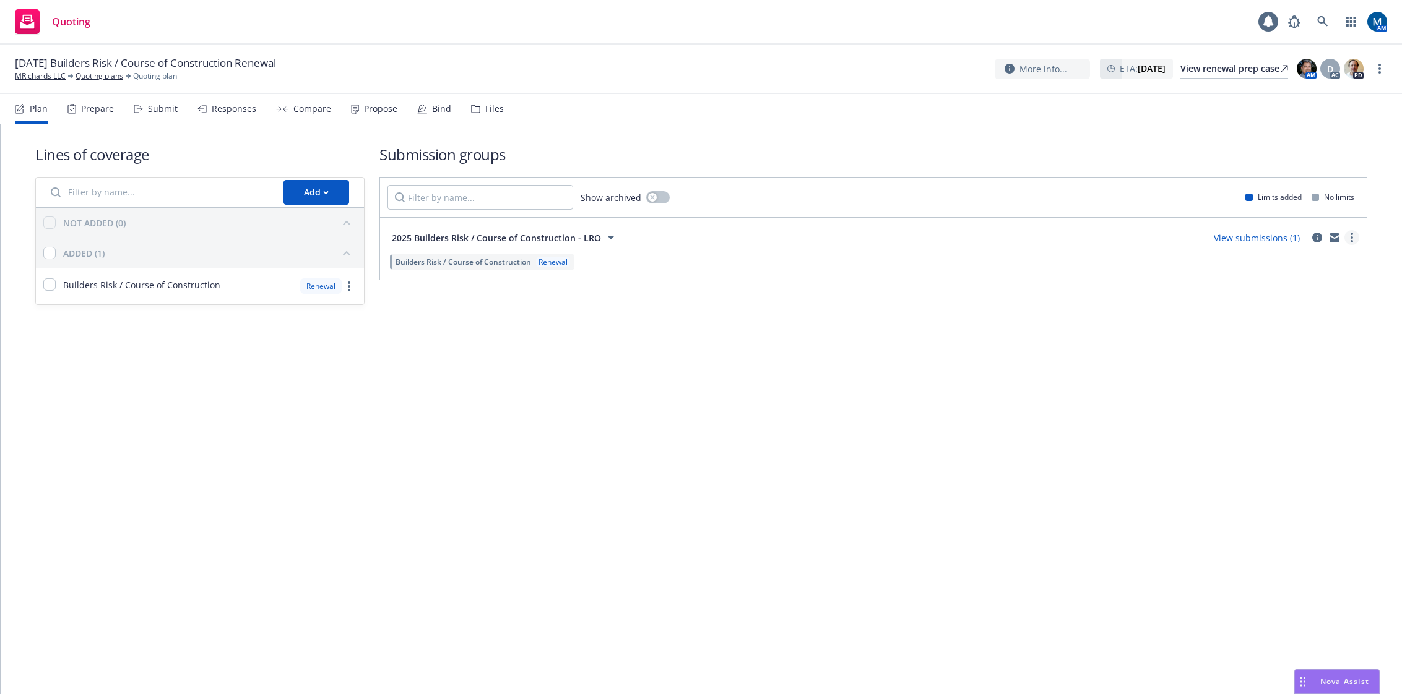
click at [1354, 236] on link "more" at bounding box center [1351, 237] width 15 height 15
click at [1100, 390] on div "Lines of coverage Add NOT ADDED (0) ADDED (1) Builders Risk / Course of Constru…" at bounding box center [701, 409] width 1401 height 570
click at [313, 193] on div "Add" at bounding box center [316, 193] width 25 height 24
click at [396, 251] on span "Pull in policy to be renewed" at bounding box center [356, 249] width 145 height 12
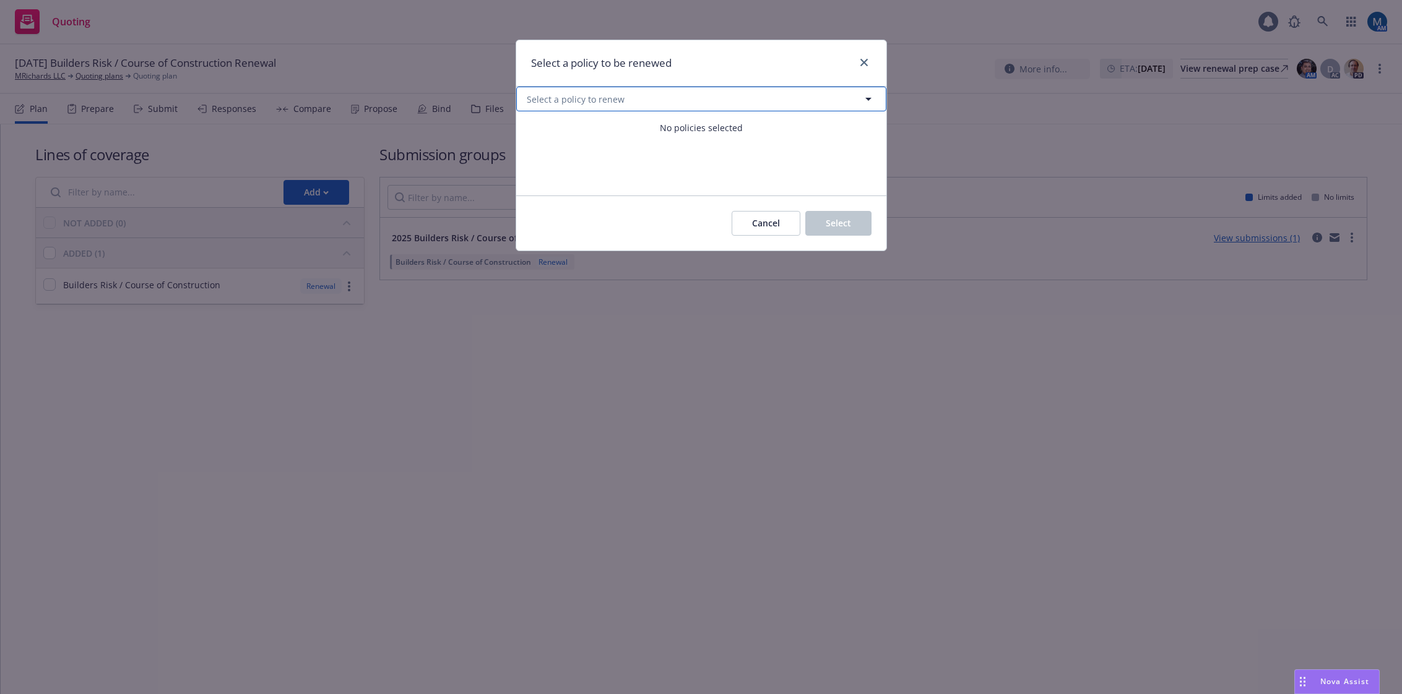
click at [639, 103] on button "Select a policy to renew" at bounding box center [701, 99] width 370 height 25
select select "ACTIVE"
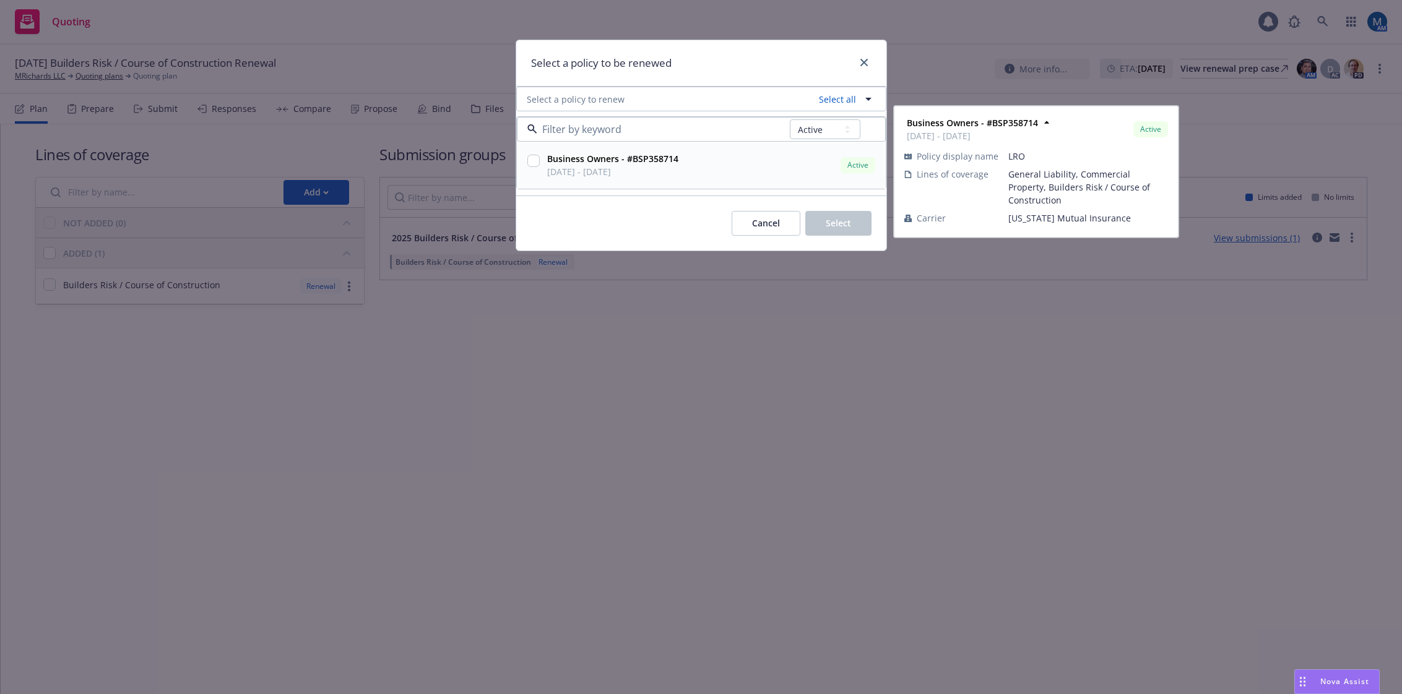
click at [538, 159] on input "checkbox" at bounding box center [533, 161] width 12 height 12
checkbox input "true"
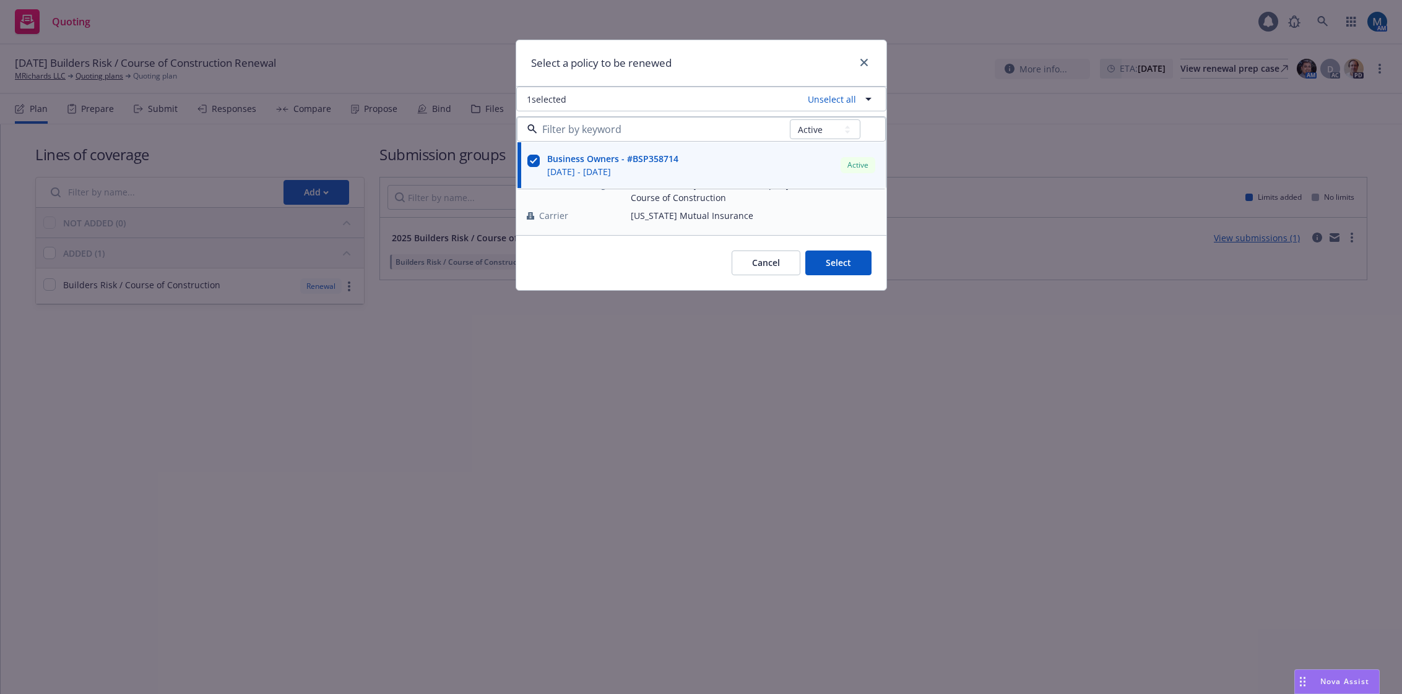
click at [600, 246] on div "Cancel Select" at bounding box center [701, 262] width 370 height 55
click at [844, 255] on button "Select" at bounding box center [838, 263] width 66 height 25
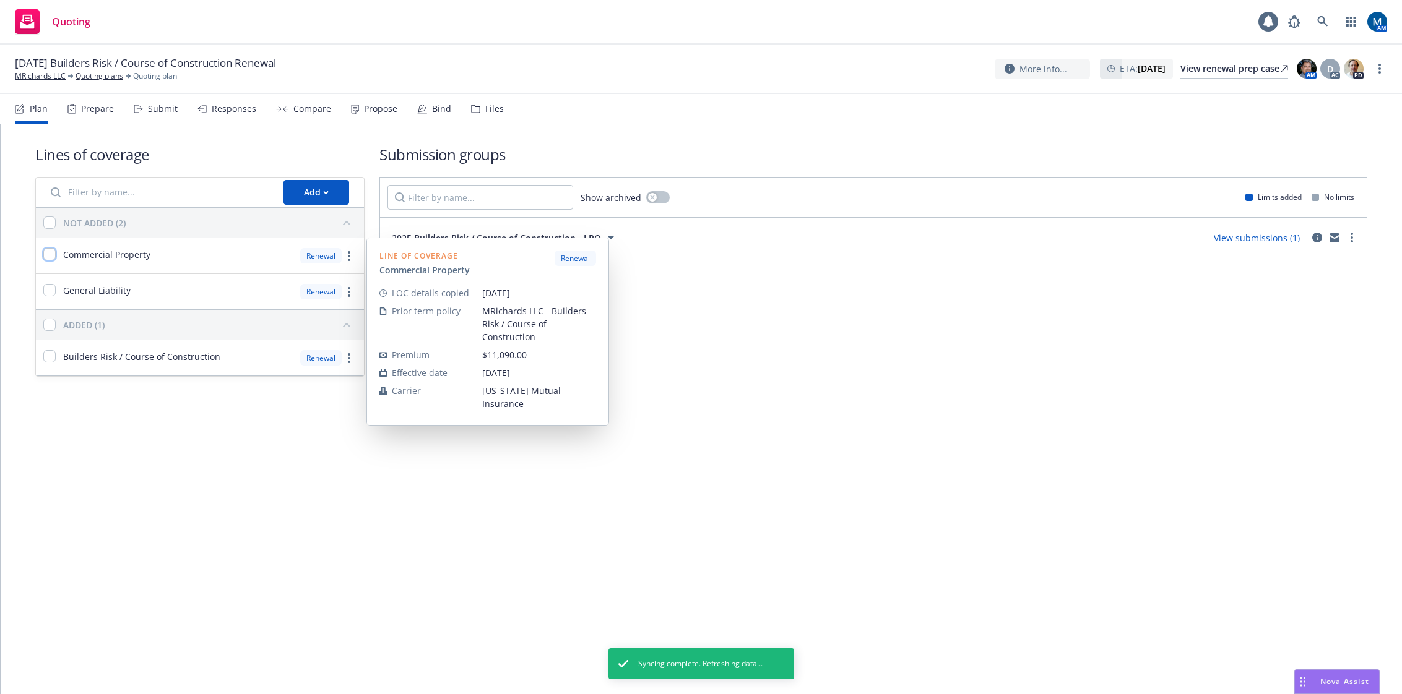
click at [50, 256] on input "checkbox" at bounding box center [49, 254] width 12 height 12
checkbox input "true"
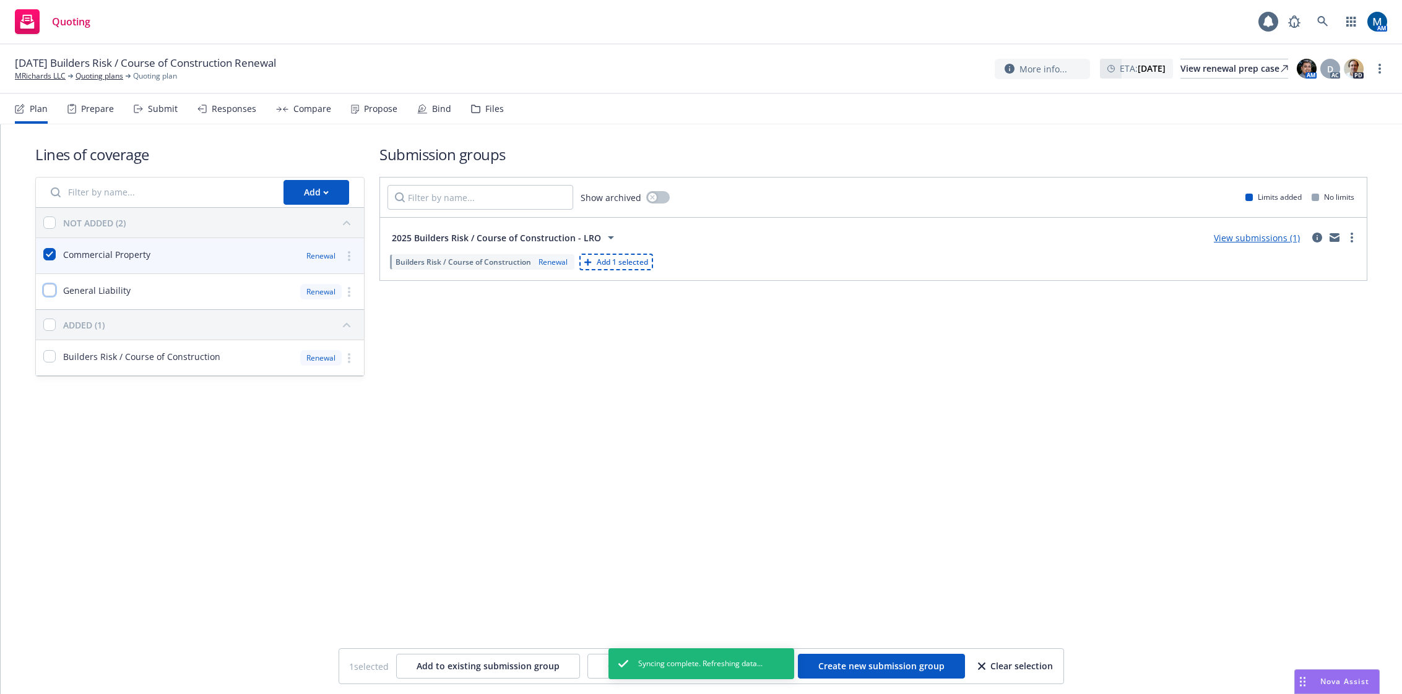
click at [53, 286] on input "checkbox" at bounding box center [49, 290] width 12 height 12
checkbox input "true"
click at [850, 666] on span "Create new submission group" at bounding box center [881, 666] width 126 height 12
checkbox input "false"
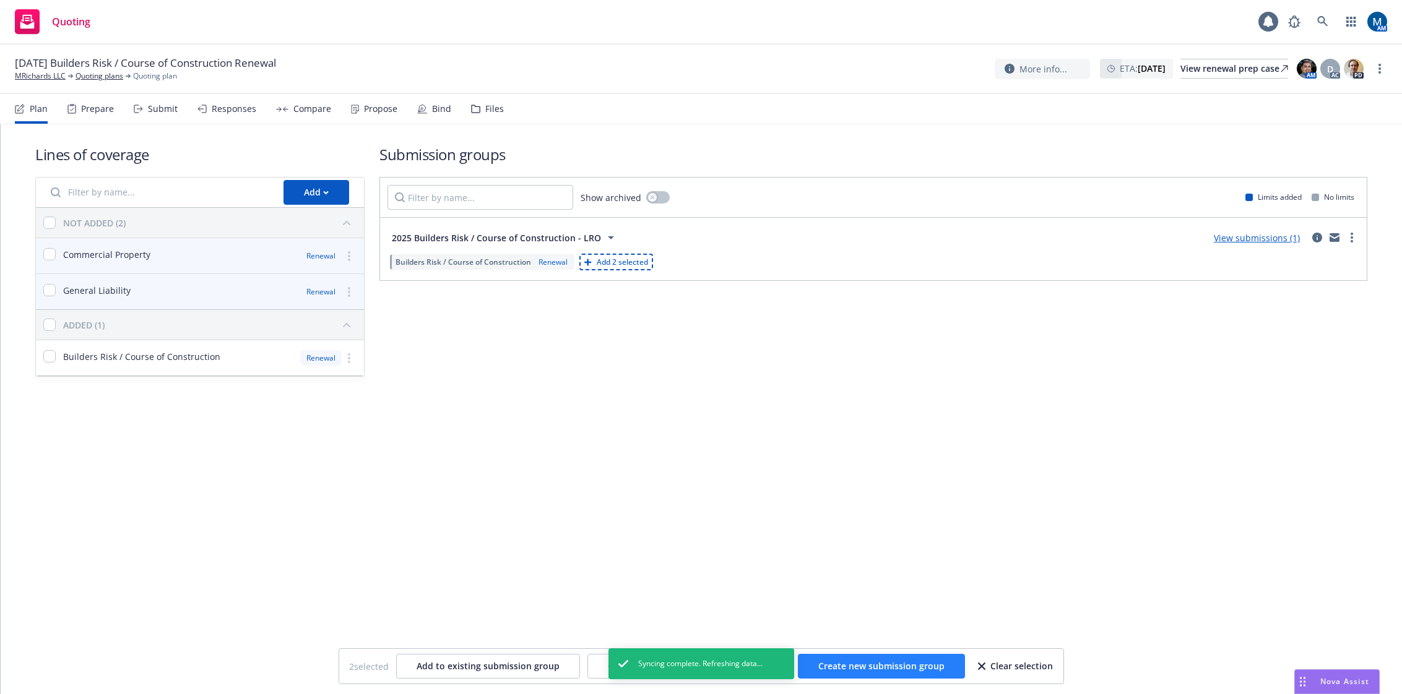
checkbox input "false"
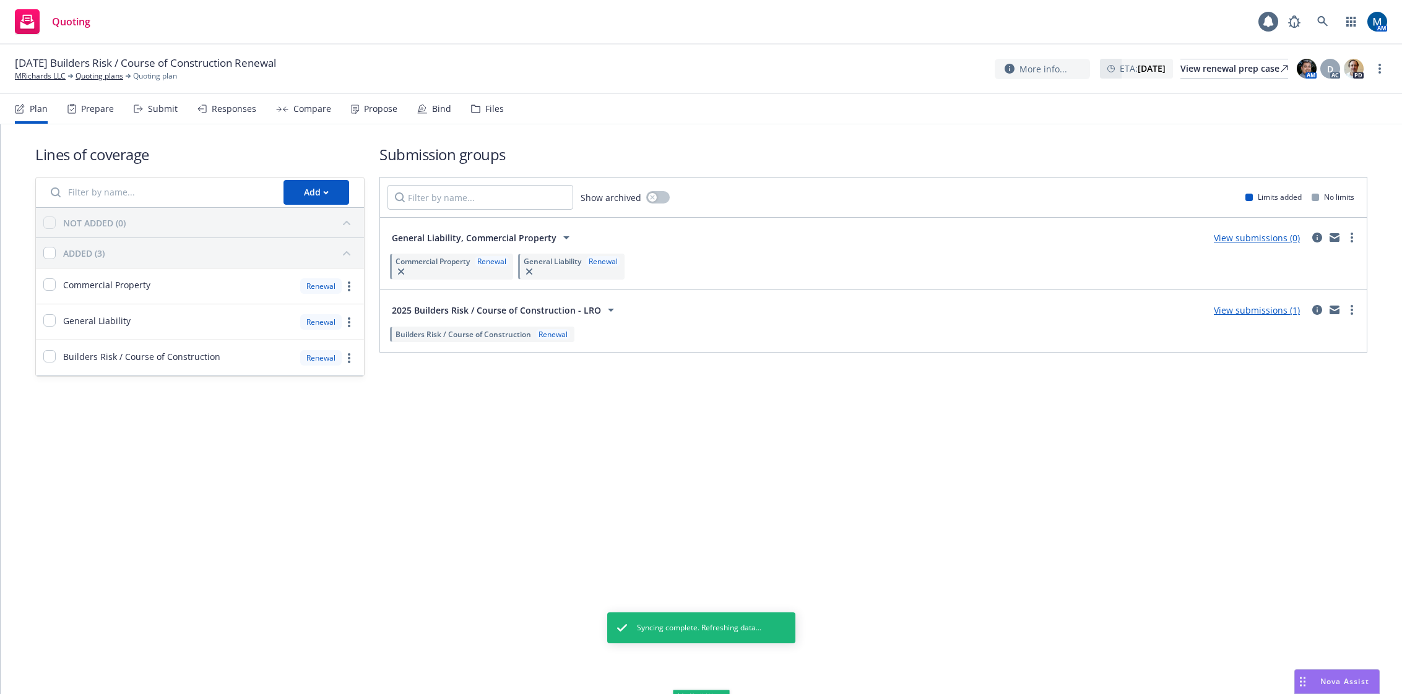
drag, startPoint x: 949, startPoint y: 422, endPoint x: 1383, endPoint y: 318, distance: 446.8
click at [952, 422] on div "Lines of coverage Add NOT ADDED (0) ADDED (3) Commercial Property Renewal Gener…" at bounding box center [701, 277] width 1401 height 307
click at [1355, 306] on link "more" at bounding box center [1351, 310] width 15 height 15
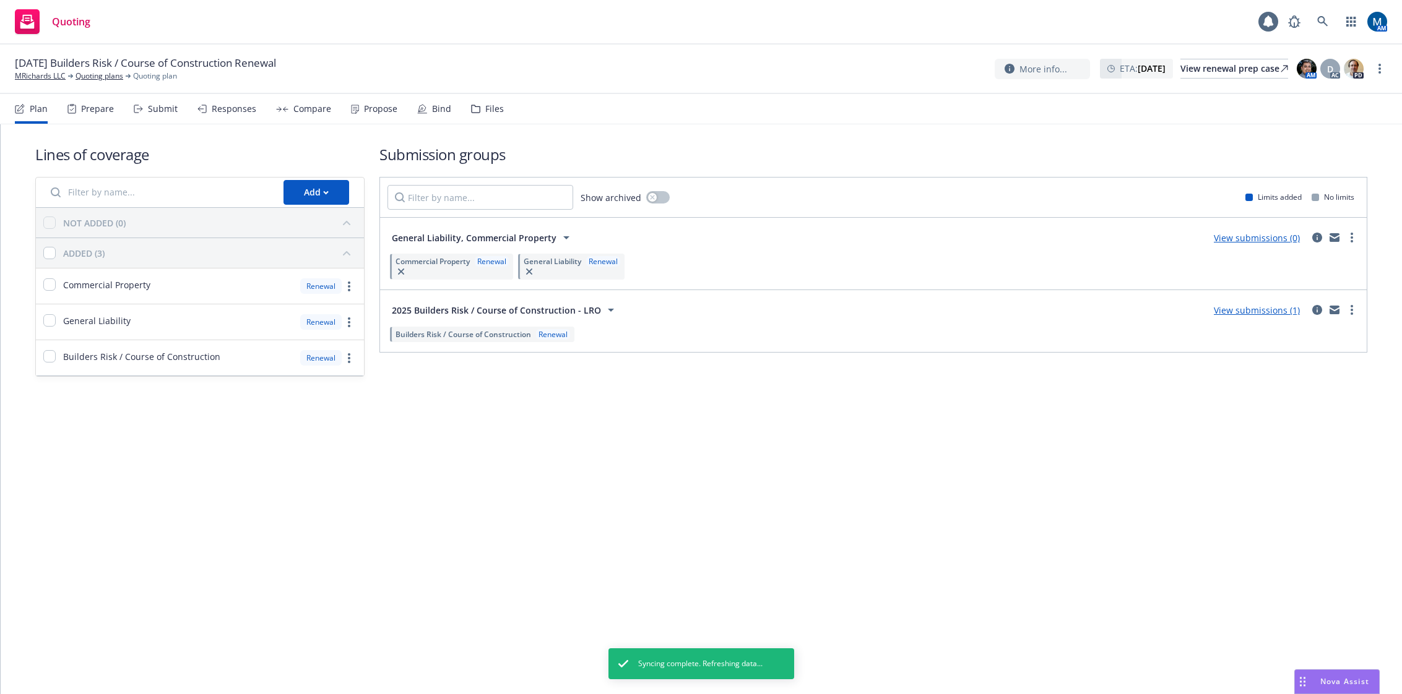
click at [957, 455] on div "Lines of coverage Add NOT ADDED (0) ADDED (3) Commercial Property Renewal Gener…" at bounding box center [701, 409] width 1401 height 570
click at [1309, 311] on div "View submissions (1)" at bounding box center [1282, 310] width 153 height 15
click at [141, 105] on div "Submit" at bounding box center [156, 109] width 44 height 30
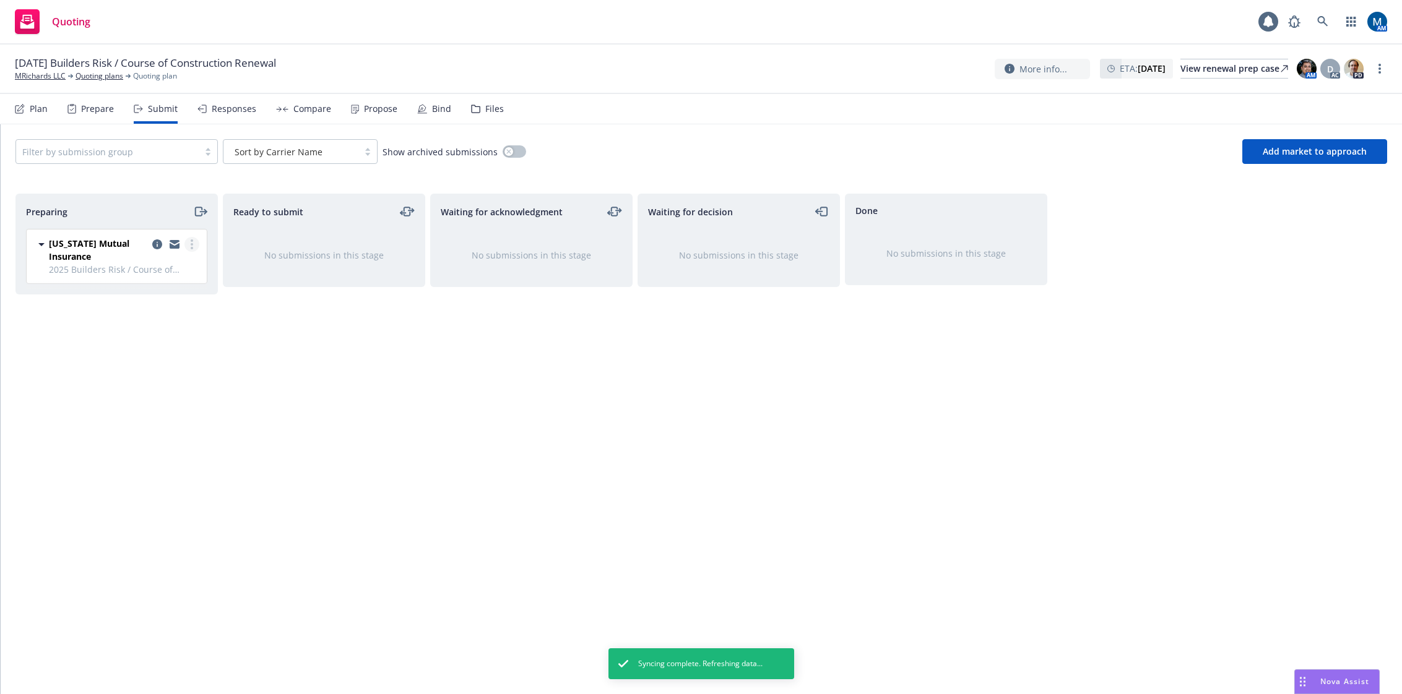
click at [190, 244] on link "more" at bounding box center [191, 244] width 15 height 15
drag, startPoint x: 290, startPoint y: 400, endPoint x: 271, endPoint y: 365, distance: 40.2
click at [290, 399] on div "Ready to submit No submissions in this stage" at bounding box center [324, 431] width 202 height 475
click at [154, 243] on icon "copy logging email" at bounding box center [157, 245] width 10 height 10
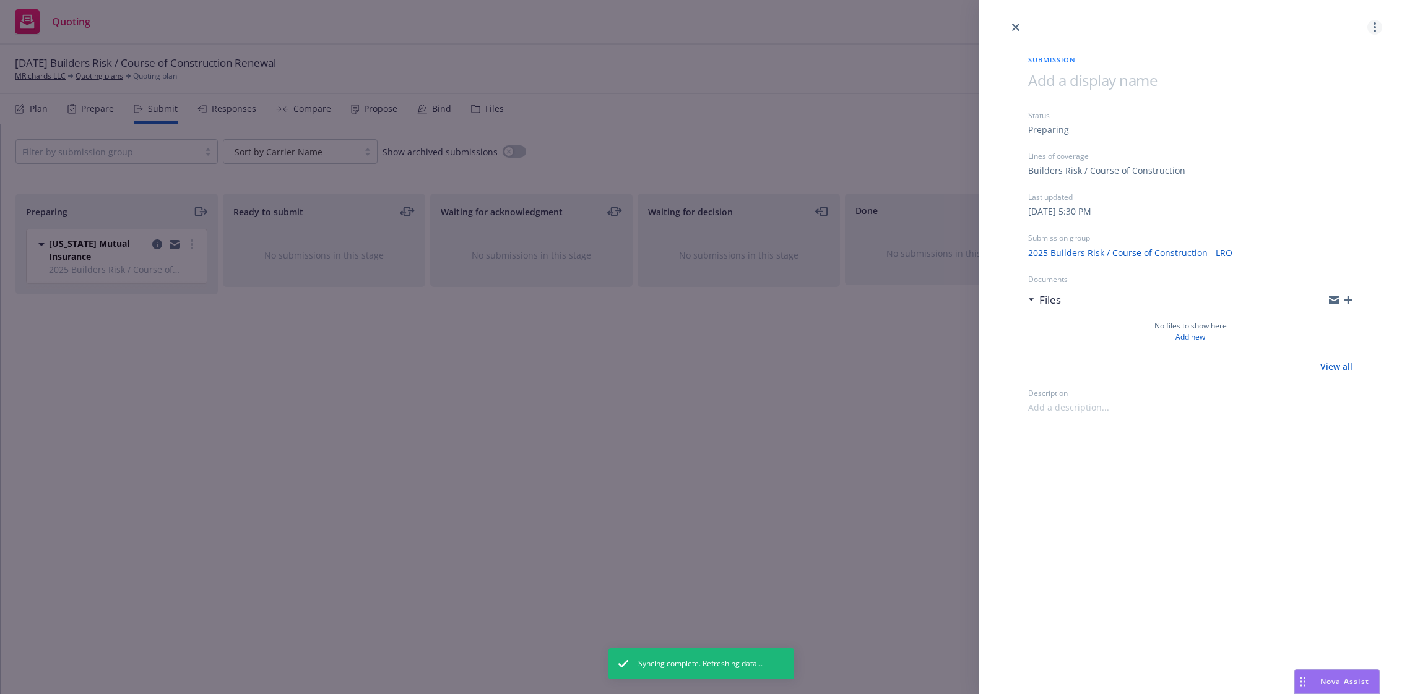
click at [1375, 22] on circle "more" at bounding box center [1374, 23] width 2 height 2
click at [1347, 86] on span "Archive submission" at bounding box center [1326, 82] width 111 height 12
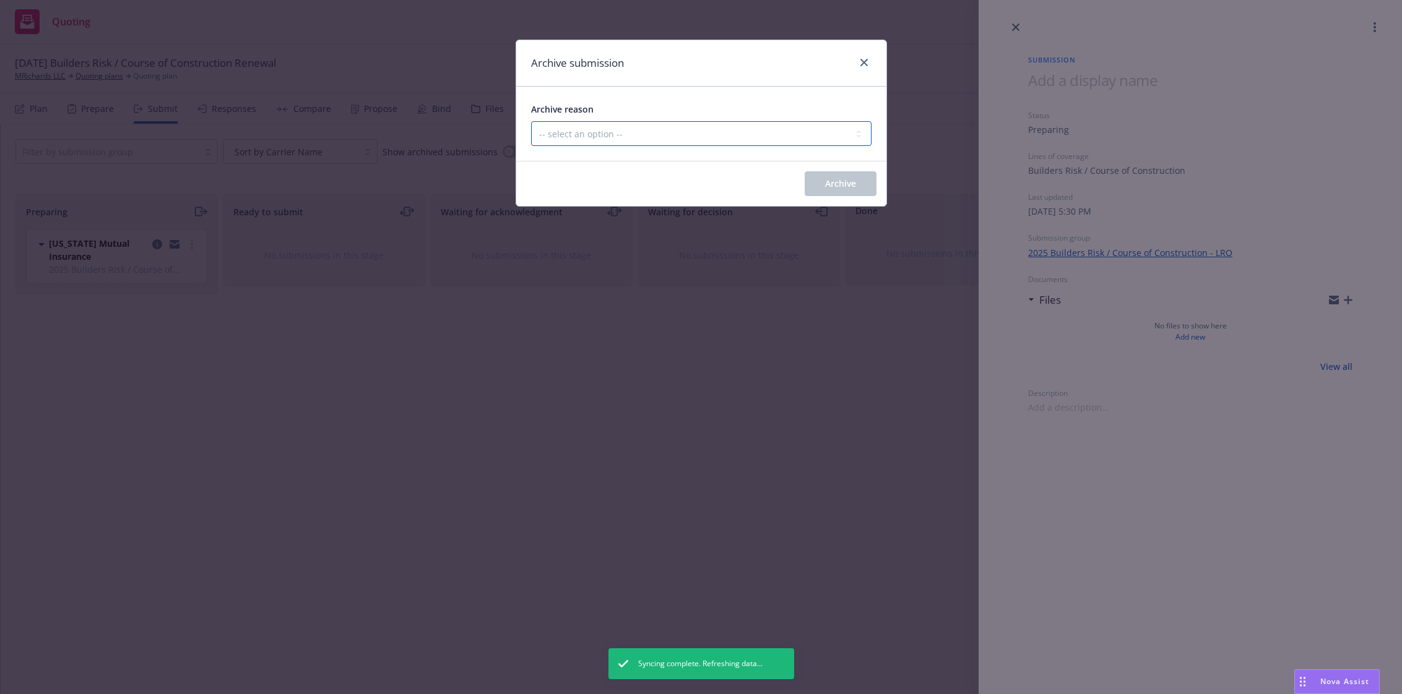
drag, startPoint x: 815, startPoint y: 126, endPoint x: 805, endPoint y: 126, distance: 9.3
click at [815, 126] on select "-- select an option -- Carrier unresponsive Client decided not to proceed with …" at bounding box center [701, 133] width 340 height 25
select select "MADE_BY_MISTAKE"
click at [531, 121] on select "-- select an option -- Carrier unresponsive Client decided not to proceed with …" at bounding box center [701, 133] width 340 height 25
click at [858, 175] on button "Archive" at bounding box center [841, 183] width 72 height 25
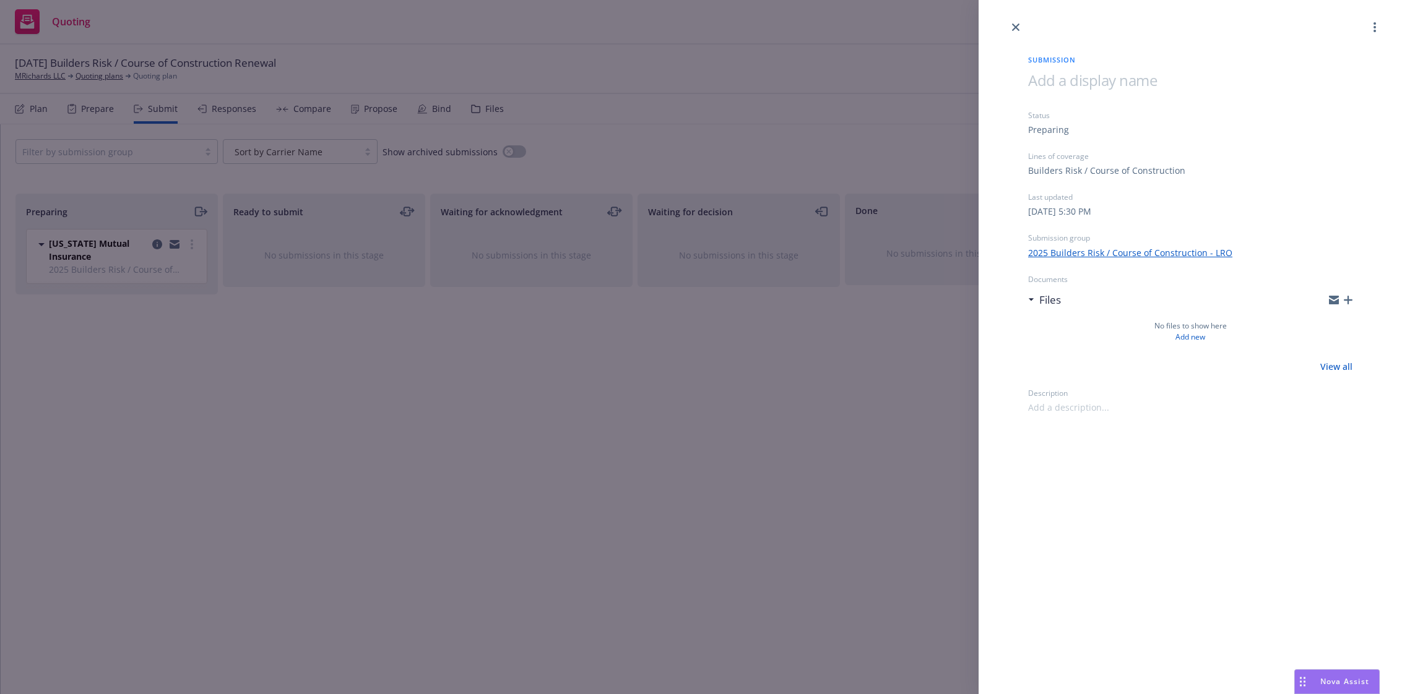
click at [32, 111] on div "Submission Status Preparing Lines of coverage Builders Risk / Course of Constru…" at bounding box center [701, 347] width 1402 height 694
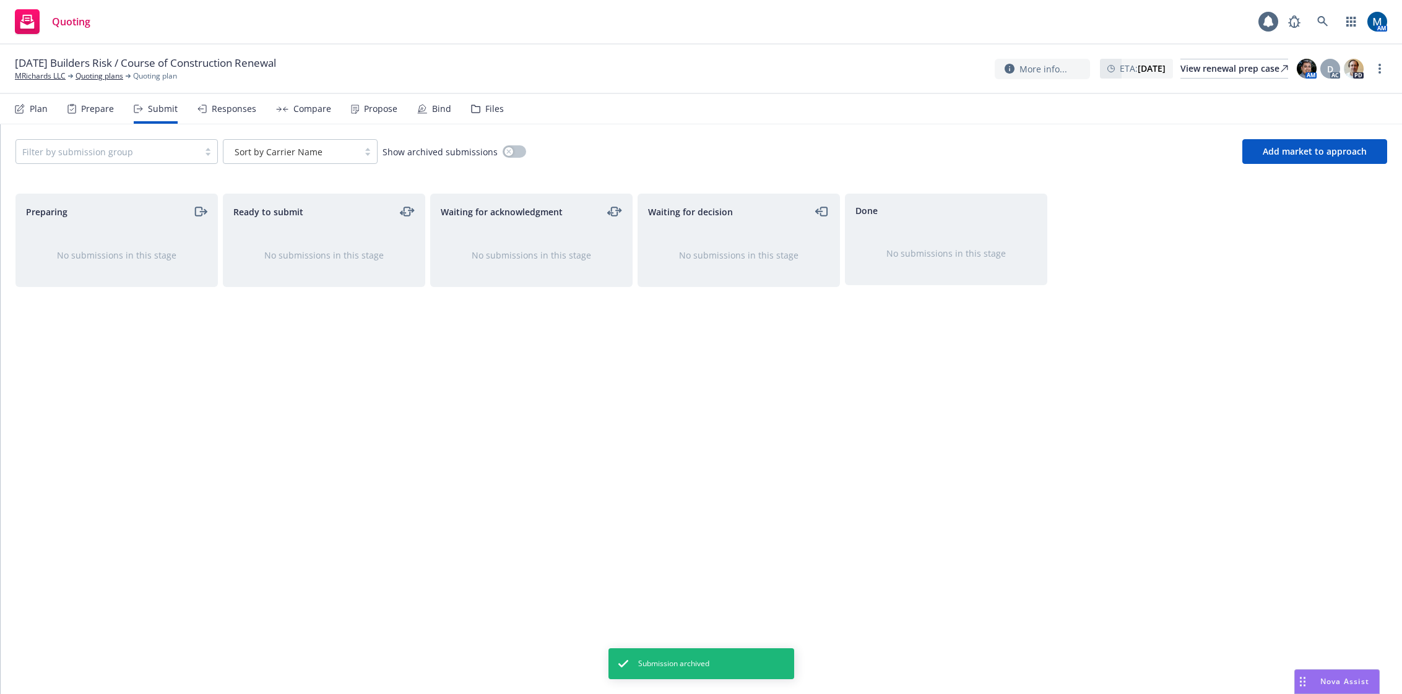
click at [32, 110] on div "Plan" at bounding box center [39, 109] width 18 height 10
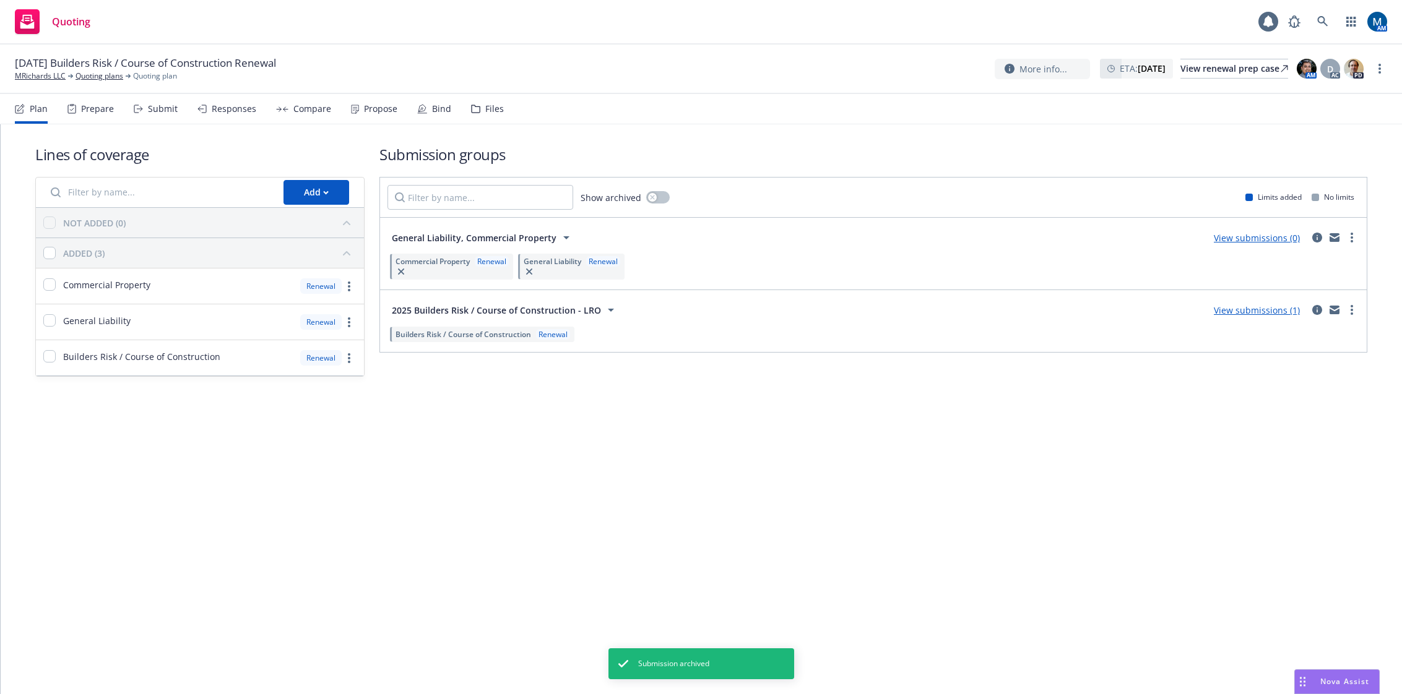
click at [842, 472] on div "Lines of coverage Add NOT ADDED (0) ADDED (3) Commercial Property Renewal Gener…" at bounding box center [701, 409] width 1401 height 570
click at [1352, 311] on circle "more" at bounding box center [1352, 310] width 2 height 2
click at [1309, 435] on link "Archive" at bounding box center [1293, 439] width 131 height 25
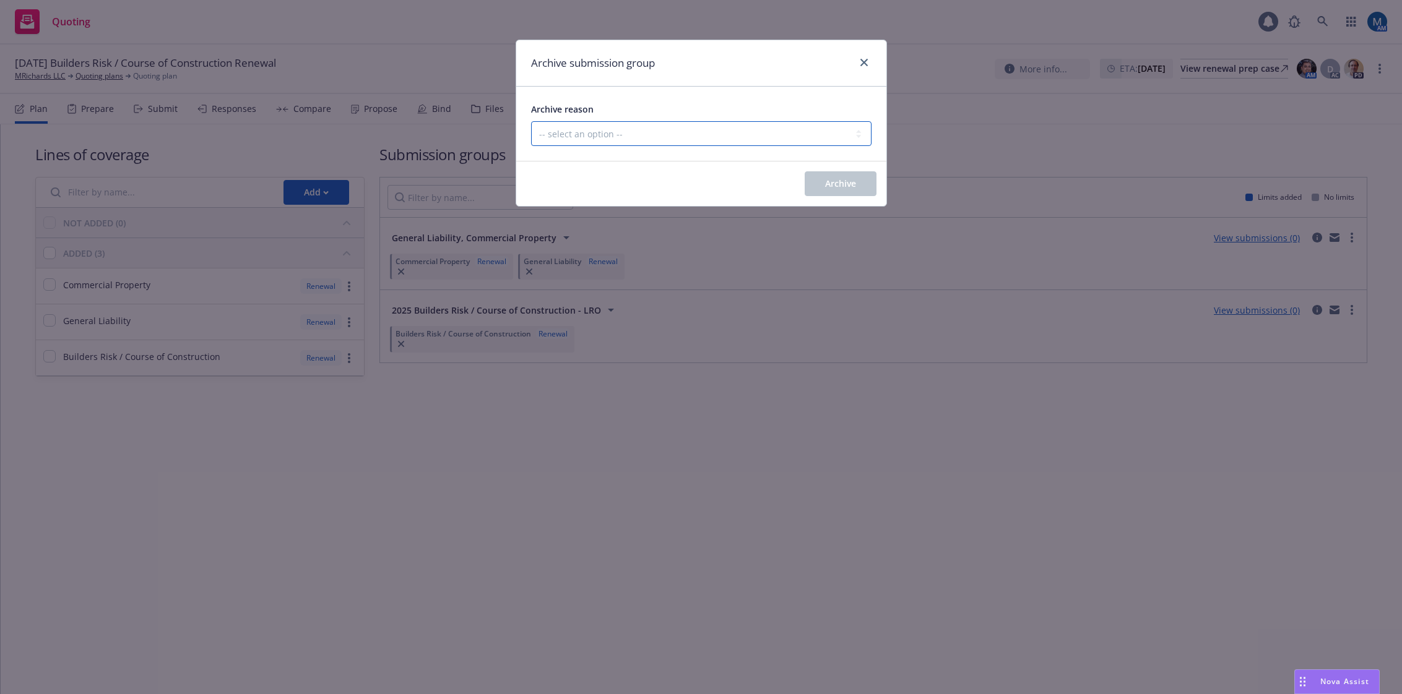
click at [826, 134] on select "-- select an option -- Customer no longer needs this coverage Duplicate Histori…" at bounding box center [701, 133] width 340 height 25
select select "MADE_BY_MISTAKE"
click at [531, 121] on select "-- select an option -- Customer no longer needs this coverage Duplicate Histori…" at bounding box center [701, 133] width 340 height 25
click at [835, 186] on span "Archive" at bounding box center [840, 184] width 31 height 12
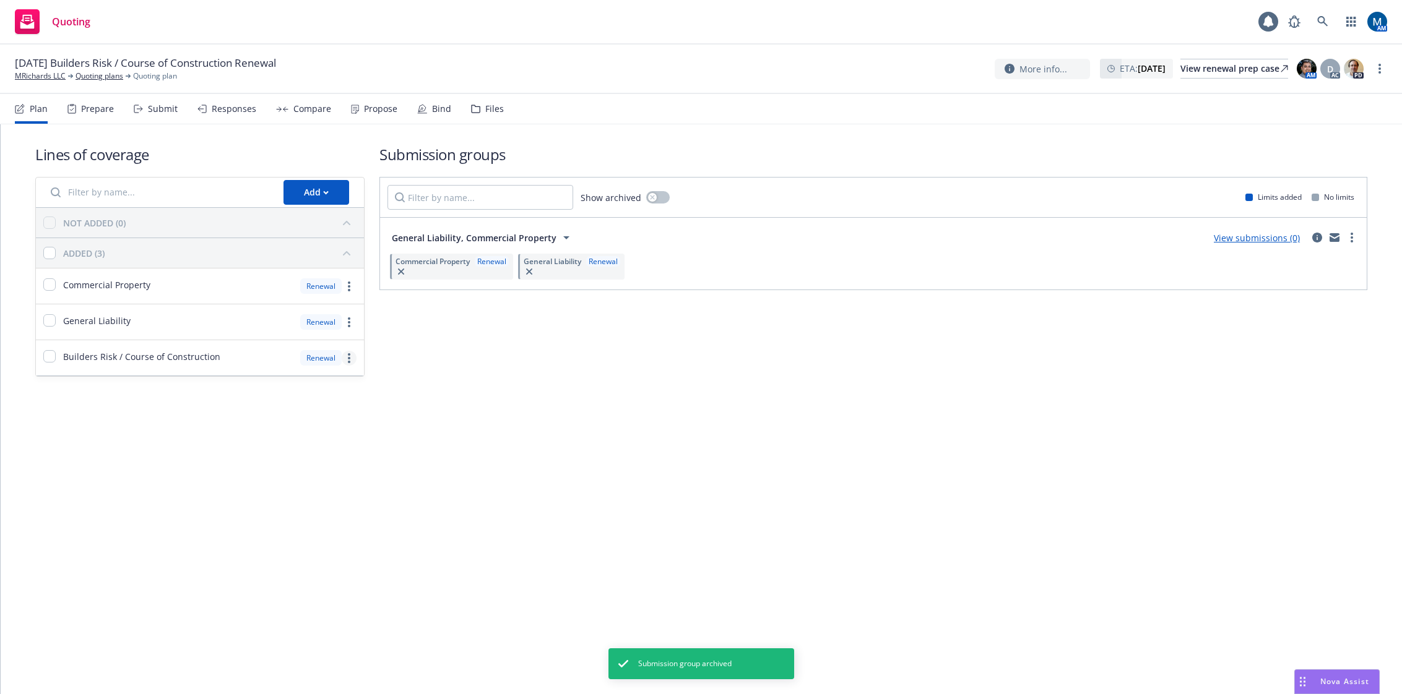
click at [349, 360] on icon "more" at bounding box center [349, 358] width 2 height 10
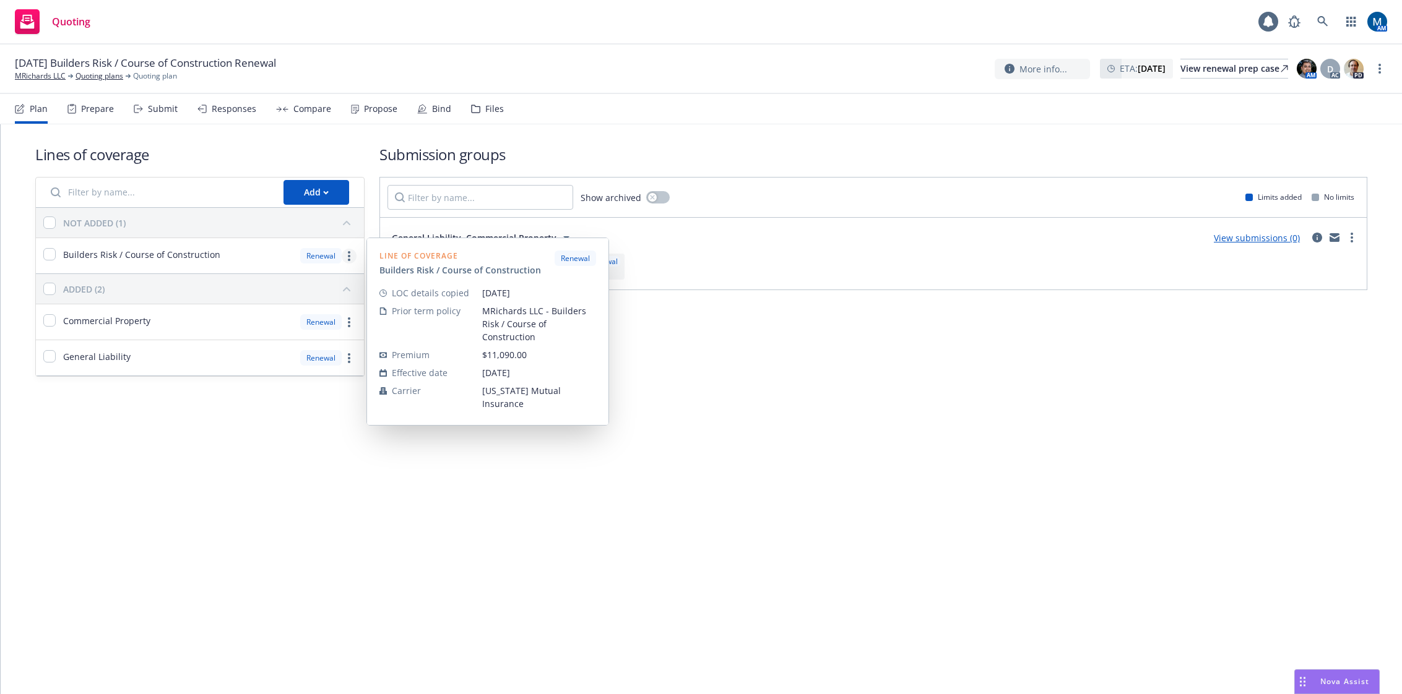
click at [350, 260] on link "more" at bounding box center [349, 256] width 15 height 15
click at [259, 415] on link "Archive" at bounding box center [262, 410] width 188 height 25
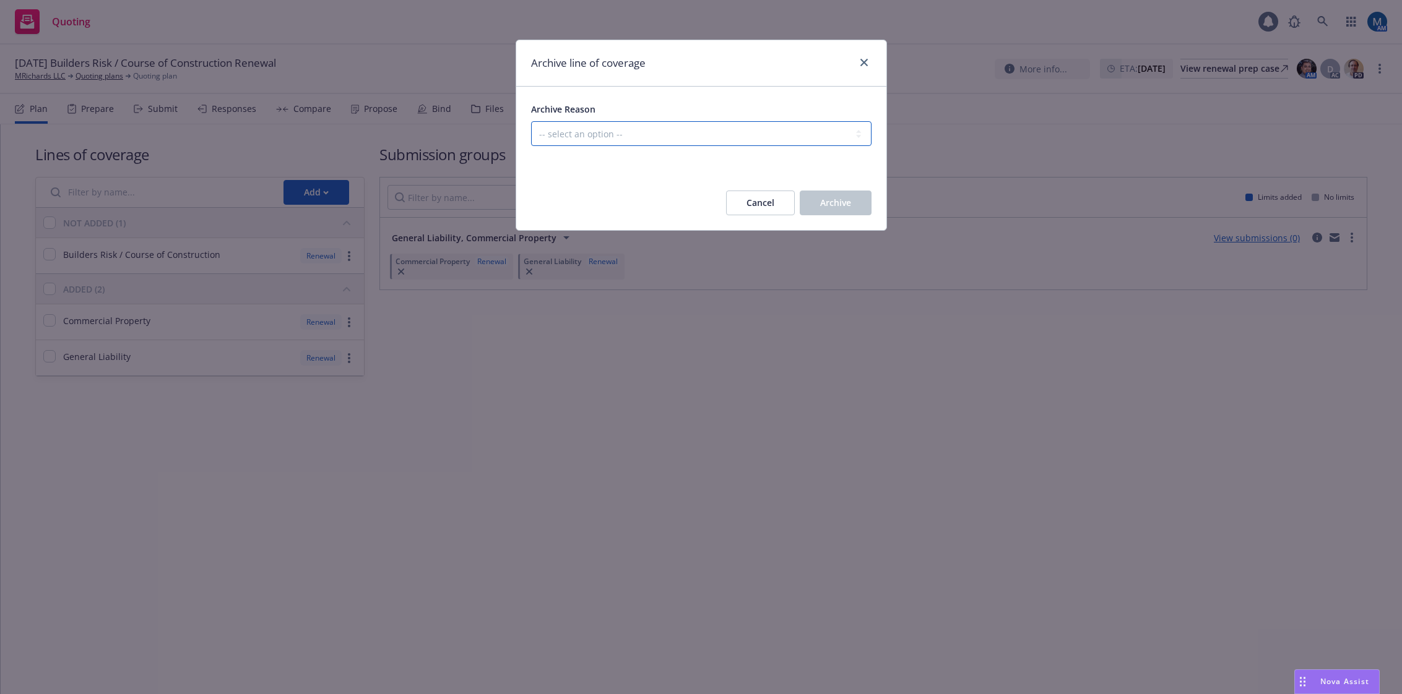
click at [768, 132] on select "-- select an option -- Created in error Duplicated" at bounding box center [701, 133] width 340 height 25
select select "ARCHIVED_CREATED_IN_ERROR"
click at [531, 121] on select "-- select an option -- Created in error Duplicated" at bounding box center [701, 133] width 340 height 25
click at [839, 197] on span "Archive" at bounding box center [835, 203] width 31 height 12
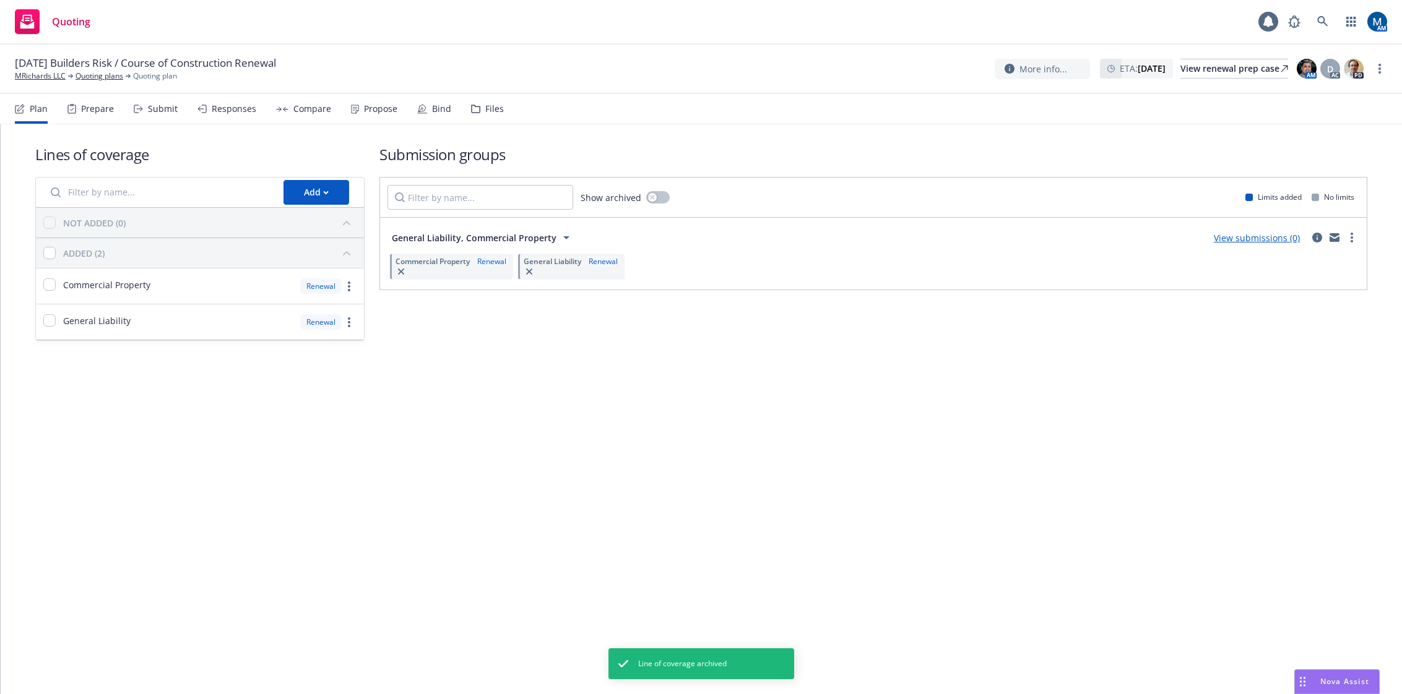
click at [152, 110] on div "Submit" at bounding box center [163, 109] width 30 height 10
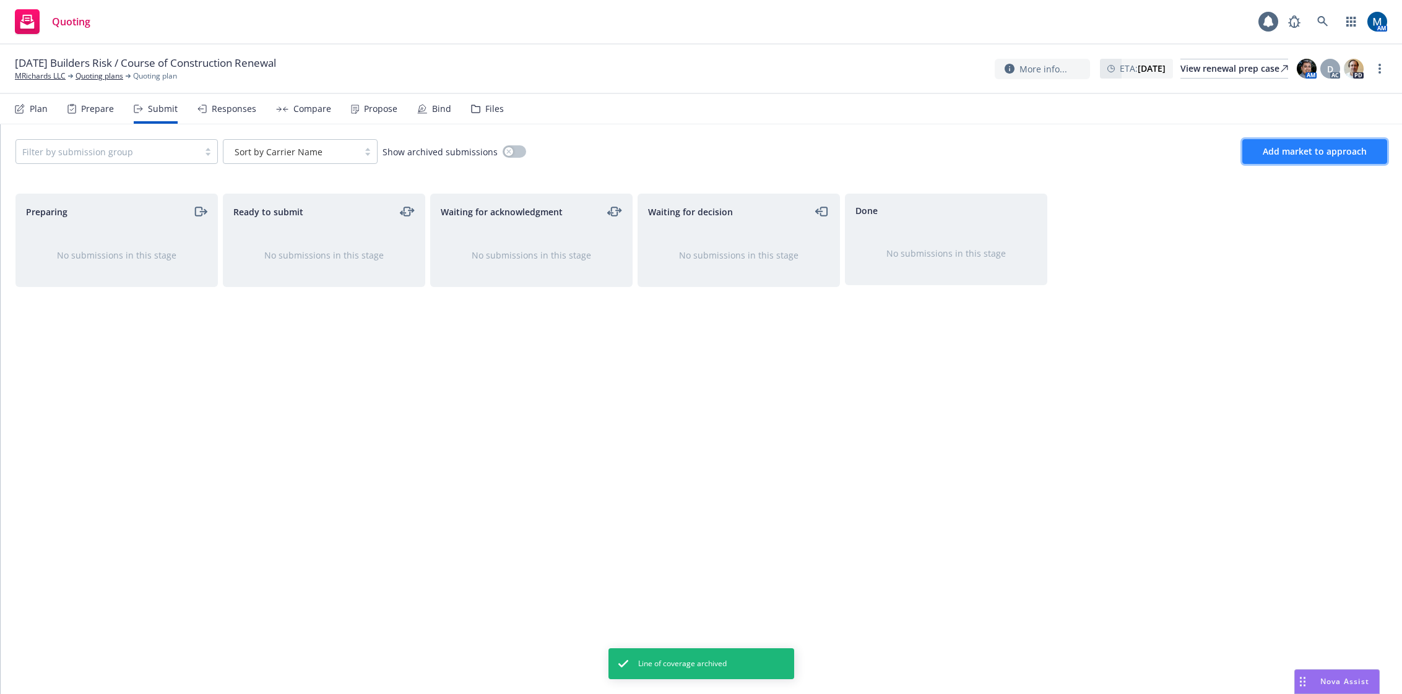
click at [1338, 153] on span "Add market to approach" at bounding box center [1315, 151] width 104 height 12
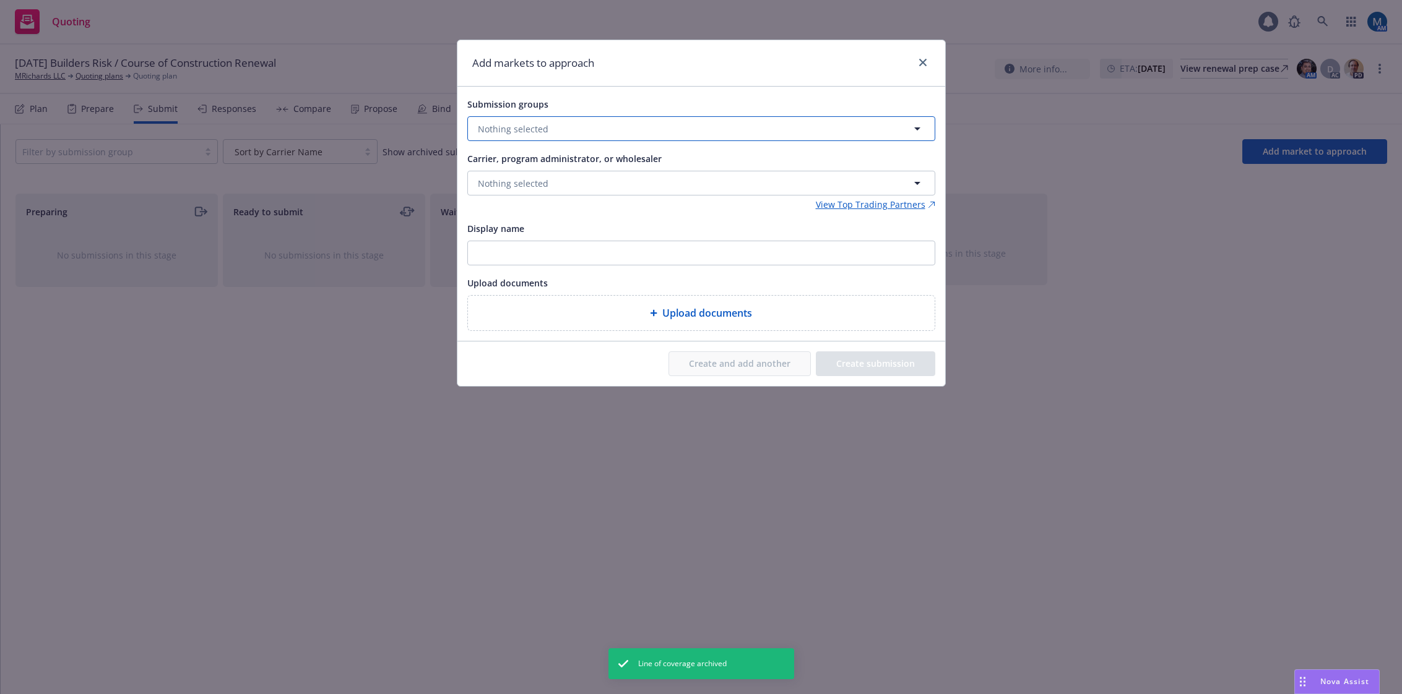
click at [593, 130] on button "Nothing selected" at bounding box center [701, 128] width 468 height 25
click at [487, 184] on input "checkbox" at bounding box center [487, 190] width 12 height 12
checkbox input "true"
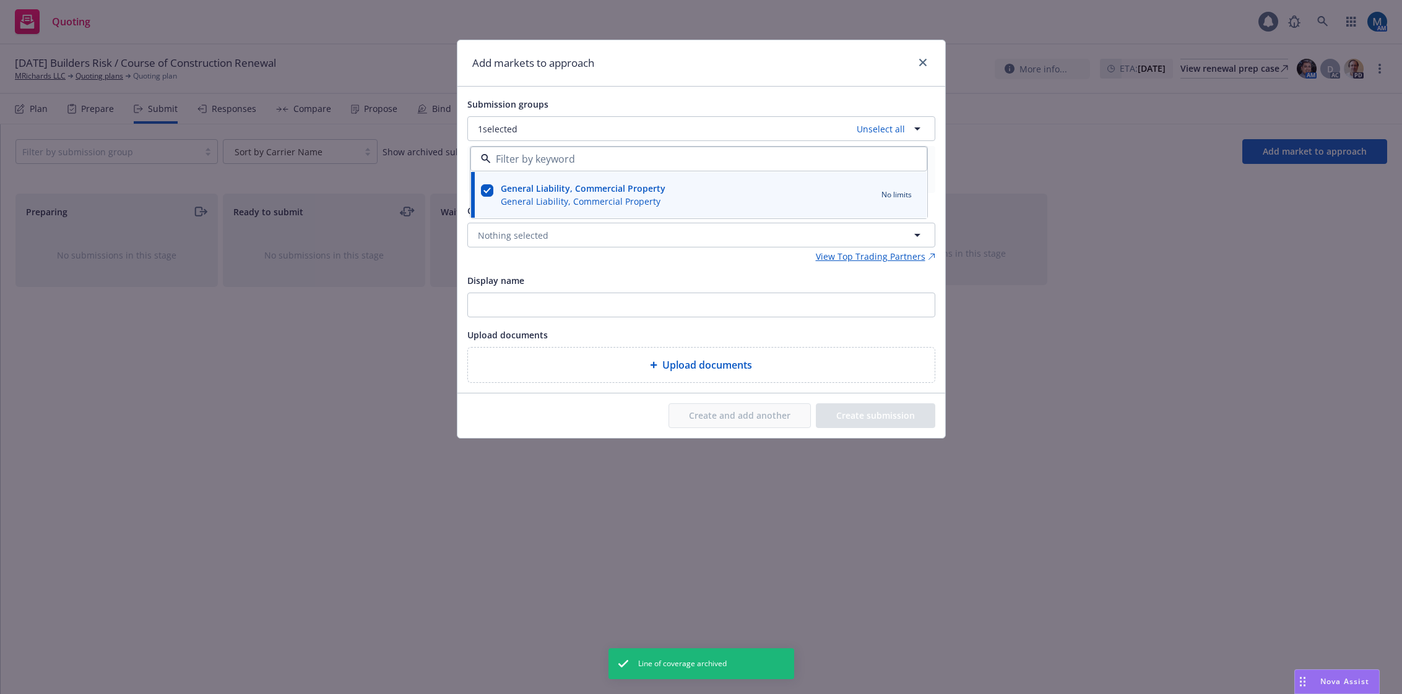
click at [589, 78] on div "Add markets to approach" at bounding box center [701, 63] width 488 height 46
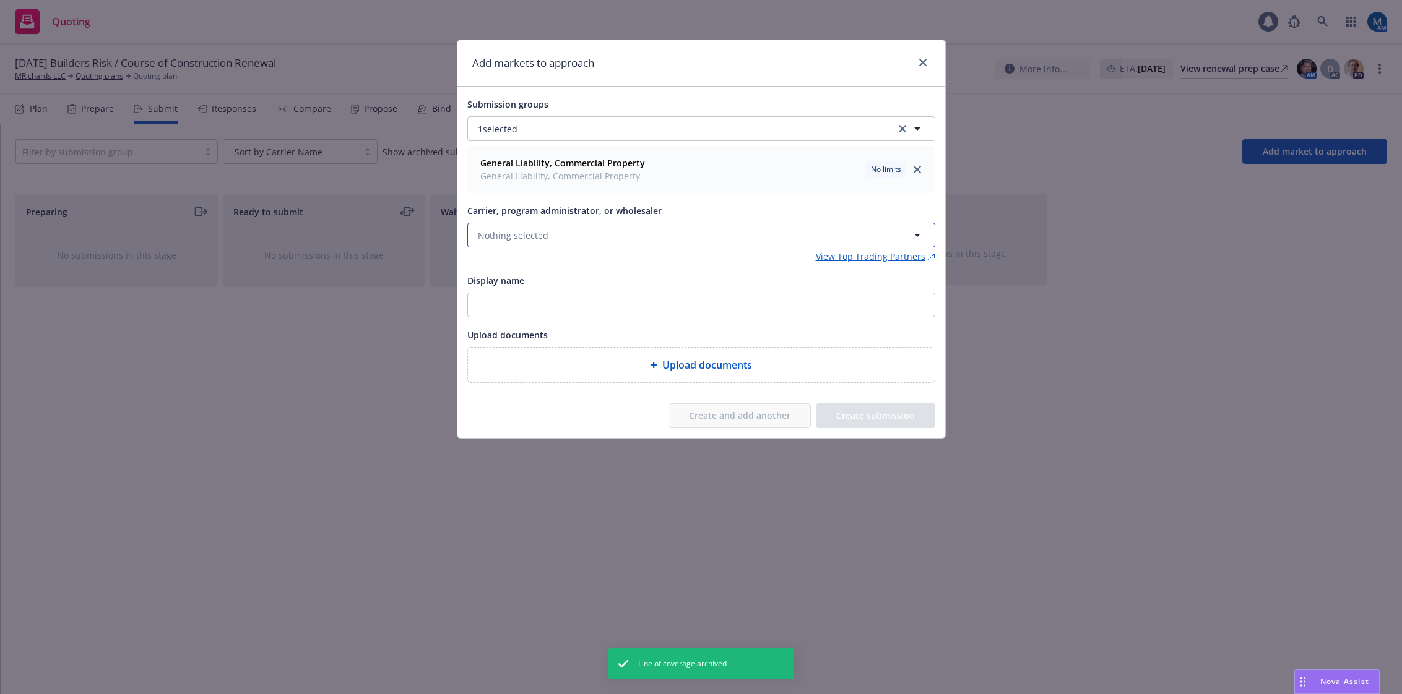
click at [531, 229] on span "Nothing selected" at bounding box center [513, 235] width 71 height 13
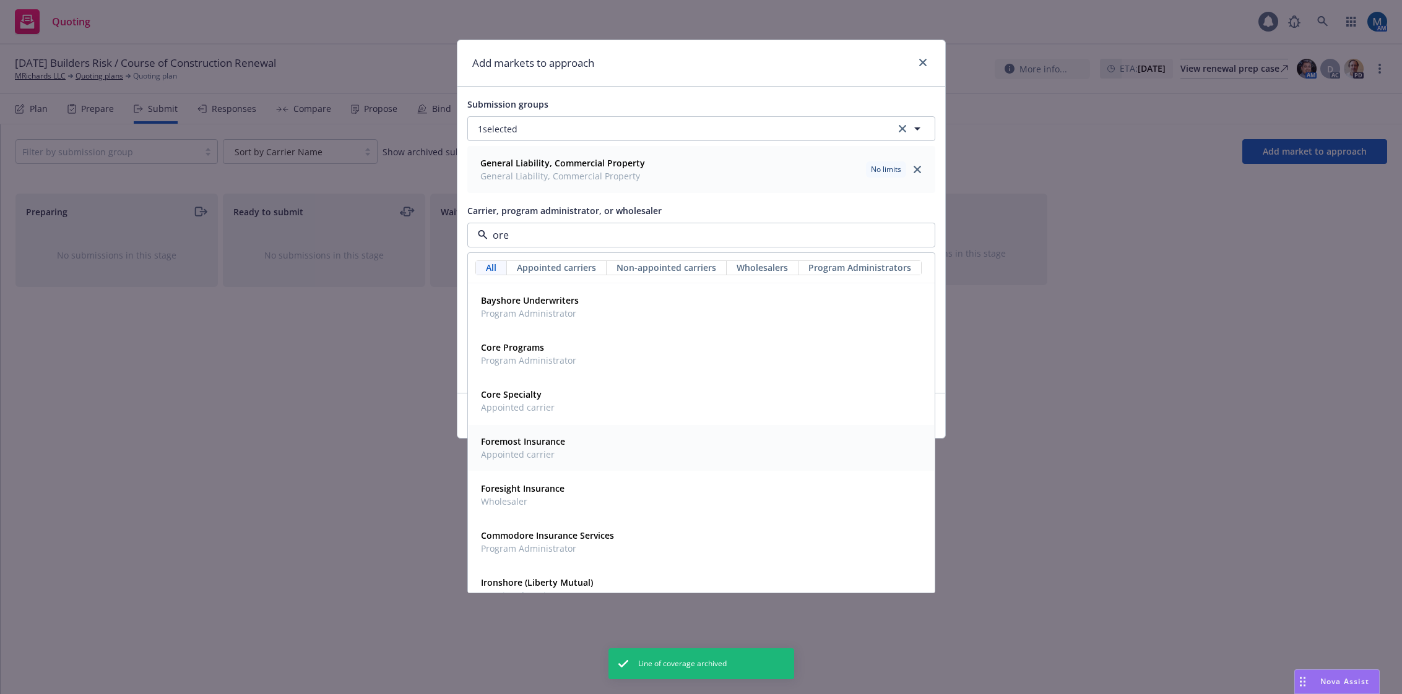
type input "oreg"
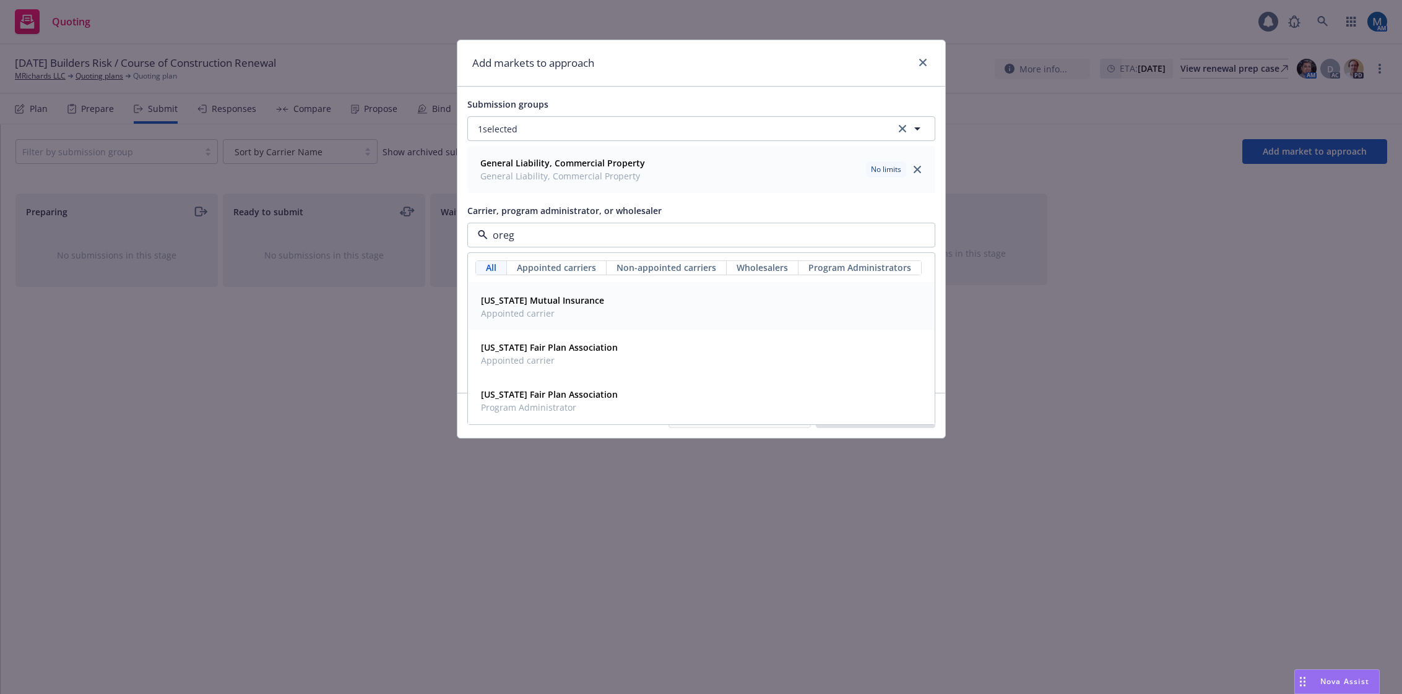
click at [580, 315] on span "Appointed carrier" at bounding box center [542, 313] width 123 height 13
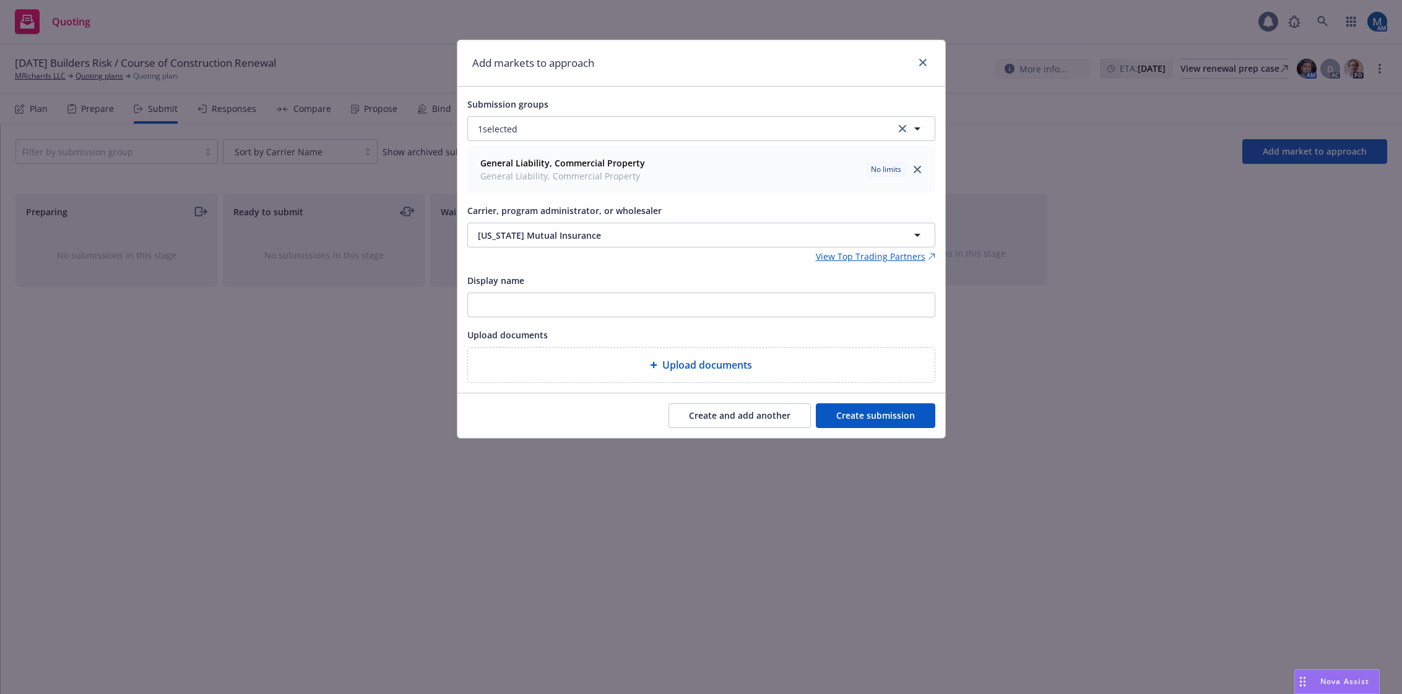
click at [767, 417] on button "Create and add another" at bounding box center [739, 416] width 142 height 25
click at [243, 392] on div "Add markets to approach Submission groups 1 selected General Liability, Commerc…" at bounding box center [701, 347] width 1402 height 694
click at [920, 58] on link "close" at bounding box center [922, 62] width 15 height 15
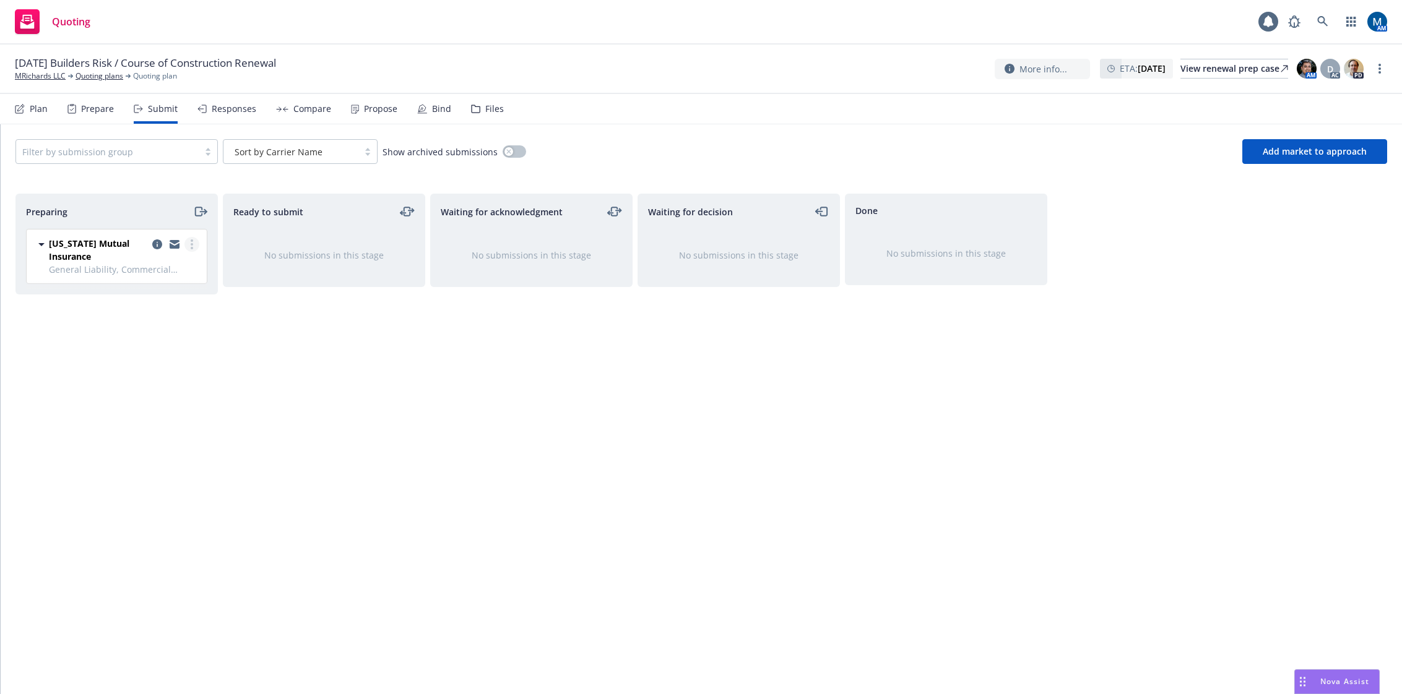
click at [192, 243] on icon "more" at bounding box center [192, 245] width 2 height 10
click at [157, 373] on span "Add declined decision" at bounding box center [136, 369] width 122 height 12
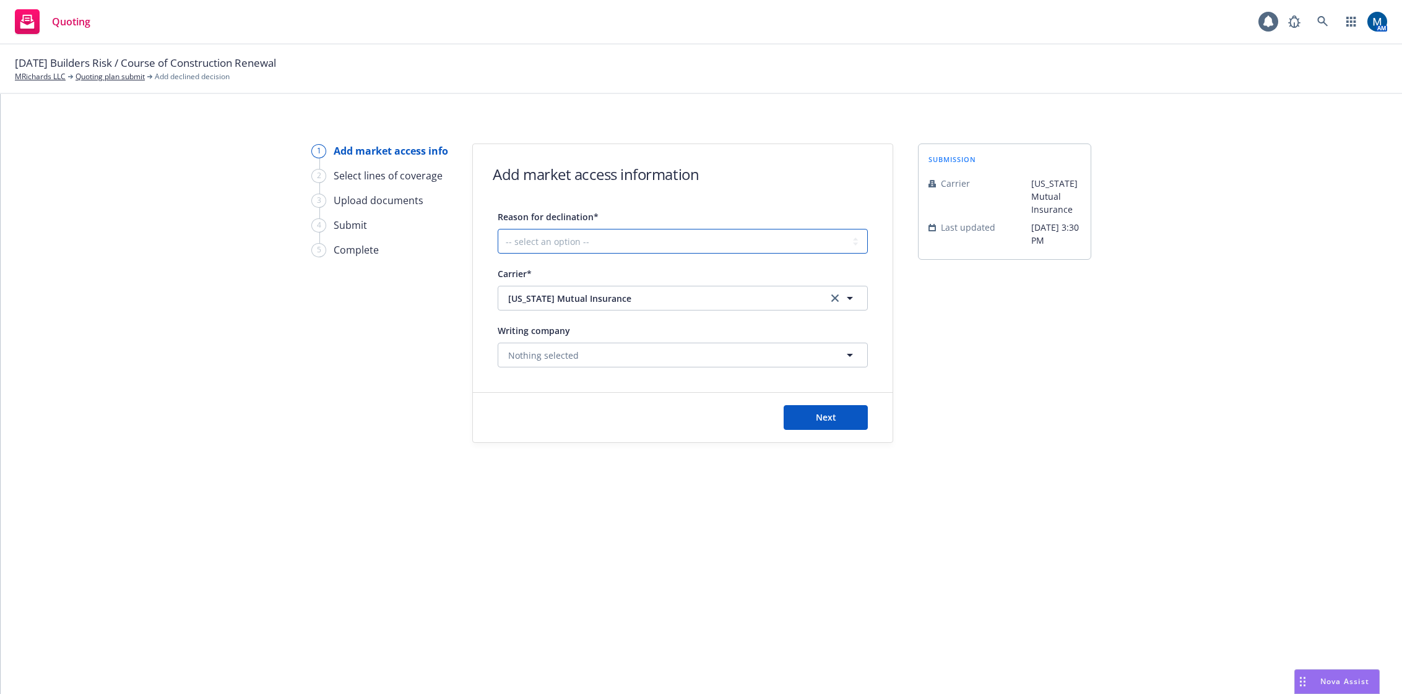
click at [603, 243] on select "-- select an option -- Cannot compete with other markets Carrier non-renewed Ca…" at bounding box center [683, 241] width 370 height 25
select select "CARRIER_NON_RENEWED"
click at [498, 229] on select "-- select an option -- Cannot compete with other markets Carrier non-renewed Ca…" at bounding box center [683, 241] width 370 height 25
click at [802, 409] on button "Next" at bounding box center [826, 417] width 84 height 25
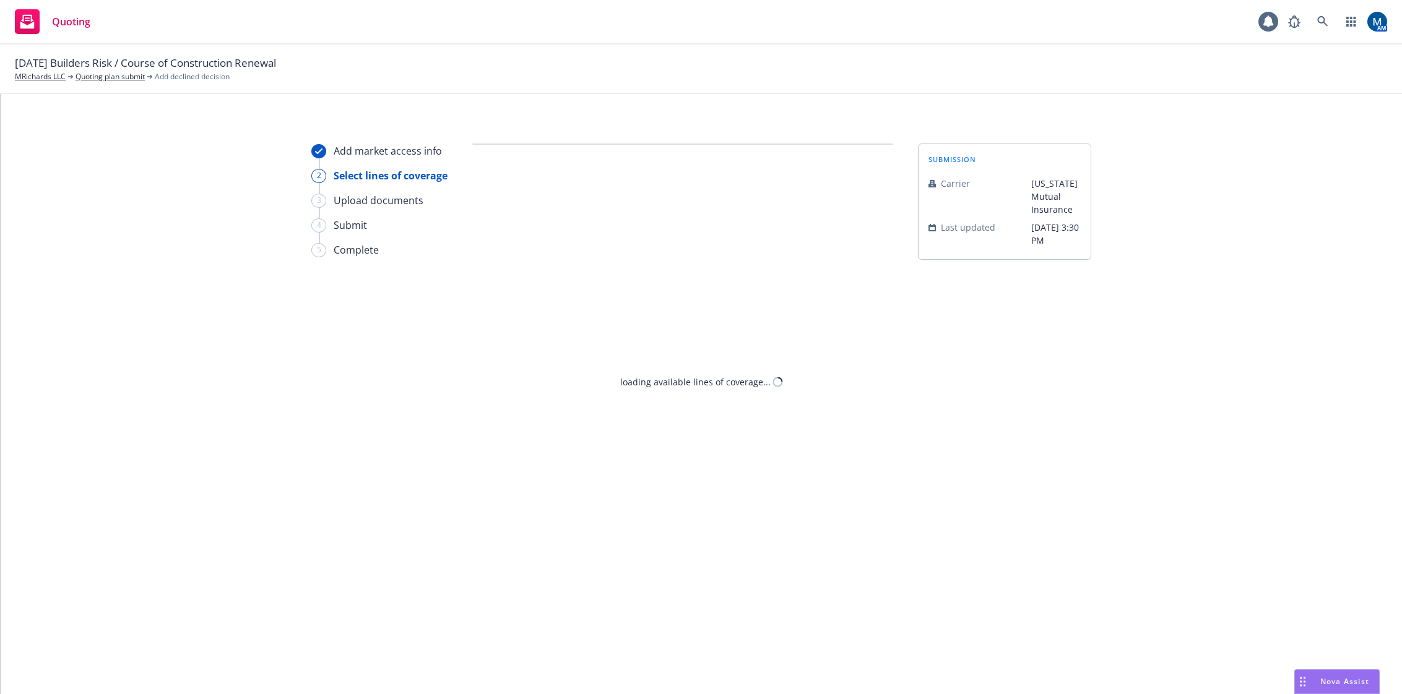
select select "CARRIER_NON_RENEWED"
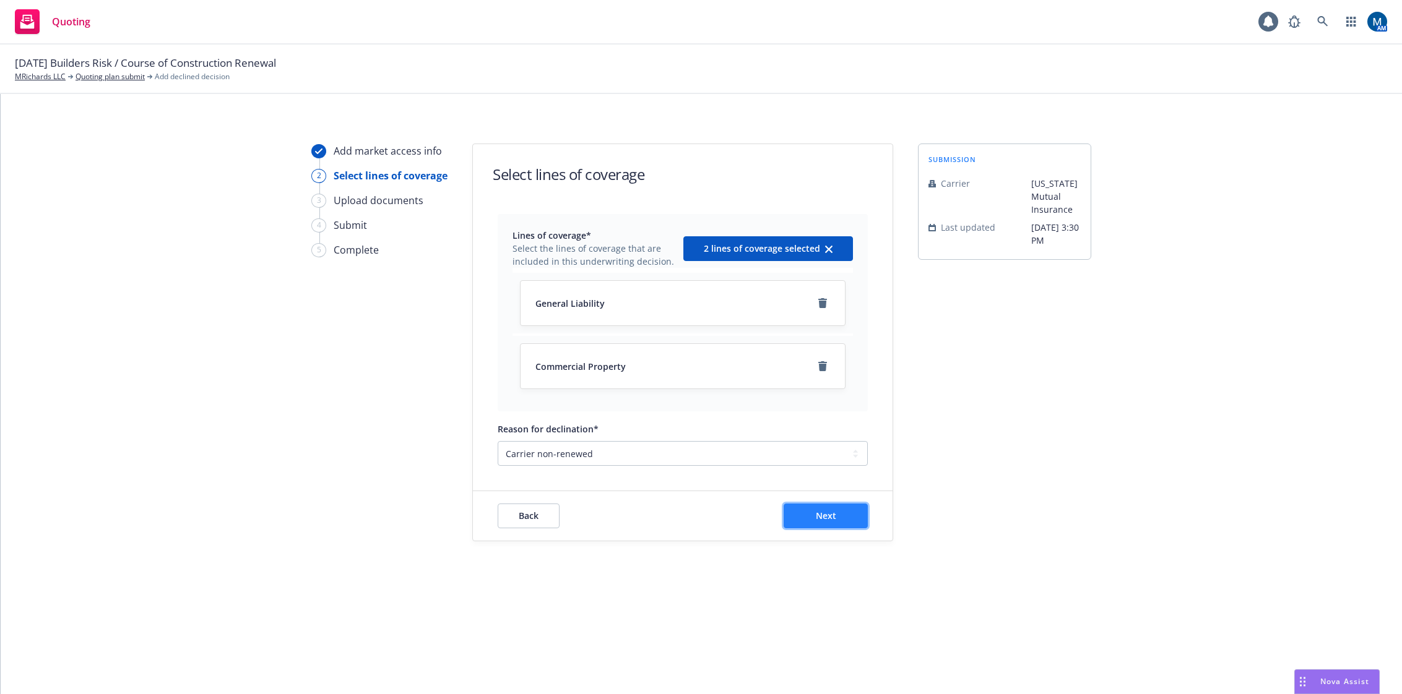
click at [827, 507] on button "Next" at bounding box center [826, 516] width 84 height 25
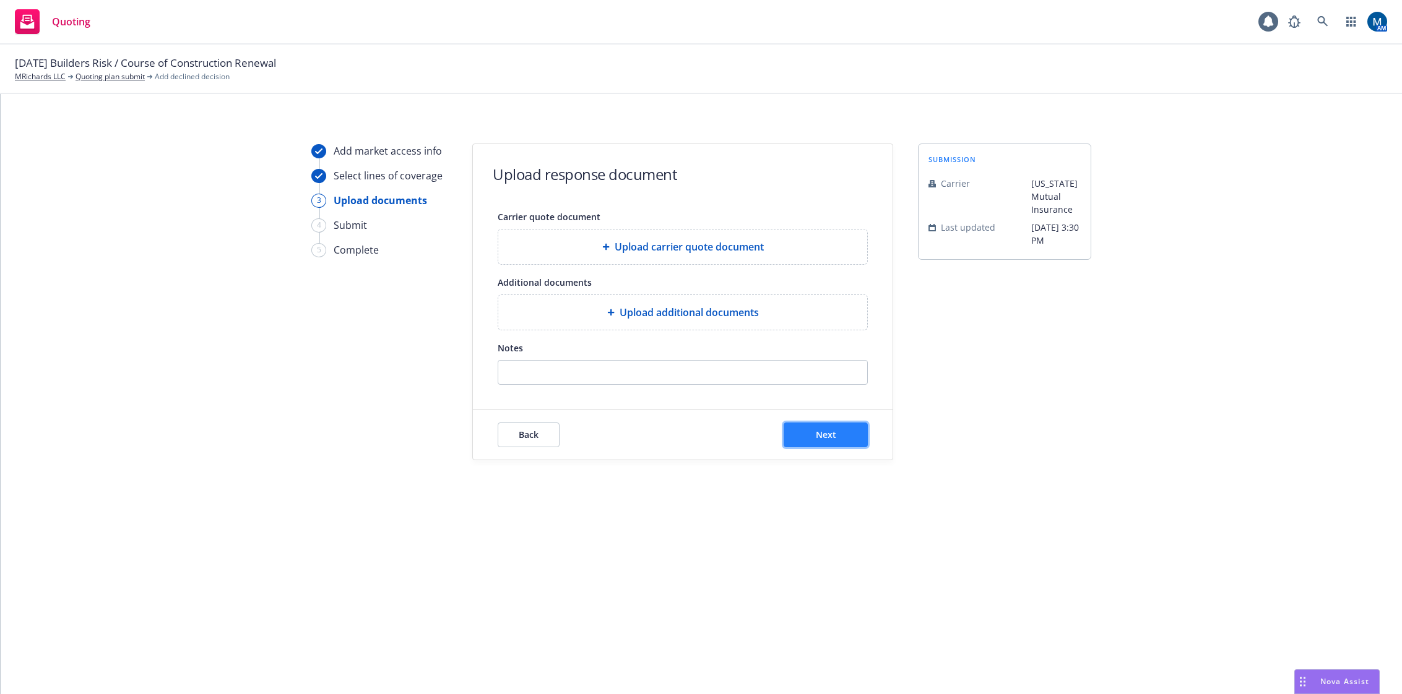
click at [824, 430] on span "Next" at bounding box center [826, 435] width 20 height 12
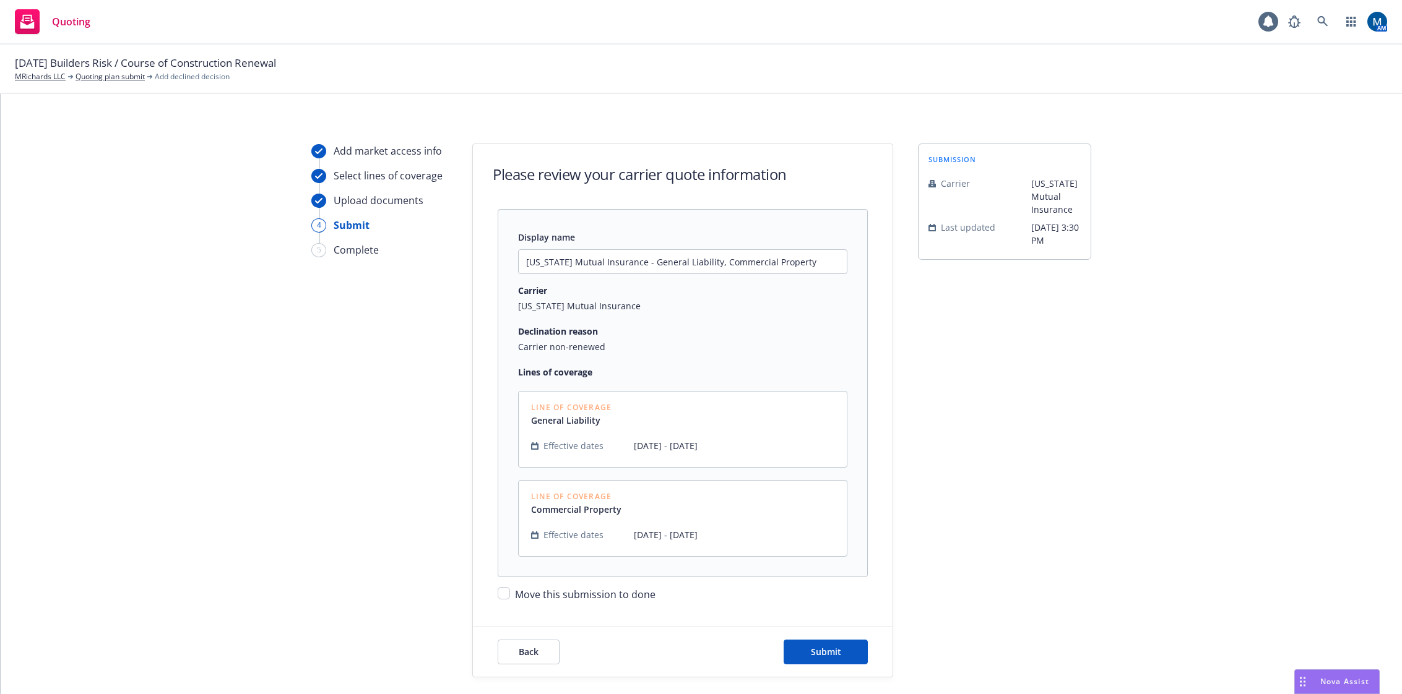
click at [592, 590] on span "Move this submission to done" at bounding box center [585, 595] width 141 height 14
click at [510, 590] on input "Move this submission to done" at bounding box center [504, 593] width 12 height 12
checkbox input "true"
drag, startPoint x: 806, startPoint y: 262, endPoint x: 631, endPoint y: 260, distance: 174.6
click at [631, 260] on input "Oregon Mutual Insurance - General Liability, Commercial Property" at bounding box center [683, 262] width 328 height 24
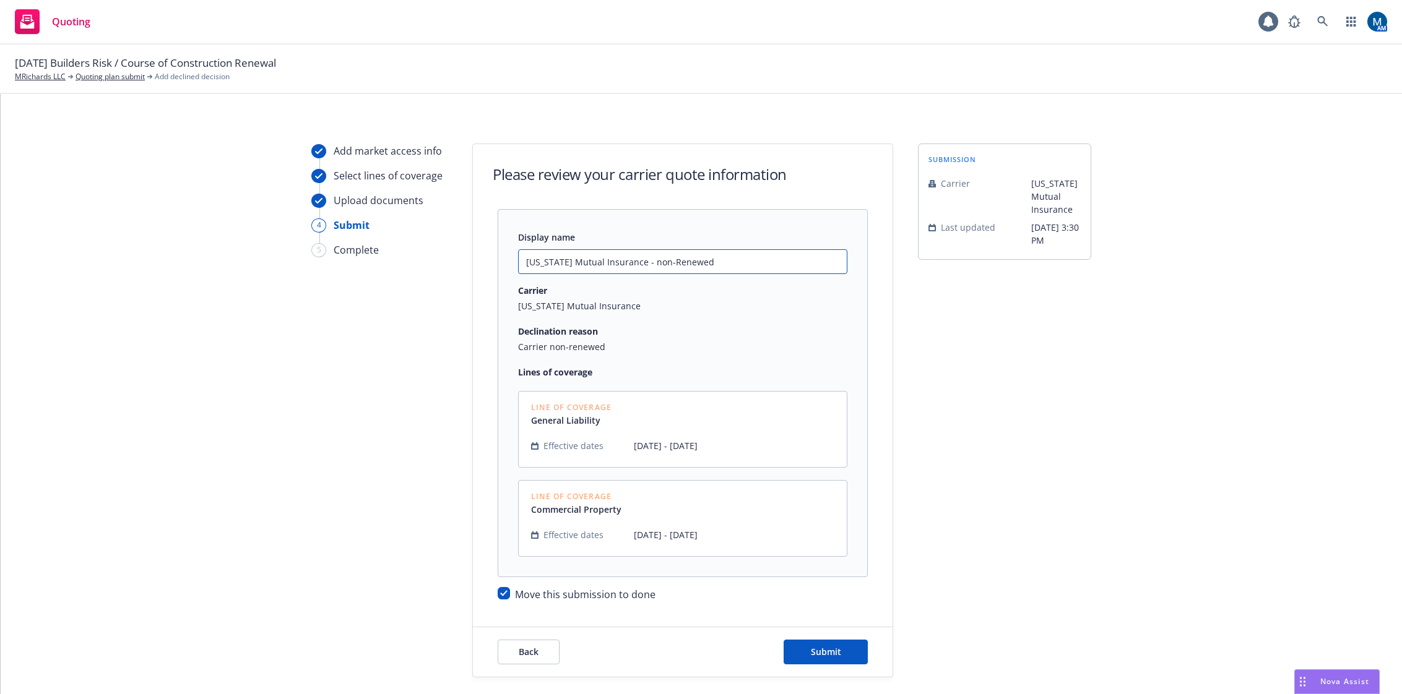
click at [635, 263] on input "Oregon Mutual Insurance - non-Renewed" at bounding box center [683, 262] width 328 height 24
click at [776, 270] on input "Oregon Mutual Insurance - Non-Renewed" at bounding box center [683, 262] width 328 height 24
type input "Oregon Mutual Insurance - Non-Renewed (Plumbing)"
click at [811, 655] on span "Submit" at bounding box center [826, 652] width 30 height 12
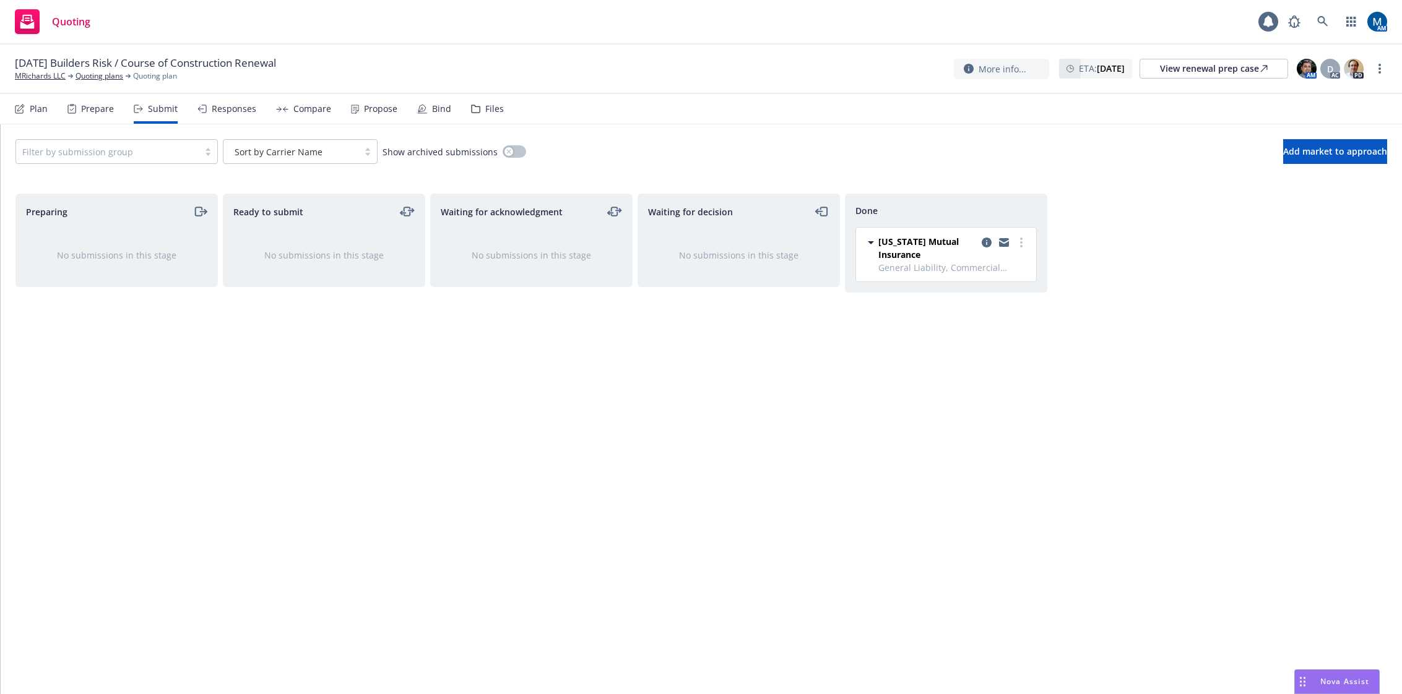
click at [495, 109] on div "Files" at bounding box center [494, 109] width 19 height 10
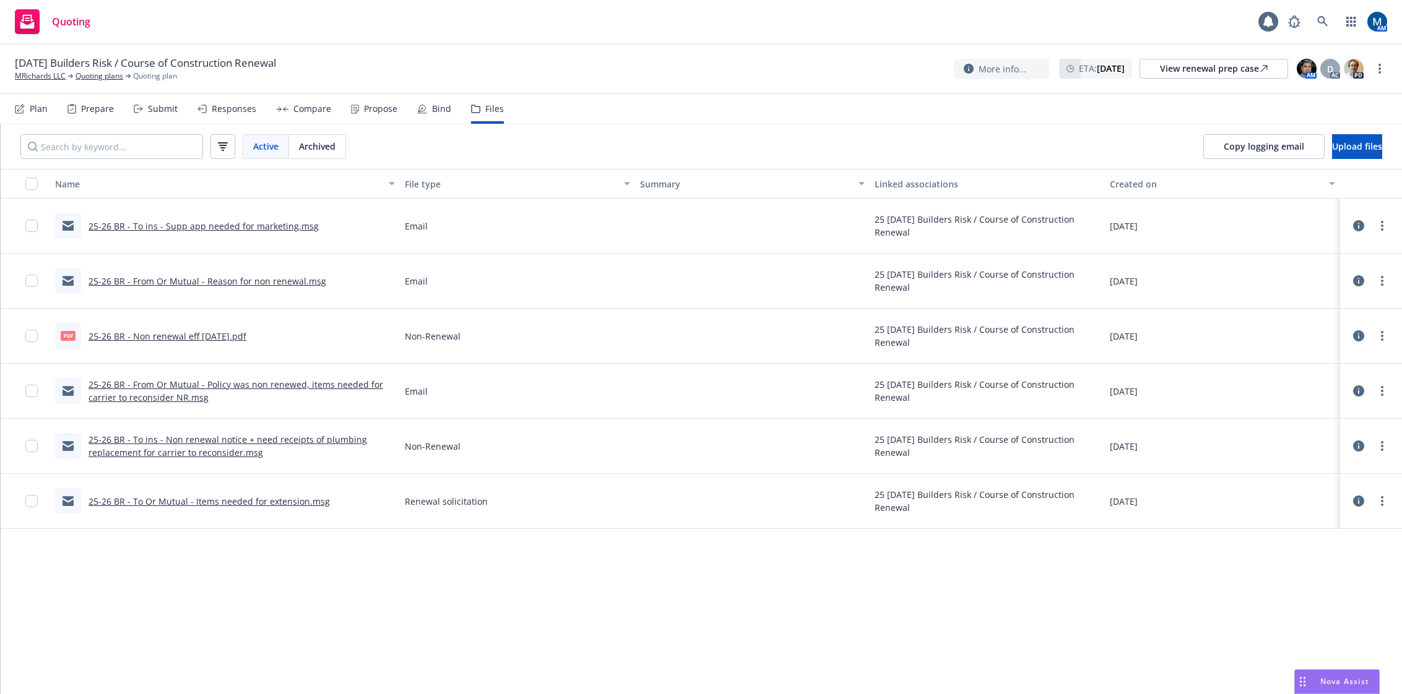
click at [1359, 334] on icon at bounding box center [1358, 336] width 11 height 11
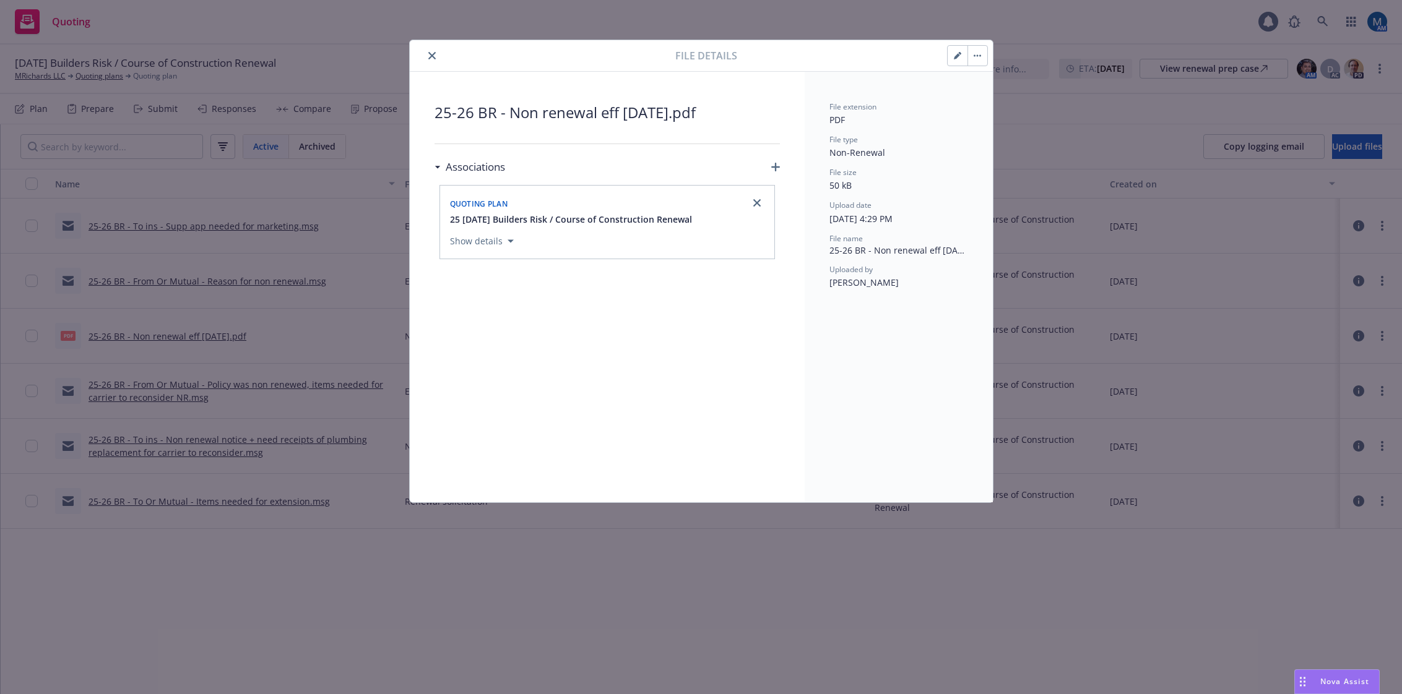
click at [982, 55] on button "button" at bounding box center [977, 56] width 20 height 20
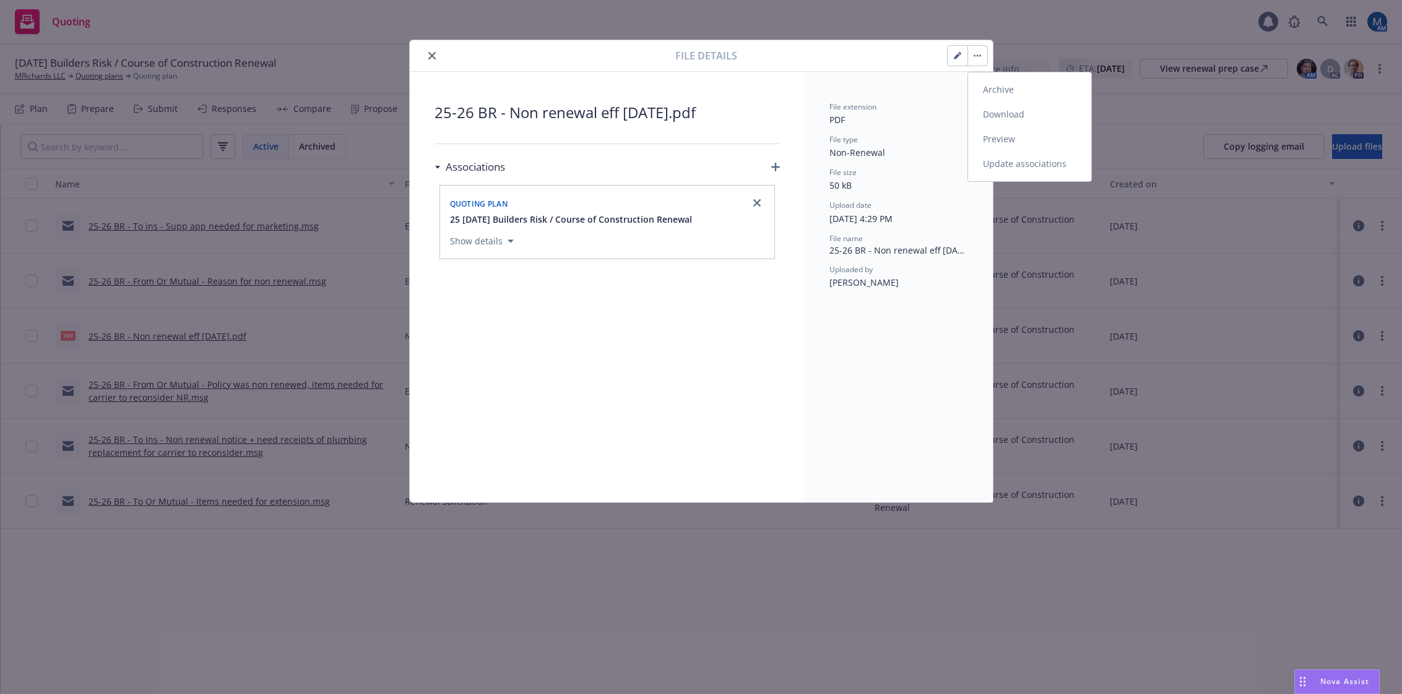
click at [1028, 168] on link "Update associations" at bounding box center [1029, 164] width 123 height 25
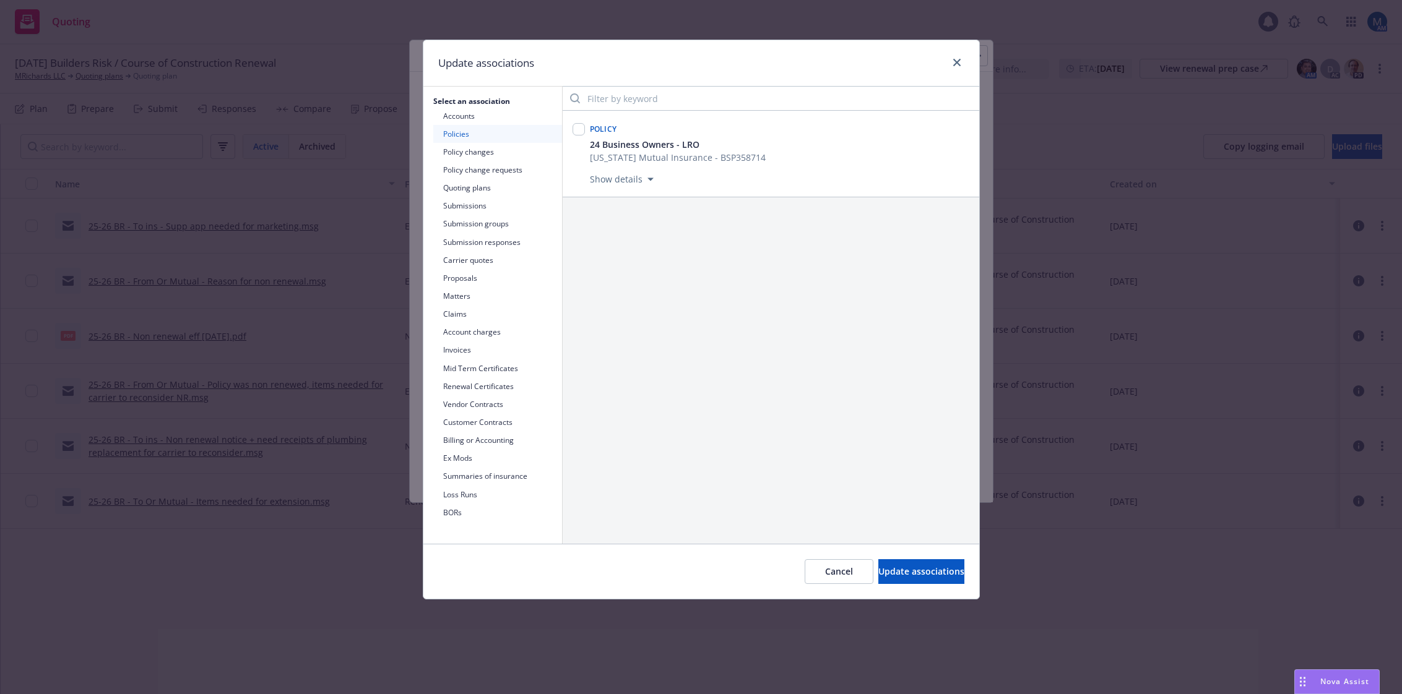
click at [476, 186] on button "Quoting plans" at bounding box center [497, 188] width 129 height 18
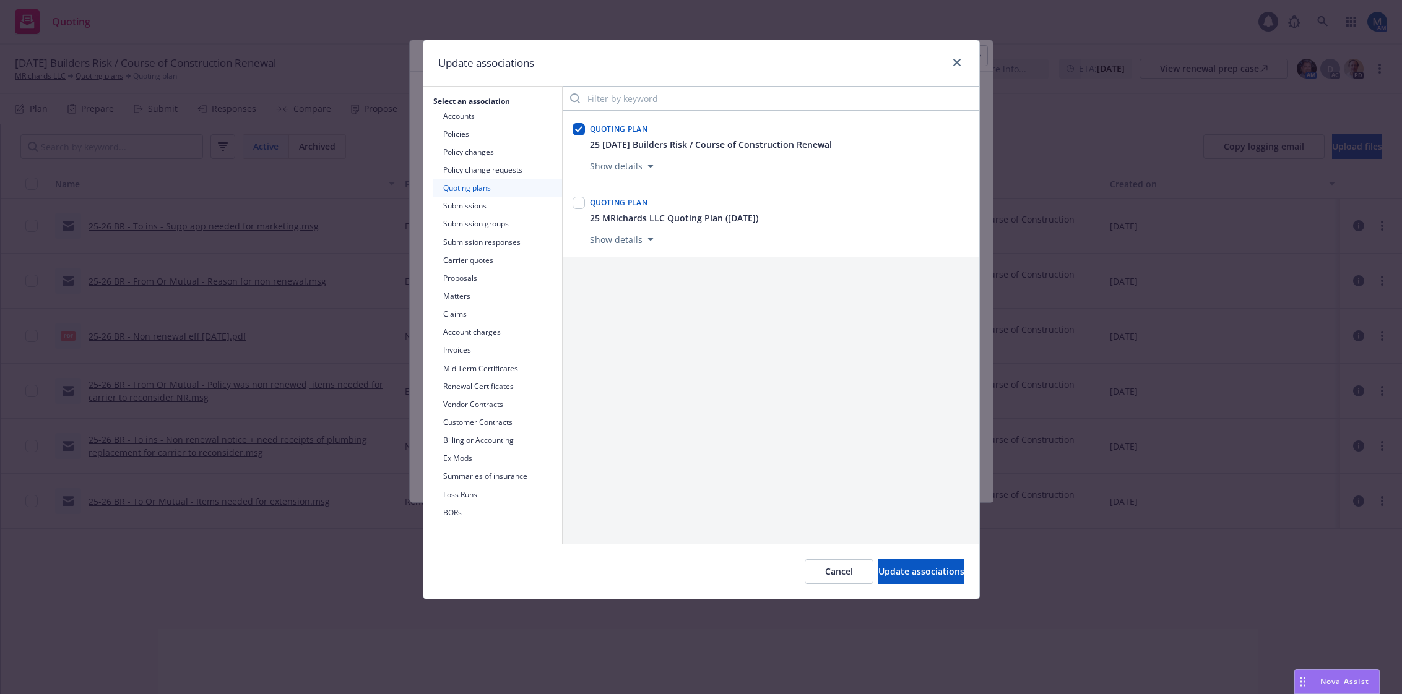
click at [648, 165] on icon "button" at bounding box center [650, 166] width 6 height 3
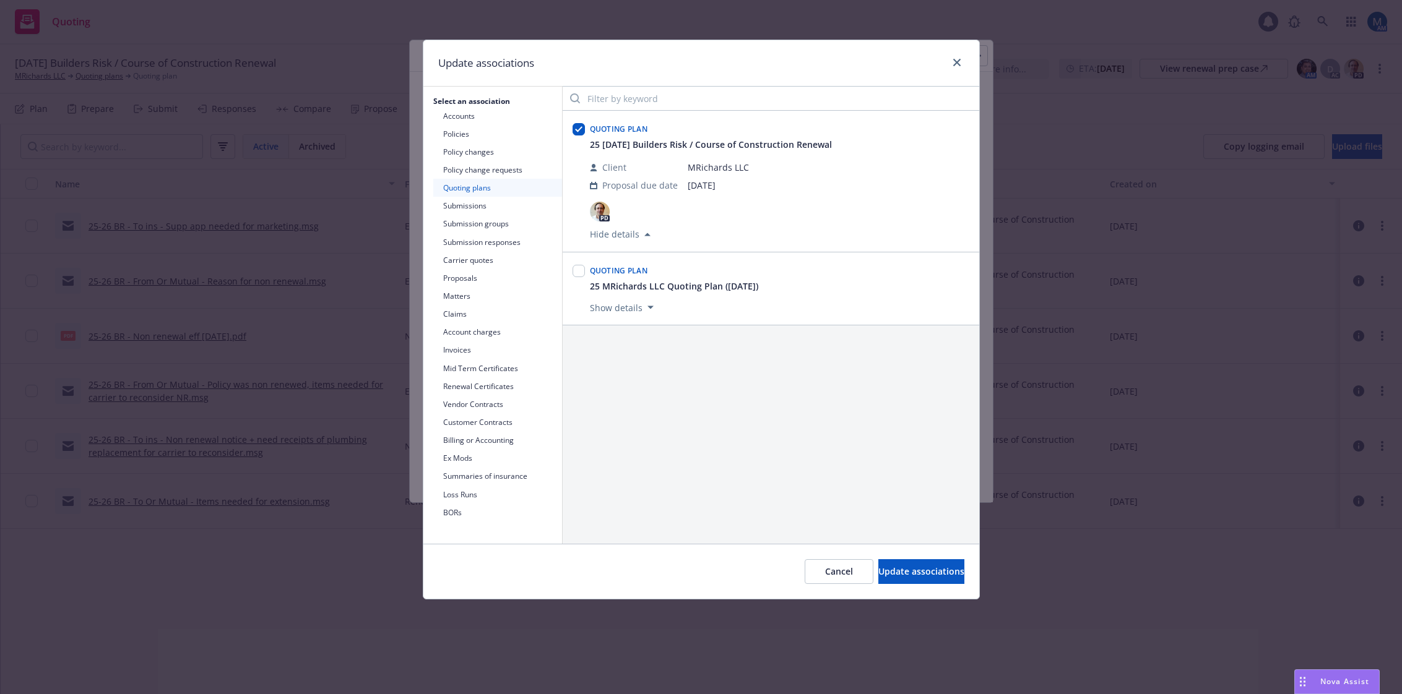
click at [493, 225] on button "Submission groups" at bounding box center [497, 224] width 129 height 18
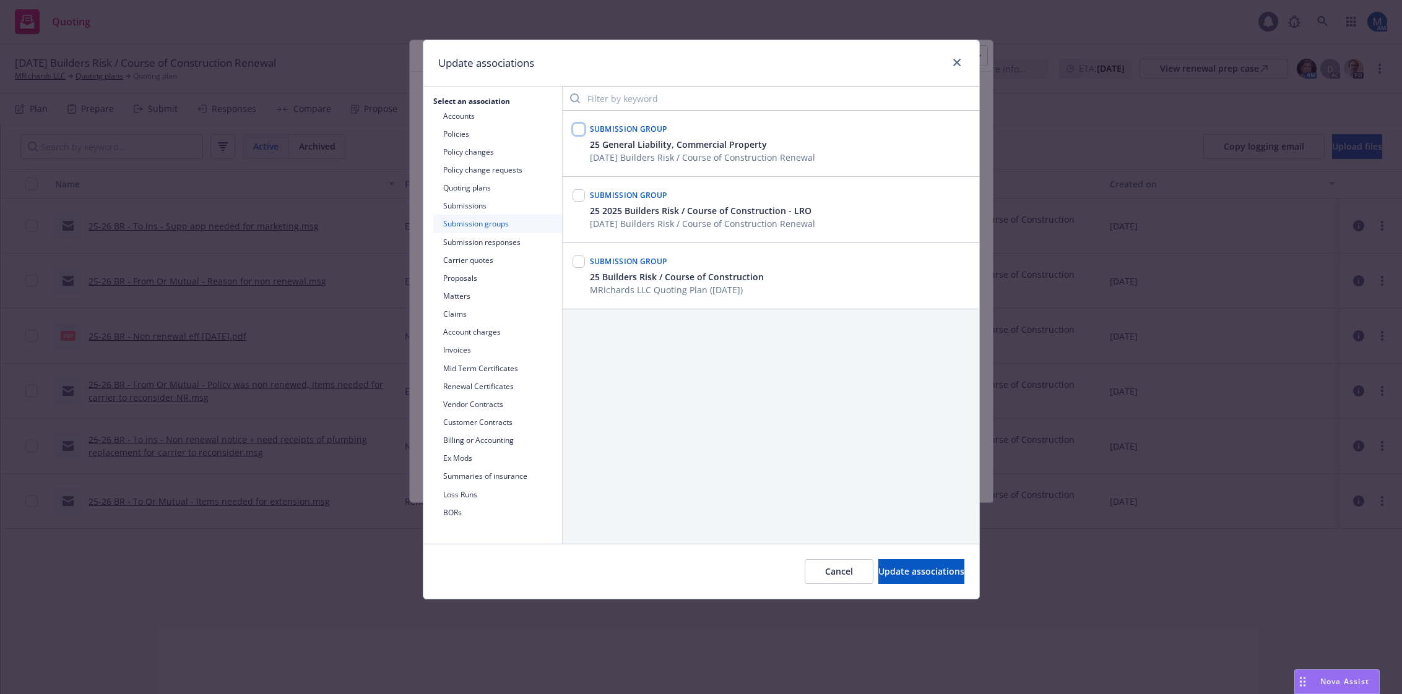
click at [581, 130] on input "checkbox" at bounding box center [579, 129] width 12 height 12
checkbox input "true"
click at [930, 569] on span "Update associations" at bounding box center [921, 572] width 86 height 12
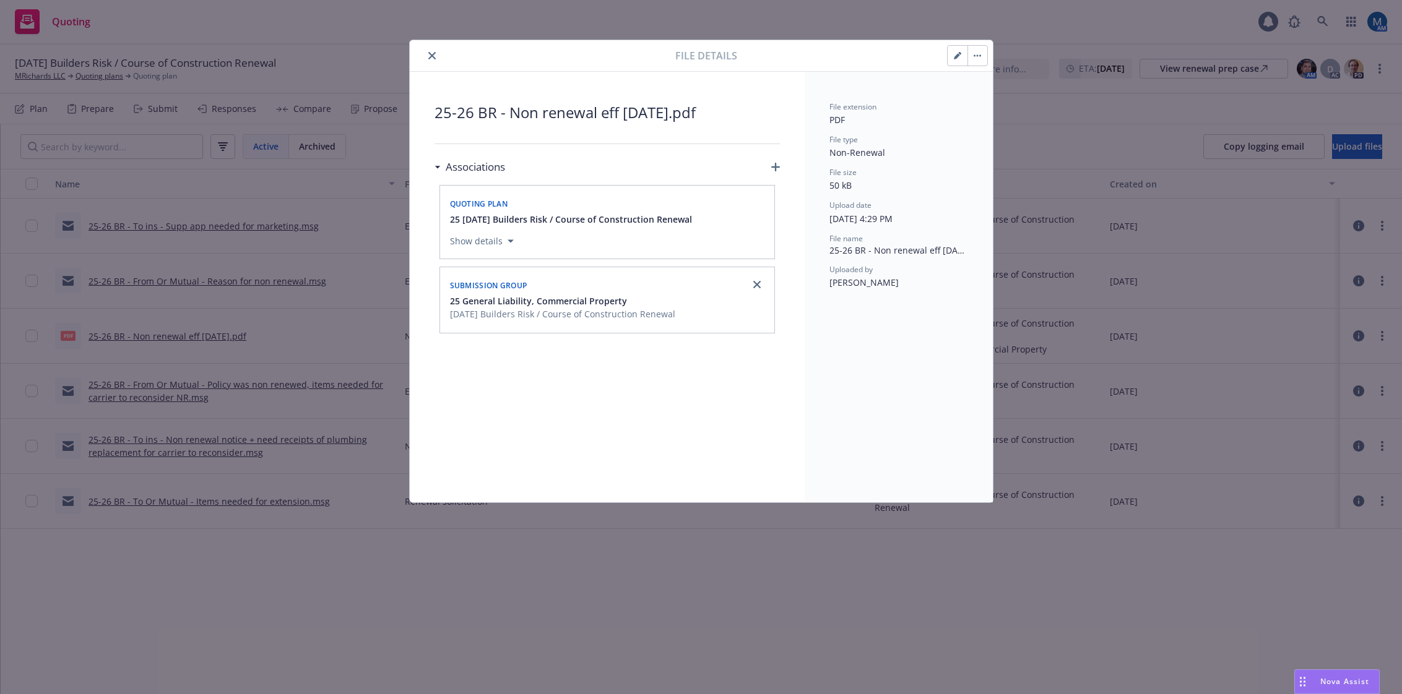
click at [430, 57] on icon "close" at bounding box center [431, 55] width 7 height 7
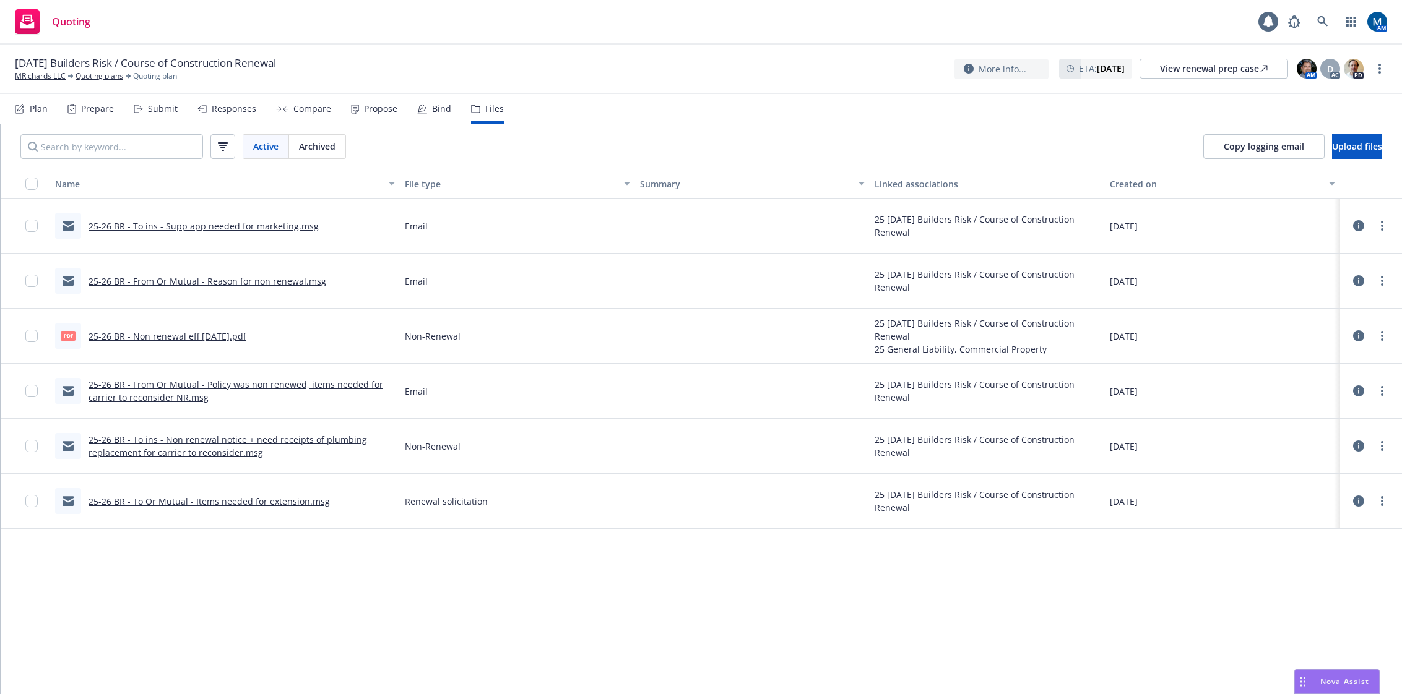
click at [29, 106] on div "Plan" at bounding box center [31, 109] width 33 height 30
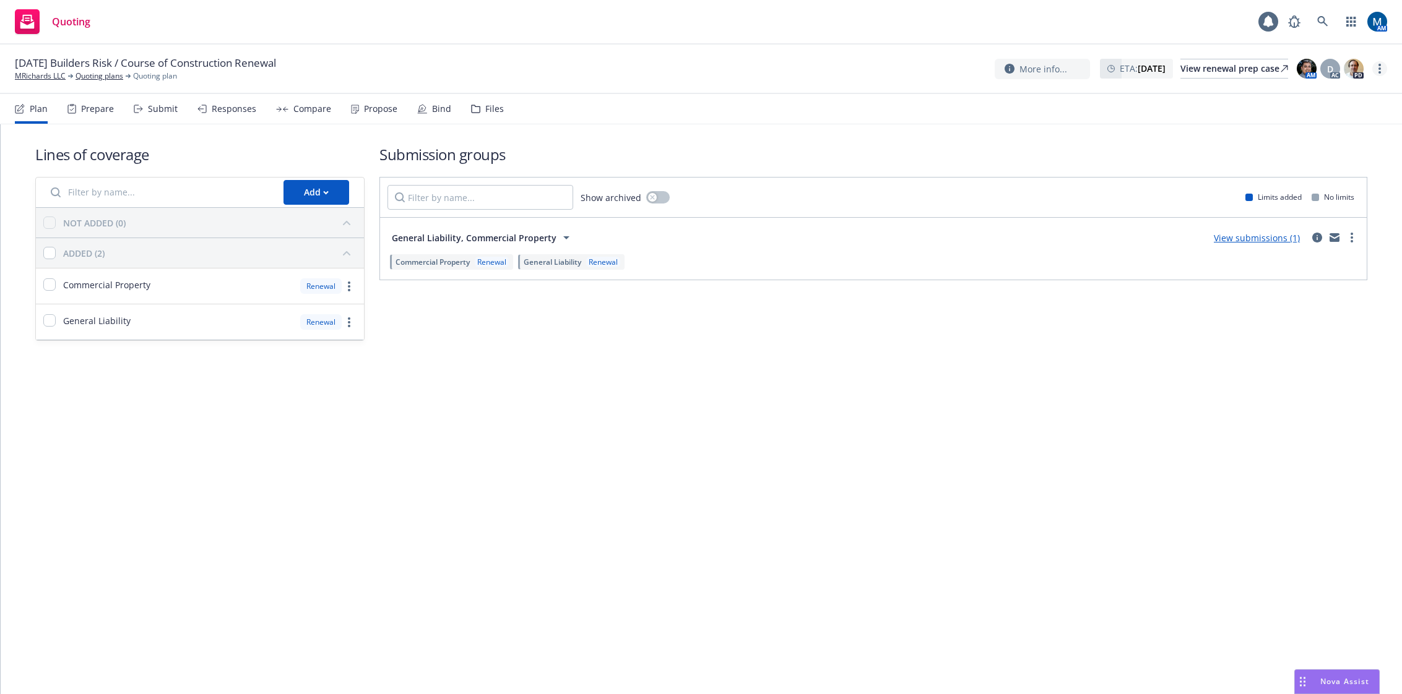
click at [1380, 69] on circle "more" at bounding box center [1379, 68] width 2 height 2
click at [1330, 100] on link "Copy logging email" at bounding box center [1317, 94] width 138 height 25
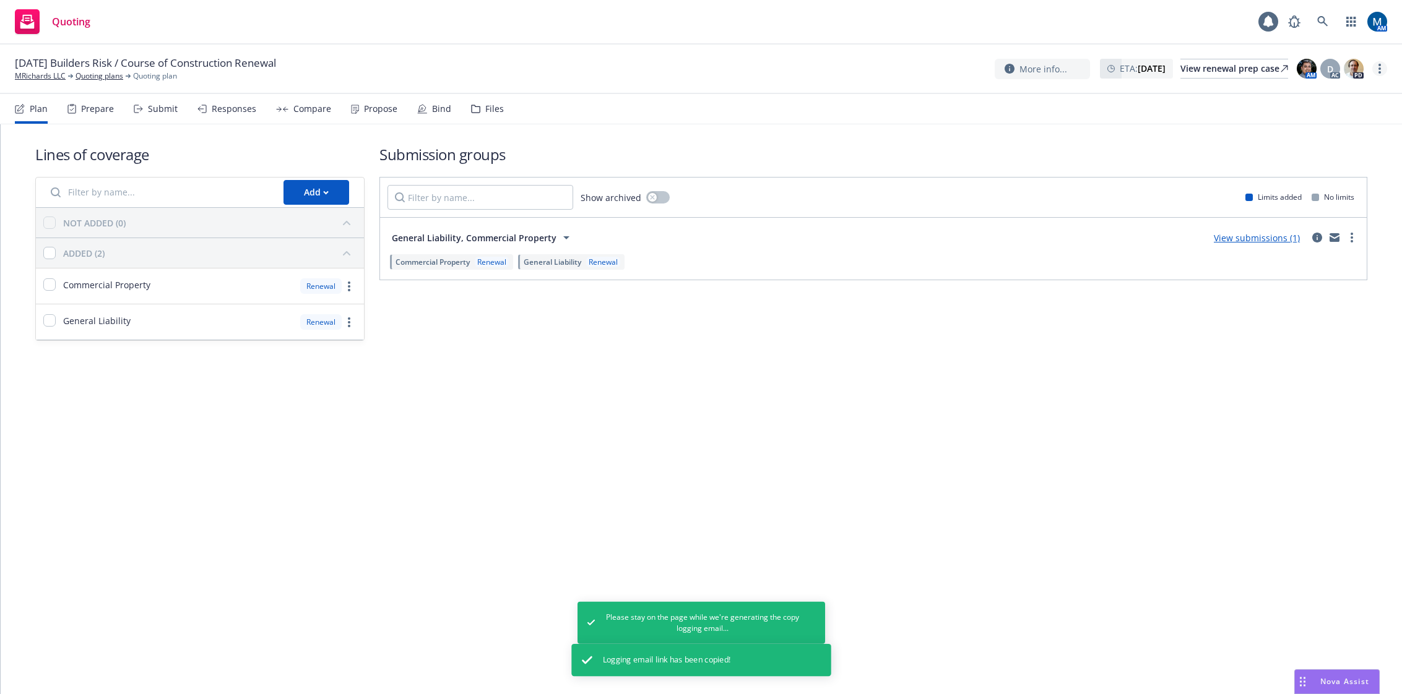
click at [1382, 65] on link "more" at bounding box center [1379, 68] width 15 height 15
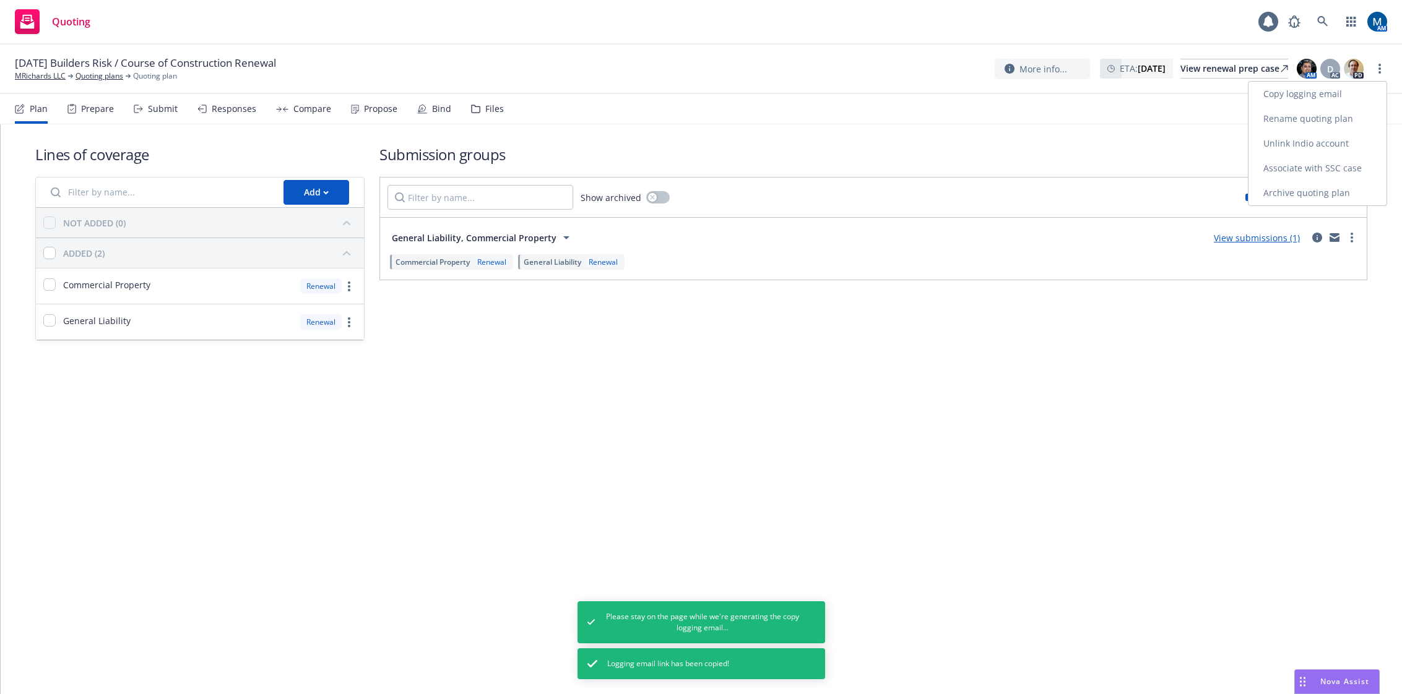
click at [1348, 96] on link "Copy logging email" at bounding box center [1317, 94] width 138 height 25
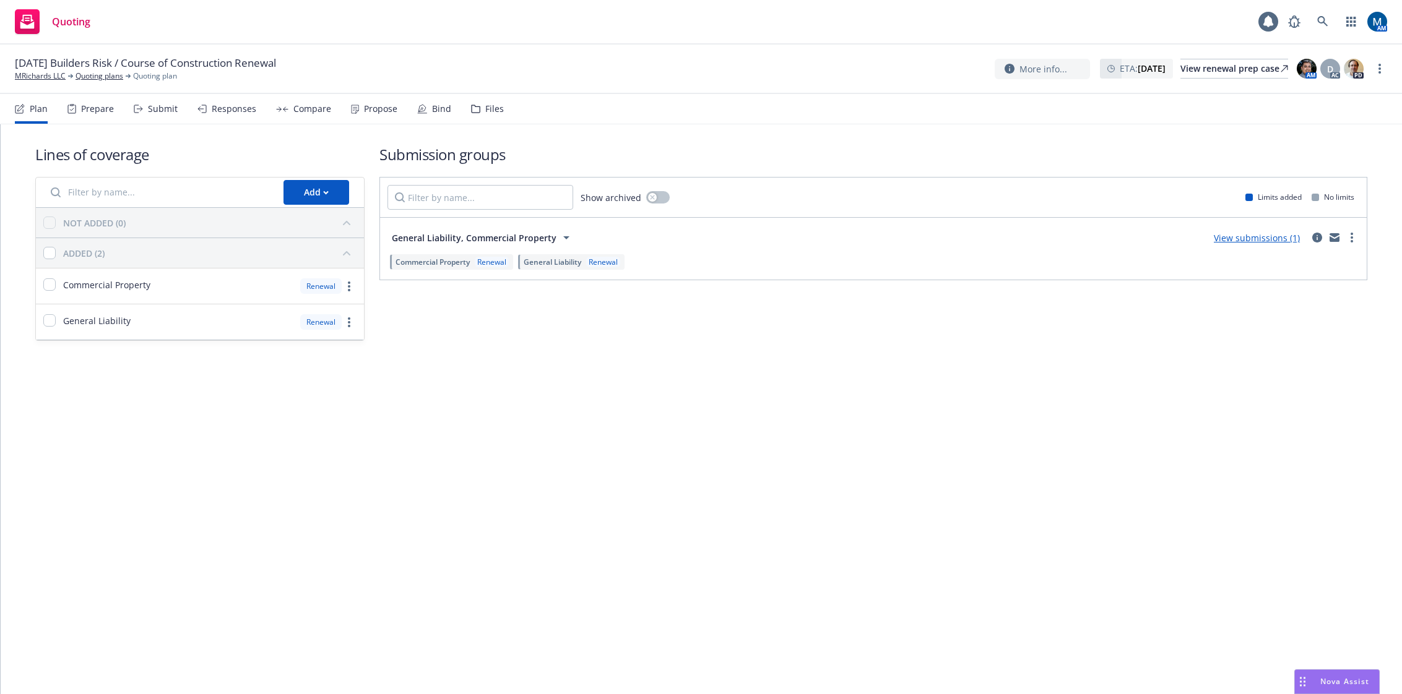
drag, startPoint x: 550, startPoint y: 412, endPoint x: 546, endPoint y: 370, distance: 42.9
click at [550, 412] on div "Lines of coverage Add NOT ADDED (0) ADDED (2) Commercial Property Renewal Gener…" at bounding box center [701, 409] width 1401 height 570
click at [653, 69] on div "10/02/25 Builders Risk / Course of Construction Renewal MRichards LLC Quoting p…" at bounding box center [701, 69] width 1372 height 26
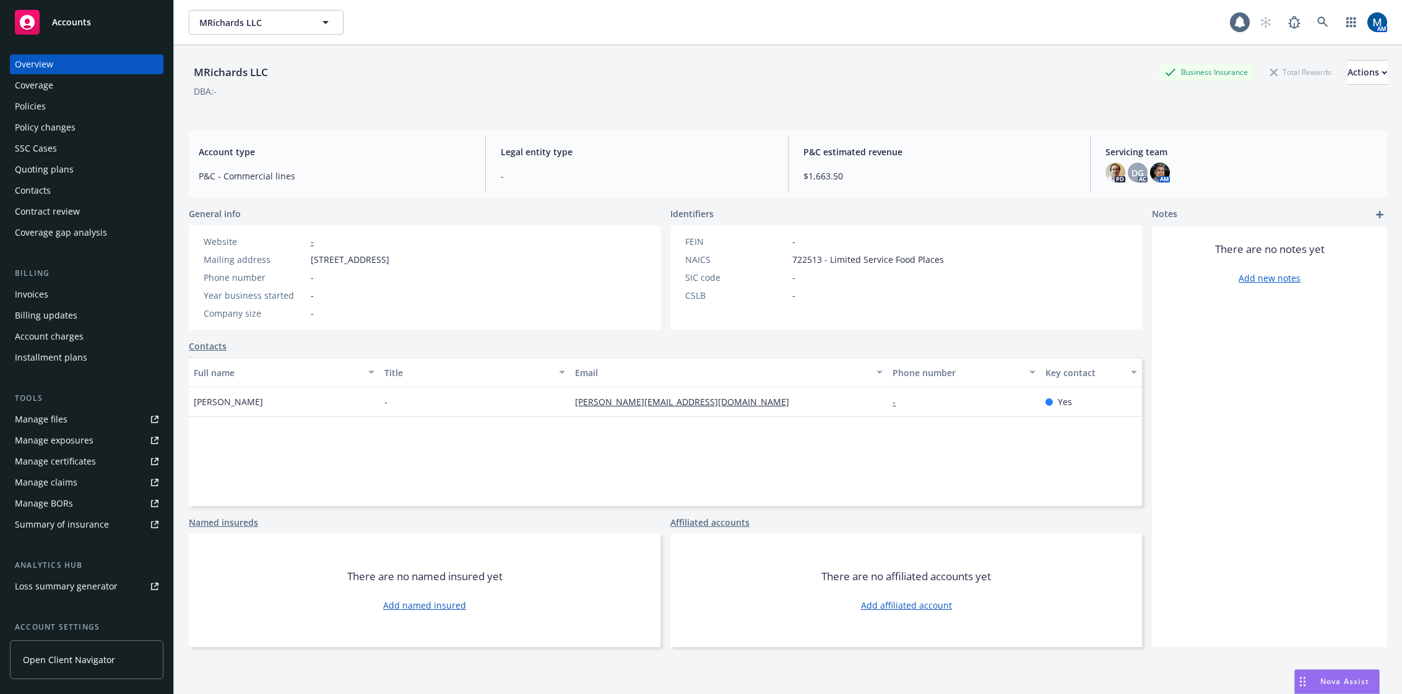
click at [38, 103] on div "Policies" at bounding box center [30, 107] width 31 height 20
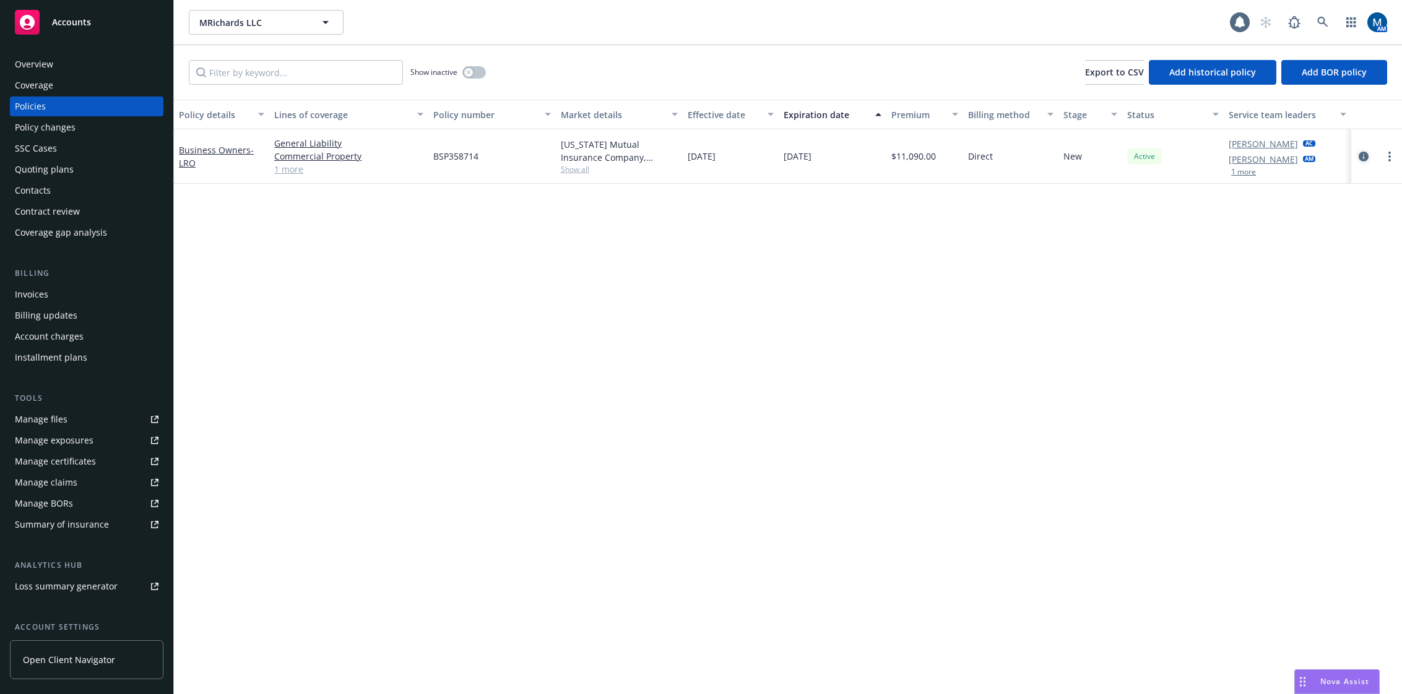
click at [1361, 155] on icon "circleInformation" at bounding box center [1364, 157] width 10 height 10
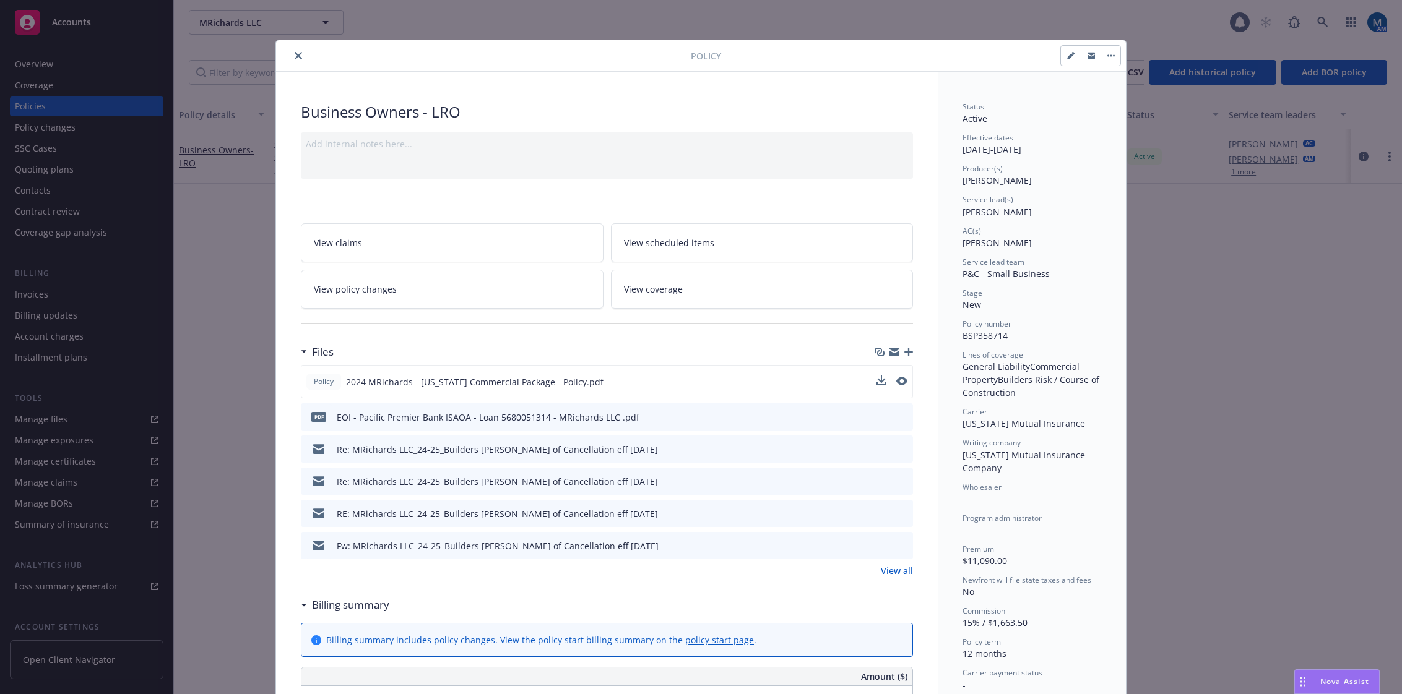
click at [906, 378] on div "Policy 2024 MRichards - Oregon Commercial Package - Policy.pdf" at bounding box center [607, 381] width 612 height 33
click at [901, 379] on icon "preview file" at bounding box center [900, 381] width 11 height 9
click at [298, 54] on button "close" at bounding box center [298, 55] width 15 height 15
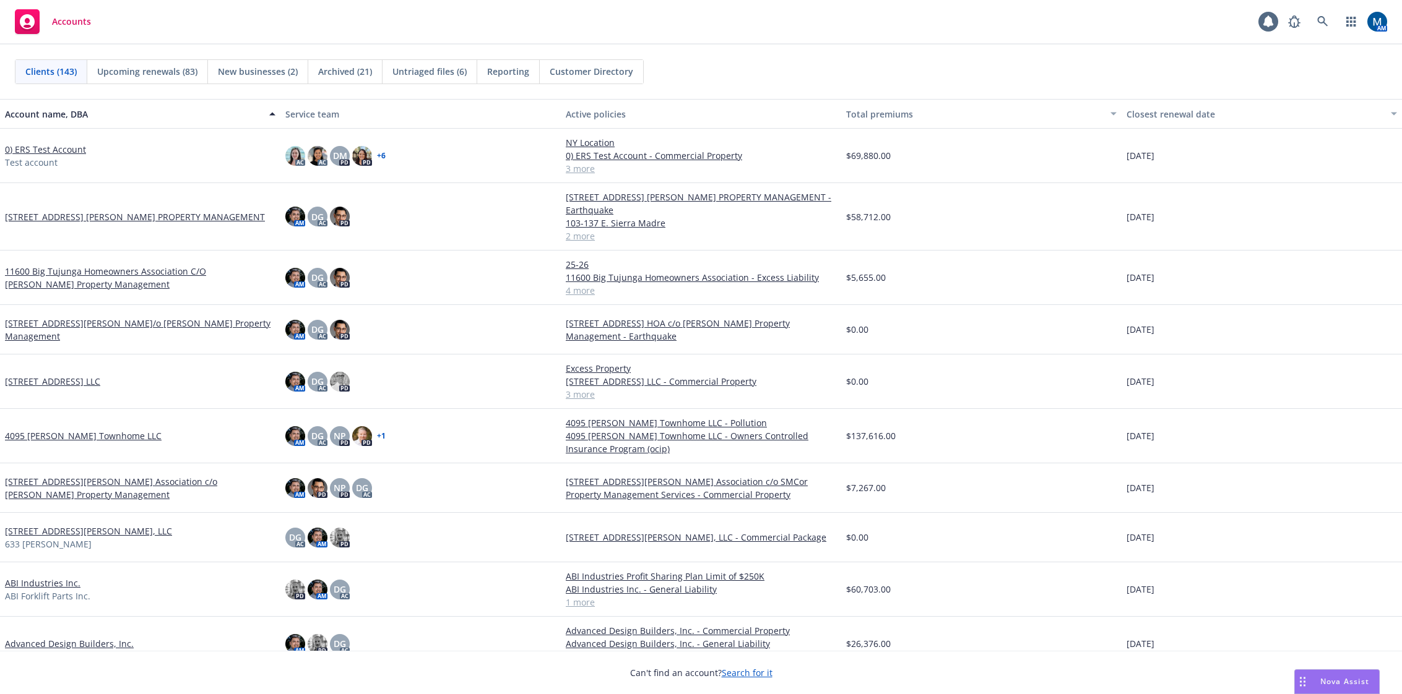
click at [929, 18] on div "Accounts 1 AM" at bounding box center [701, 22] width 1402 height 45
click at [1317, 26] on link at bounding box center [1322, 21] width 25 height 25
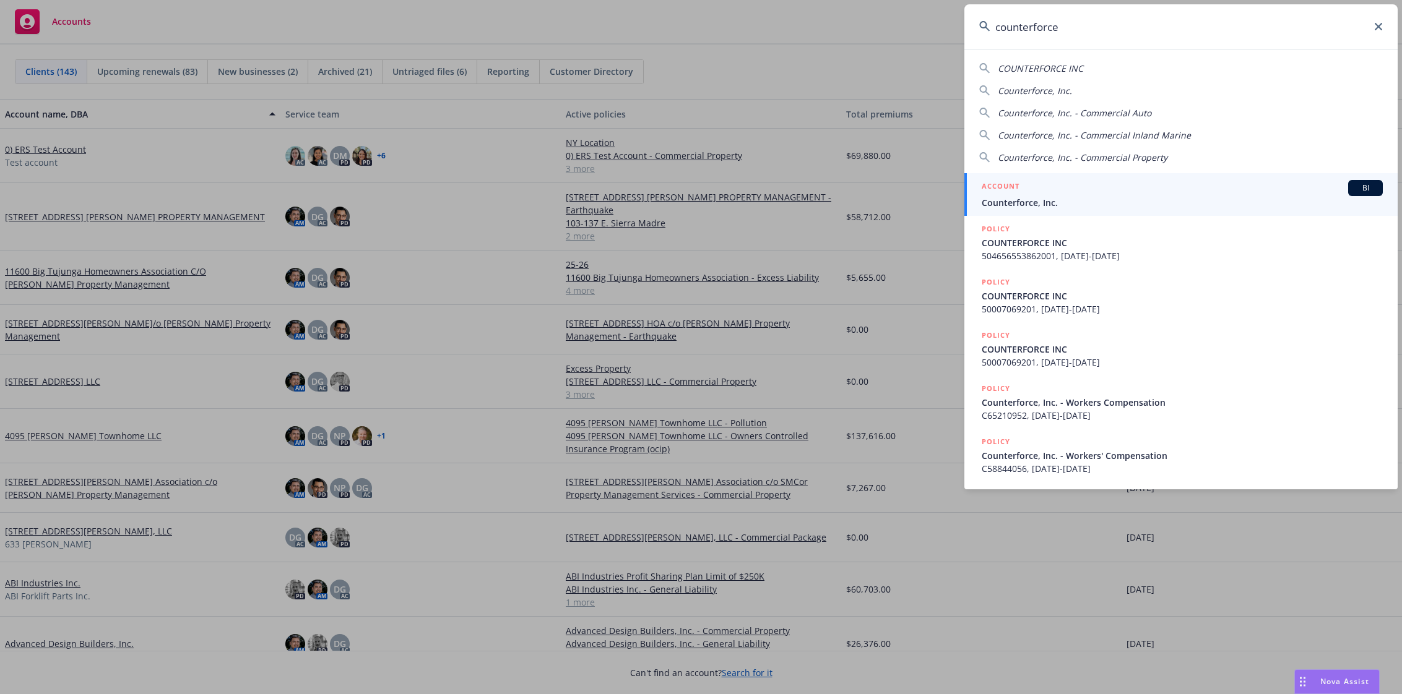
type input "counterforce"
click at [1058, 197] on span "Counterforce, Inc." at bounding box center [1182, 202] width 401 height 13
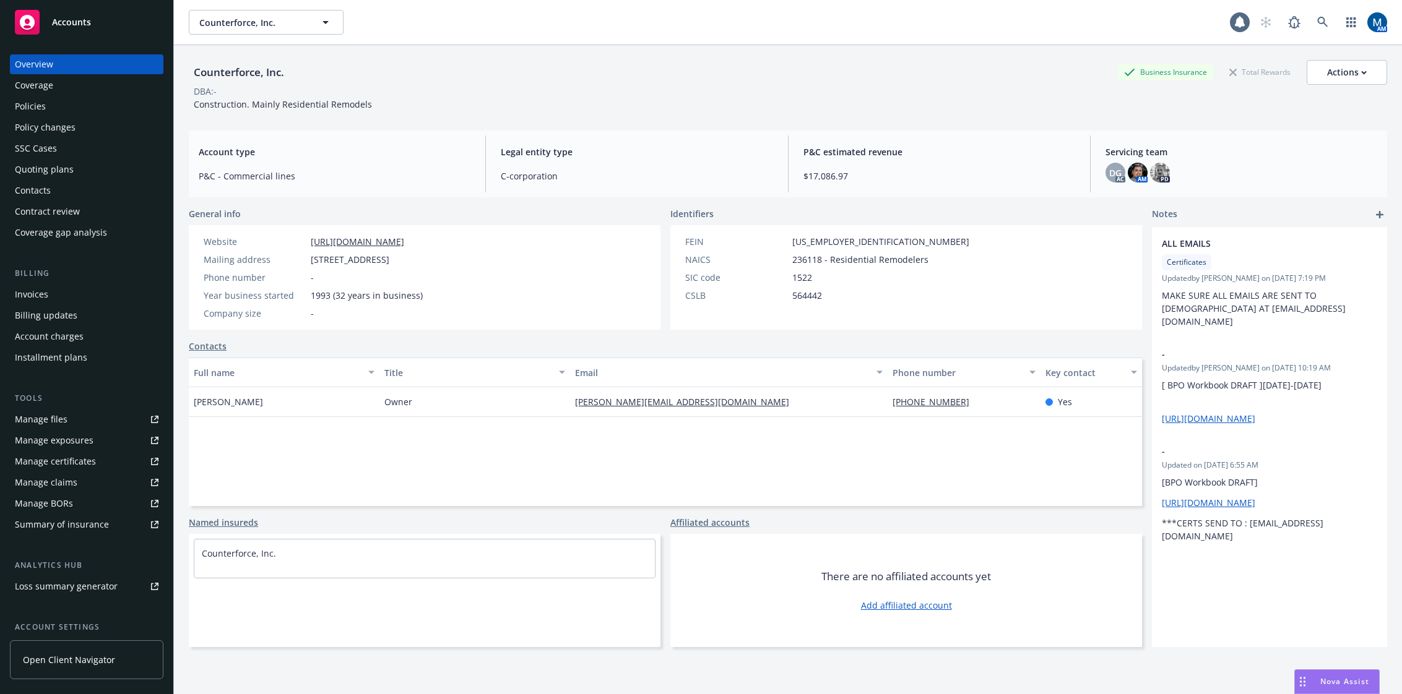
click at [51, 105] on div "Policies" at bounding box center [87, 107] width 144 height 20
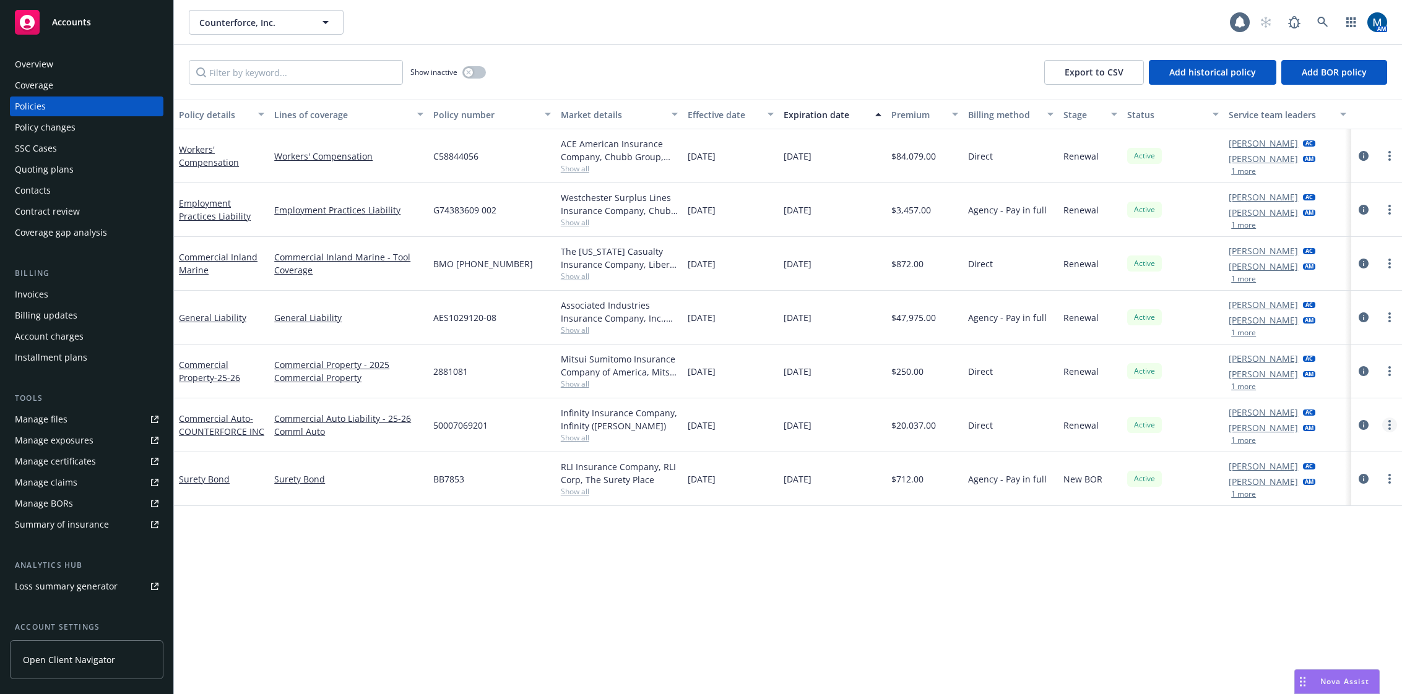
click at [1385, 426] on link "more" at bounding box center [1389, 425] width 15 height 15
click at [1323, 600] on link "Copy logging email" at bounding box center [1323, 599] width 145 height 25
click at [469, 558] on div "Policy details Lines of coverage Policy number Market details Effective date Ex…" at bounding box center [788, 397] width 1228 height 595
click at [1365, 421] on icon "circleInformation" at bounding box center [1364, 425] width 10 height 10
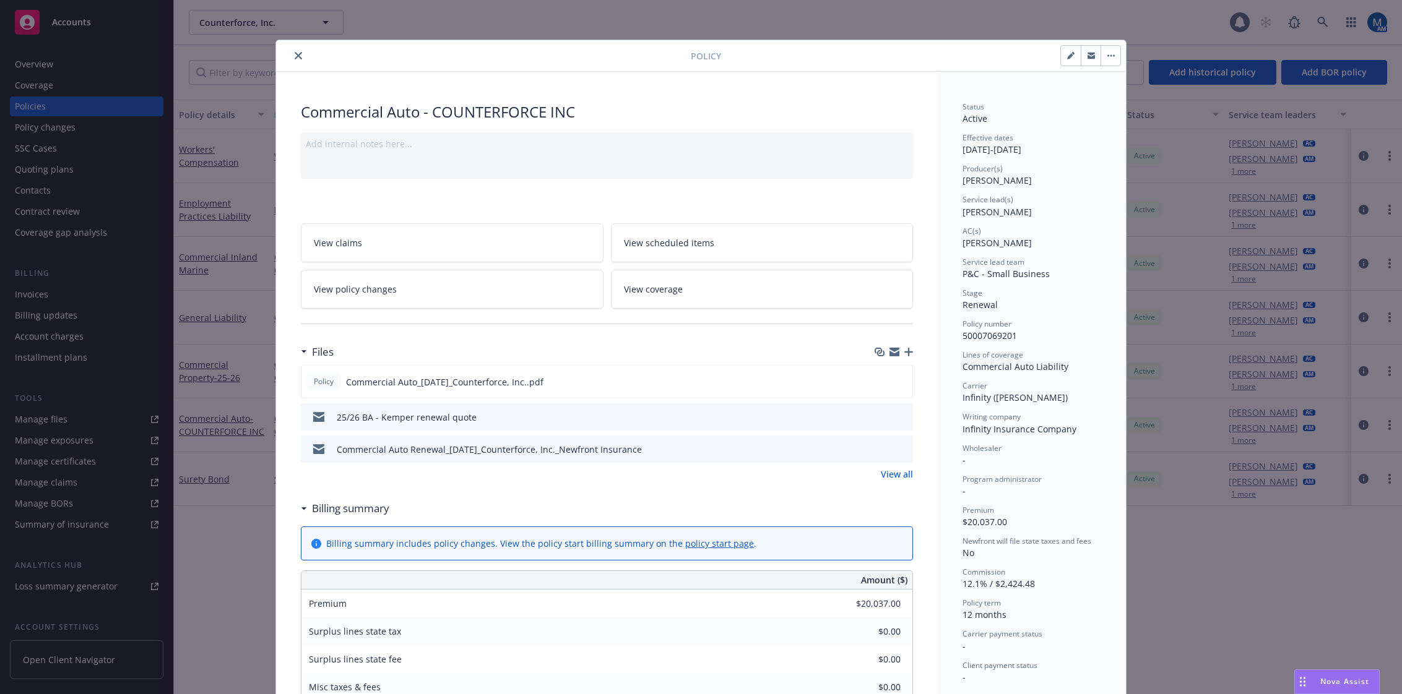
click at [407, 299] on link "View policy changes" at bounding box center [452, 289] width 303 height 39
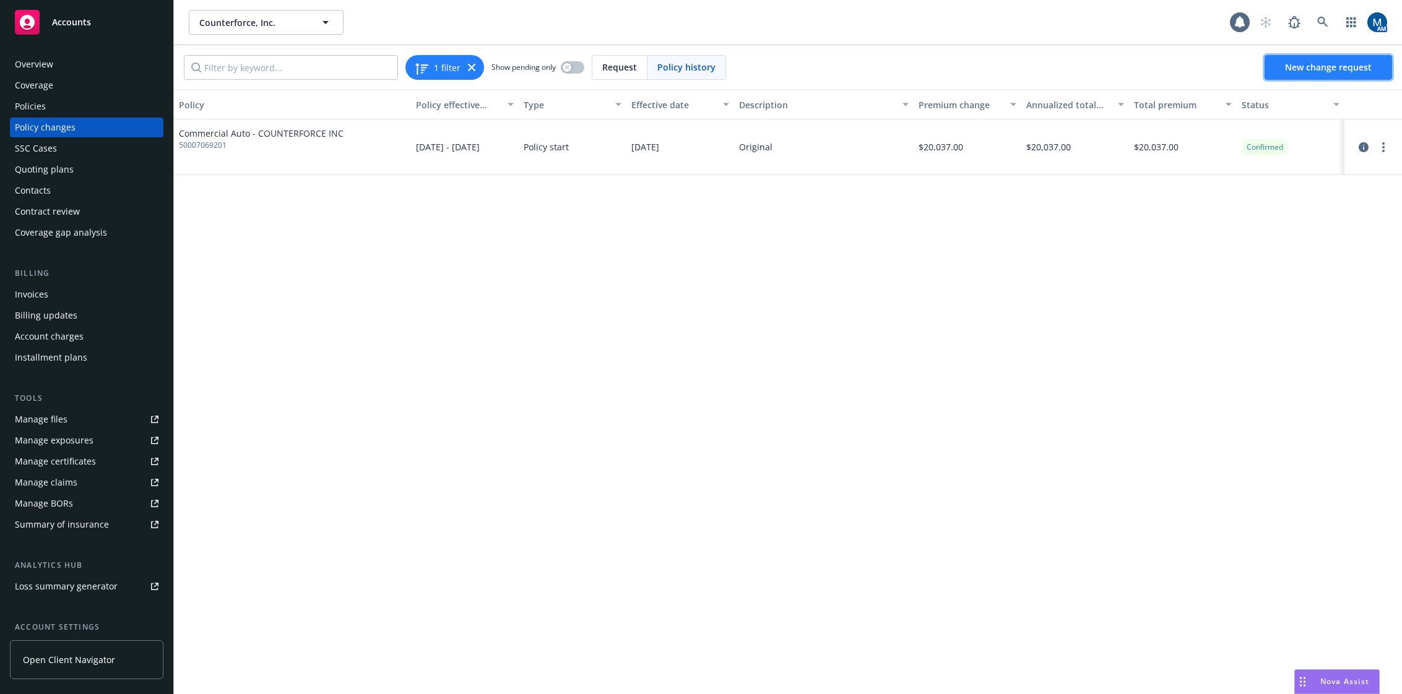
click at [1325, 66] on span "New change request" at bounding box center [1328, 67] width 87 height 12
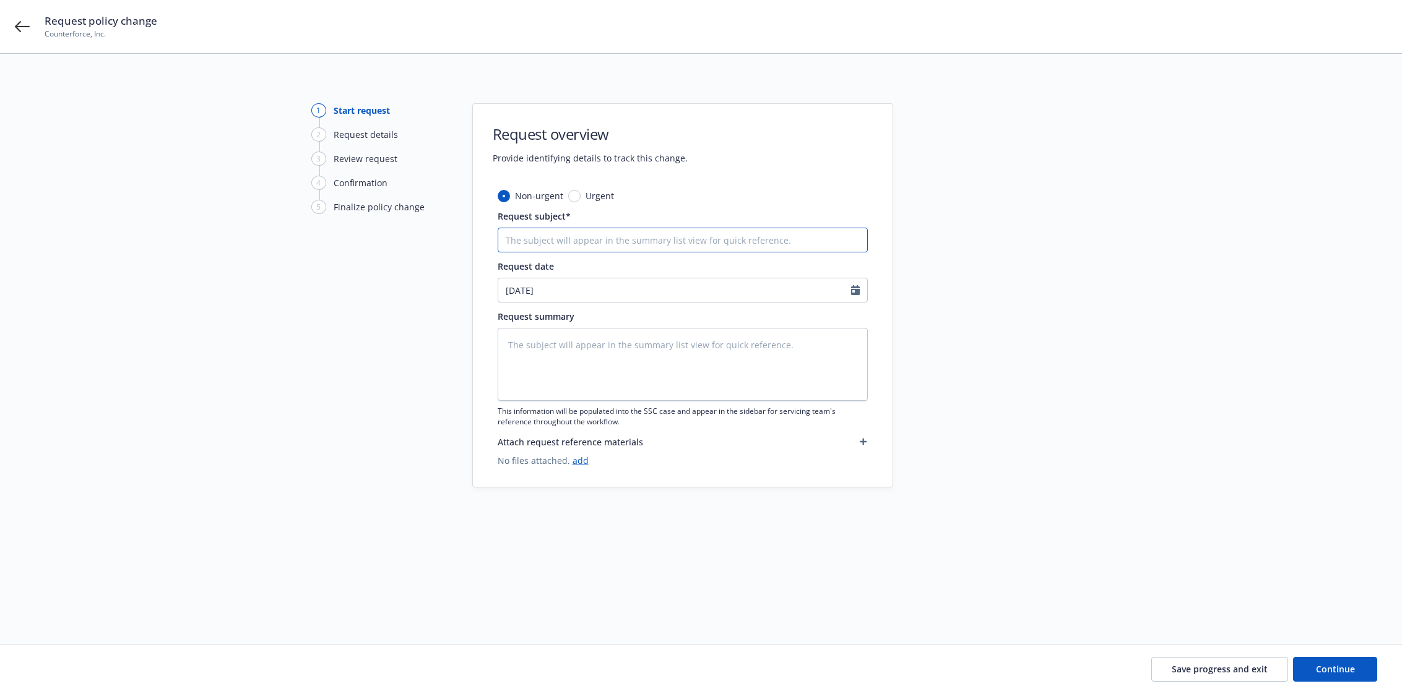
click at [560, 240] on input "Request subject*" at bounding box center [683, 240] width 370 height 25
type textarea "x"
type input "A"
type textarea "x"
type input "Ad"
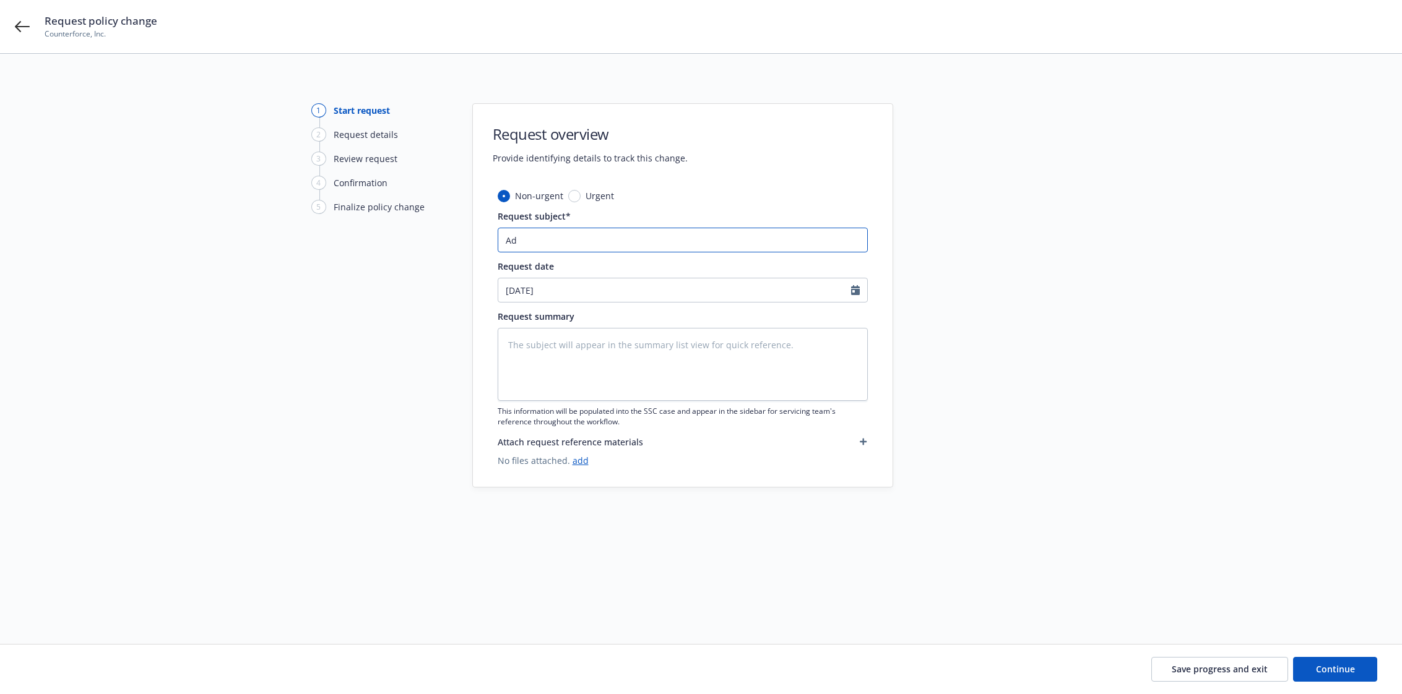
type textarea "x"
type input "Add"
type textarea "x"
type input "Add"
type textarea "x"
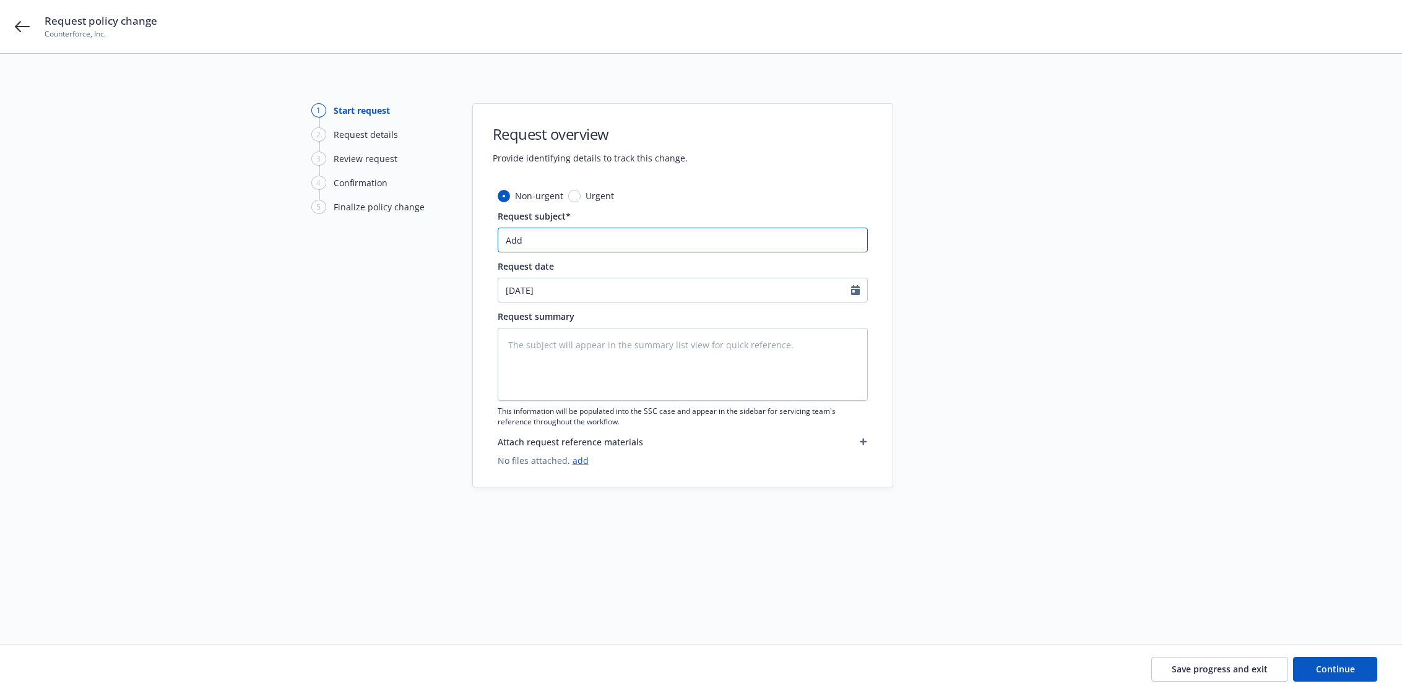
type input "Add P"
type textarea "x"
type input "Add Pe"
type textarea "x"
type input "Add Per"
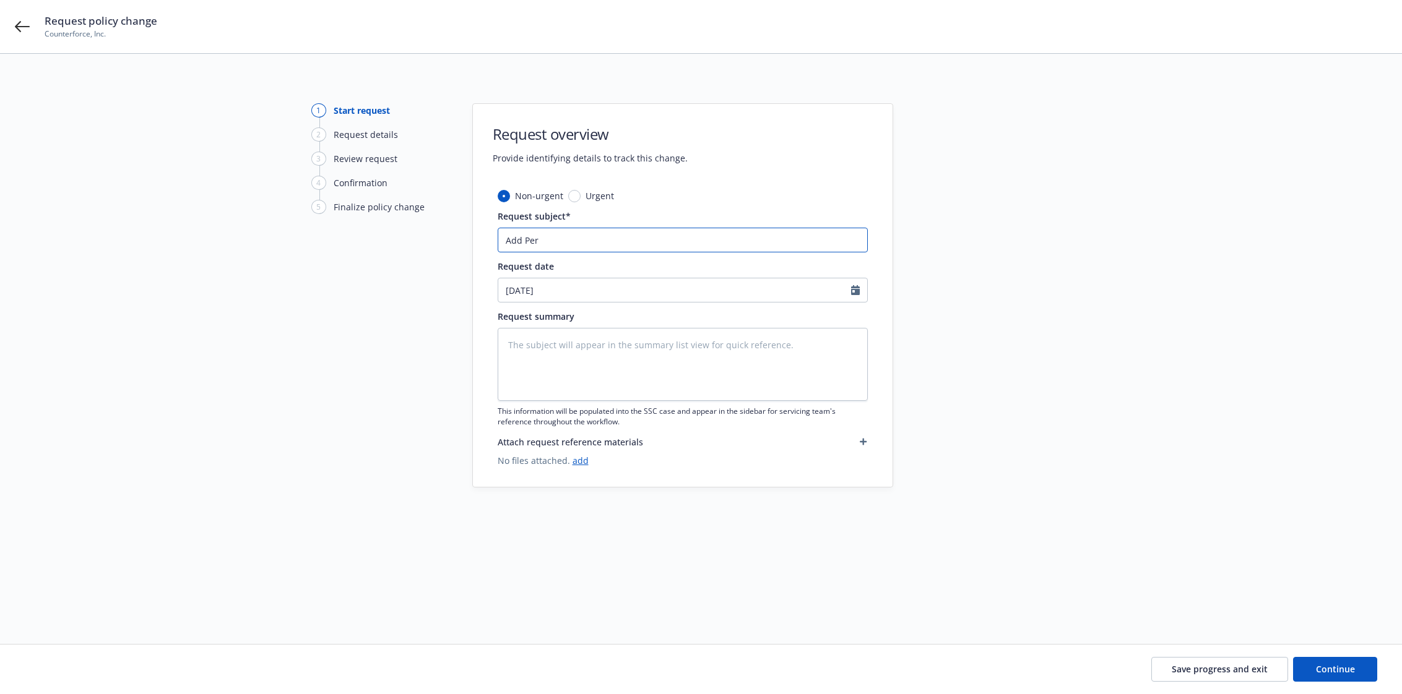
type textarea "x"
type input "Add Pers"
type textarea "x"
type input "Add Perso"
type textarea "x"
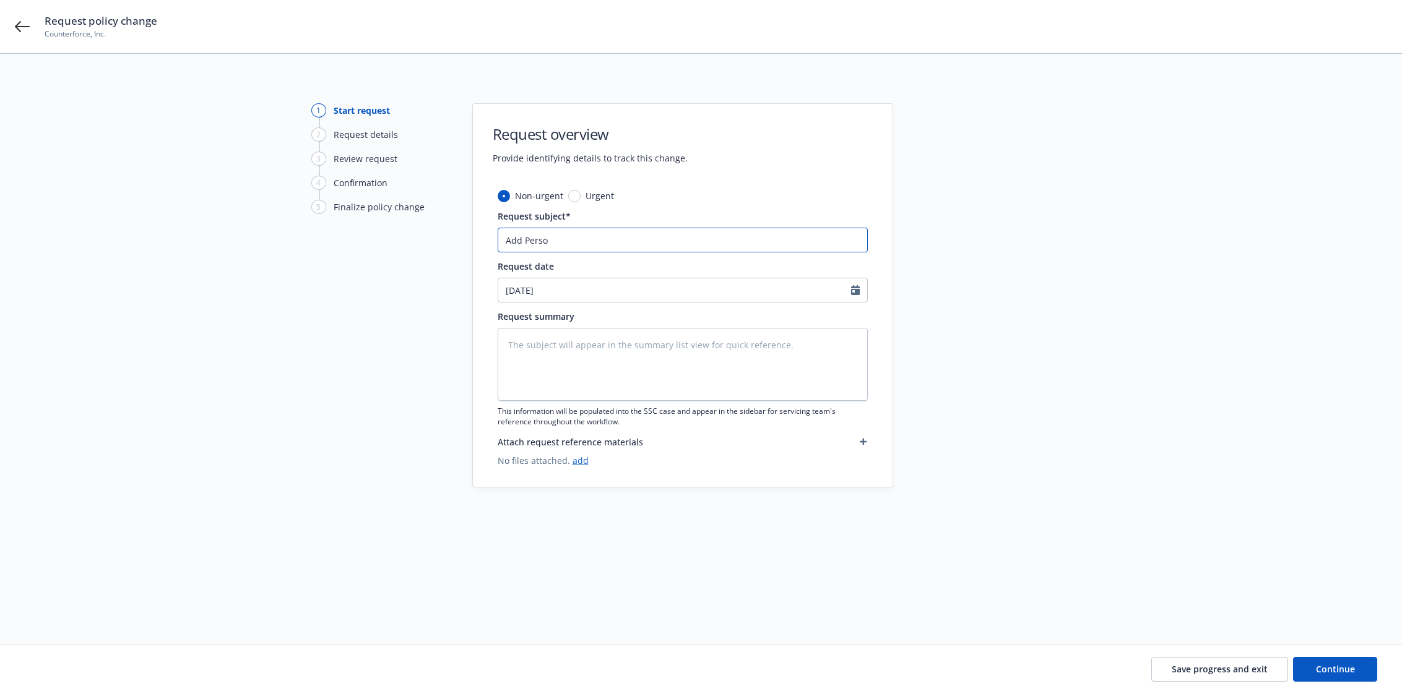
type input "Add Person"
type textarea "x"
type input "Add Persona"
type textarea "x"
type input "Add Personal"
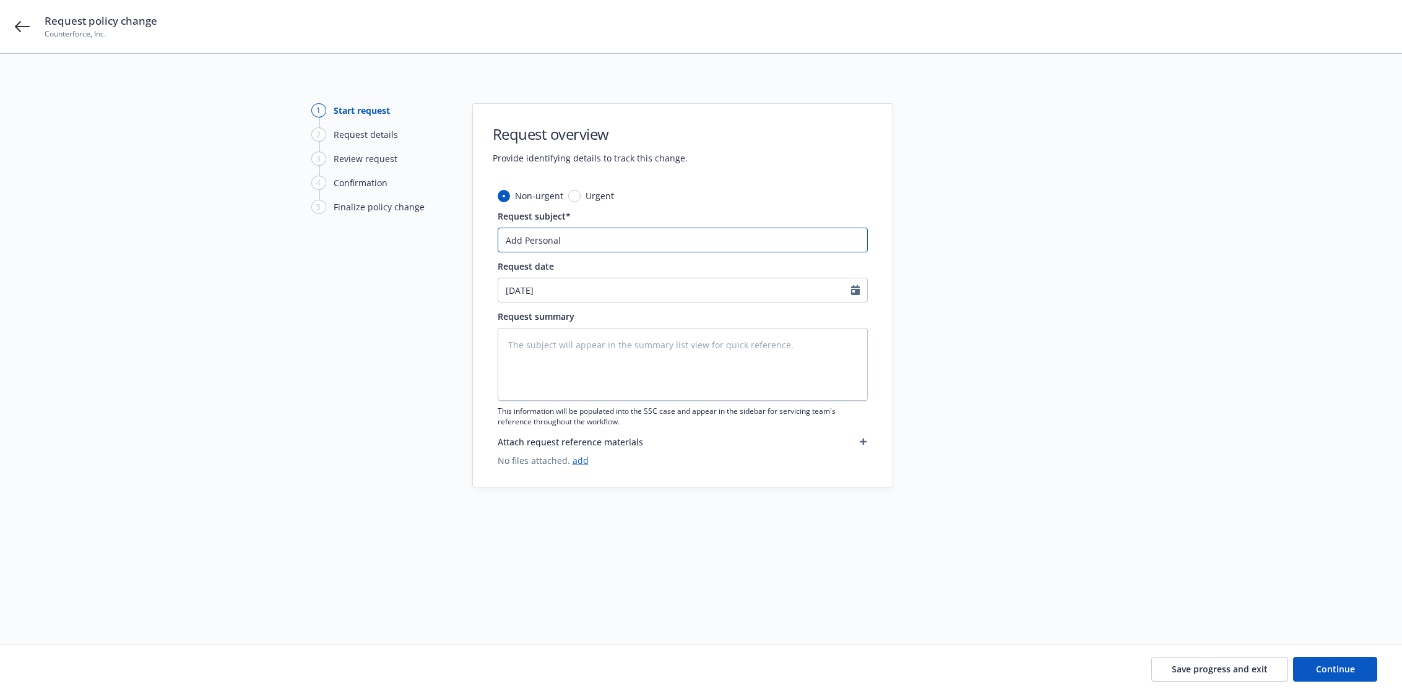
type textarea "x"
type input "Add Personal"
type textarea "x"
type input "Add Personal U"
type textarea "x"
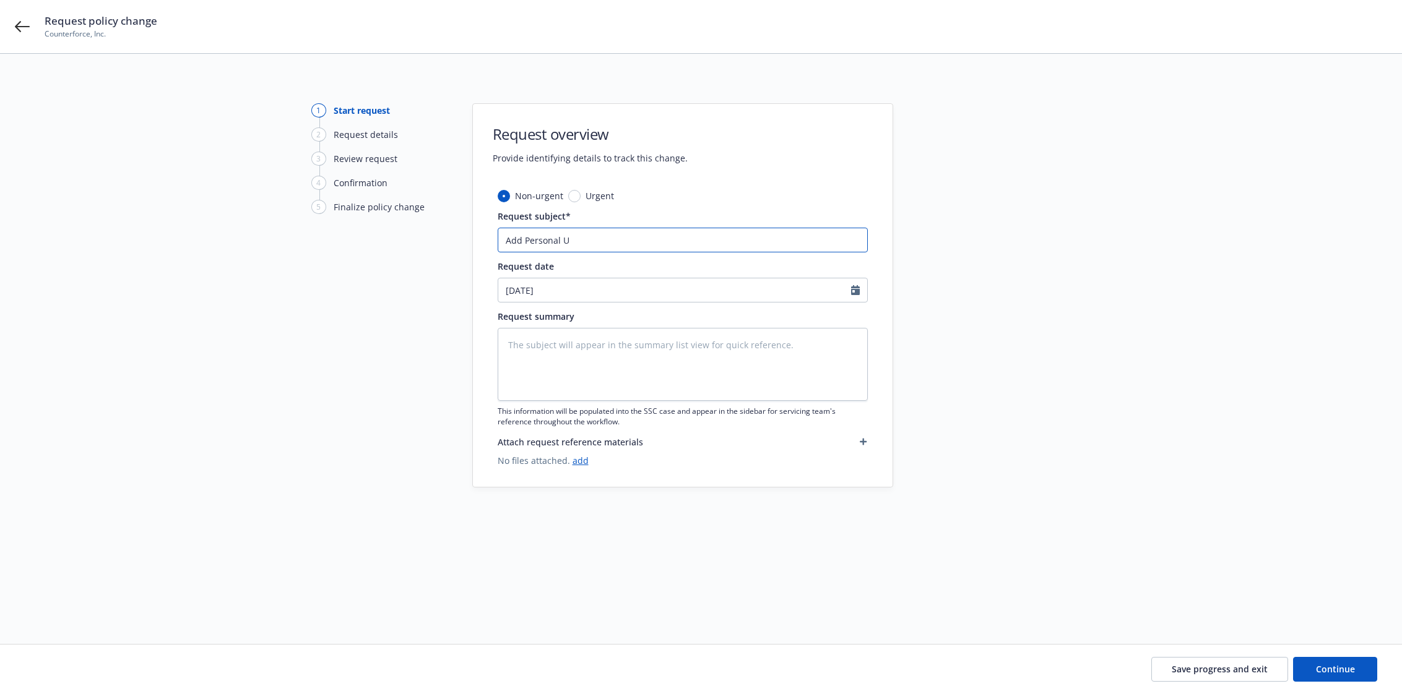
type input "Add Personal Us"
type textarea "x"
type input "Add Personal Use"
type textarea "x"
type input "Add Personal Use"
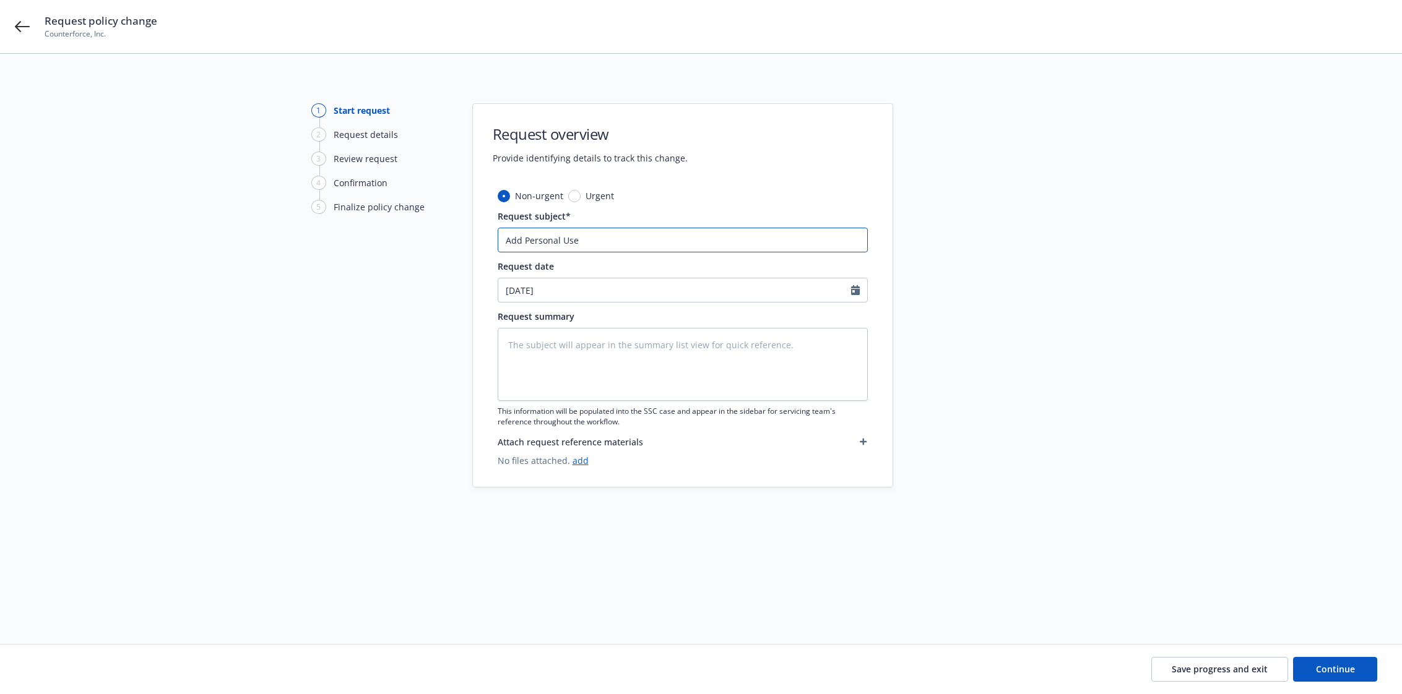
type textarea "x"
type input "Add Personal Use"
type textarea "x"
type input "Add Personal Us"
type textarea "x"
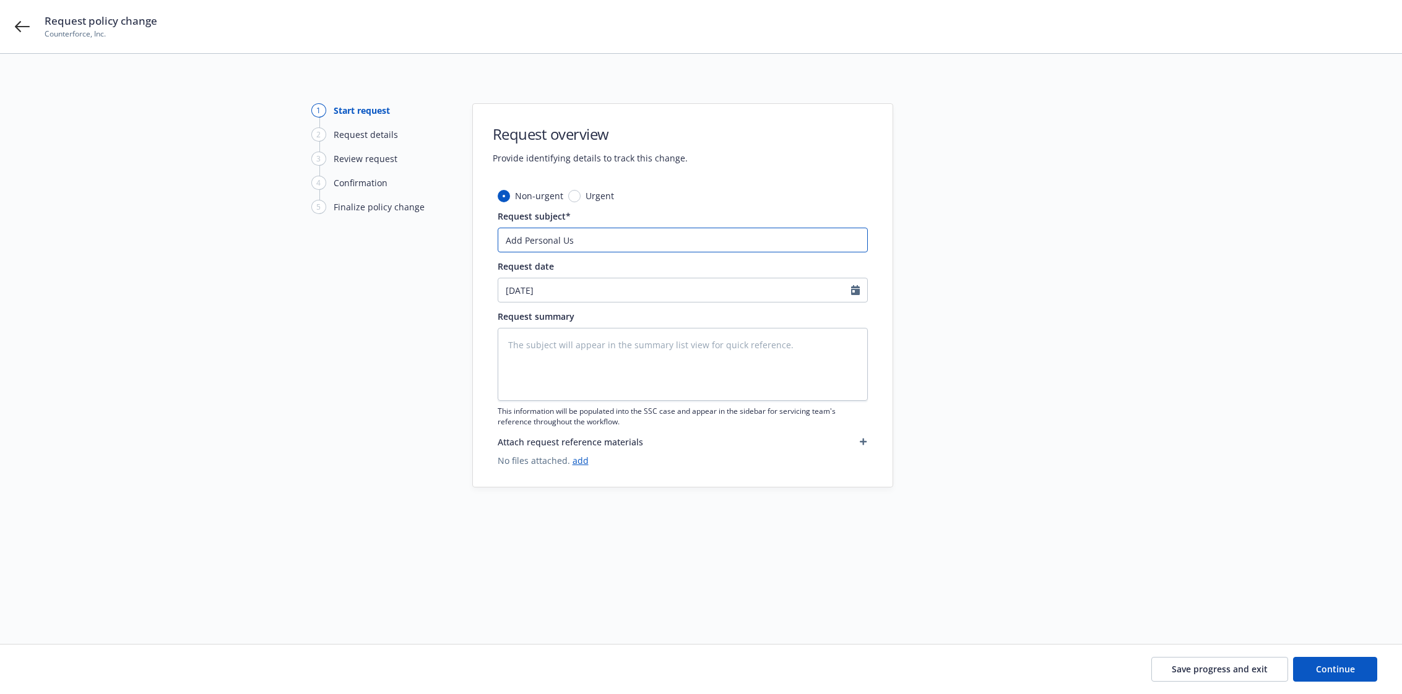
type input "Add Personal U"
type textarea "x"
type input "Add Personal"
type textarea "x"
type input "Add Personal"
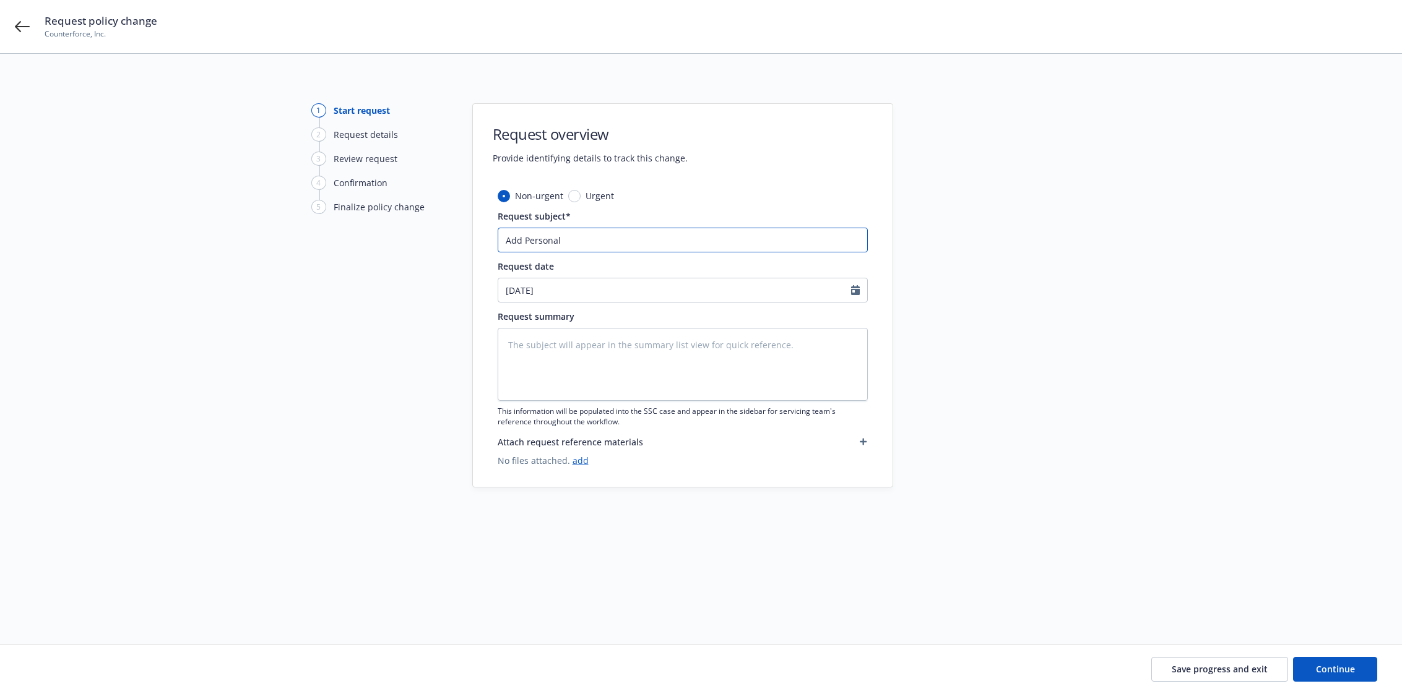
type textarea "x"
type input "Add Persona"
type textarea "x"
type input "Add Person"
type textarea "x"
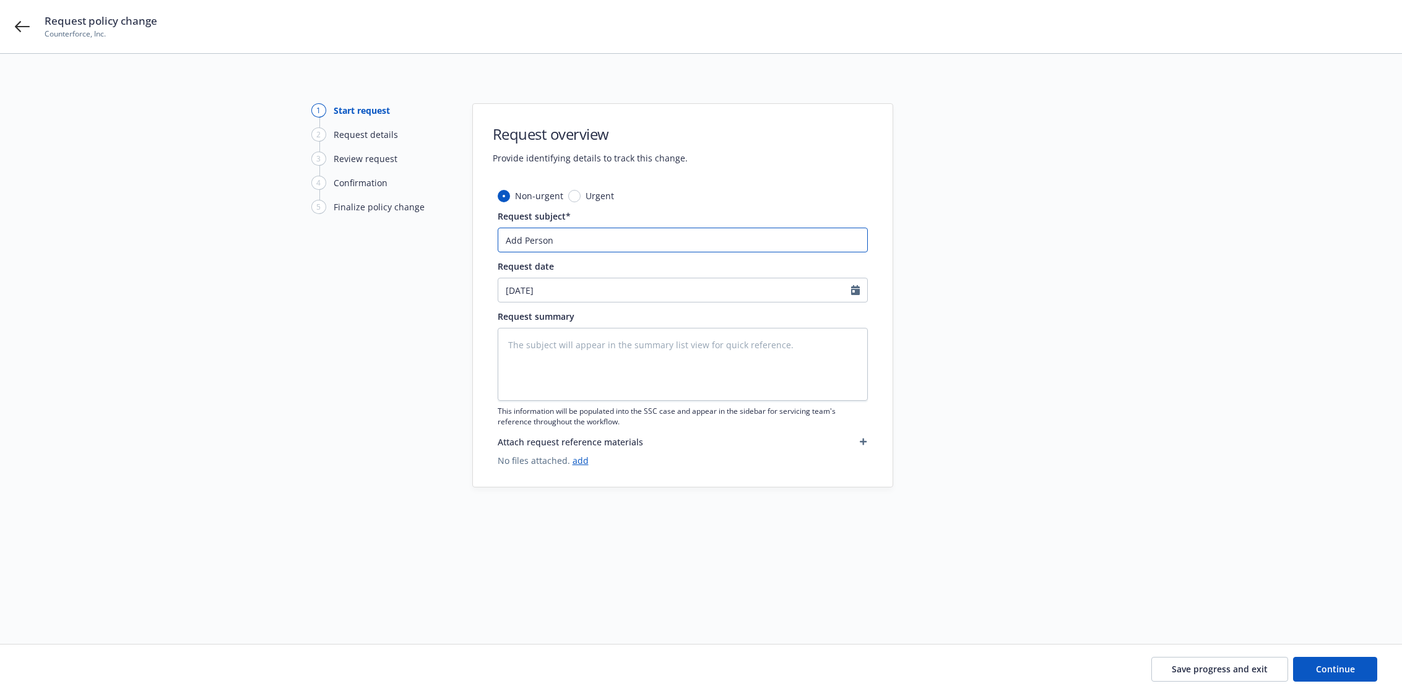
type input "Add Perso"
type textarea "x"
type input "Add Pers"
type textarea "x"
type input "Add Per"
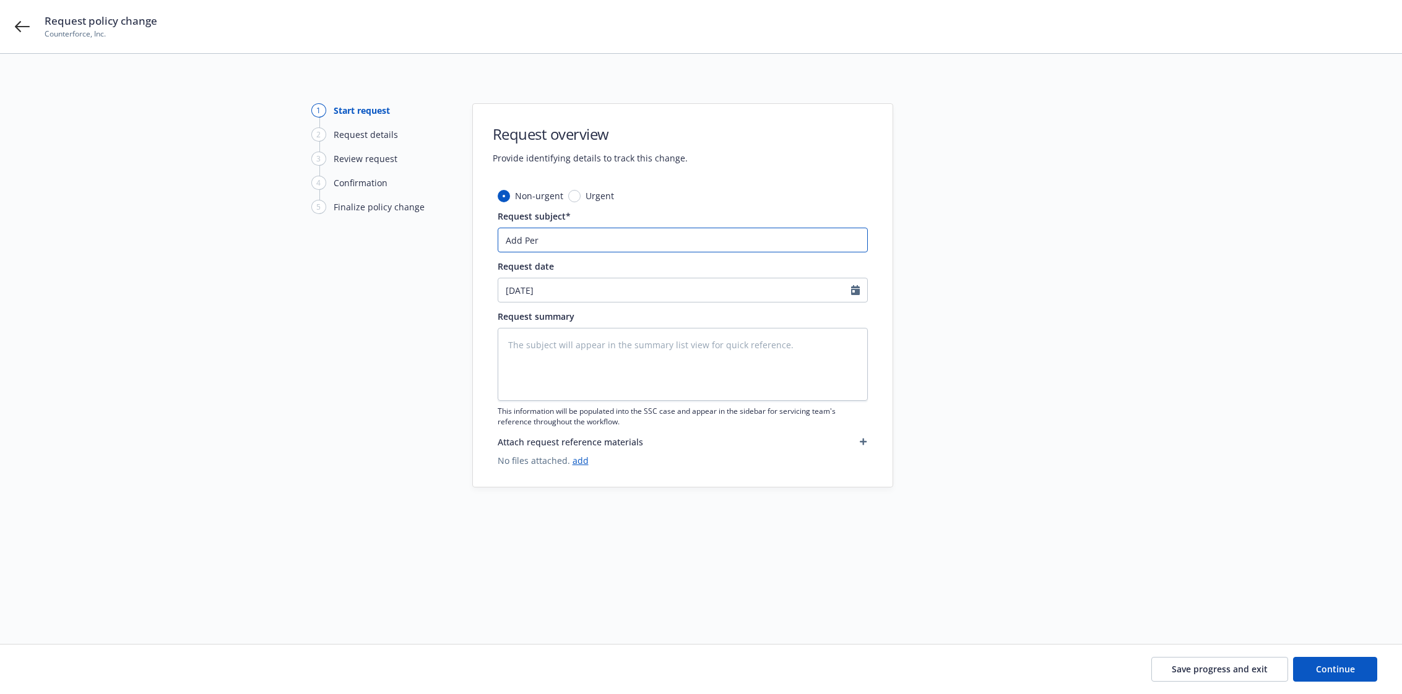
type textarea "x"
type input "Add P"
type textarea "x"
type input "Add"
type textarea "x"
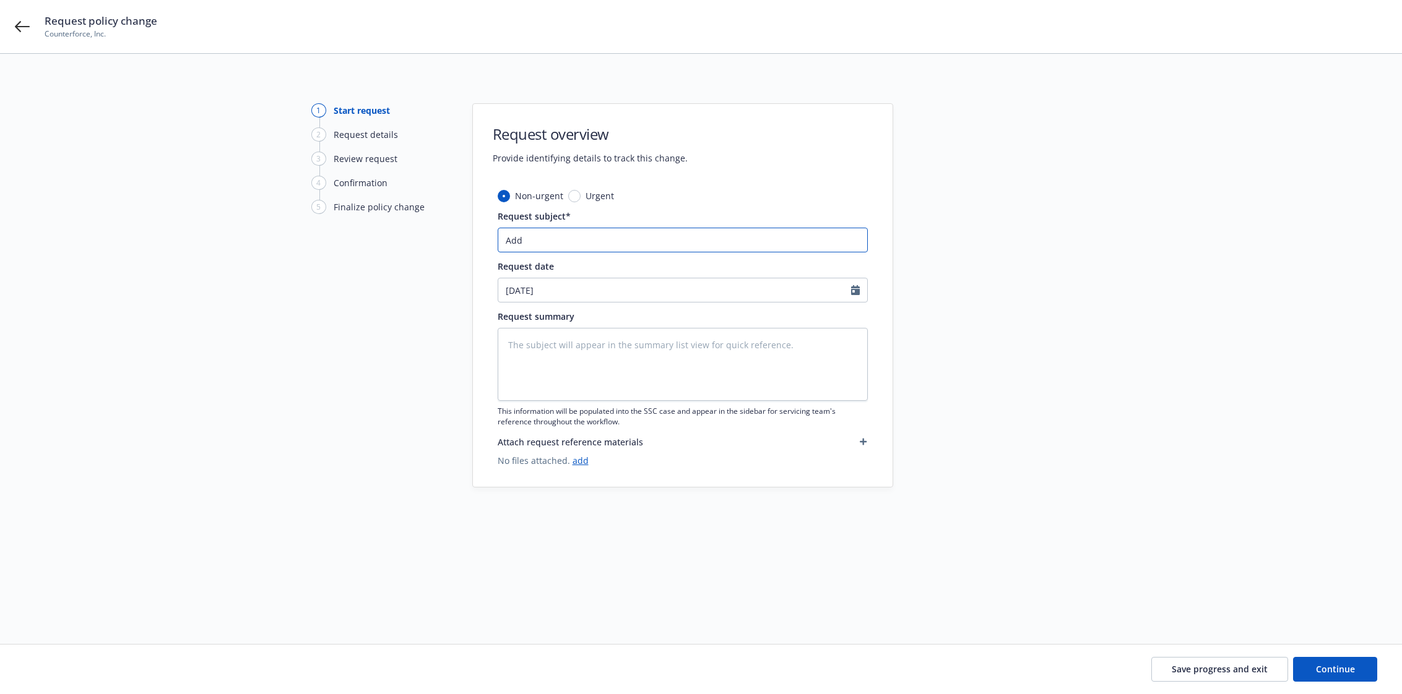
type input "Add C"
type textarea "x"
type input "Add Co"
type textarea "x"
type input "Add Cov"
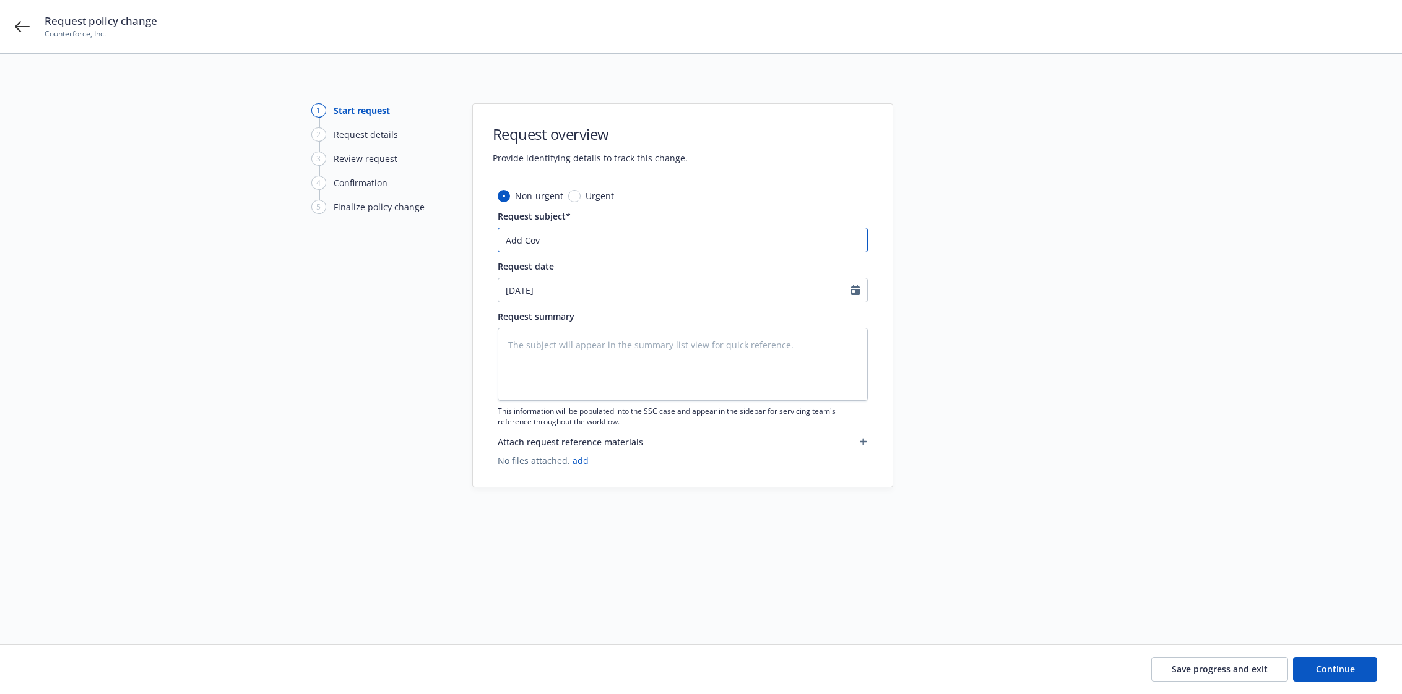
type textarea "x"
type input "Add Cove"
type textarea "x"
type input "Add Cover"
type textarea "x"
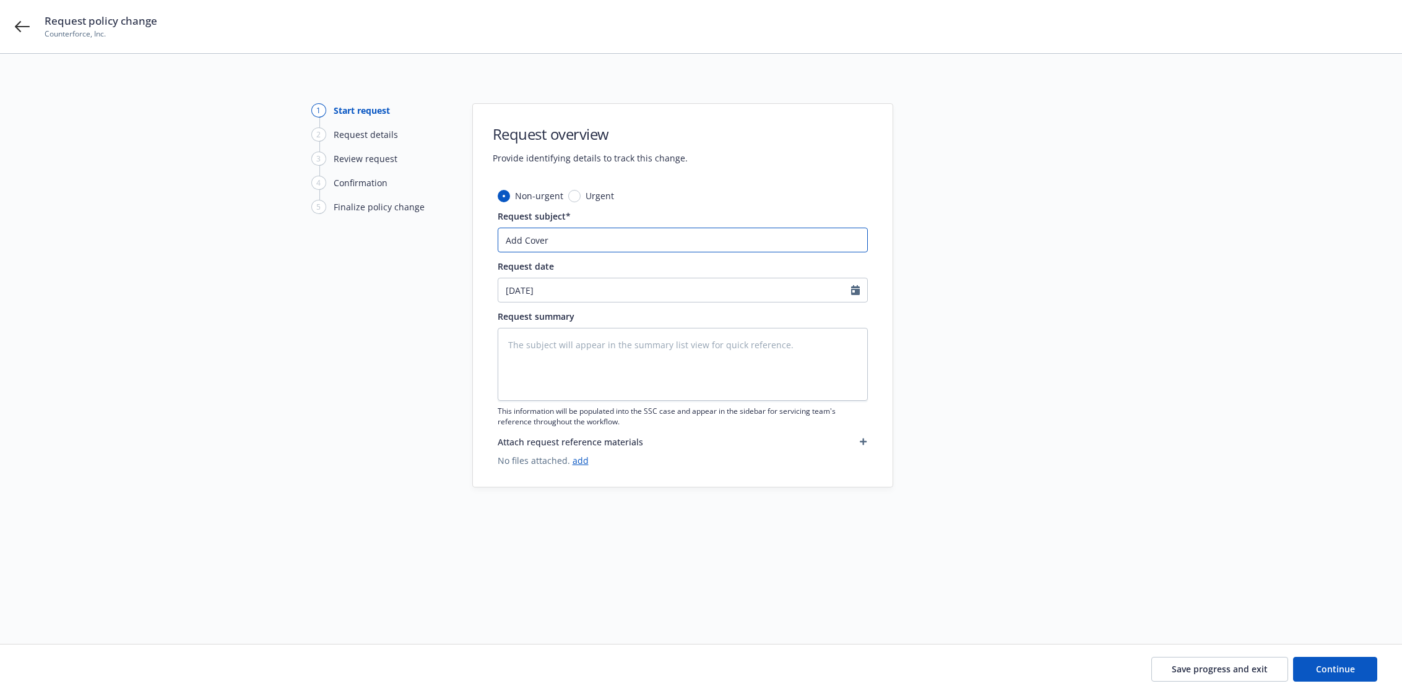
type input "Add Covera"
type textarea "x"
type input "Add Coverag"
type textarea "x"
type input "Add Coverage"
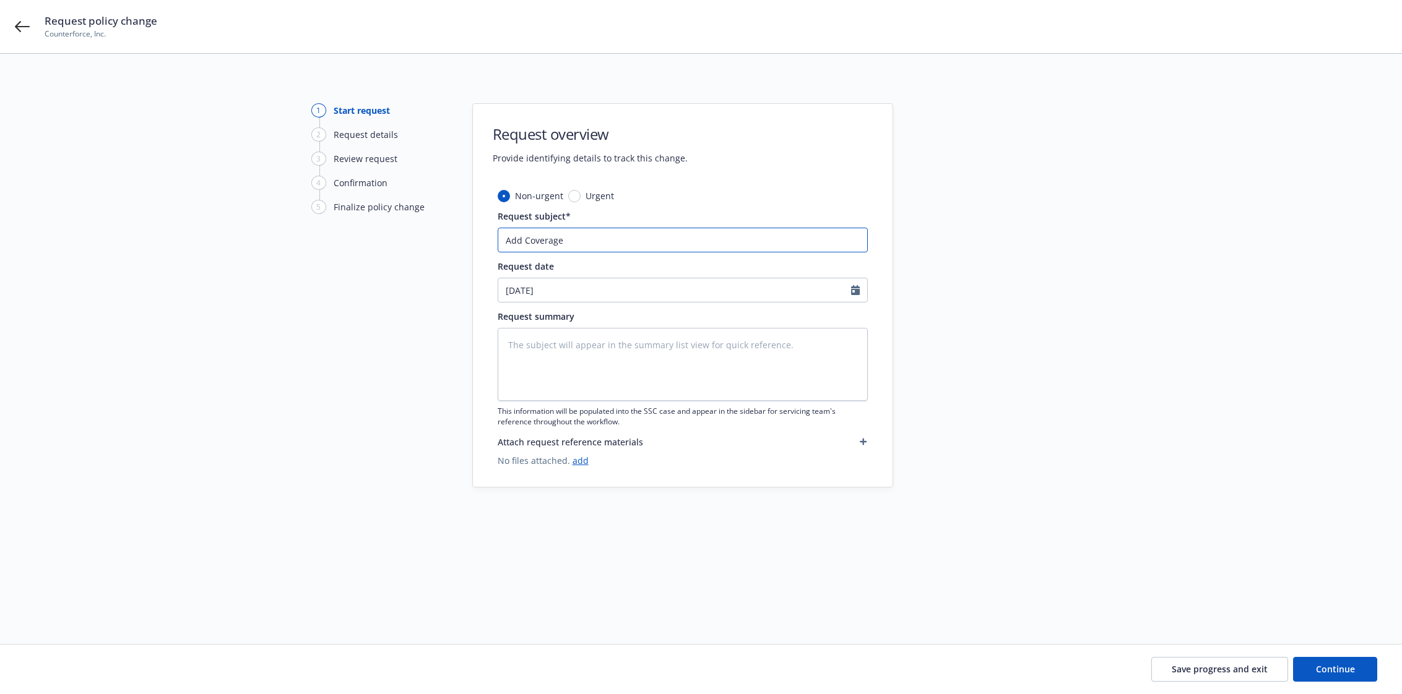
type textarea "x"
type input "Add Coverage"
type textarea "x"
type input "Add Coverage f"
type textarea "x"
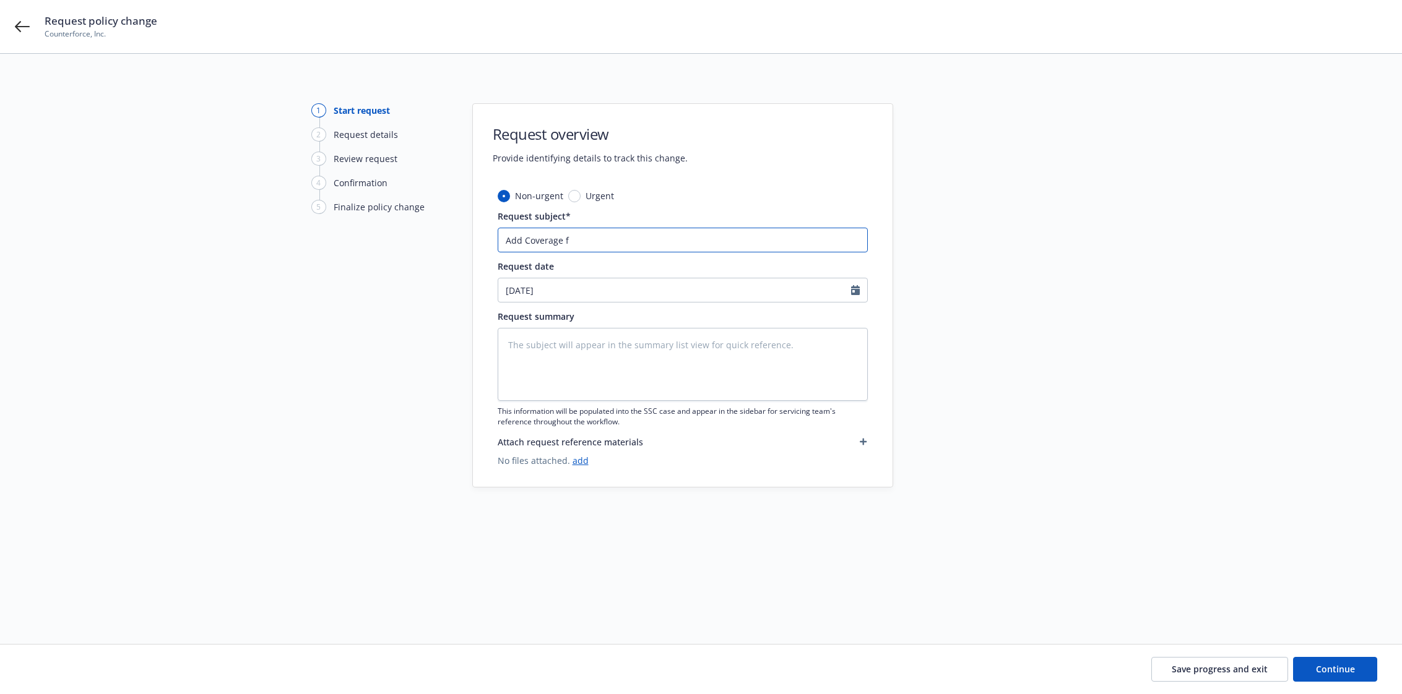
type input "Add Coverage fo"
type textarea "x"
type input "Add Coverage for"
type textarea "x"
type input "Add Coverage for"
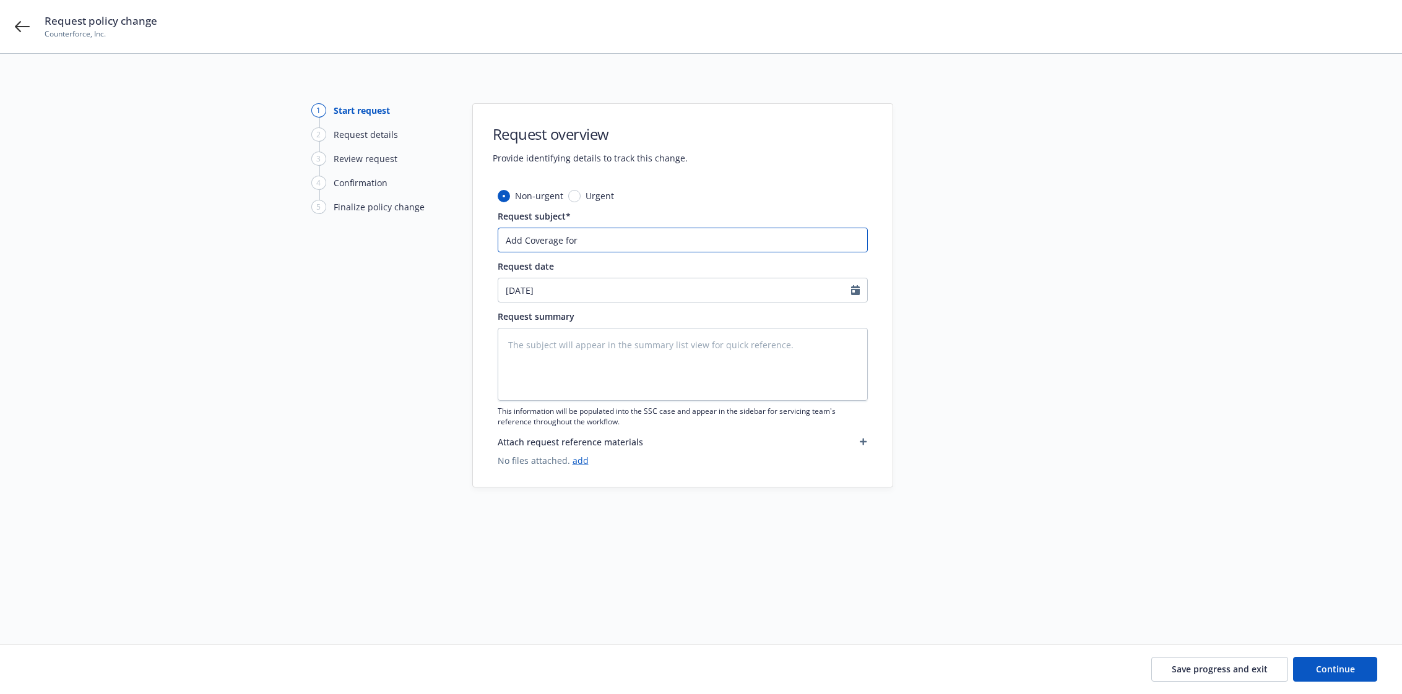
type textarea "x"
type input "Add Coverage for P"
type textarea "x"
type input "Add Coverage for Pe"
type textarea "x"
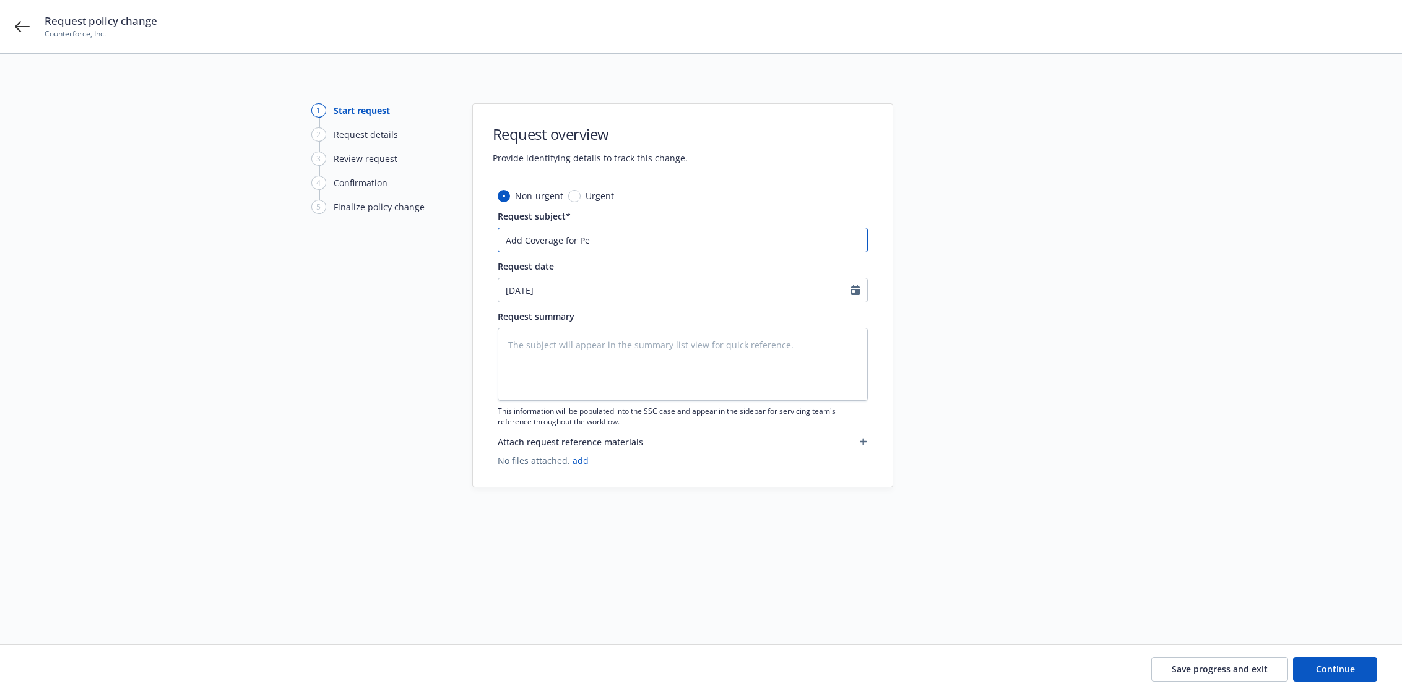
type input "Add Coverage for Per"
type textarea "x"
type input "Add Coverage for Pers"
type textarea "x"
type input "Add Coverage for Perso"
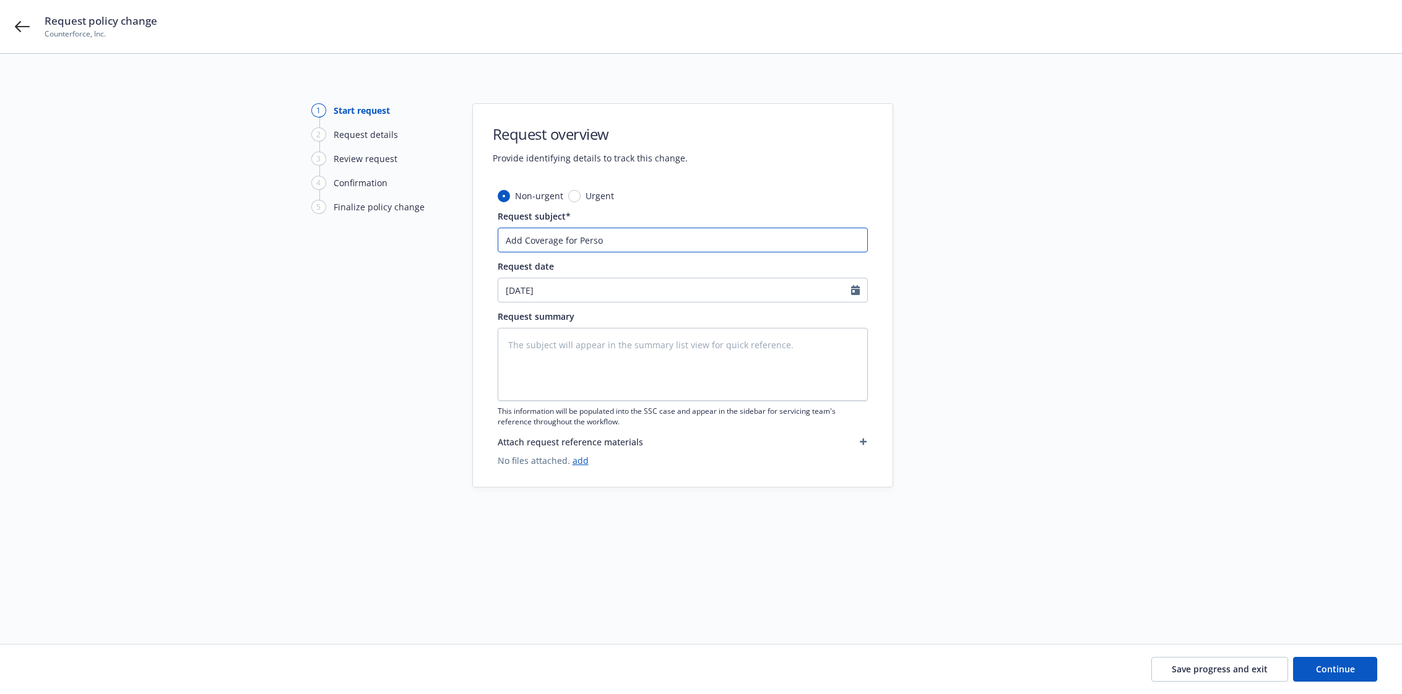
type textarea "x"
type input "Add Coverage for Person"
type textarea "x"
type input "Add Coverage for Persona"
type textarea "x"
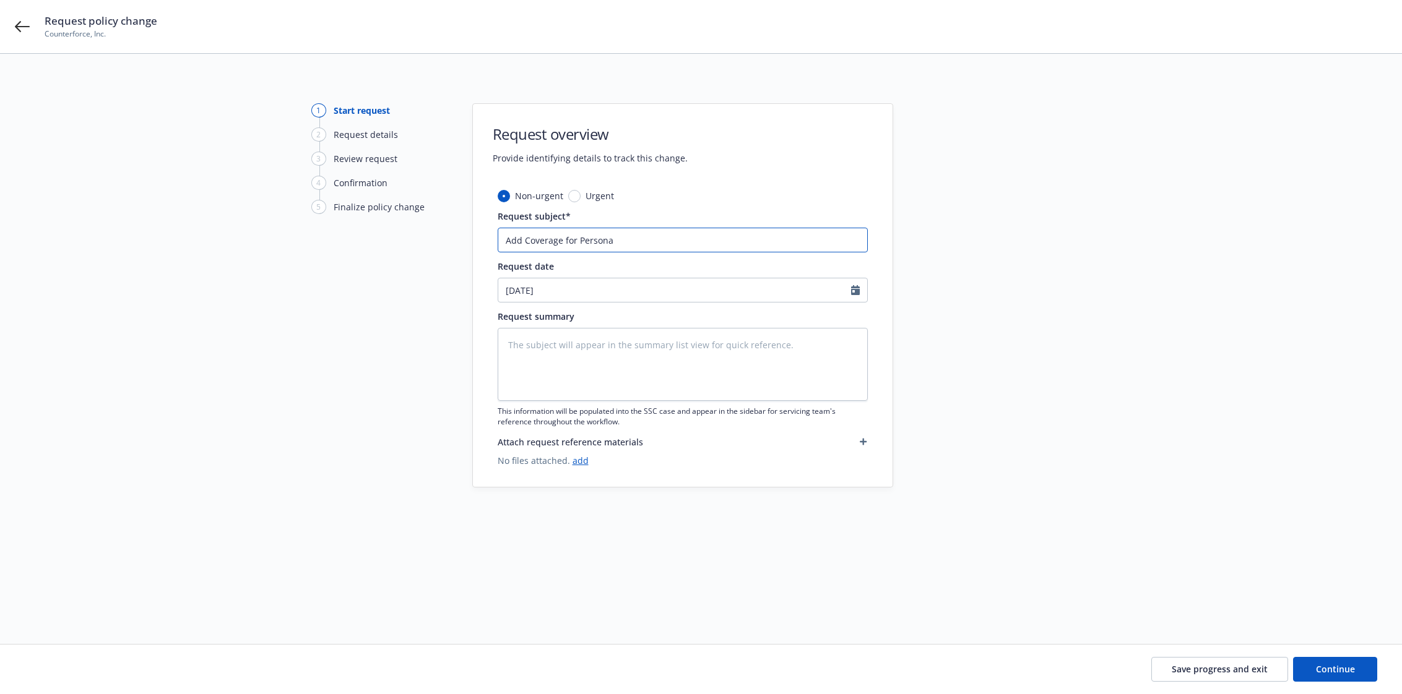
type input "Add Coverage for Personal"
type textarea "x"
type input "Add Coverage for Personal"
type textarea "x"
type input "Add Coverage for Personal U"
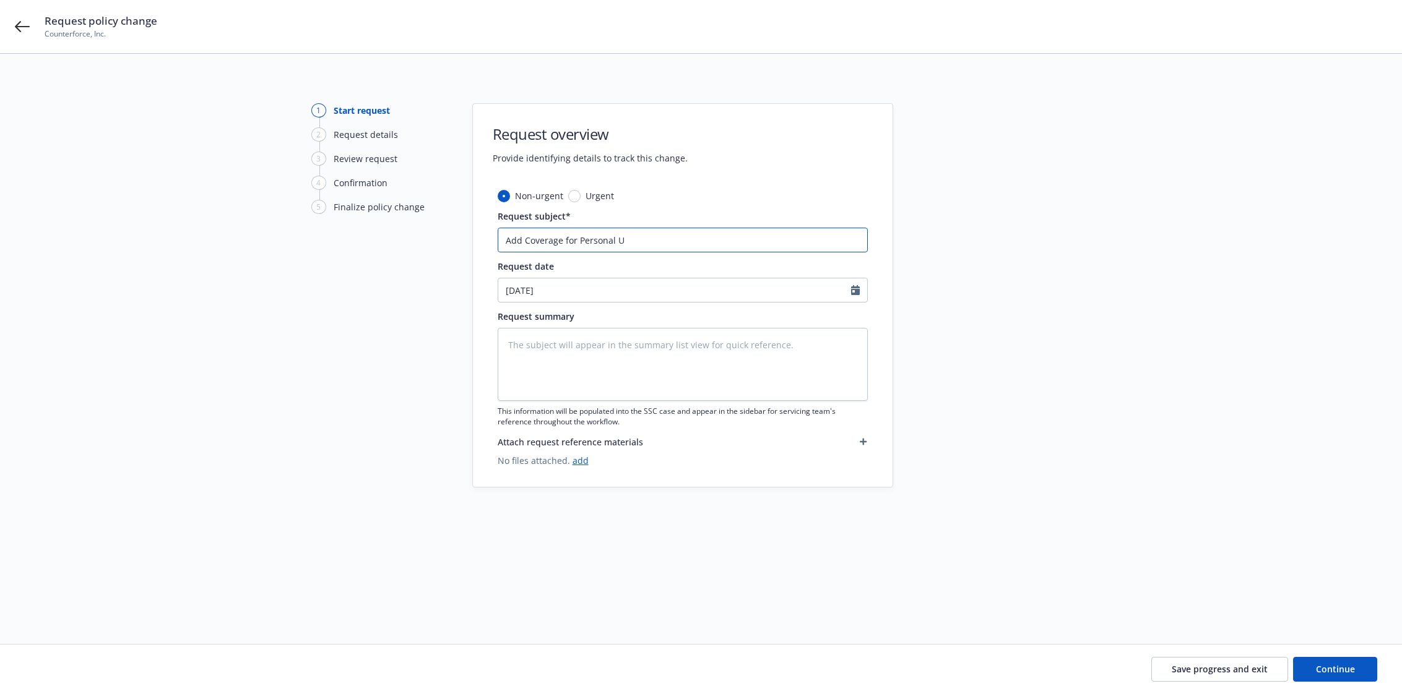
type textarea "x"
type input "Add Coverage for Personal Us"
type textarea "x"
type input "Add Coverage for Personal Use"
type textarea "x"
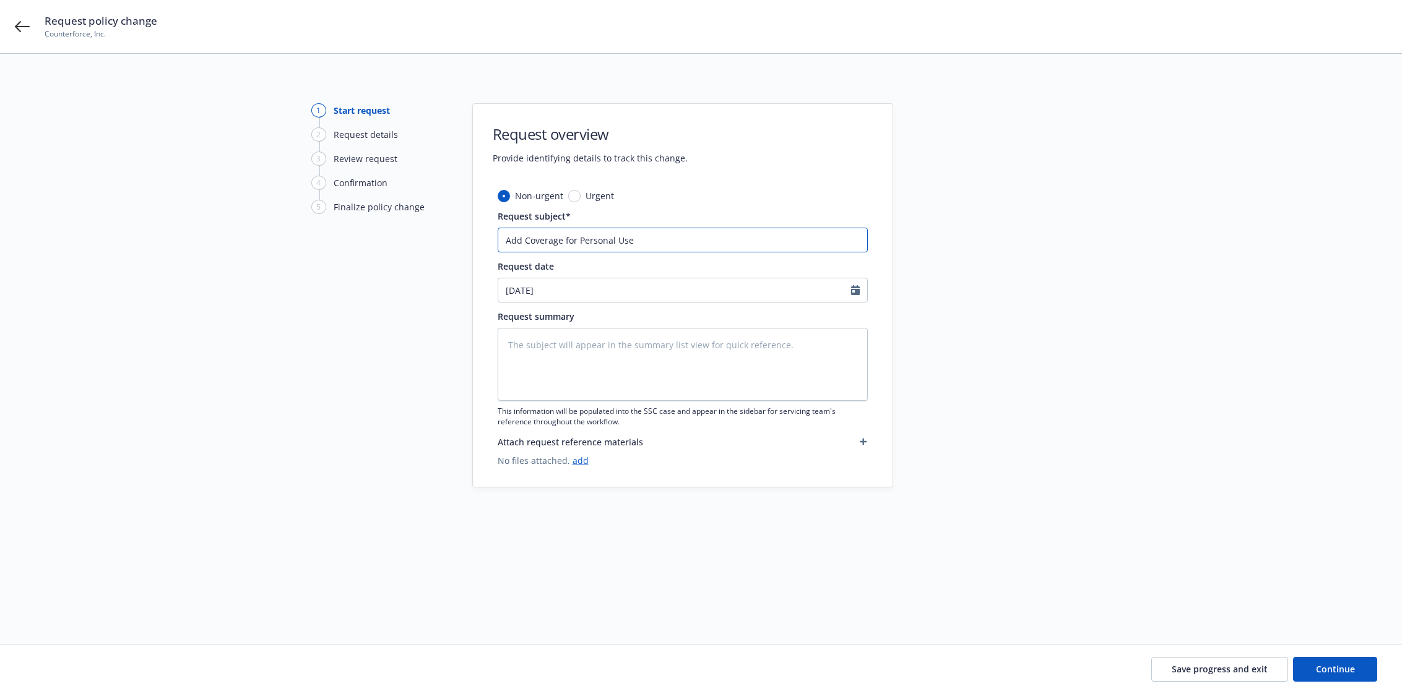
type input "Add Coverage for Personal Use"
type textarea "x"
type input "Add Coverage for Personal Use o"
type textarea "x"
type input "Add Coverage for Personal Use on"
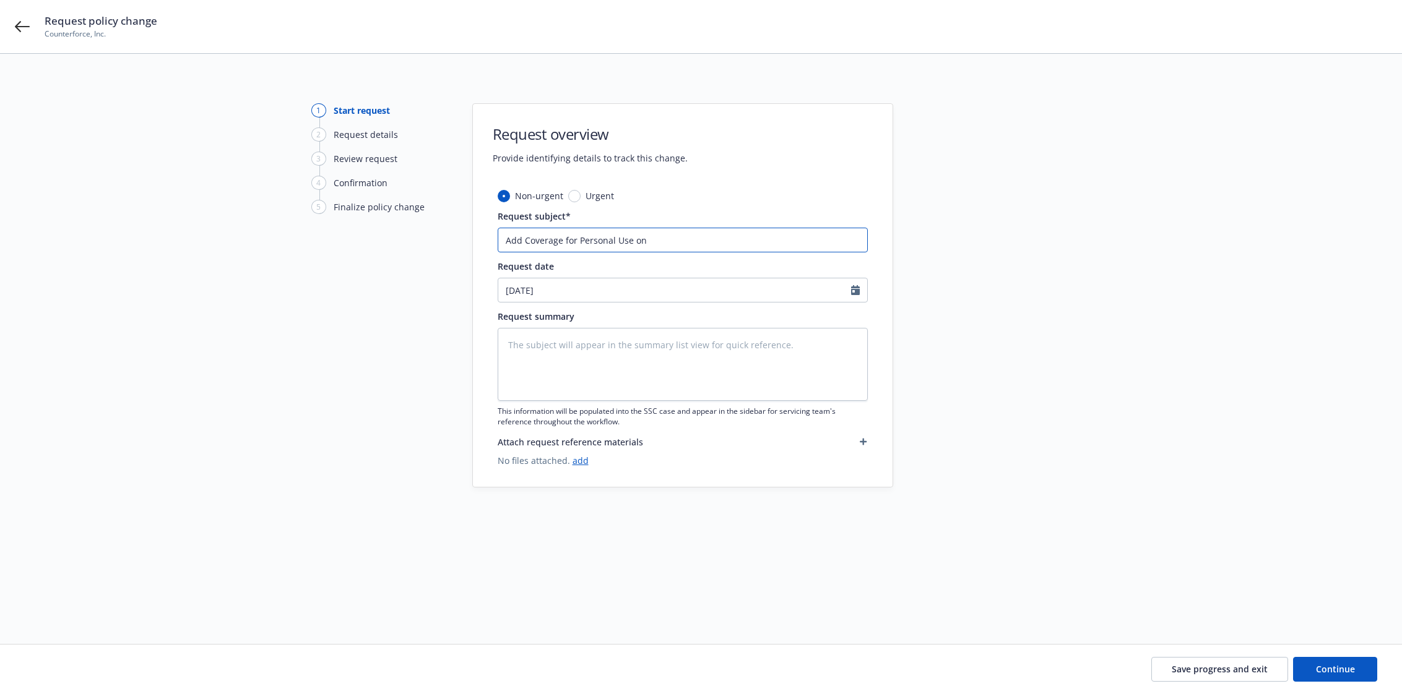
type textarea "x"
type input "Add Coverage for Personal Use on"
type textarea "x"
type input "Add Coverage for Personal Use on S"
type textarea "x"
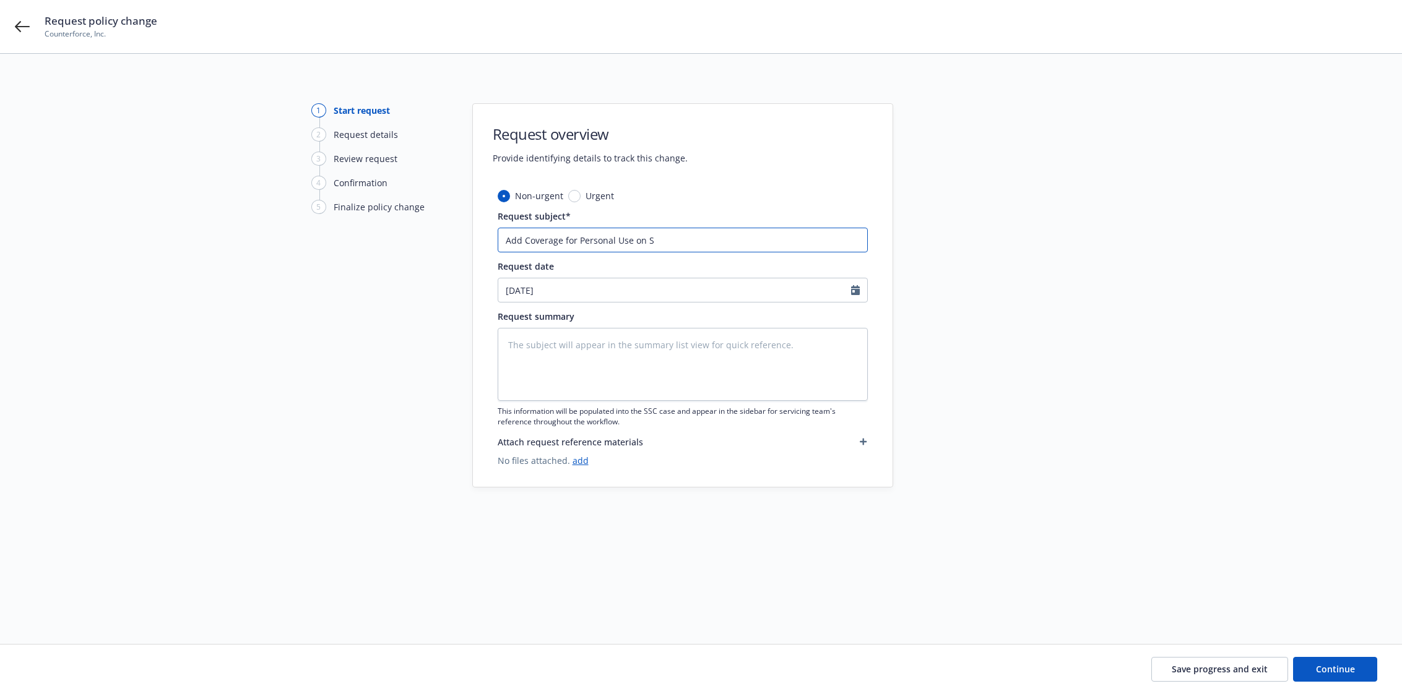
type input "Add Coverage for Personal Use on Sc"
type textarea "x"
type input "Add Coverage for Personal Use on Sch"
type textarea "x"
type input "Add Coverage for Personal Use on Sche"
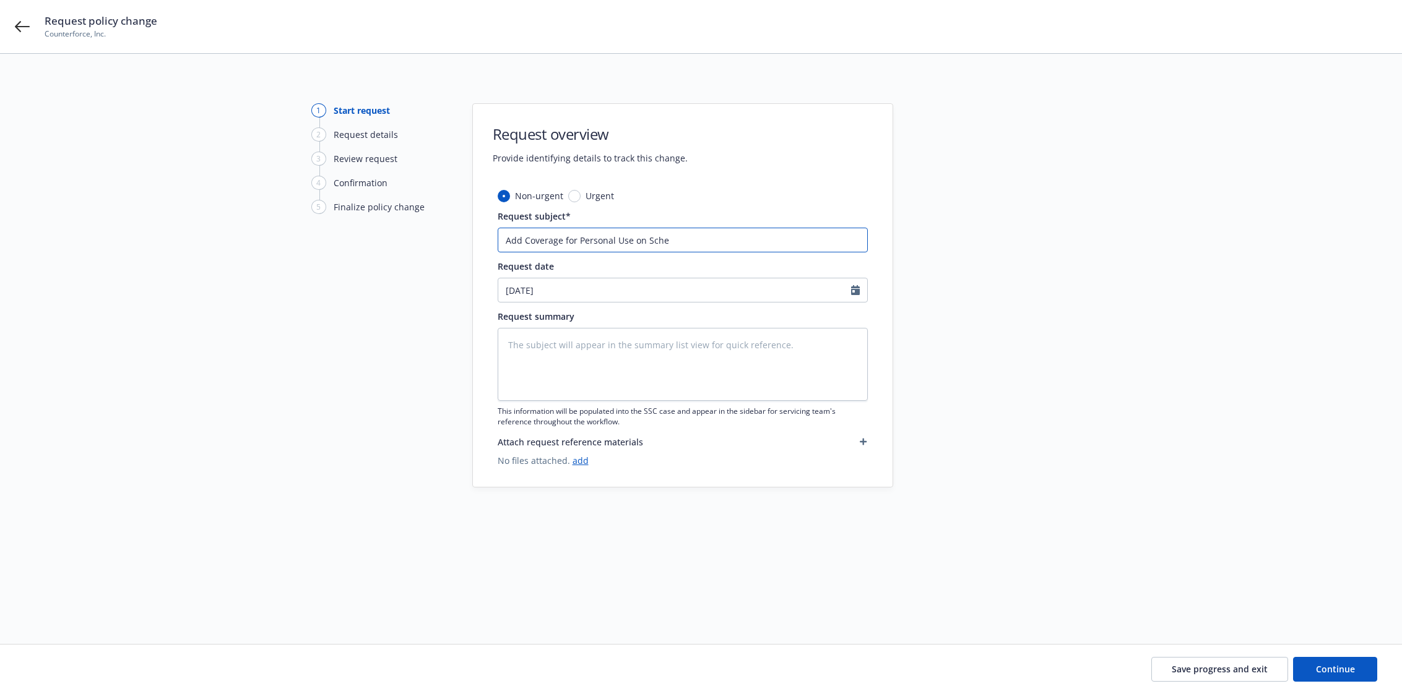
type textarea "x"
type input "Add Coverage for Personal Use on Sched"
type textarea "x"
type input "Add Coverage for Personal Use on Schedu"
type textarea "x"
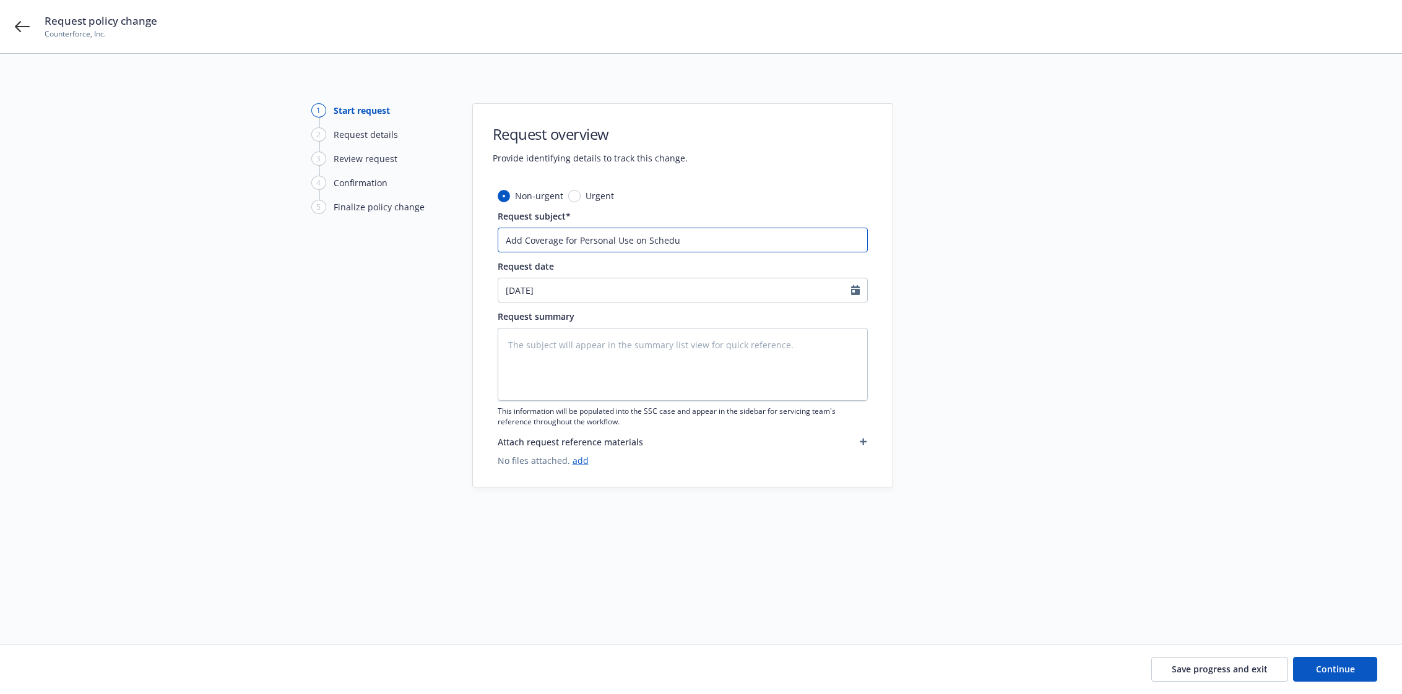
type input "Add Coverage for Personal Use on Schedul"
type textarea "x"
type input "Add Coverage for Personal Use on Schedule"
type textarea "x"
type input "Add Coverage for Personal Use on Scheduled"
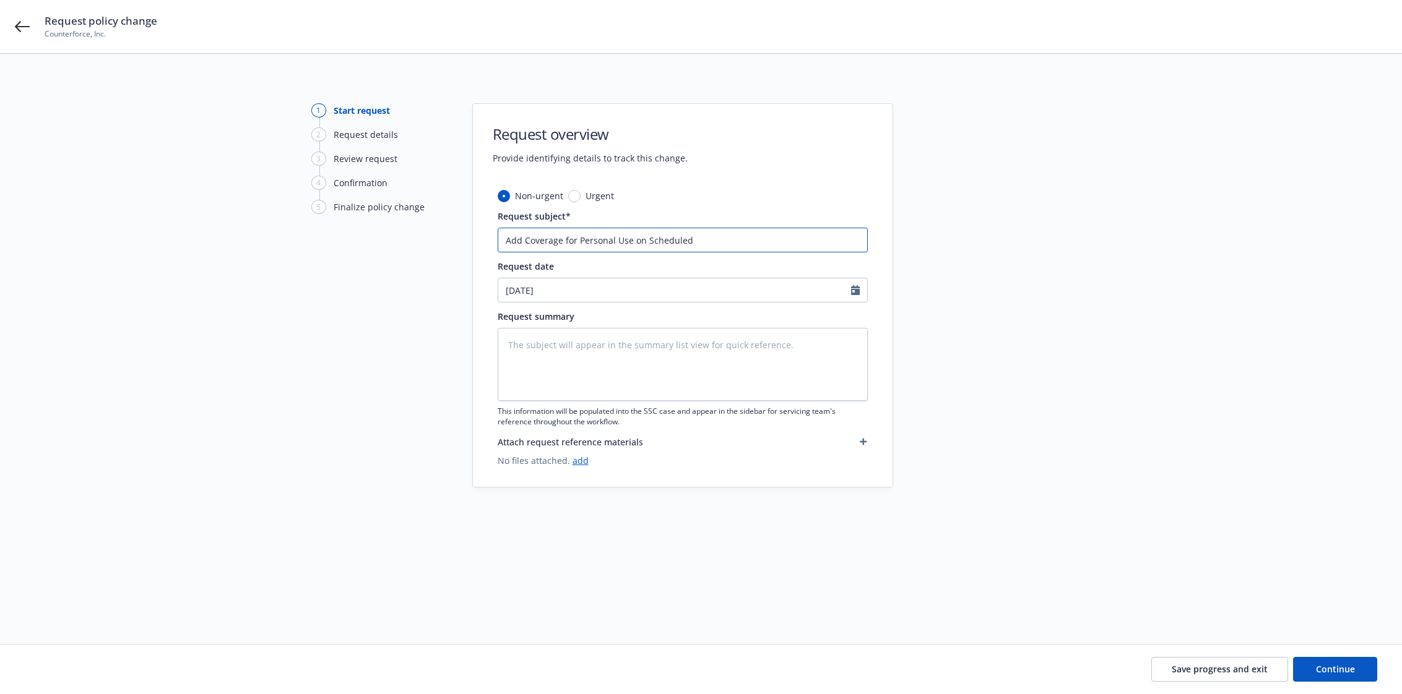
type textarea "x"
type input "Add Coverage for Personal Use on Scheduled"
type textarea "x"
type input "Add Coverage for Personal Use on Scheduled V"
type textarea "x"
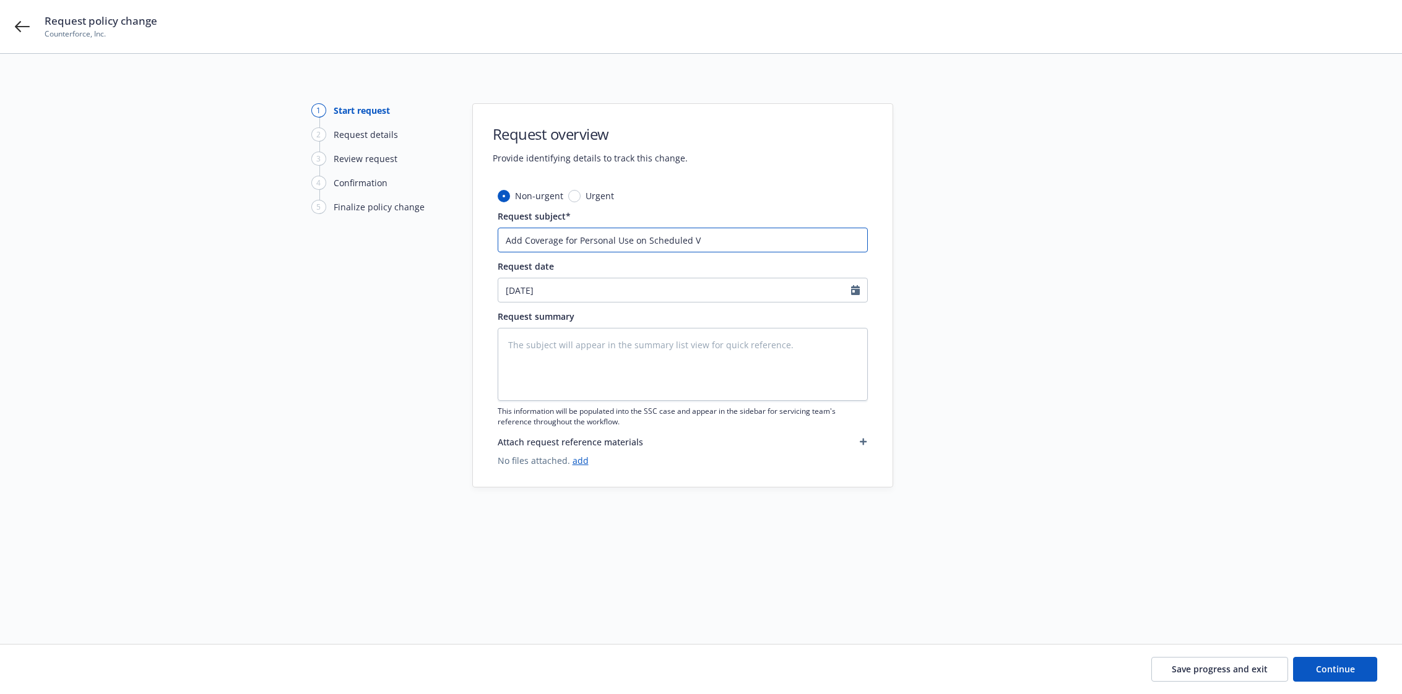
type input "Add Coverage for Personal Use on Scheduled Ve"
type textarea "x"
type input "Add Coverage for Personal Use on Scheduled Veh"
type textarea "x"
type input "Add Coverage for Personal Use on Scheduled Vehi"
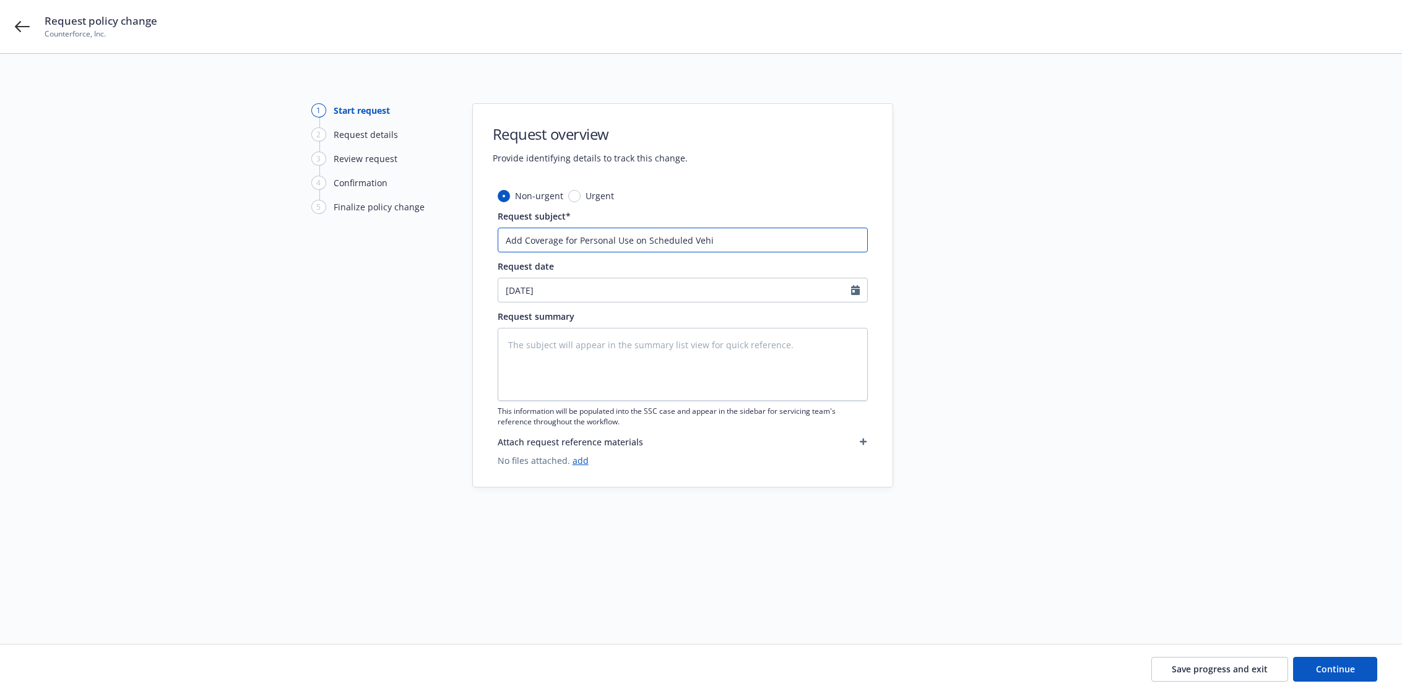
type textarea "x"
type input "Add Coverage for Personal Use on Scheduled Vehic"
type textarea "x"
type input "Add Coverage for Personal Use on Scheduled Vehicl"
type textarea "x"
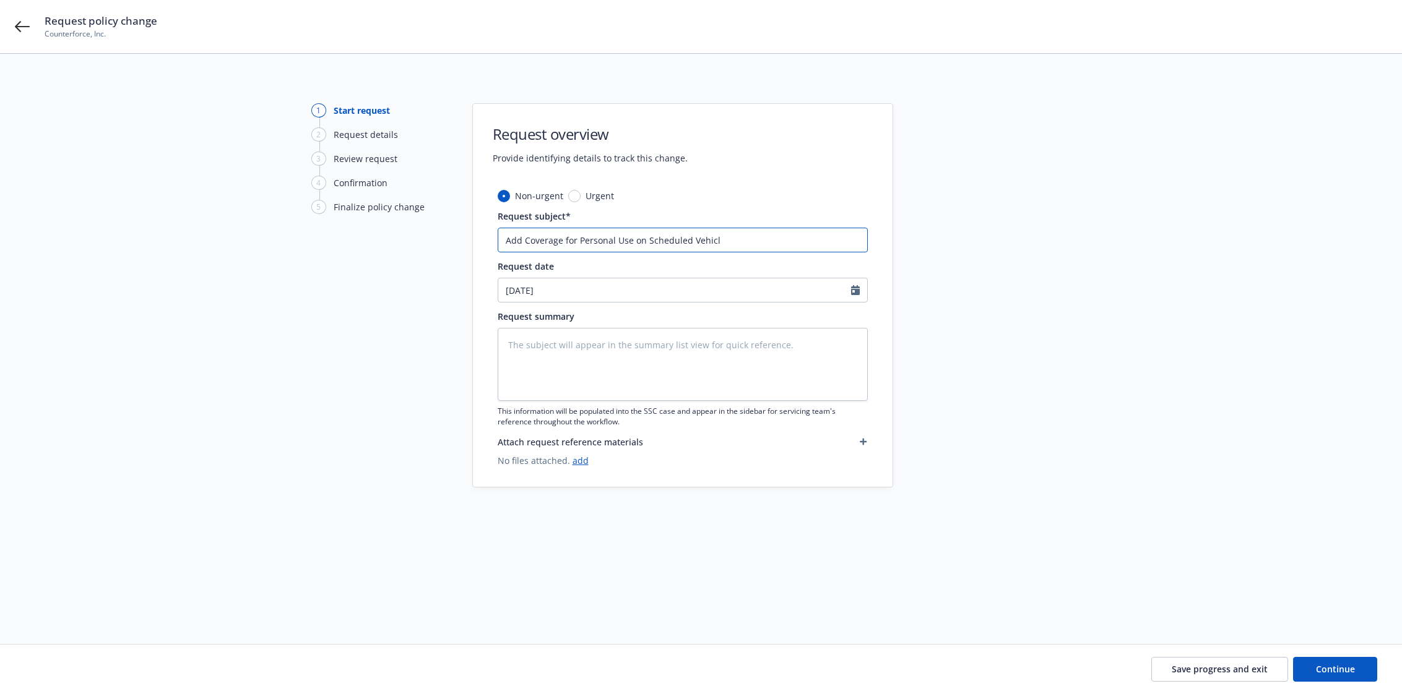
type input "Add Coverage for Personal Use on Scheduled Vehicle"
type textarea "x"
type input "Add Coverage for Personal Use on Scheduled Vehicles"
click at [1351, 668] on span "Continue" at bounding box center [1335, 670] width 39 height 12
type textarea "x"
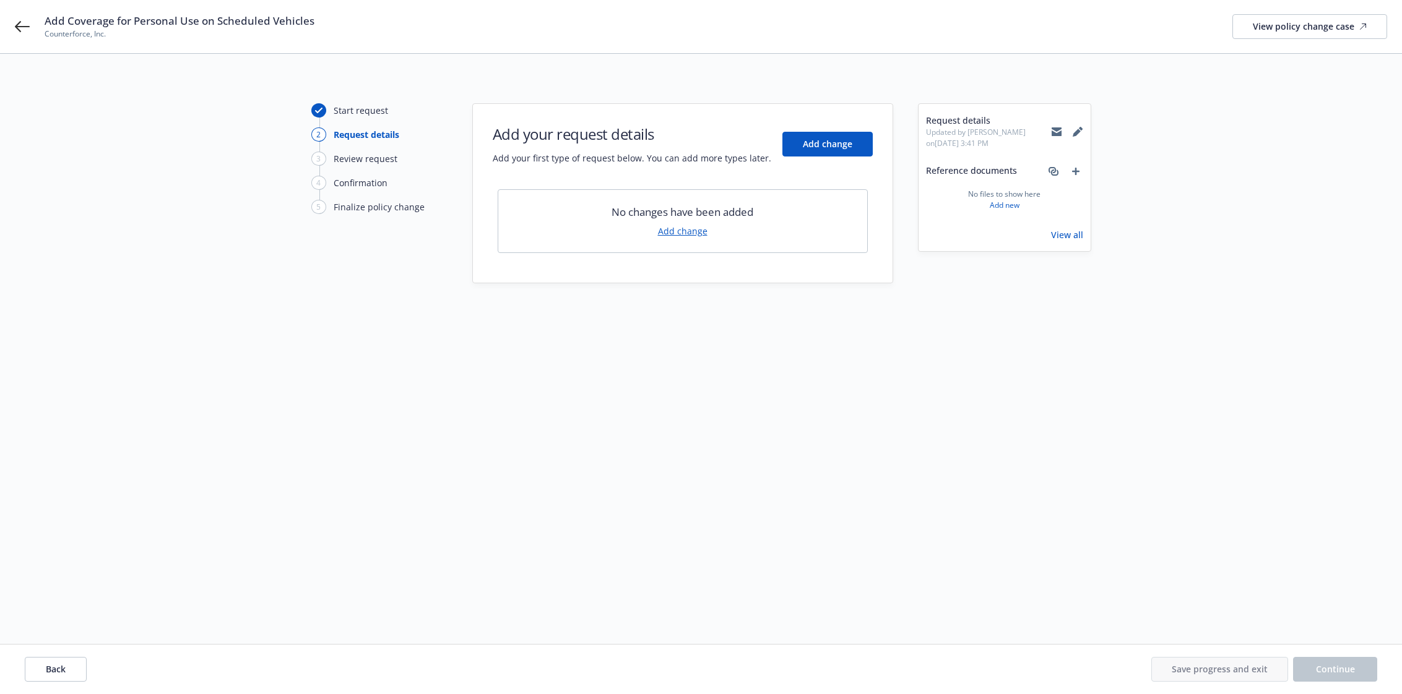
click at [687, 236] on link "Add change" at bounding box center [683, 231] width 50 height 13
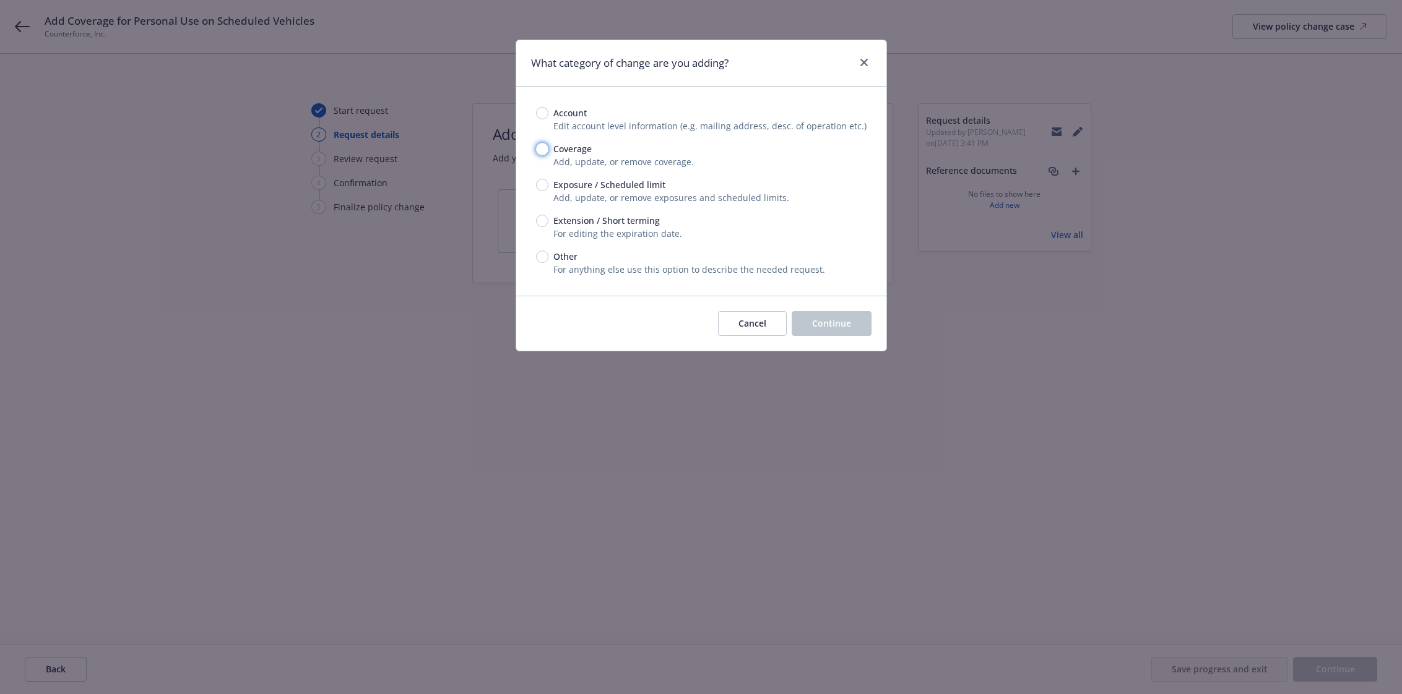
click at [544, 150] on input "Coverage" at bounding box center [542, 149] width 12 height 12
radio input "true"
click at [850, 322] on span "Continue" at bounding box center [831, 324] width 39 height 12
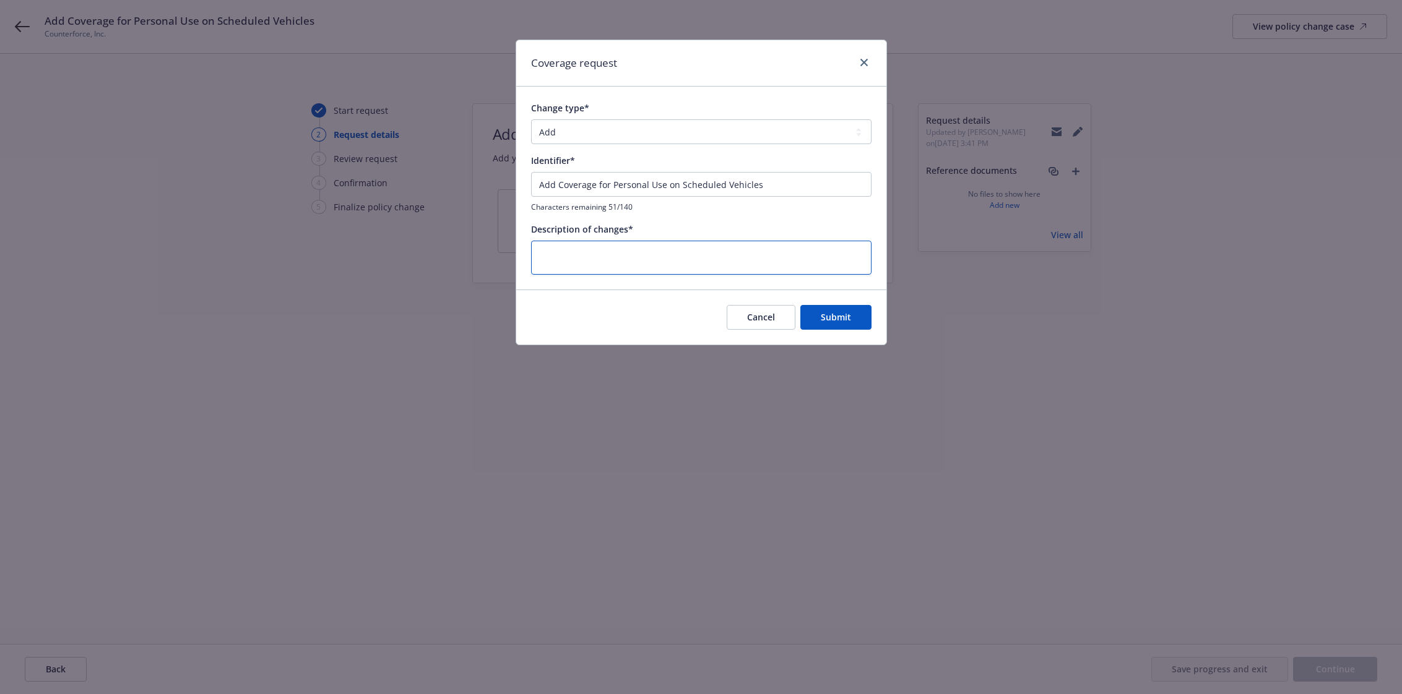
click at [670, 263] on textarea at bounding box center [701, 258] width 340 height 34
type textarea "x"
type textarea "A"
type textarea "x"
type textarea "Ad"
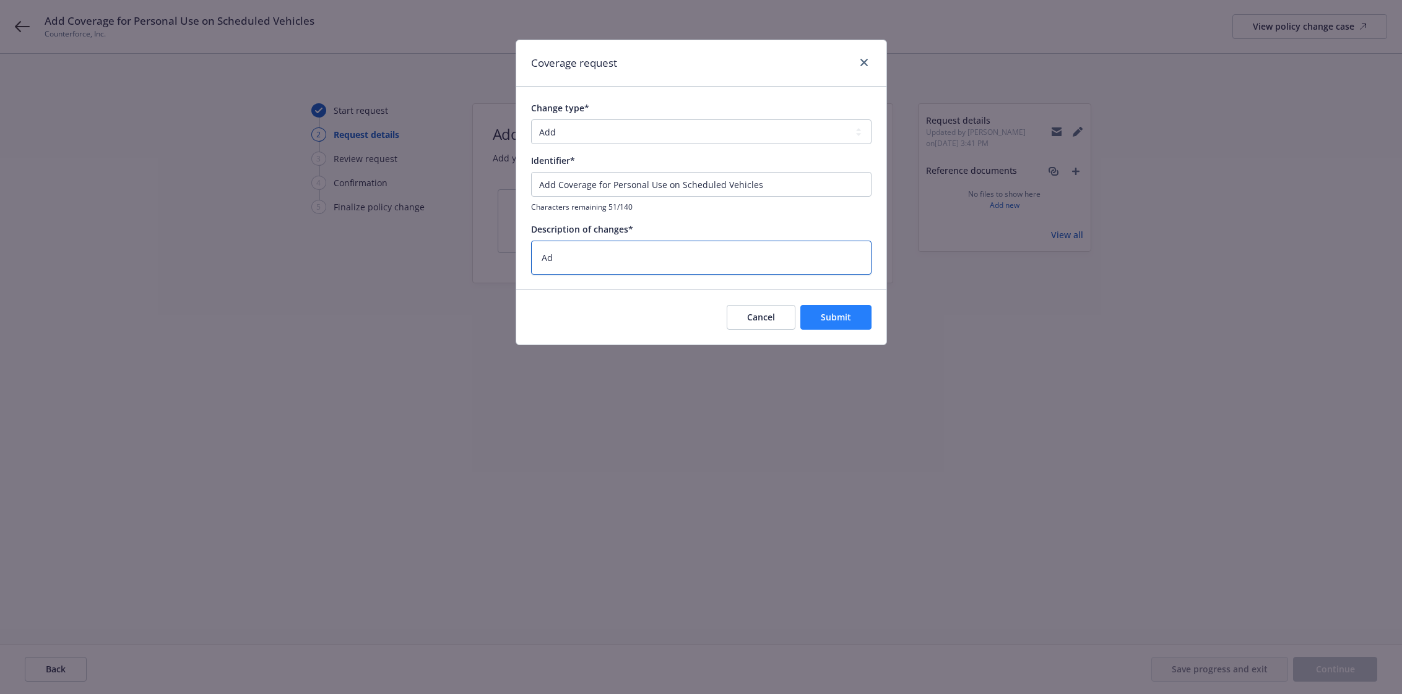
type textarea "x"
type textarea "Add"
type textarea "x"
type textarea "Add"
type textarea "x"
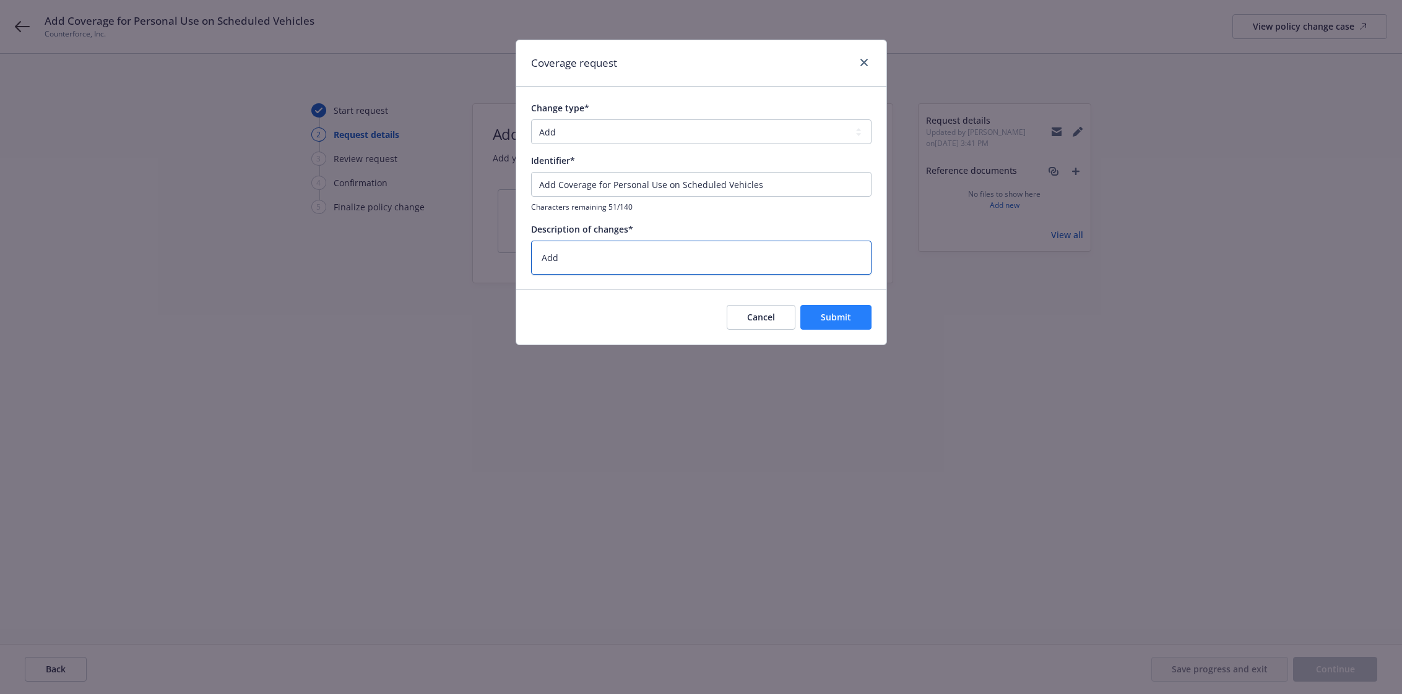
type textarea "Add P"
type textarea "x"
type textarea "Add Pe"
type textarea "x"
type textarea "Add Per"
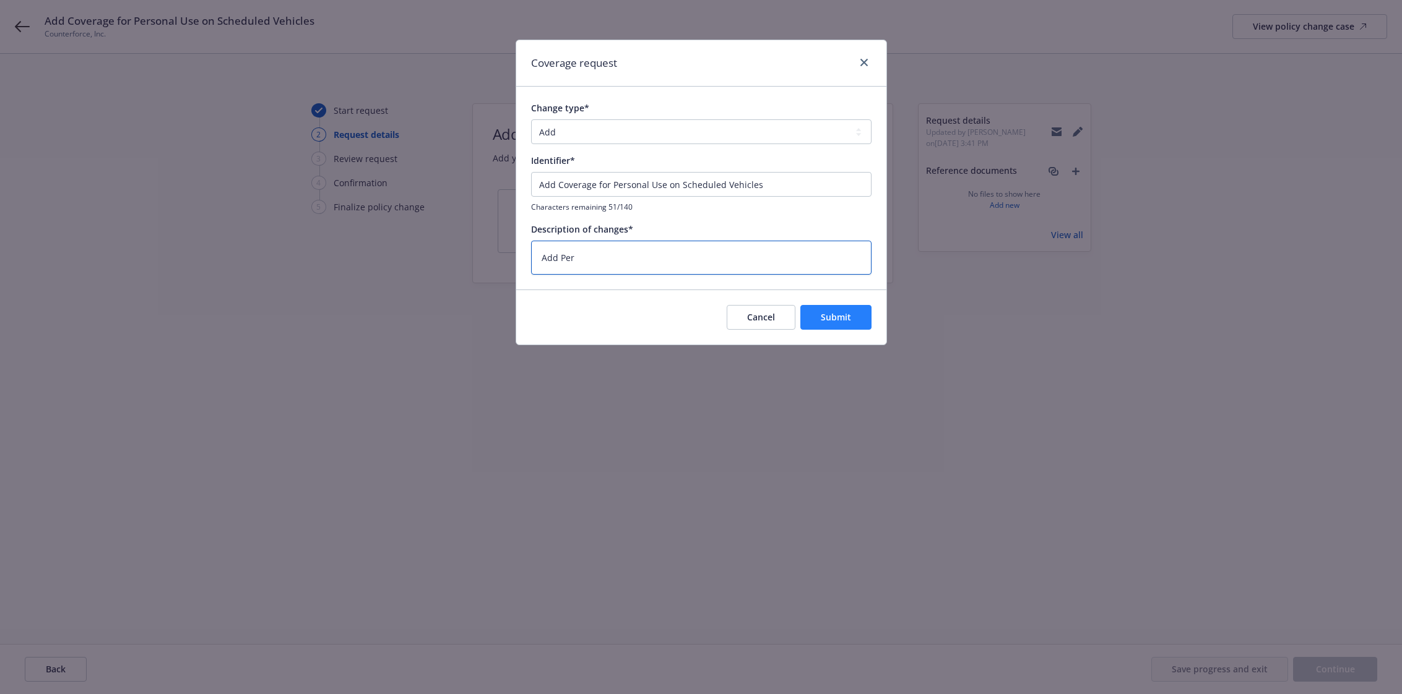
type textarea "x"
type textarea "Add Pers"
type textarea "x"
type textarea "Add Perso"
type textarea "x"
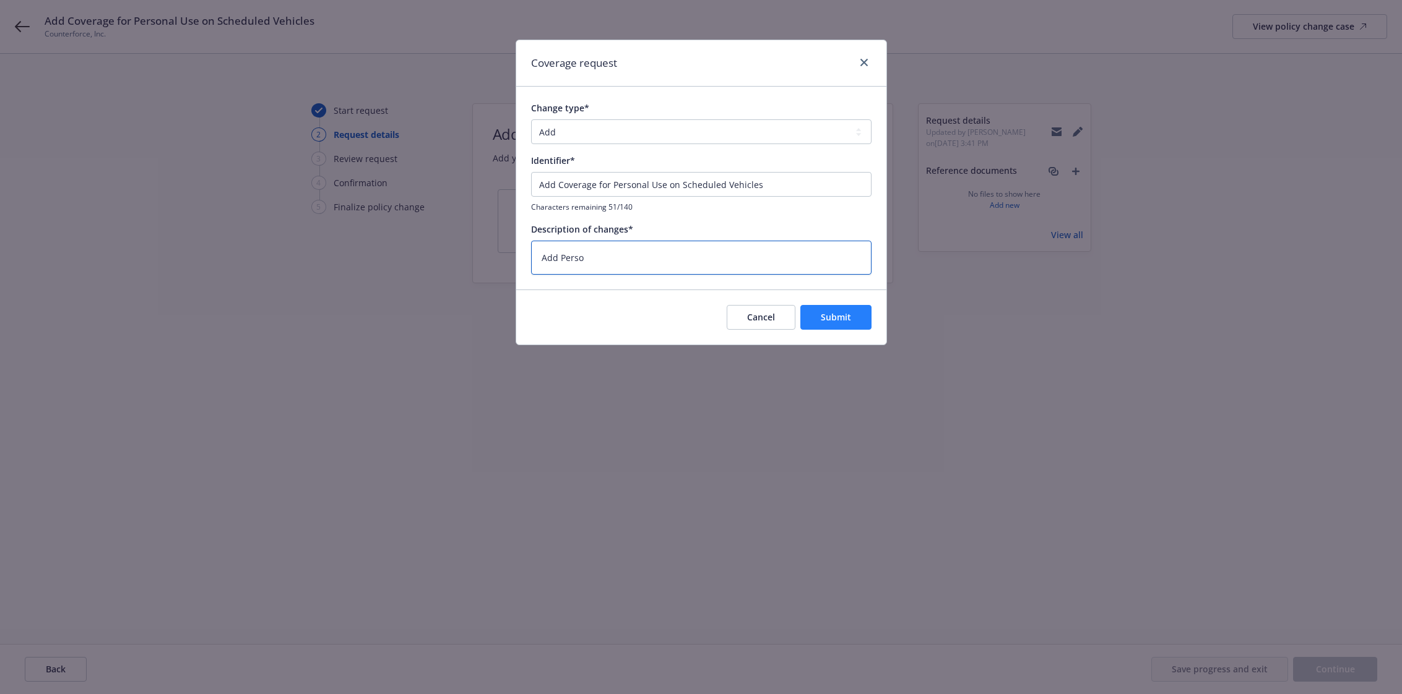
type textarea "Add Person"
type textarea "x"
type textarea "Add Persona"
type textarea "x"
type textarea "Add Personal"
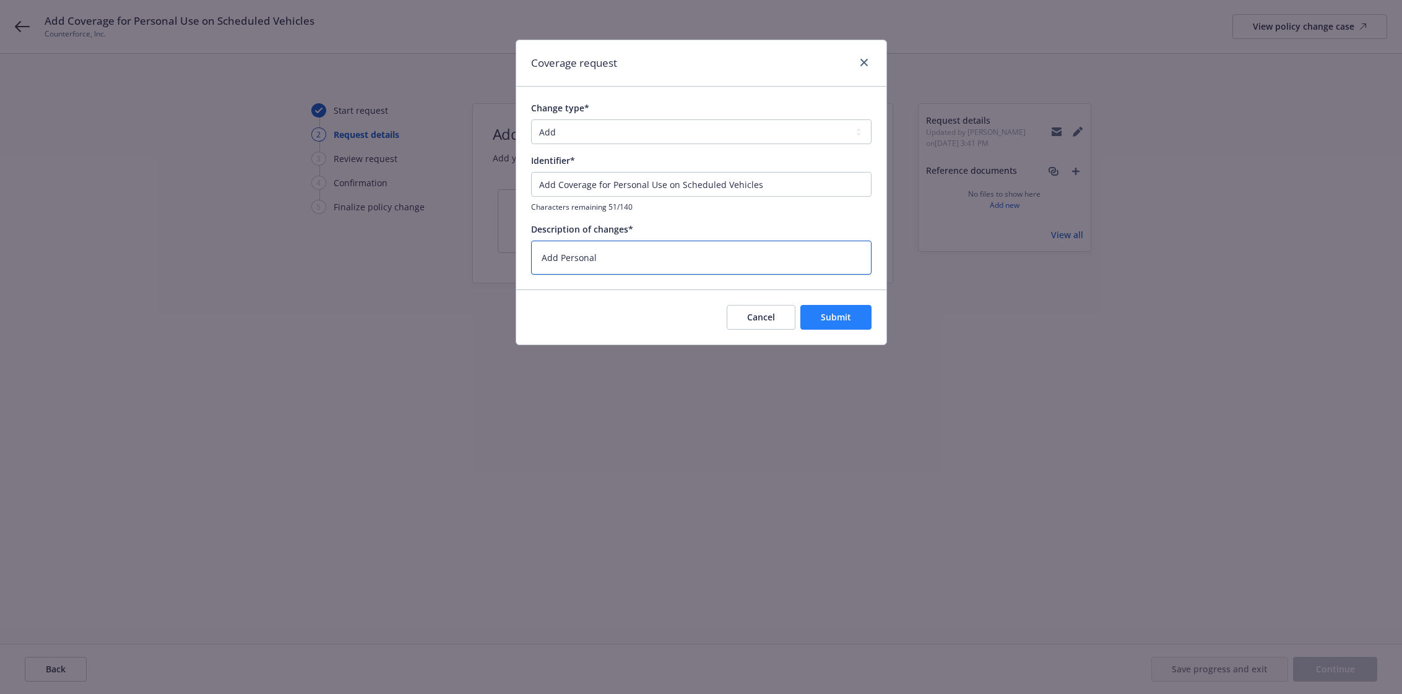
type textarea "x"
type textarea "Add Personal"
type textarea "x"
type textarea "Add Personal U"
type textarea "x"
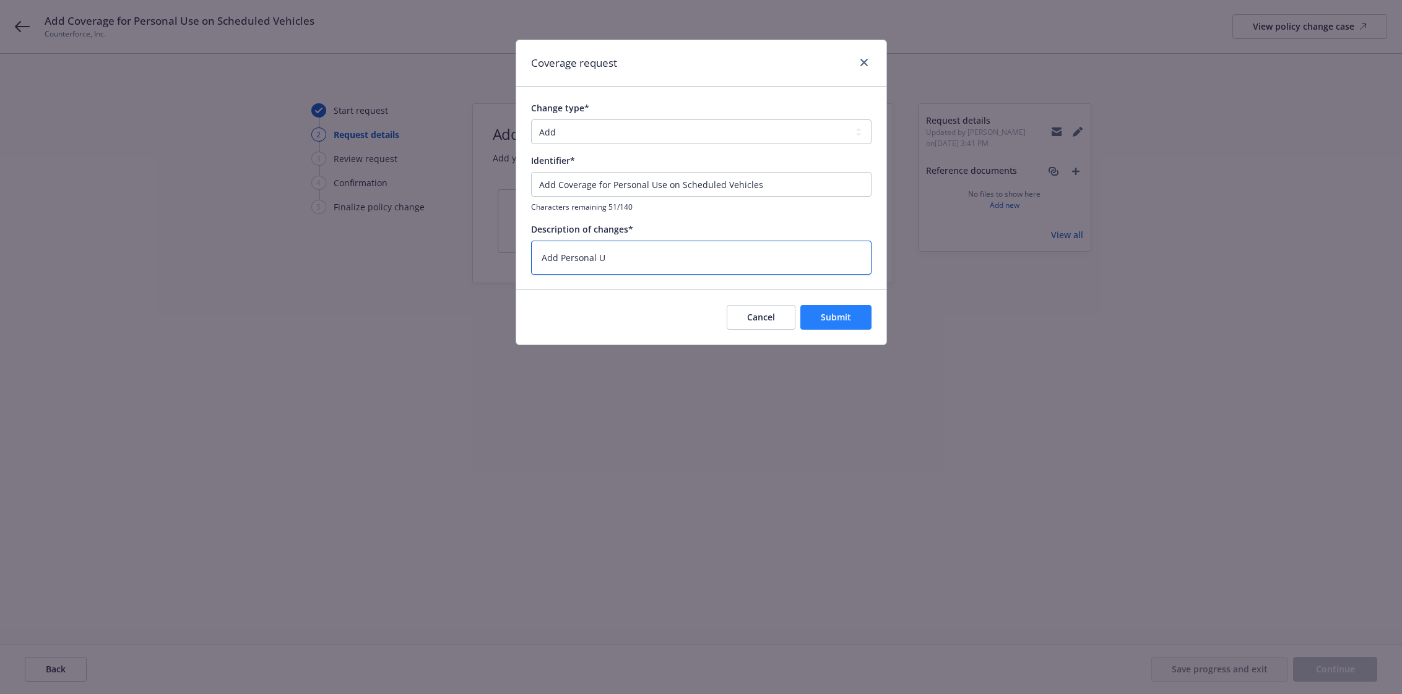
type textarea "Add Personal Us"
type textarea "x"
type textarea "Add Personal Use"
click at [827, 323] on button "Submit" at bounding box center [835, 317] width 71 height 25
type textarea "x"
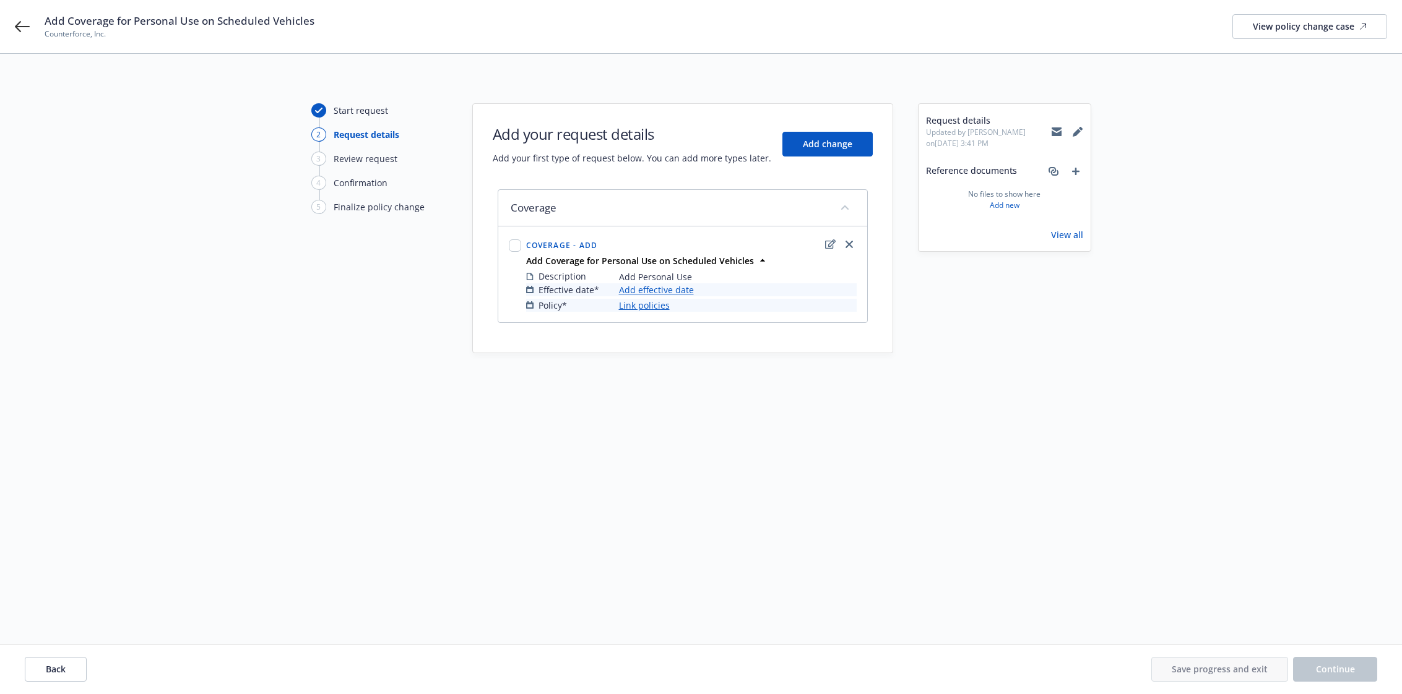
click at [651, 293] on link "Add effective date" at bounding box center [656, 289] width 75 height 13
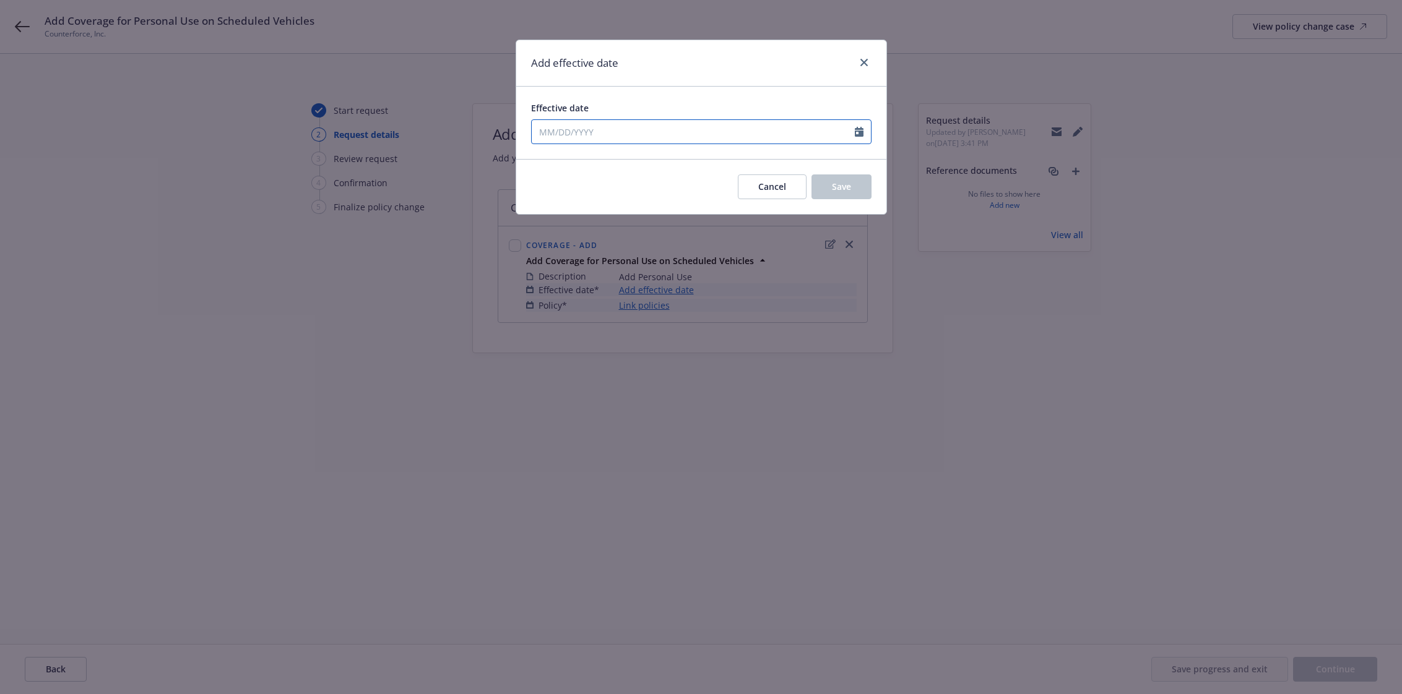
click at [863, 132] on icon "Calendar" at bounding box center [859, 132] width 9 height 10
select select "8"
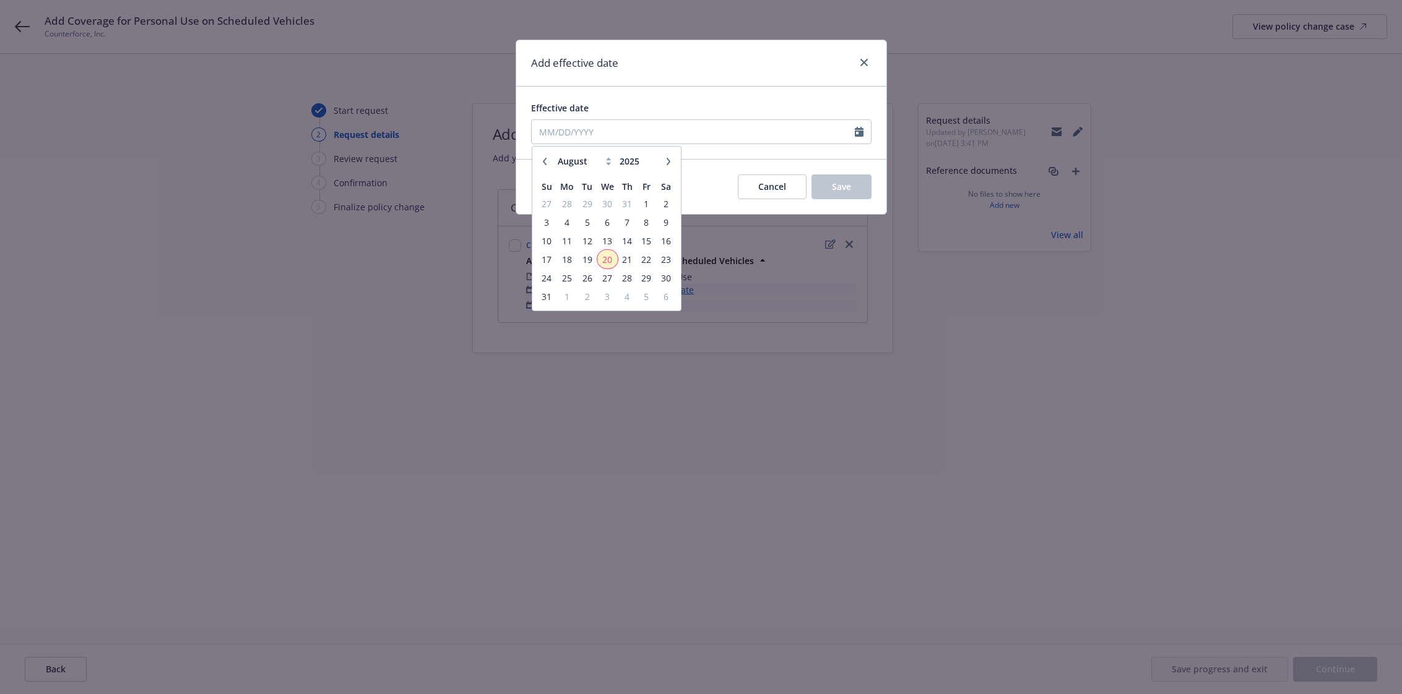
click at [608, 257] on span "20" at bounding box center [608, 259] width 18 height 15
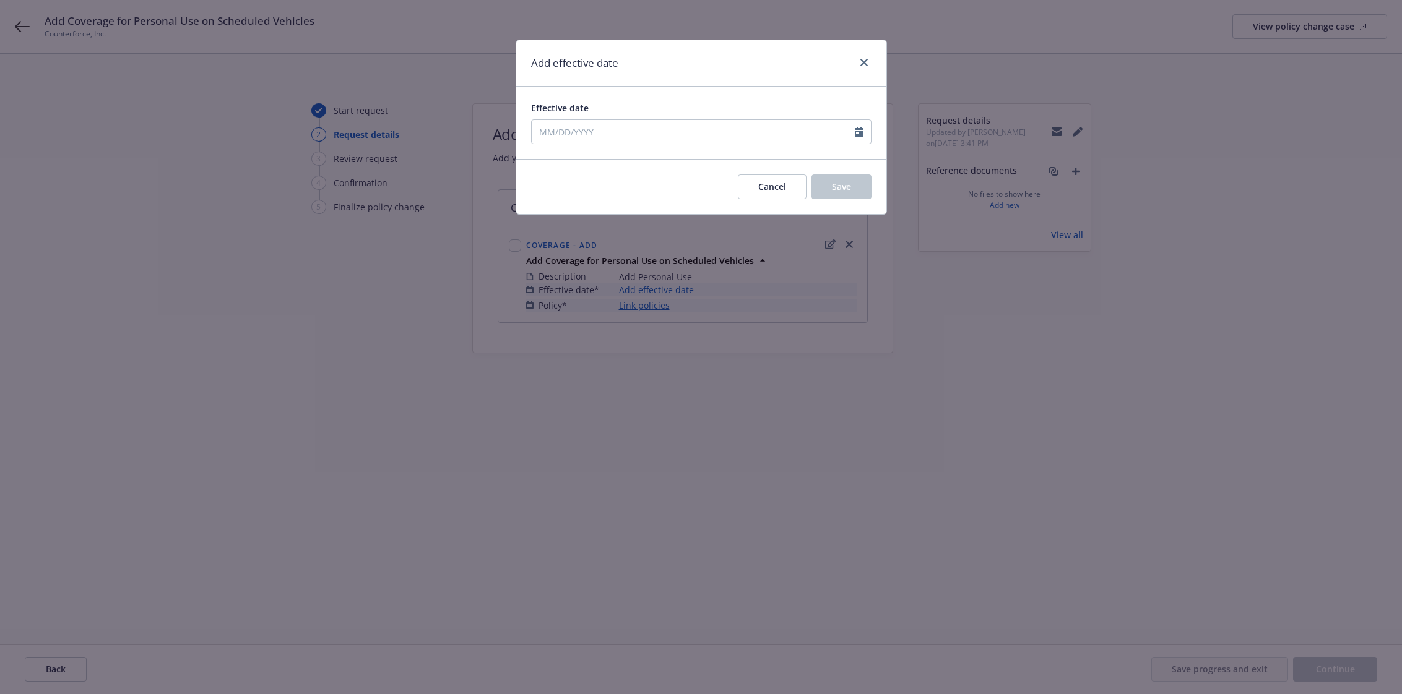
type input "[DATE]"
click at [837, 188] on span "Save" at bounding box center [841, 187] width 19 height 12
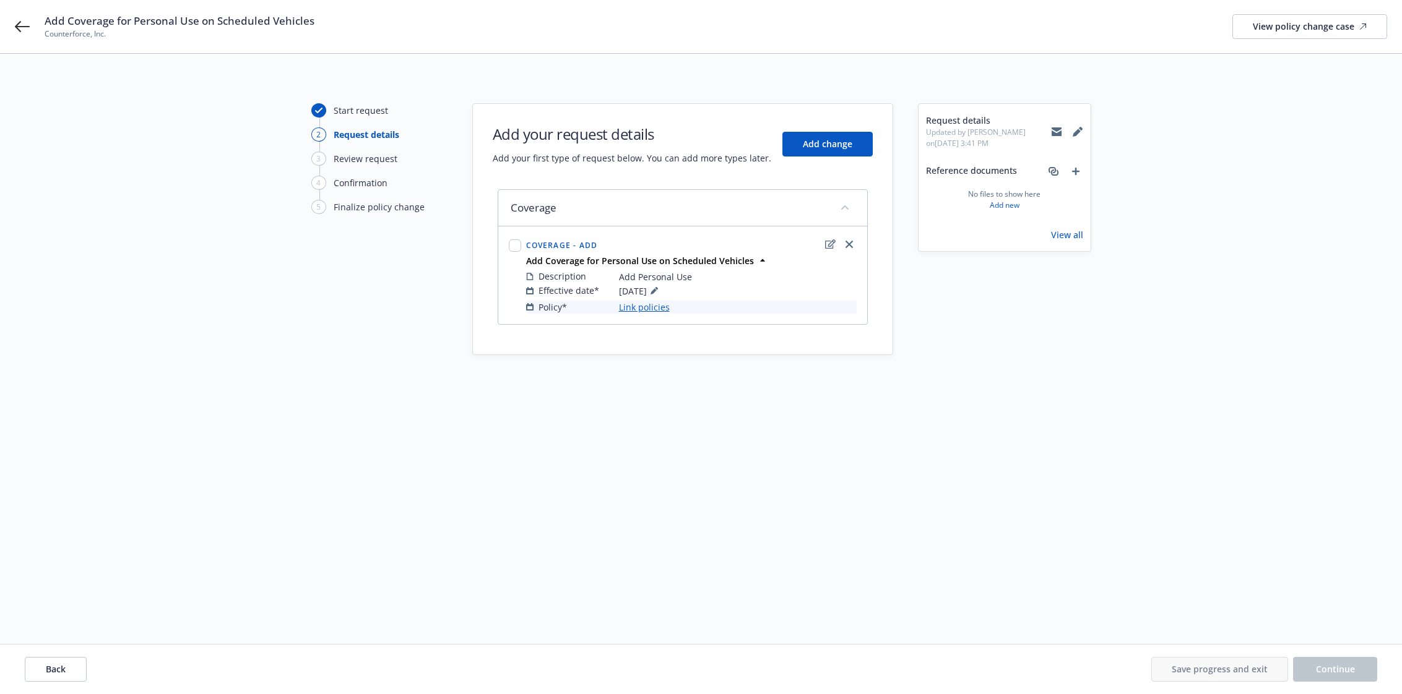
click at [650, 306] on link "Link policies" at bounding box center [644, 307] width 51 height 13
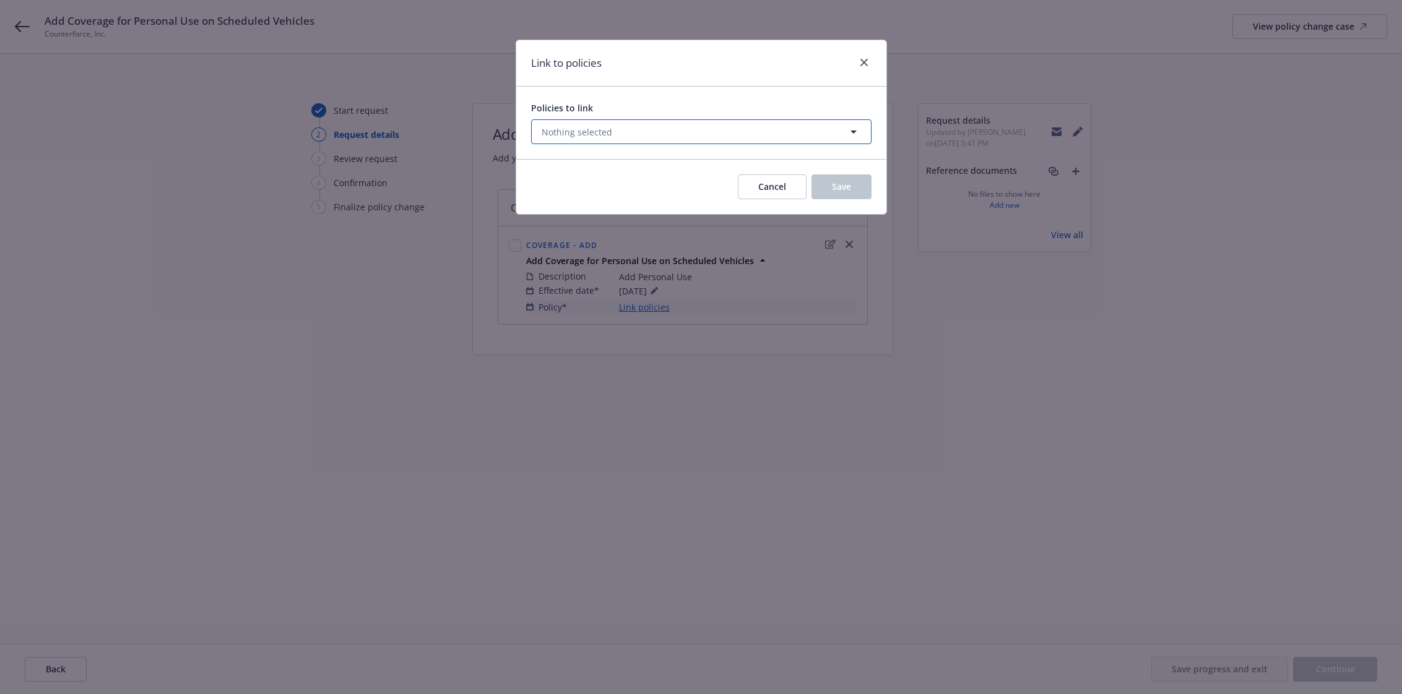
click at [587, 137] on span "Nothing selected" at bounding box center [577, 132] width 71 height 13
select select "ACTIVE"
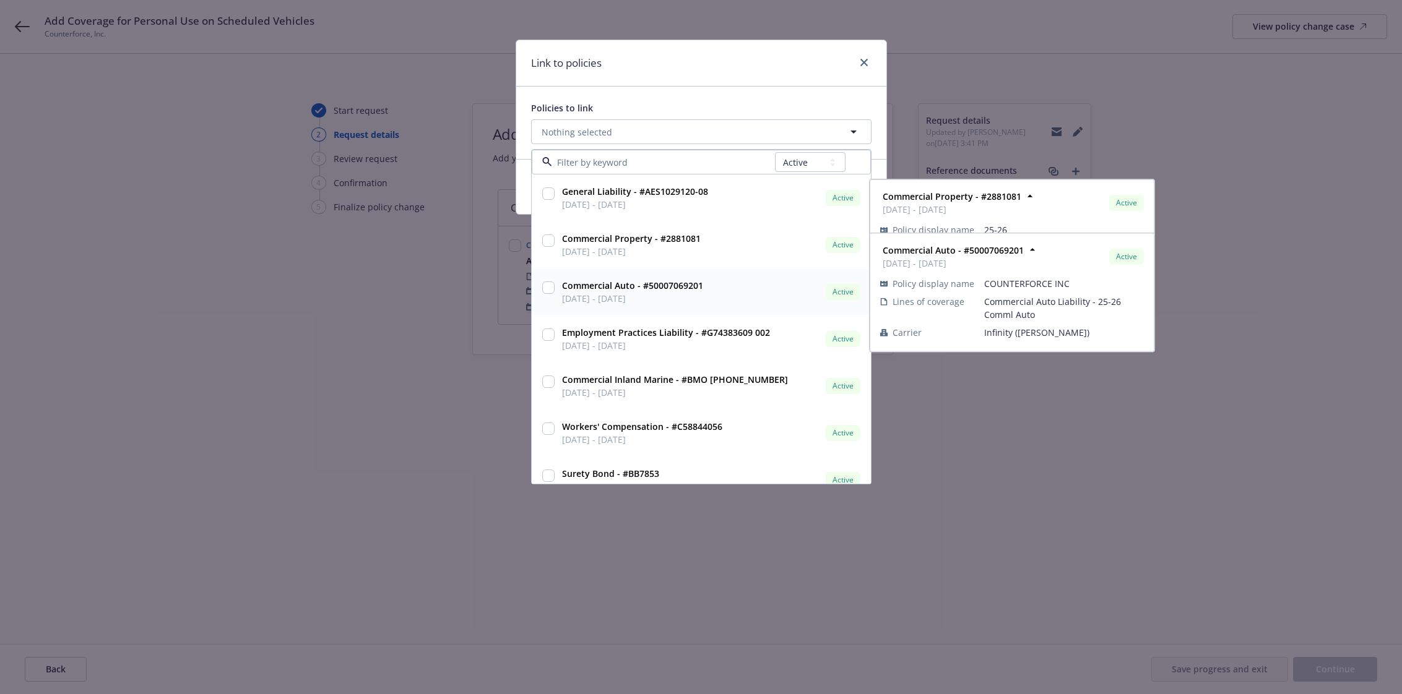
click at [646, 283] on strong "Commercial Auto - #50007069201" at bounding box center [632, 286] width 141 height 12
checkbox input "true"
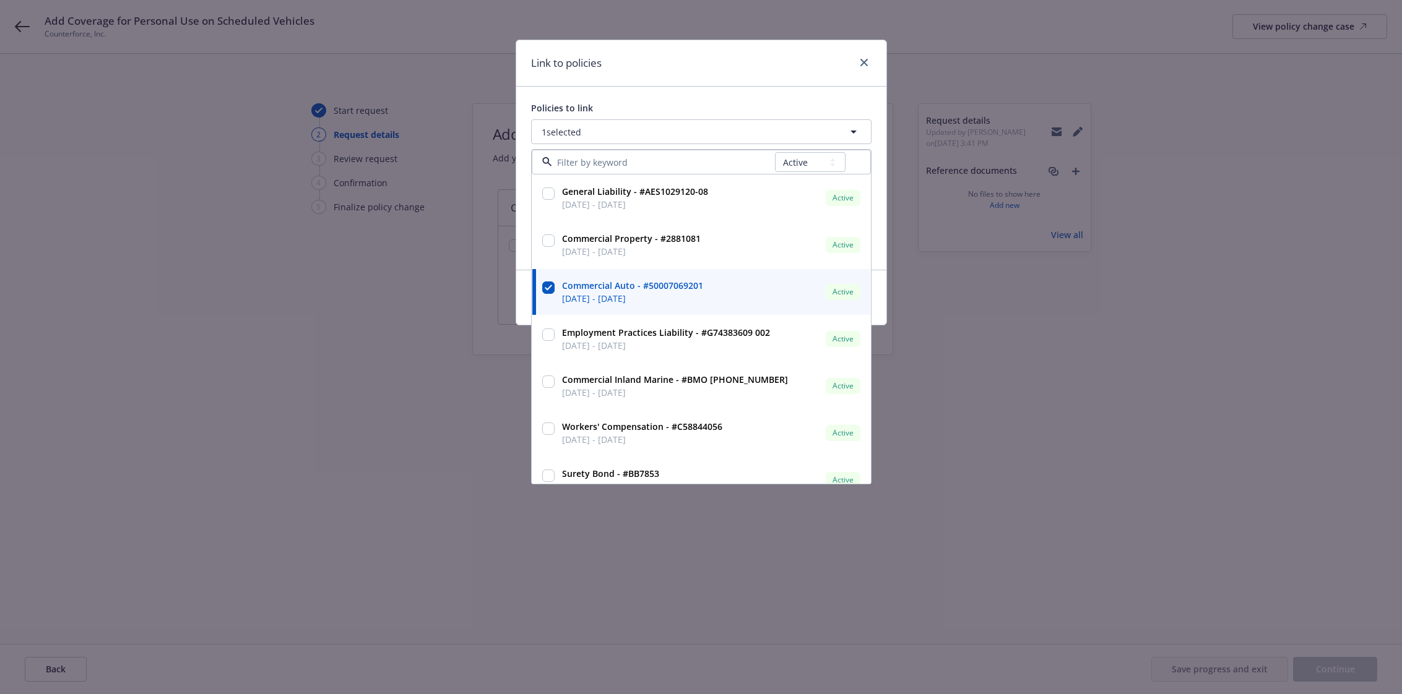
click at [744, 72] on div "Link to policies" at bounding box center [701, 63] width 370 height 46
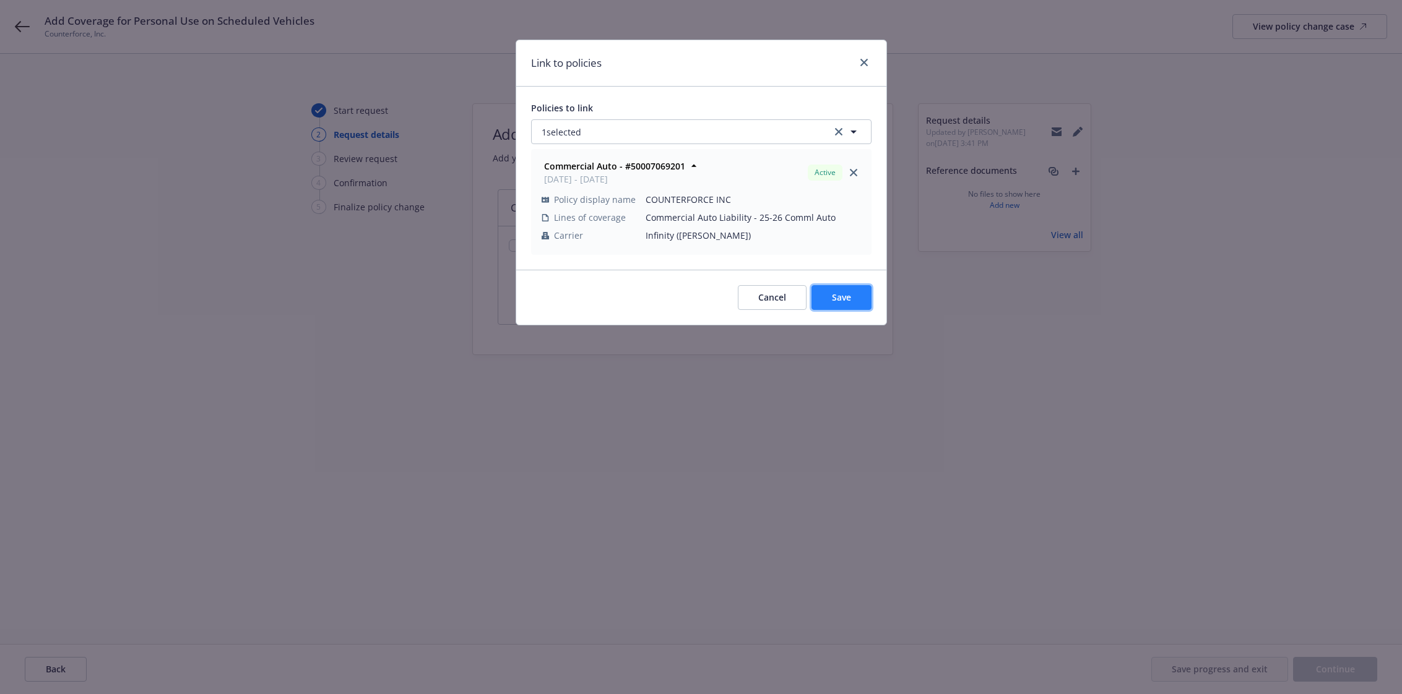
click at [857, 298] on button "Save" at bounding box center [841, 297] width 60 height 25
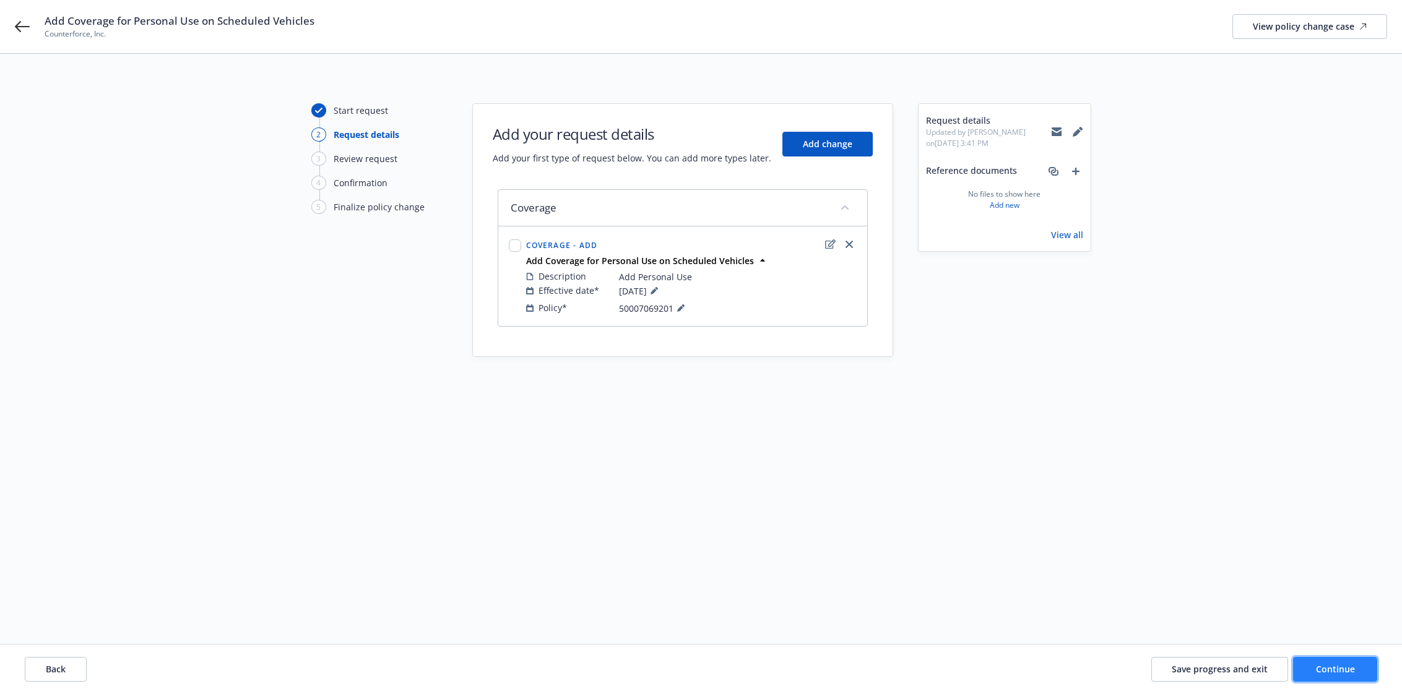
click at [1340, 671] on span "Continue" at bounding box center [1335, 670] width 39 height 12
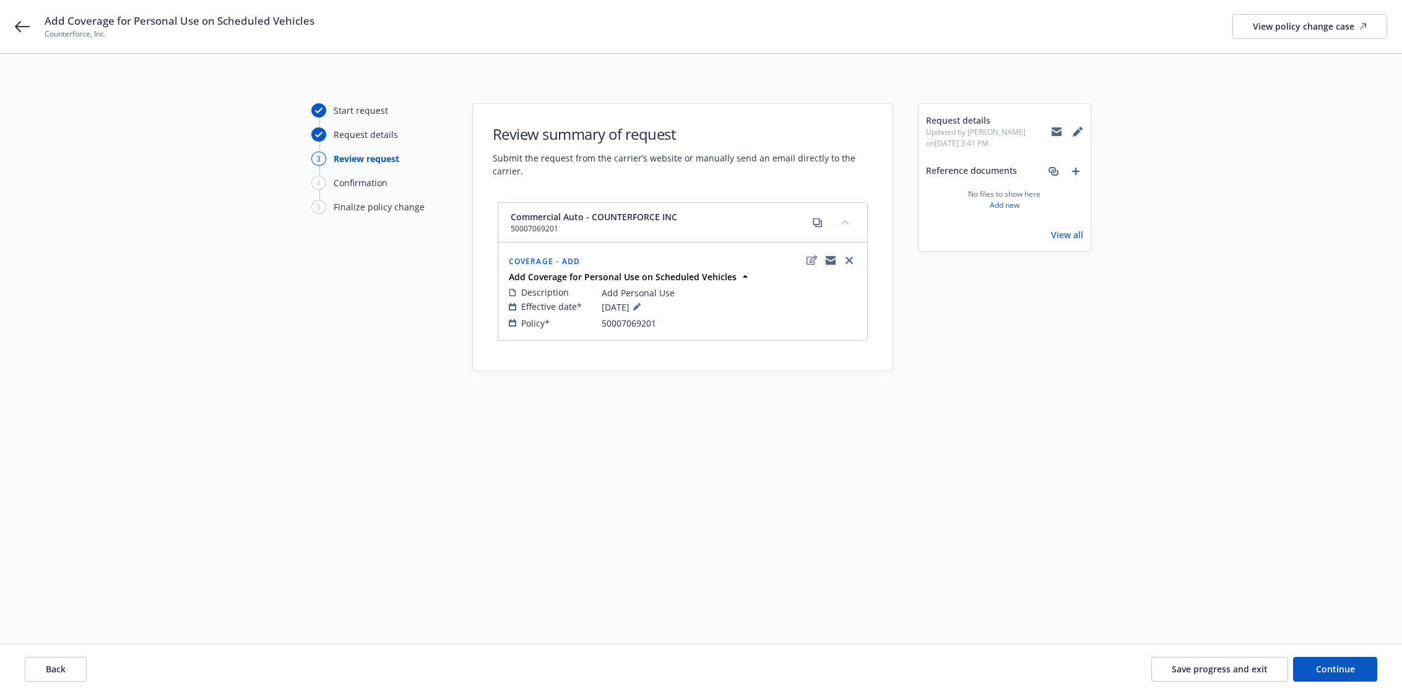
click at [829, 261] on icon "copyLogging" at bounding box center [831, 261] width 10 height 10
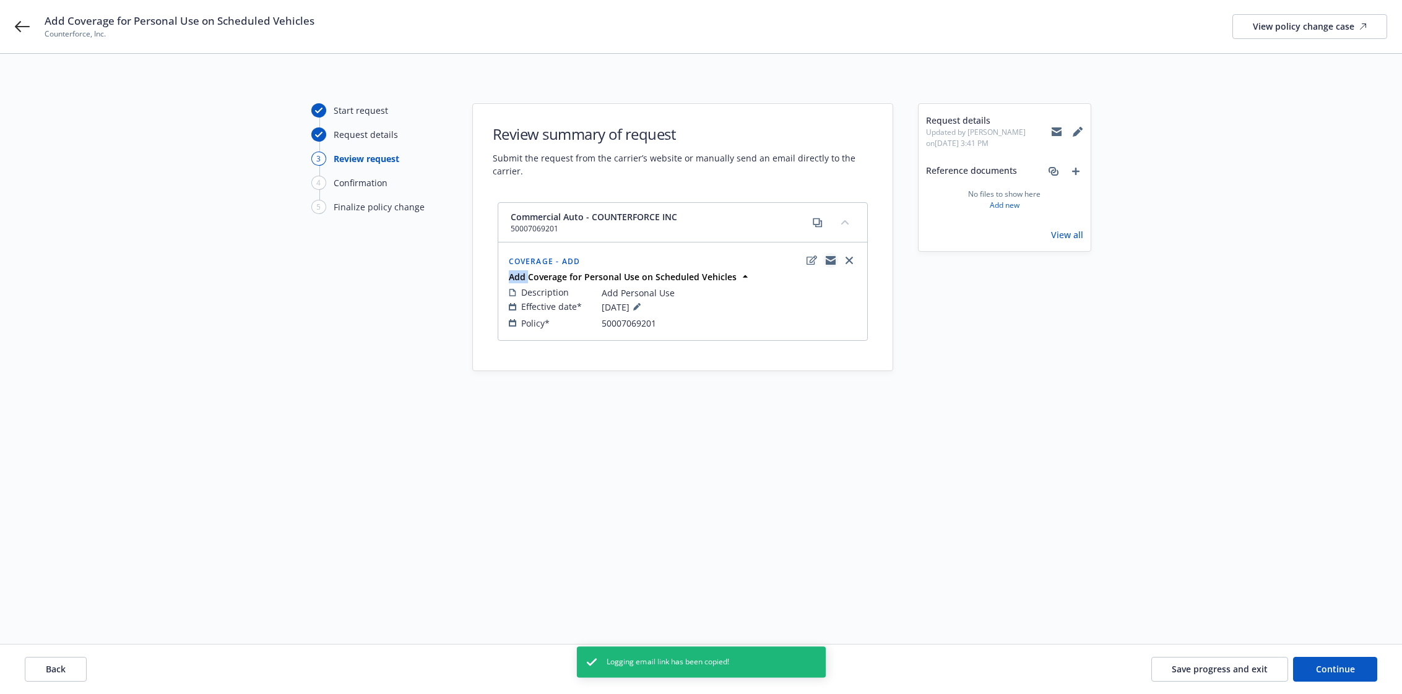
click at [830, 261] on icon "copyLogging" at bounding box center [831, 261] width 10 height 10
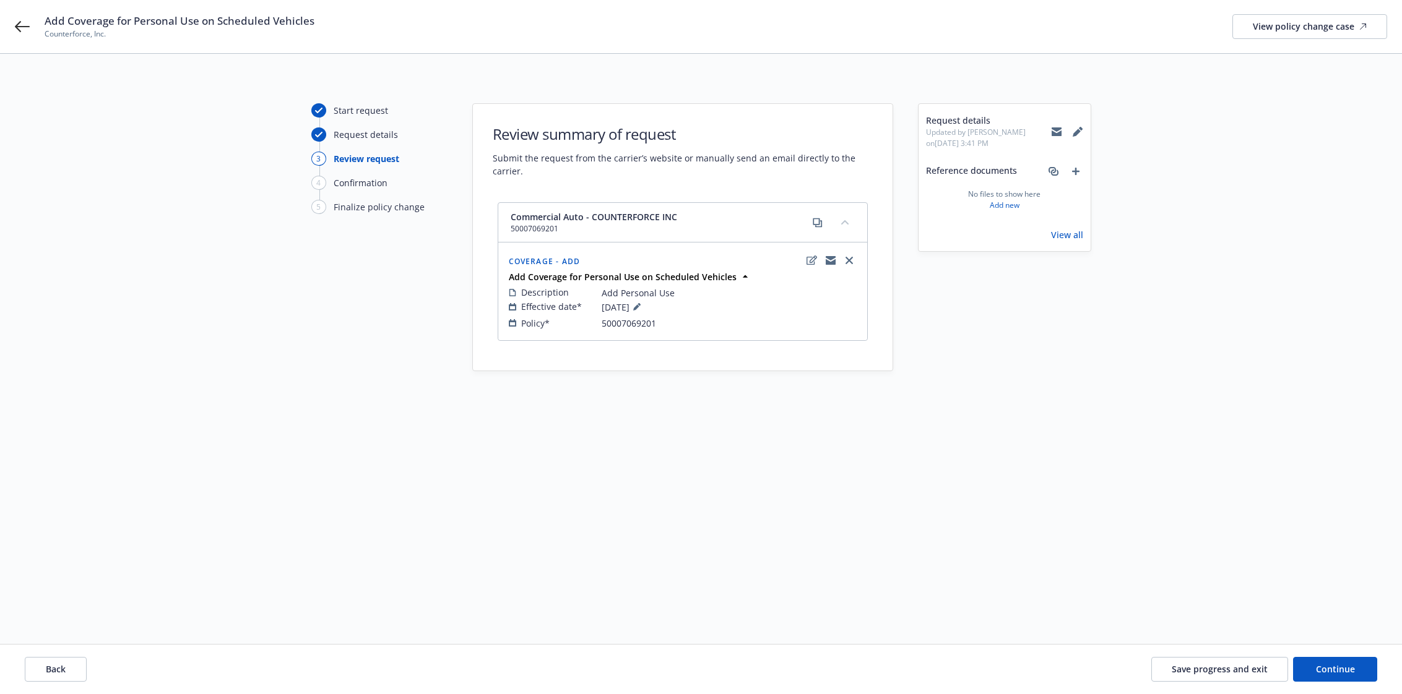
click at [354, 352] on div "Start request Request details 3 Review request 4 Confirmation 5 Finalize policy…" at bounding box center [379, 334] width 136 height 462
click at [1326, 673] on span "Continue" at bounding box center [1335, 670] width 39 height 12
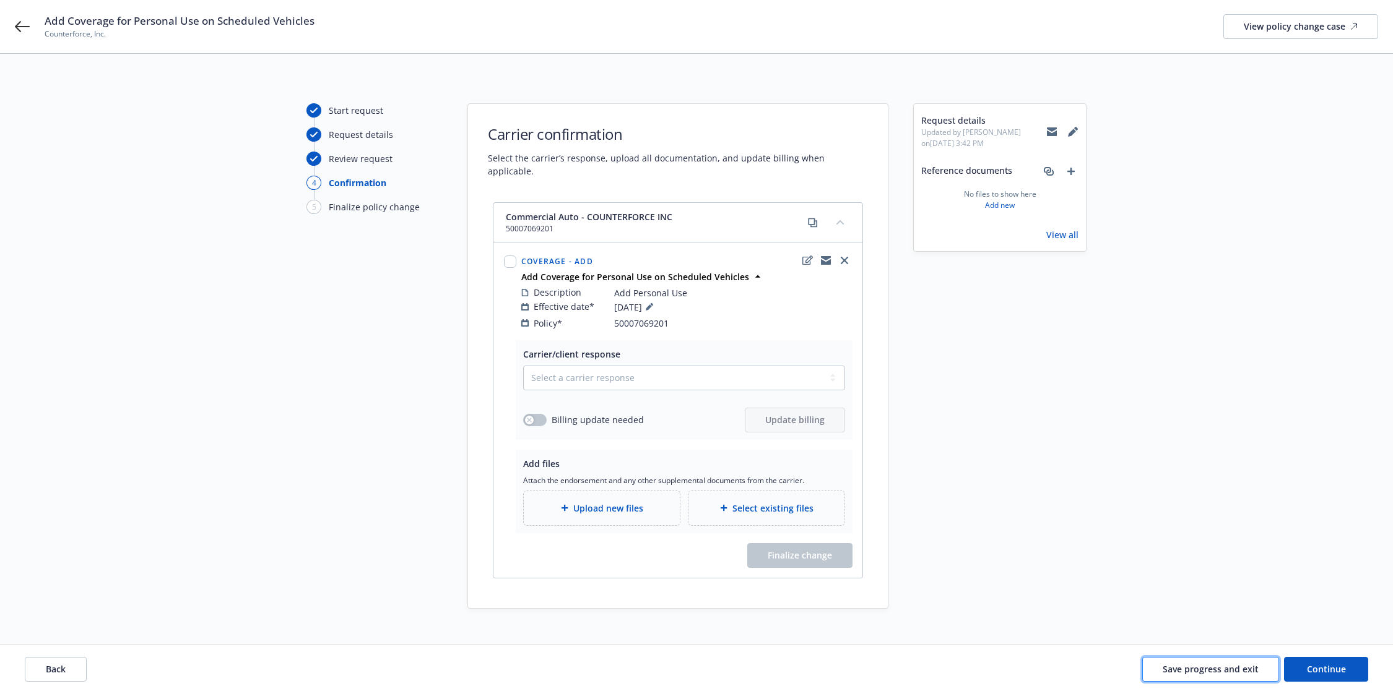
click at [1238, 670] on span "Save progress and exit" at bounding box center [1210, 670] width 96 height 12
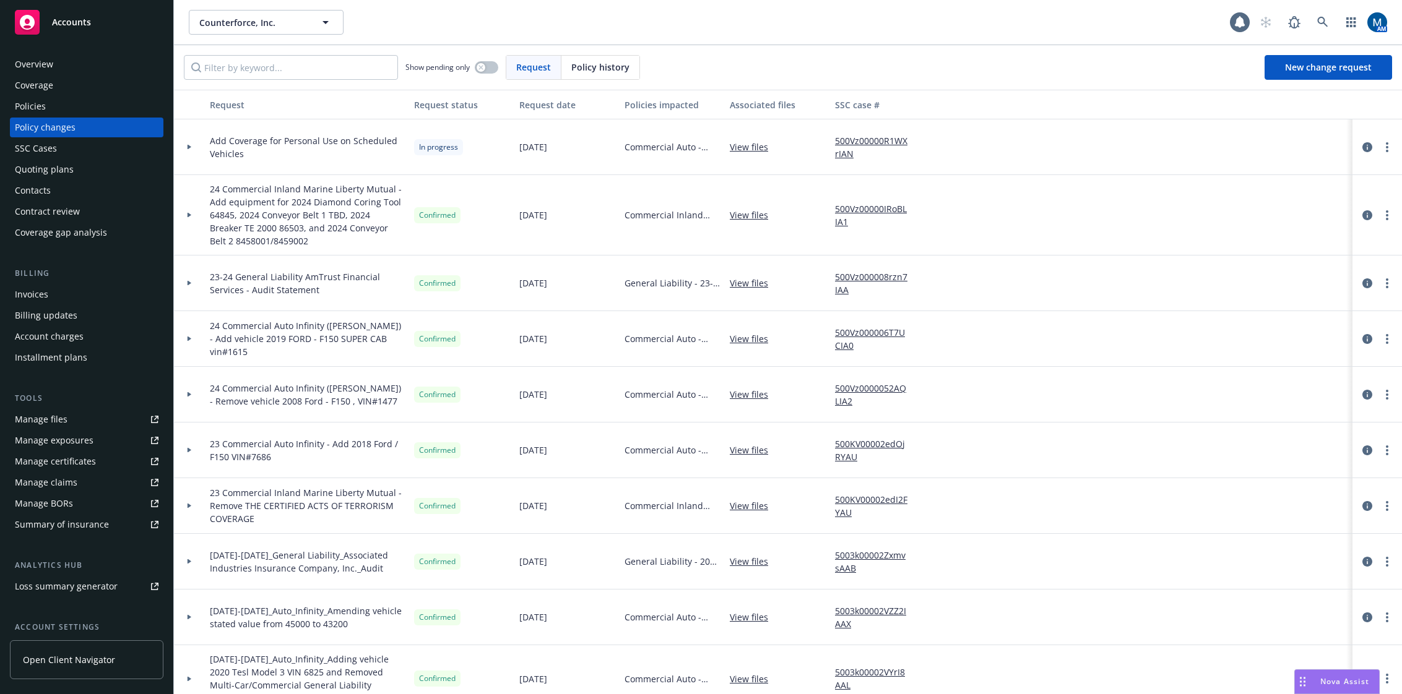
click at [860, 139] on link "500Vz00000R1WXrIAN" at bounding box center [876, 147] width 83 height 26
click at [1362, 147] on icon "circleInformation" at bounding box center [1367, 147] width 10 height 10
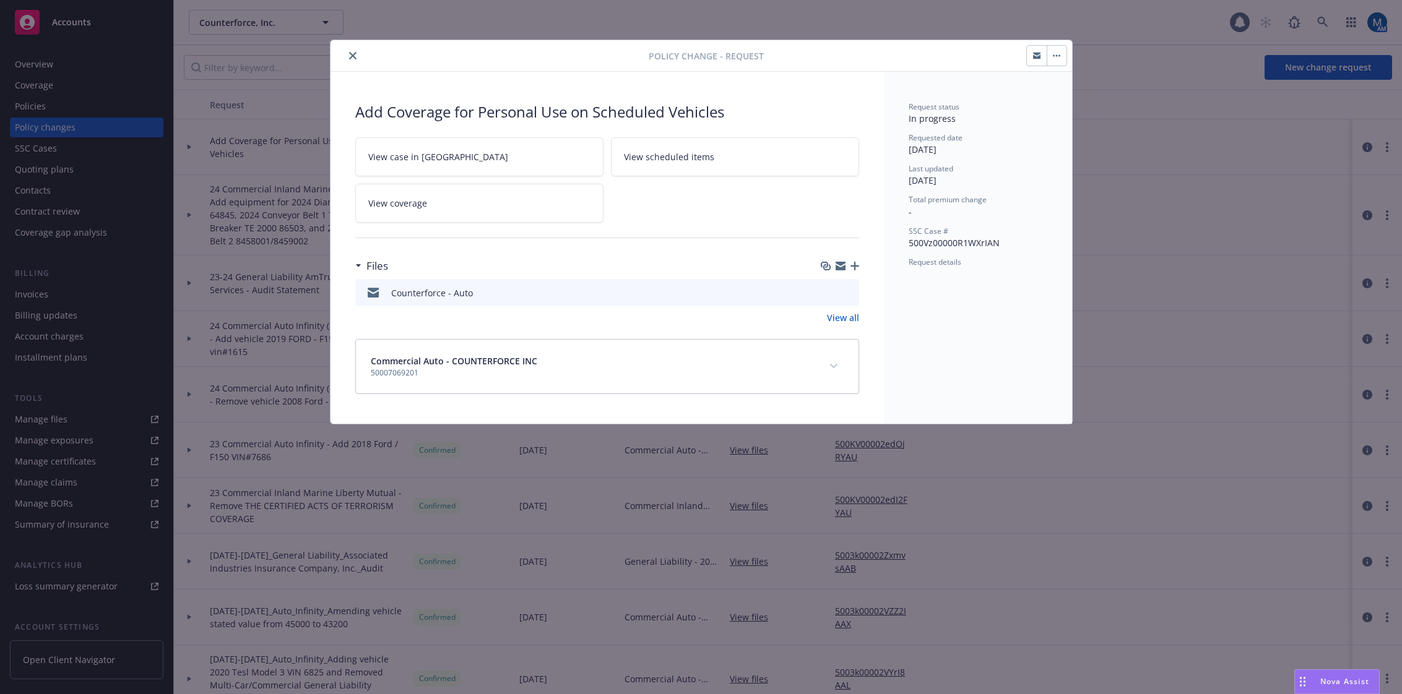
click at [1034, 56] on icon "button" at bounding box center [1036, 56] width 7 height 4
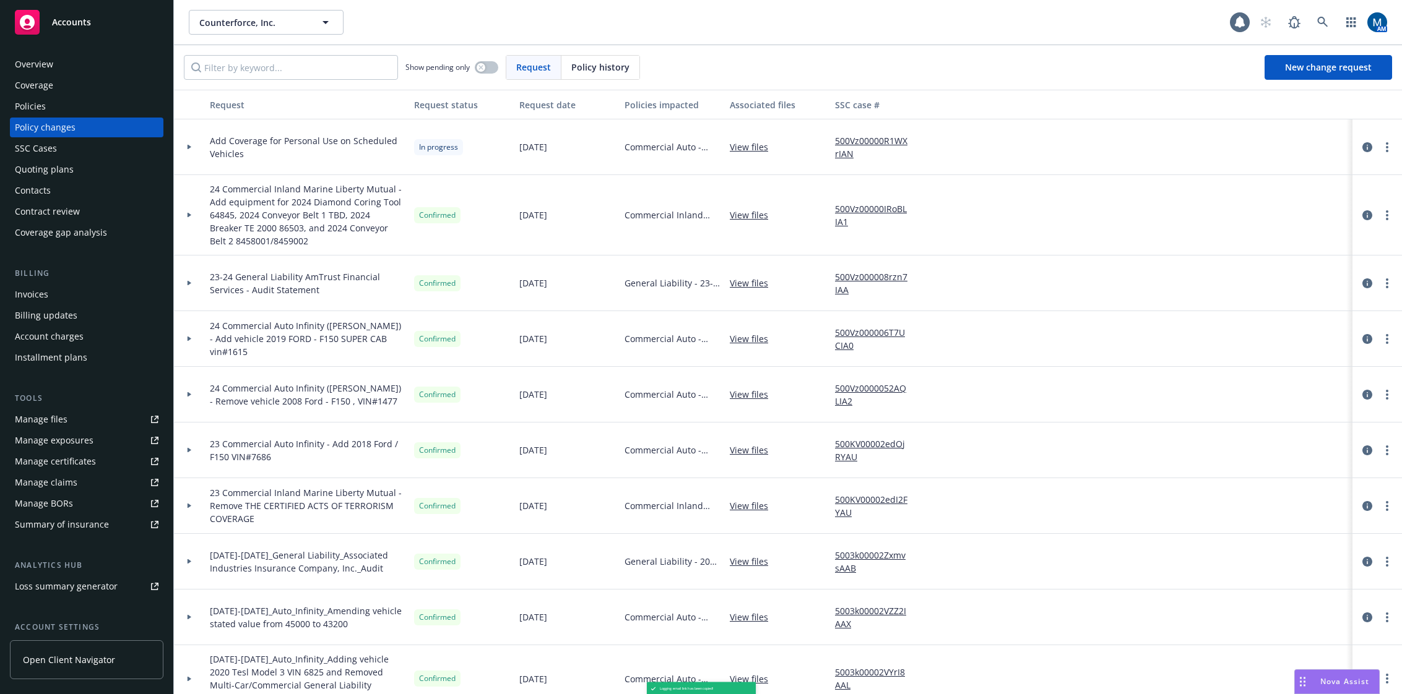
click at [1034, 54] on div "Show pending only Request Policy history New change request" at bounding box center [788, 67] width 1228 height 45
click at [1362, 146] on icon "circleInformation" at bounding box center [1367, 147] width 10 height 10
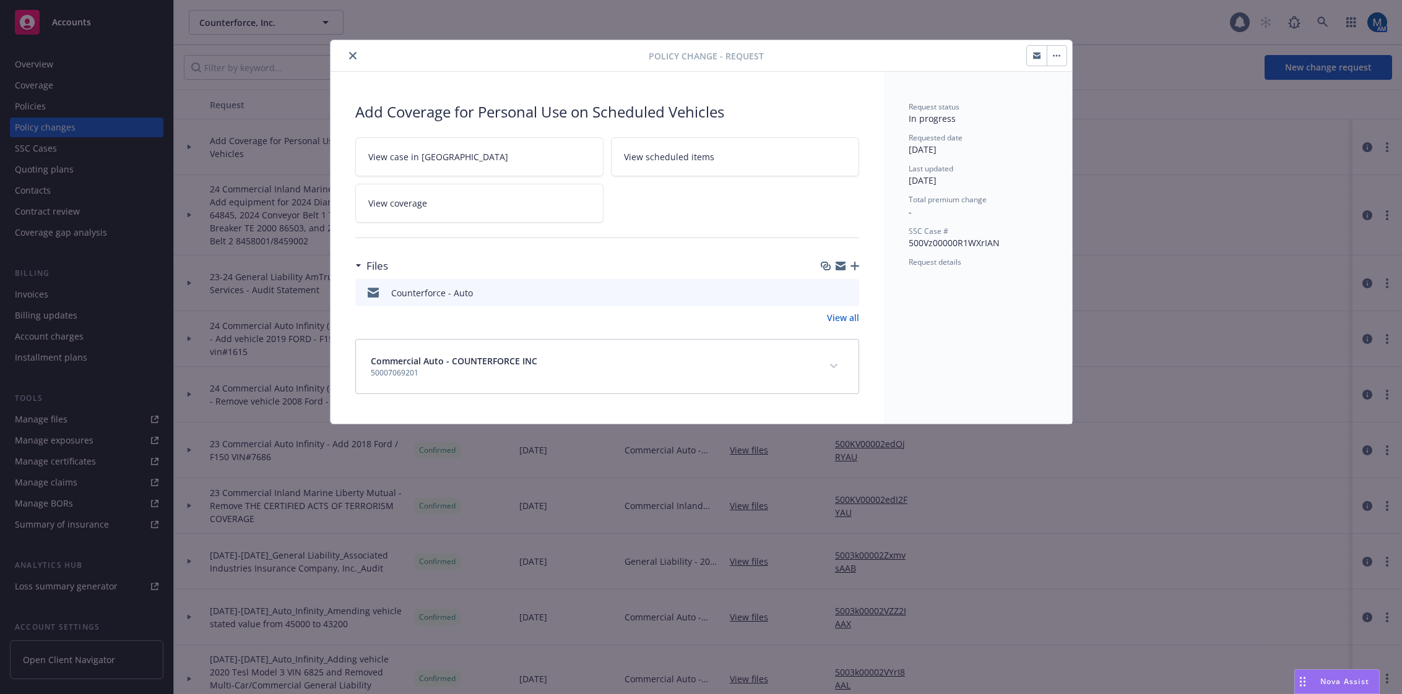
click at [1033, 54] on icon "button" at bounding box center [1036, 55] width 7 height 7
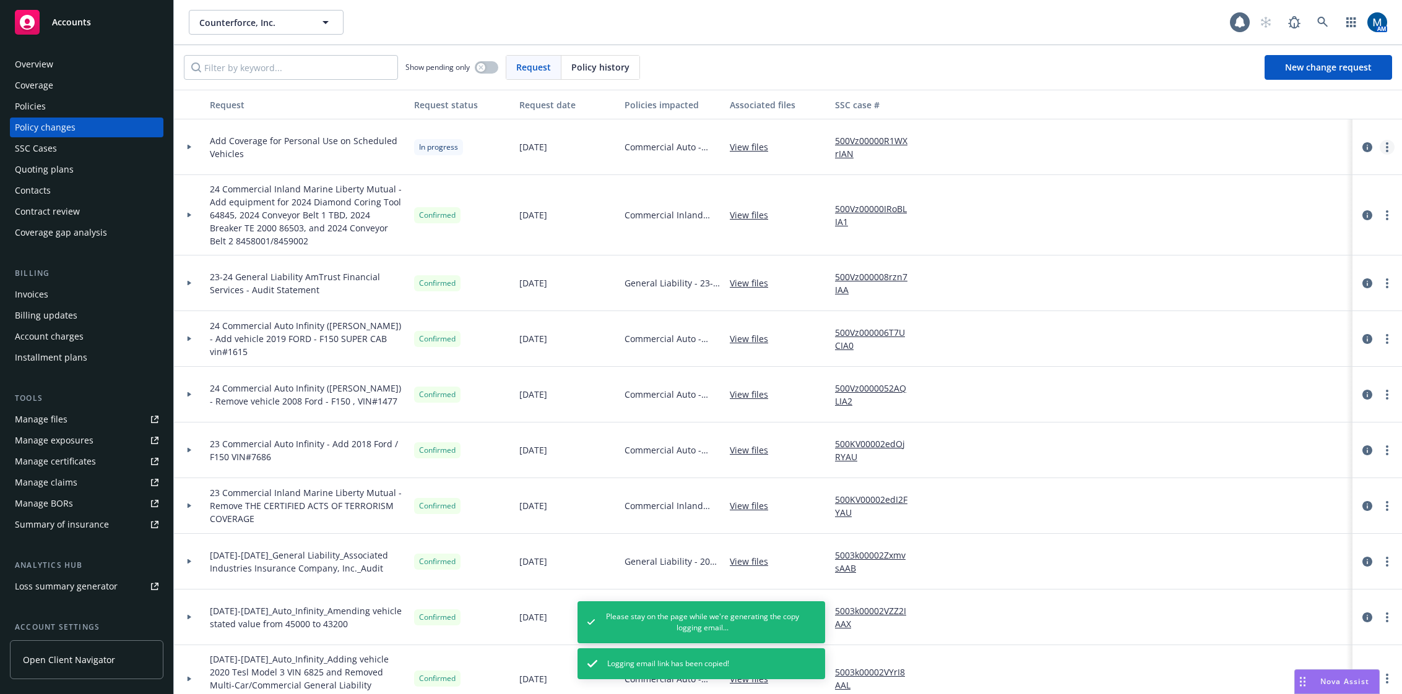
click at [1381, 147] on link "more" at bounding box center [1387, 147] width 15 height 15
click at [1254, 249] on link "Resume workflow" at bounding box center [1278, 247] width 212 height 25
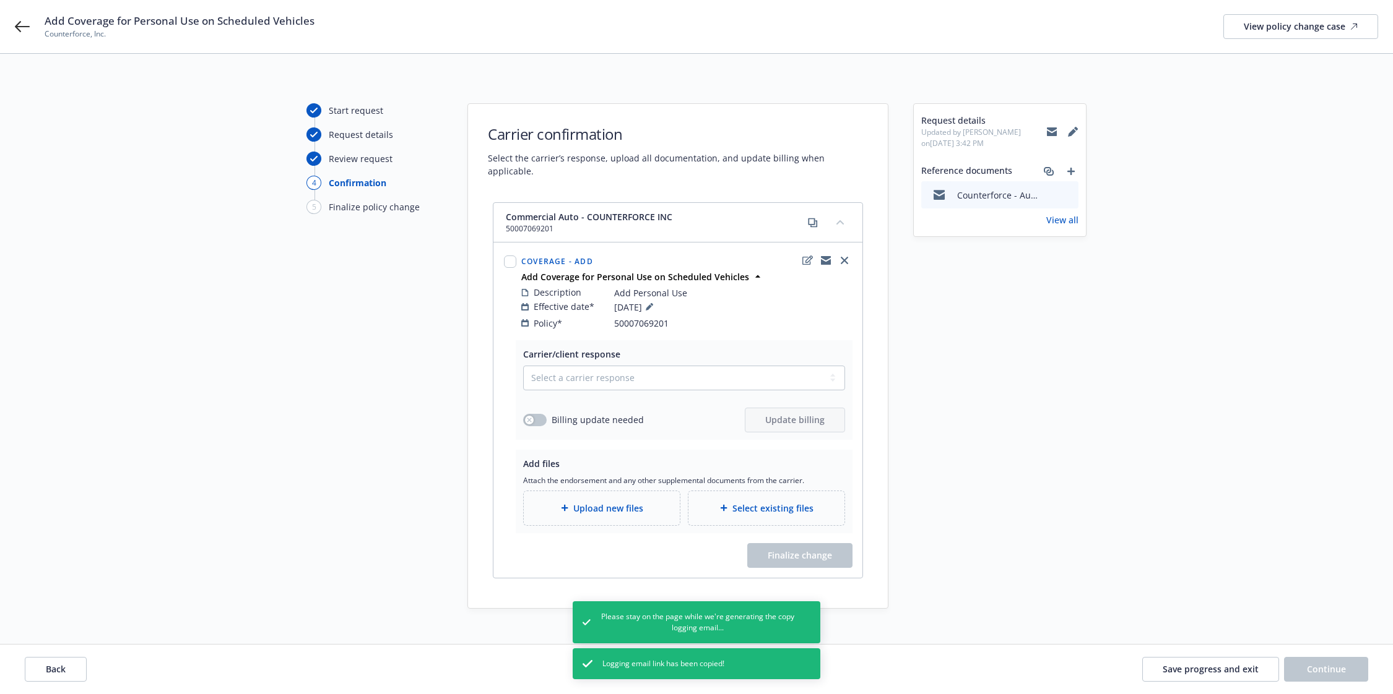
click at [1045, 130] on span "Updated by [PERSON_NAME] on [DATE] 3:42 PM" at bounding box center [983, 138] width 125 height 22
click at [1048, 132] on icon at bounding box center [1052, 133] width 10 height 6
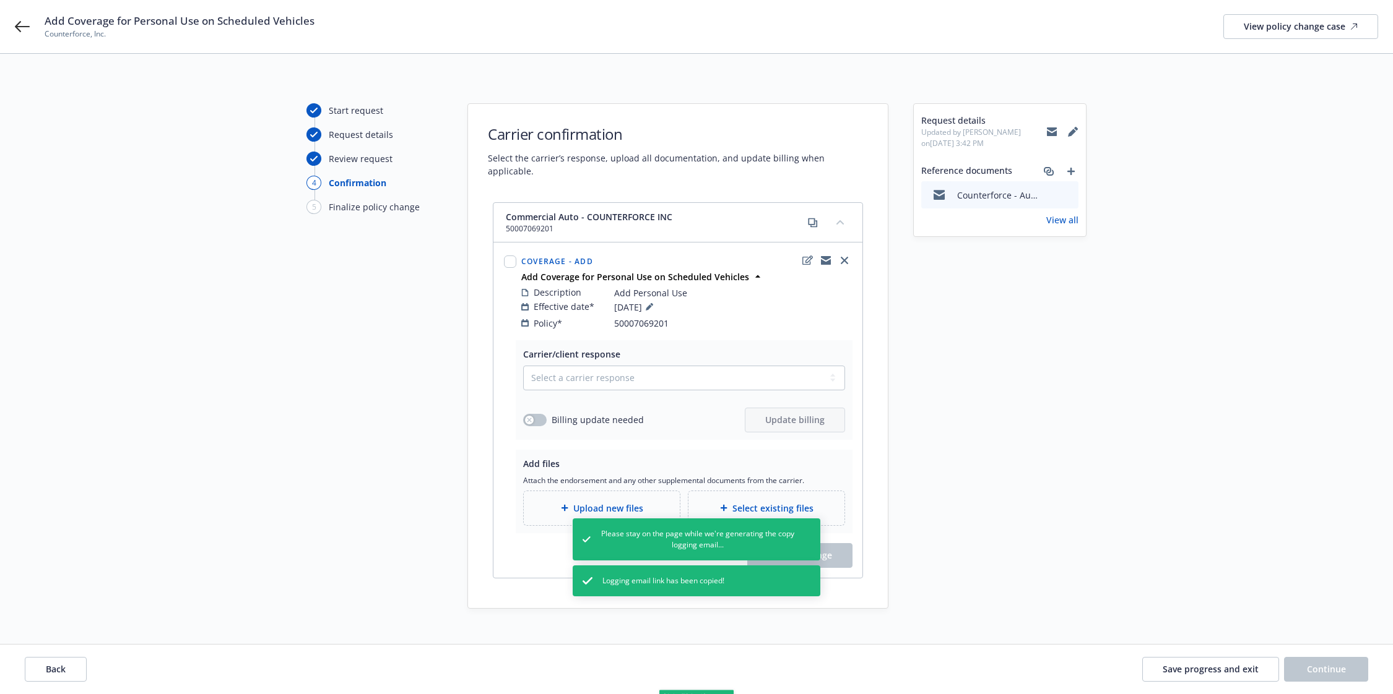
click at [1048, 132] on icon at bounding box center [1052, 133] width 10 height 6
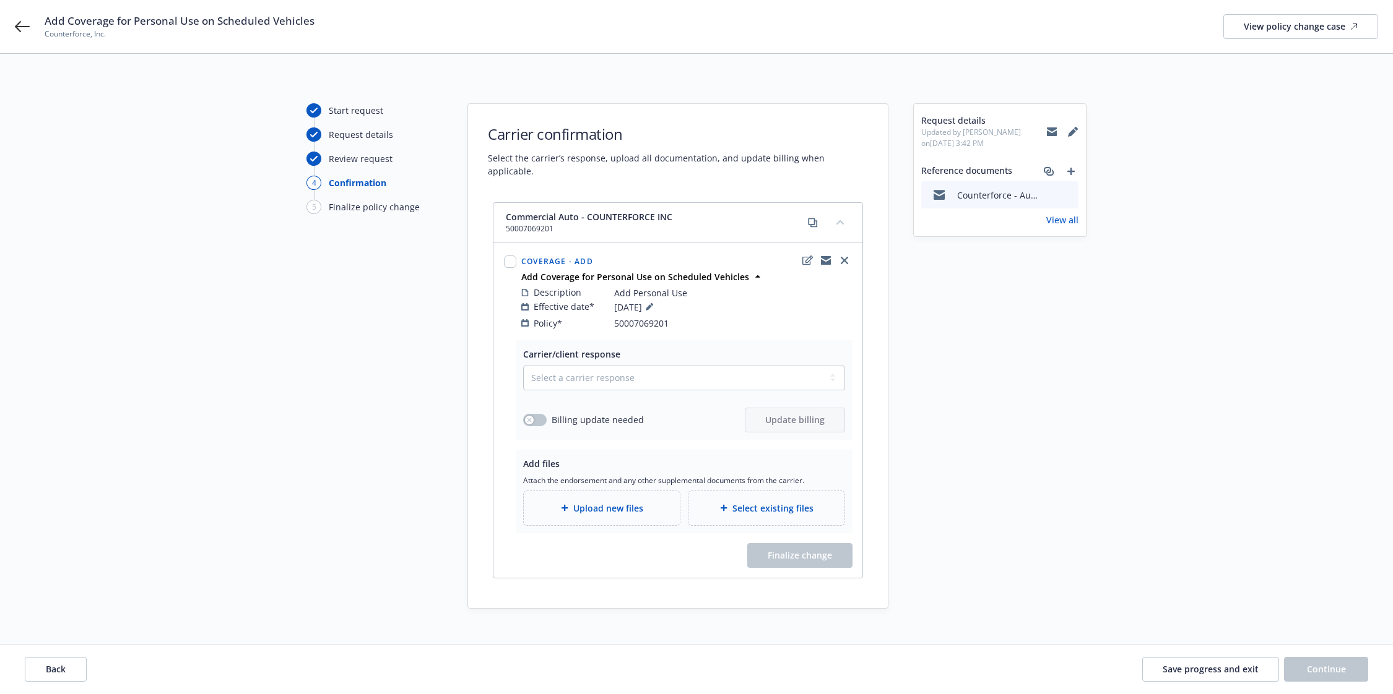
click at [342, 548] on div "Start request Request details Review request 4 Confirmation 5 Finalize policy c…" at bounding box center [374, 356] width 136 height 506
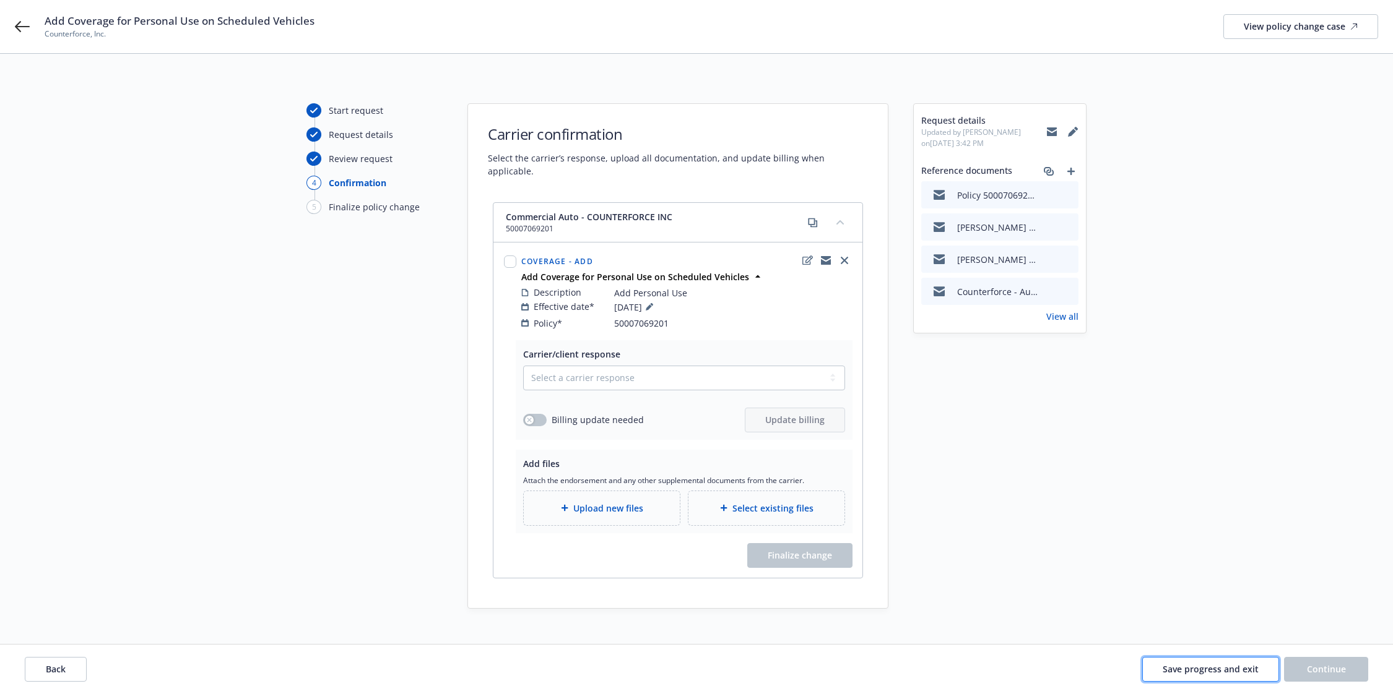
click at [1214, 677] on button "Save progress and exit" at bounding box center [1210, 669] width 137 height 25
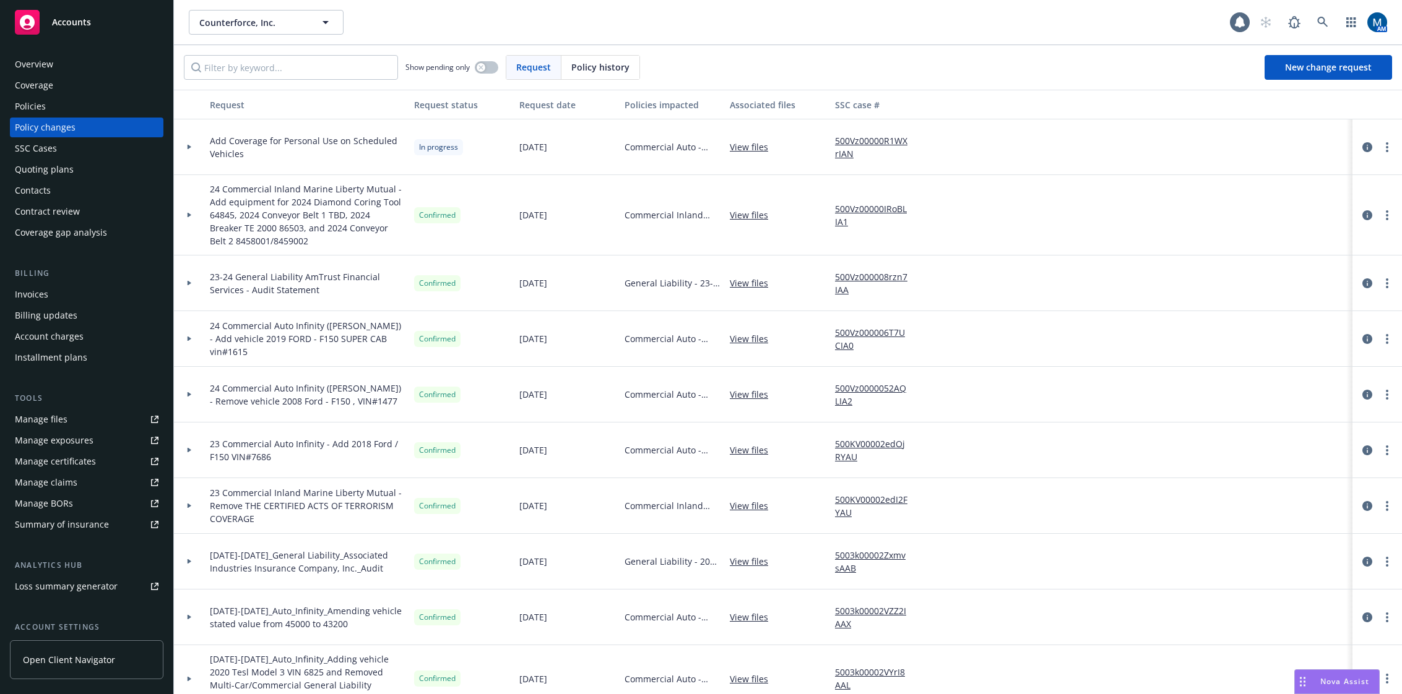
click at [31, 60] on div "Overview" at bounding box center [34, 64] width 38 height 20
